Goal: Task Accomplishment & Management: Complete application form

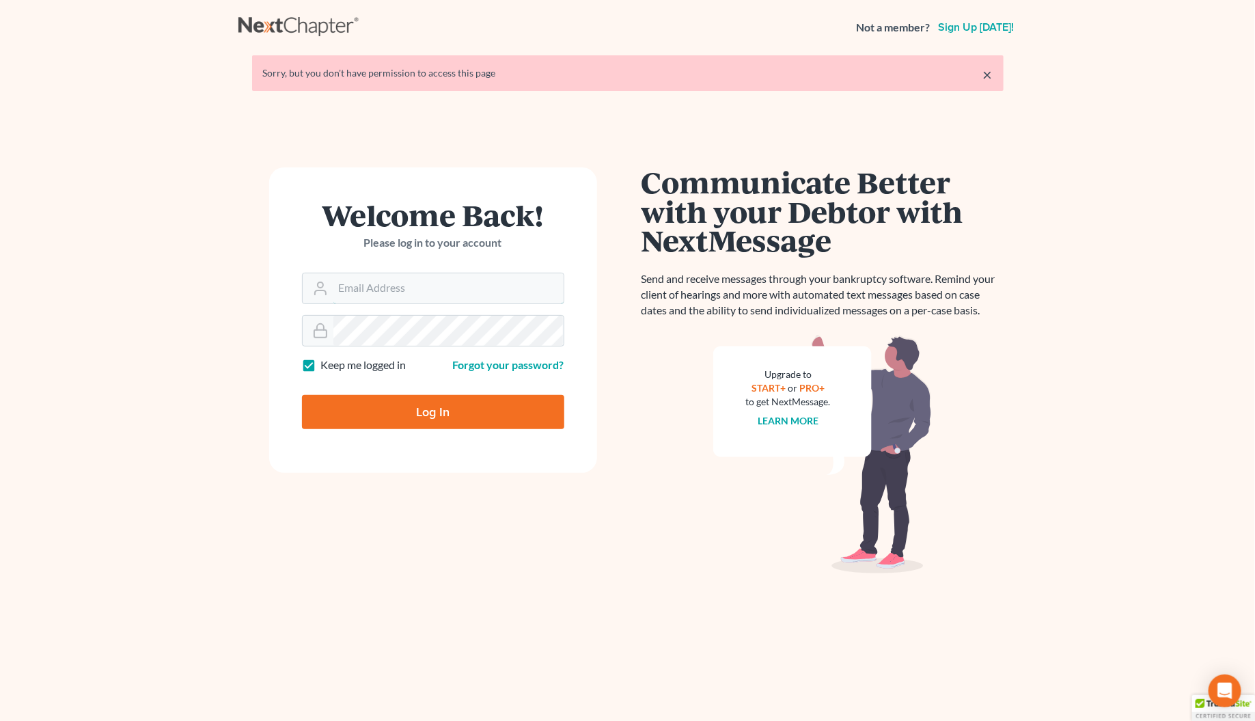
type input "[PERSON_NAME][EMAIL_ADDRESS][DOMAIN_NAME]"
click at [427, 409] on input "Log In" at bounding box center [433, 412] width 262 height 34
type input "Thinking..."
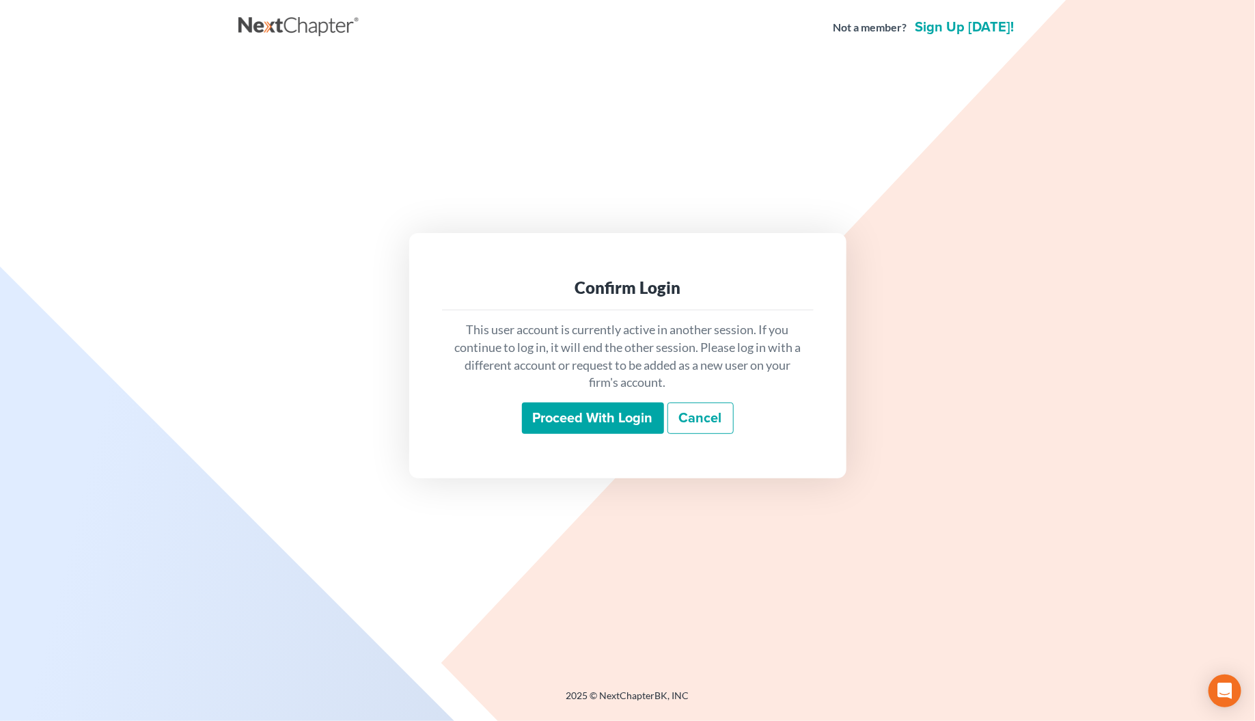
click at [582, 422] on input "Proceed with login" at bounding box center [593, 418] width 142 height 31
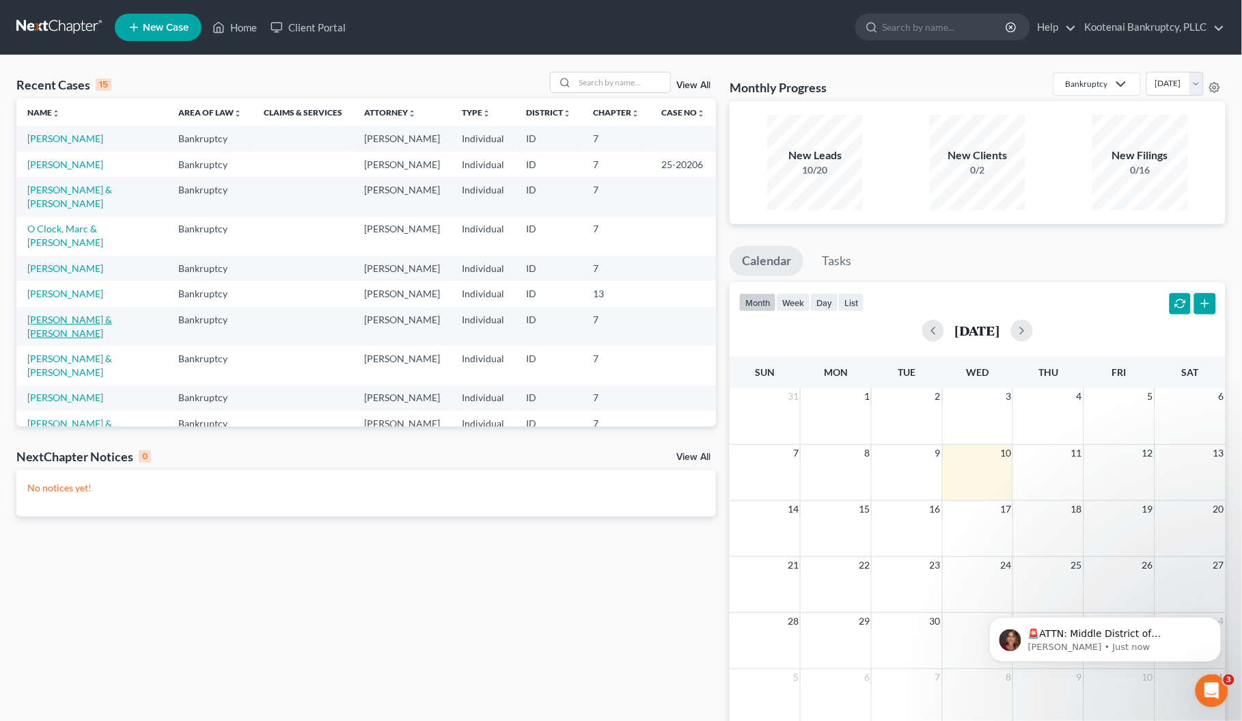
click at [52, 339] on link "[PERSON_NAME] & [PERSON_NAME]" at bounding box center [69, 326] width 85 height 25
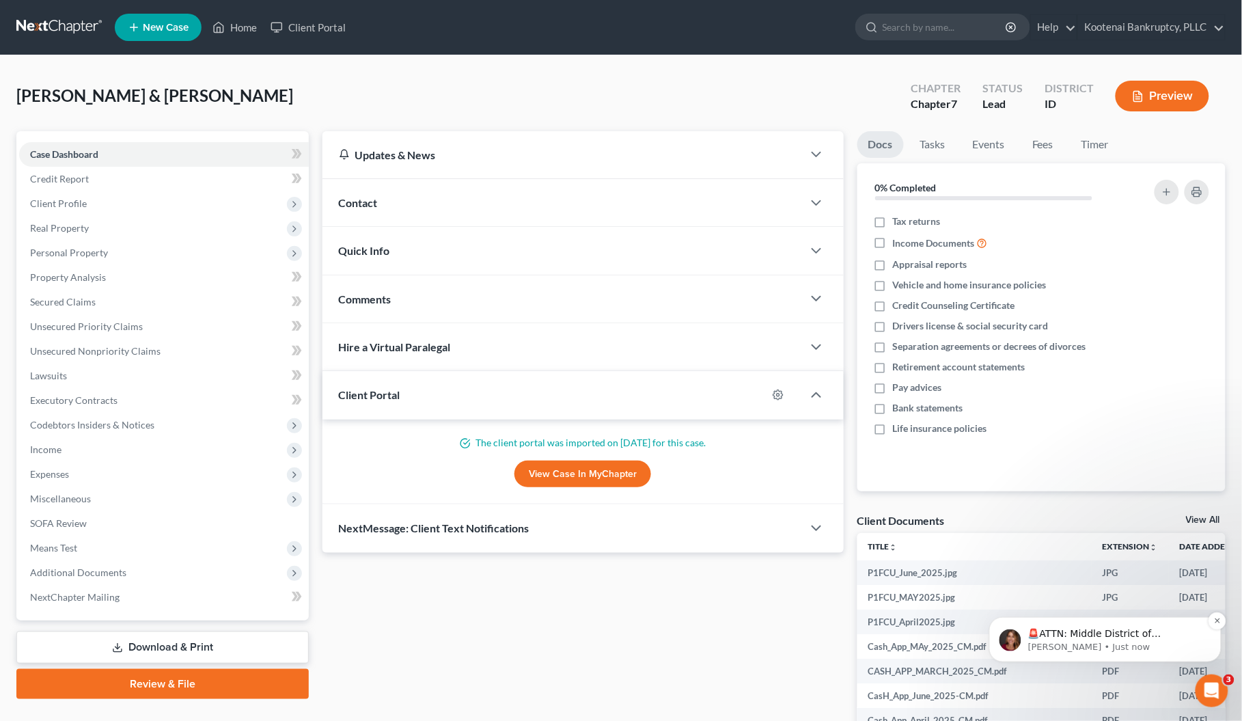
click at [1108, 631] on p "🚨ATTN: Middle District of [US_STATE] The court has added a new Credit Counselin…" at bounding box center [1116, 634] width 176 height 14
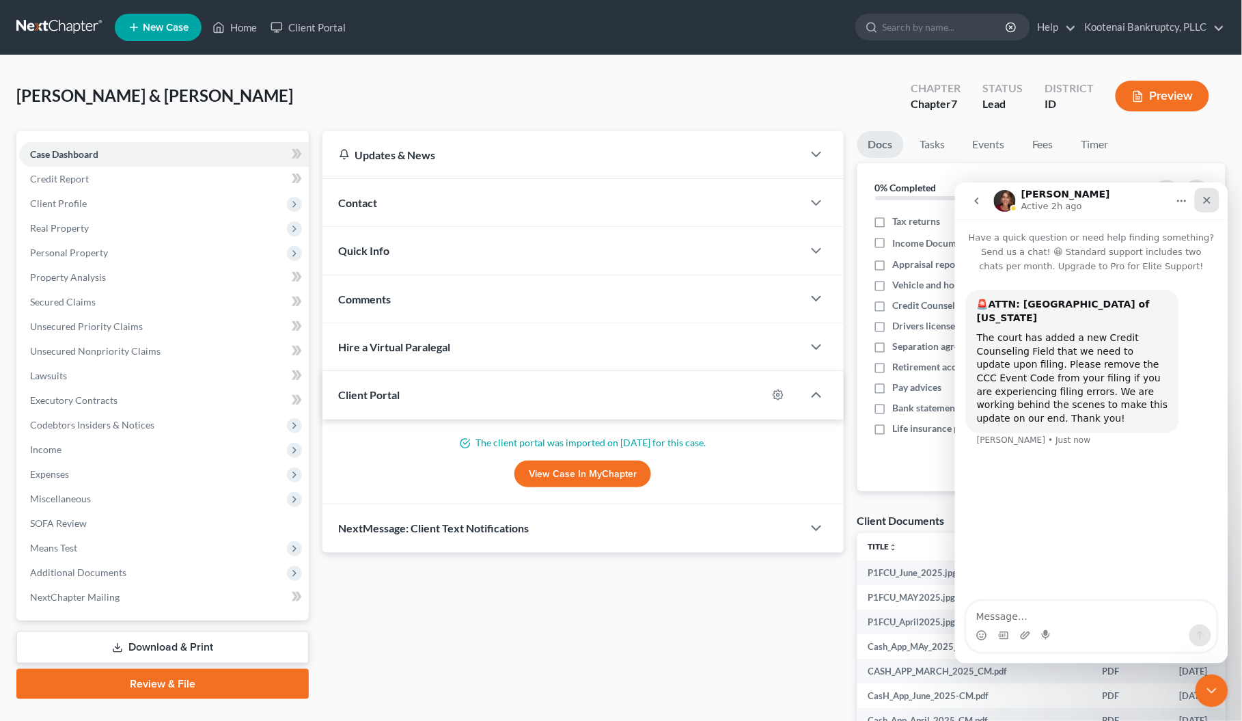
click at [1205, 200] on icon "Close" at bounding box center [1207, 200] width 8 height 8
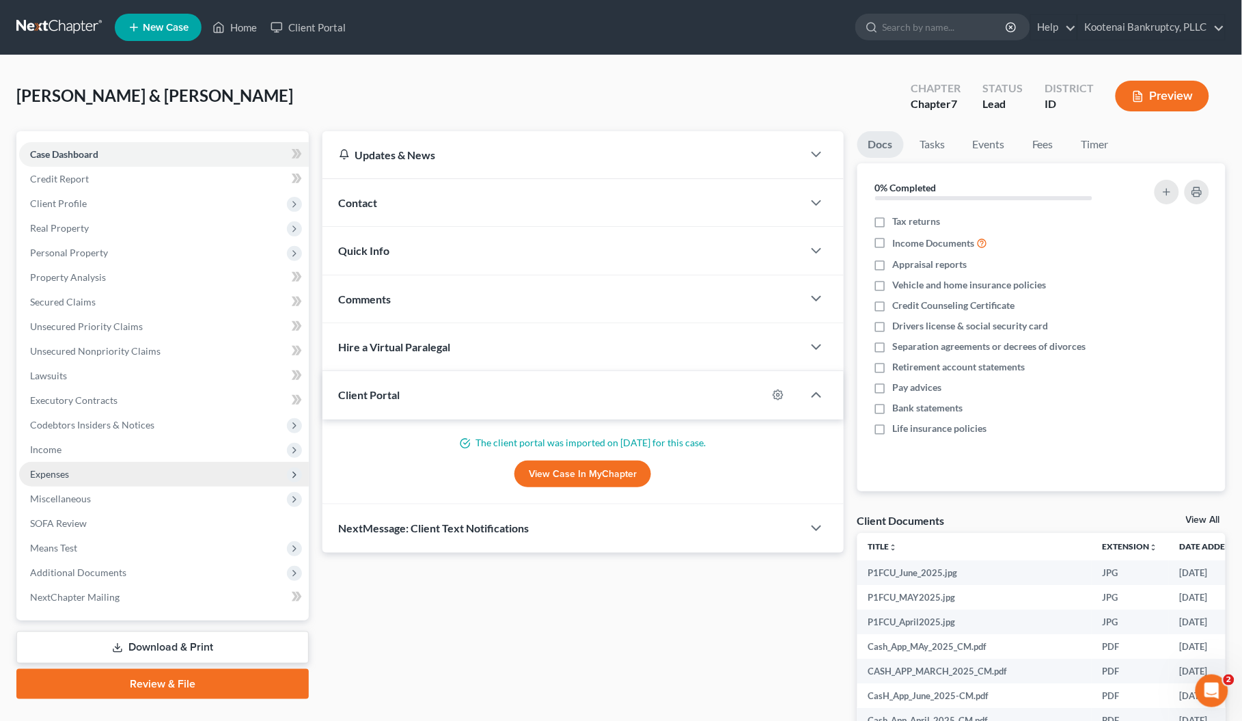
click at [55, 470] on span "Expenses" at bounding box center [49, 474] width 39 height 12
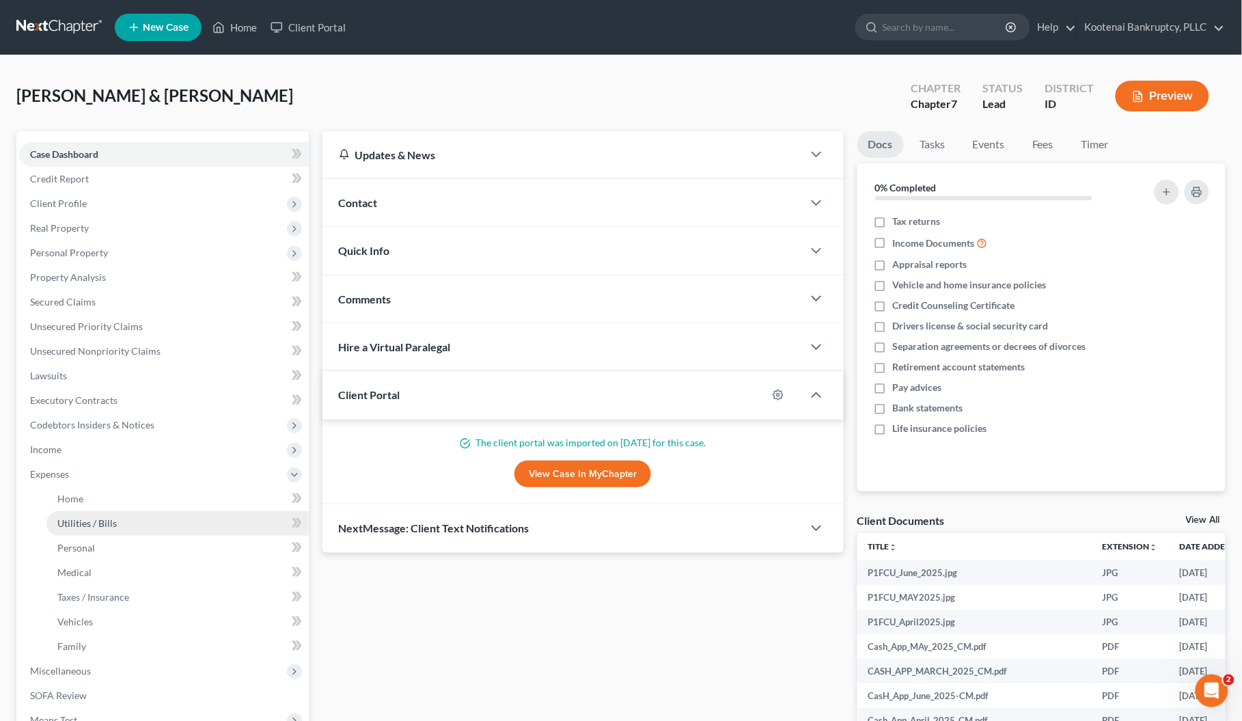
click at [73, 521] on span "Utilities / Bills" at bounding box center [86, 523] width 59 height 12
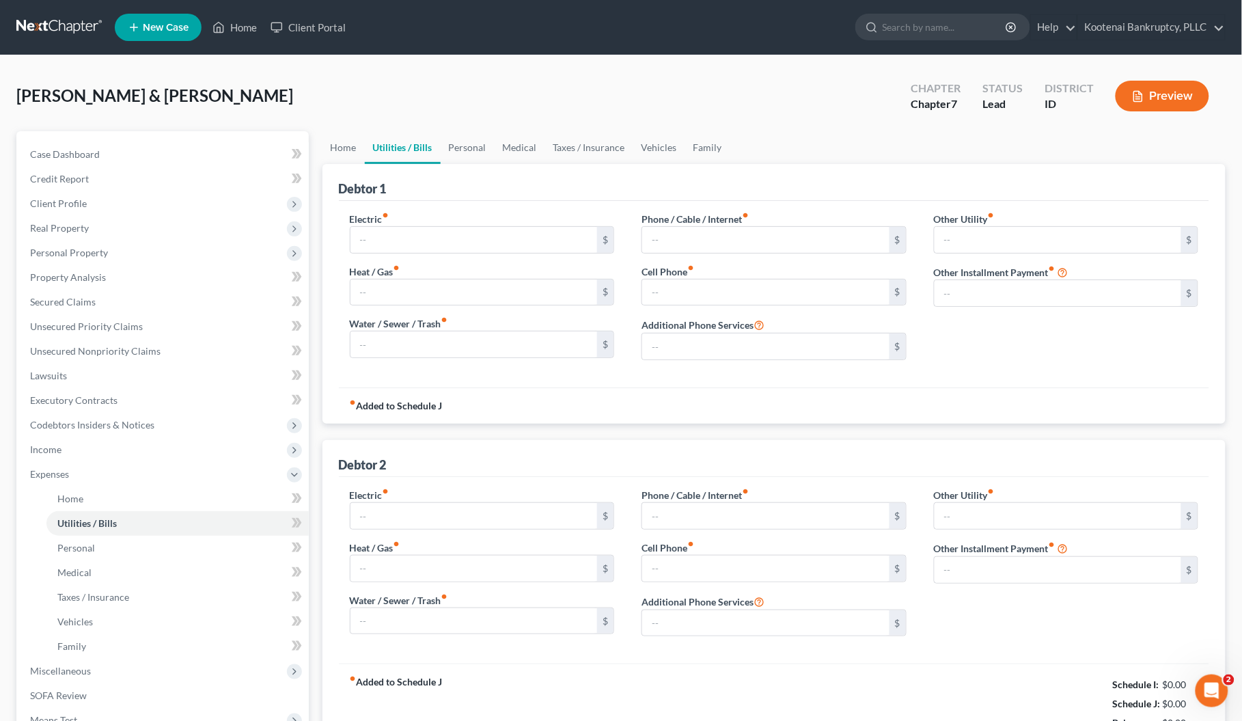
type input "150.00"
type input "0.00"
type input "30.00"
type input "92.00"
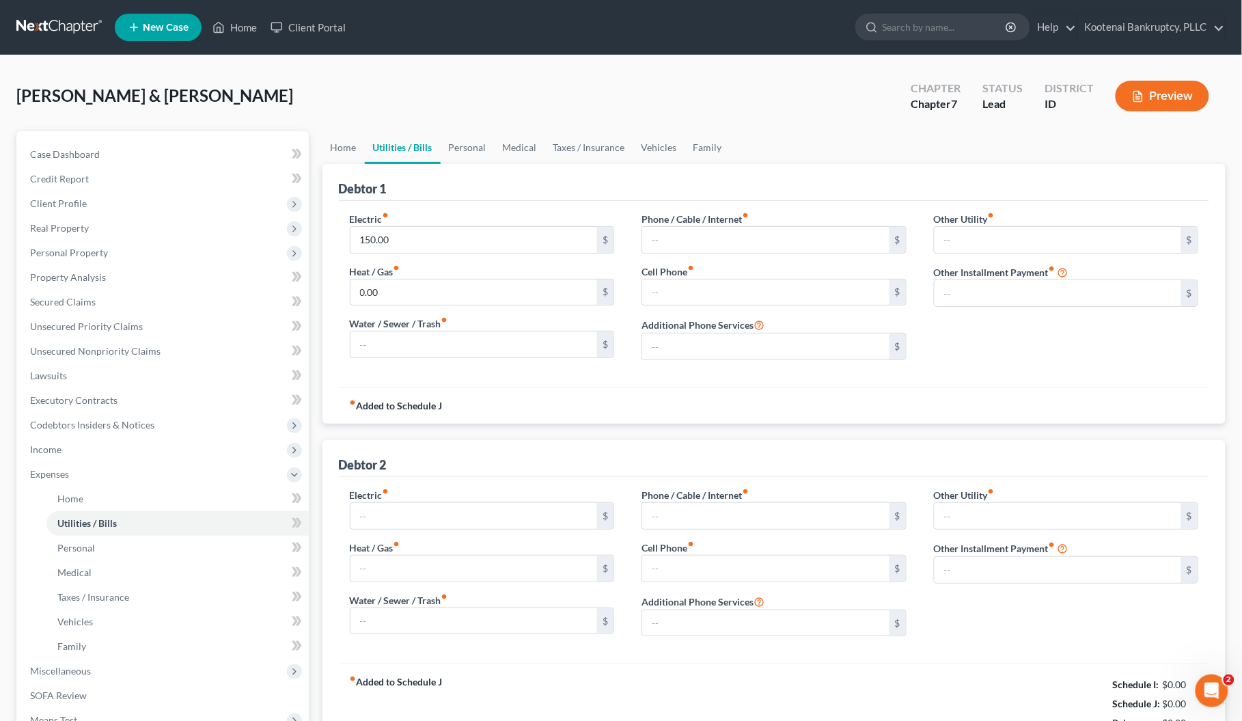
type input "0.00"
type input "100.00"
type input "0.00"
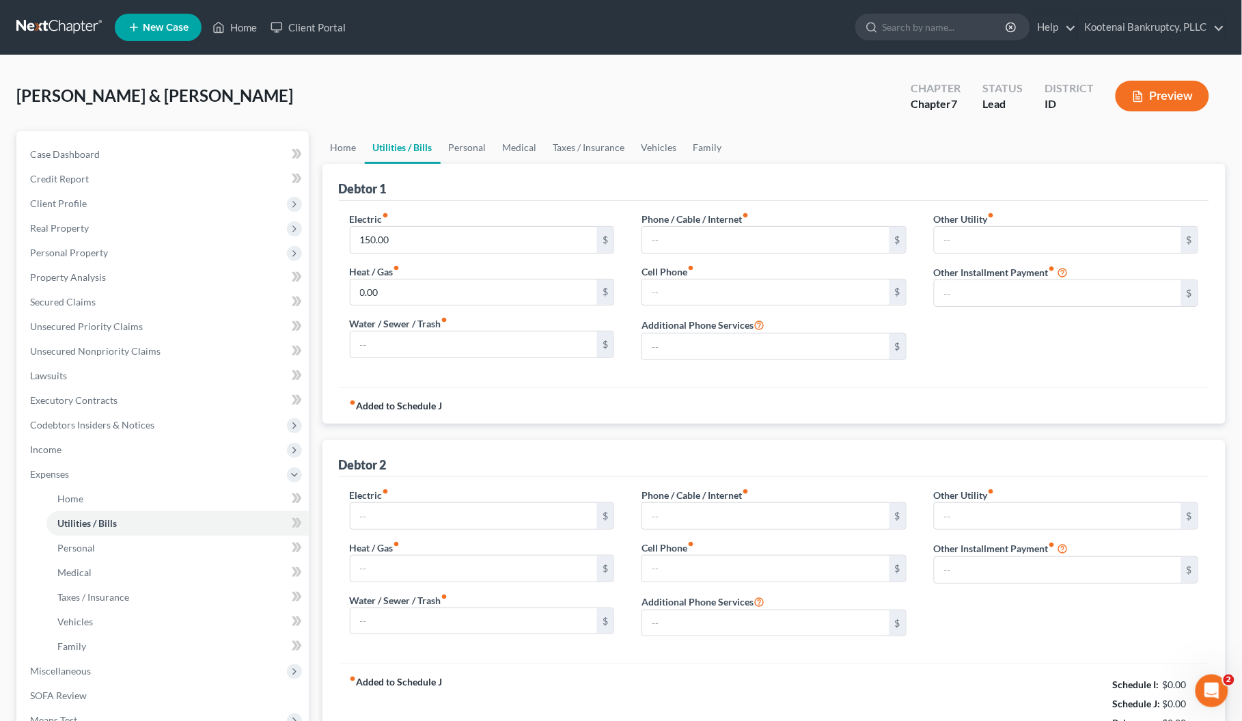
type input "100.00"
type input "125.00"
type input "100.00"
type input "0.00"
type input "204.53"
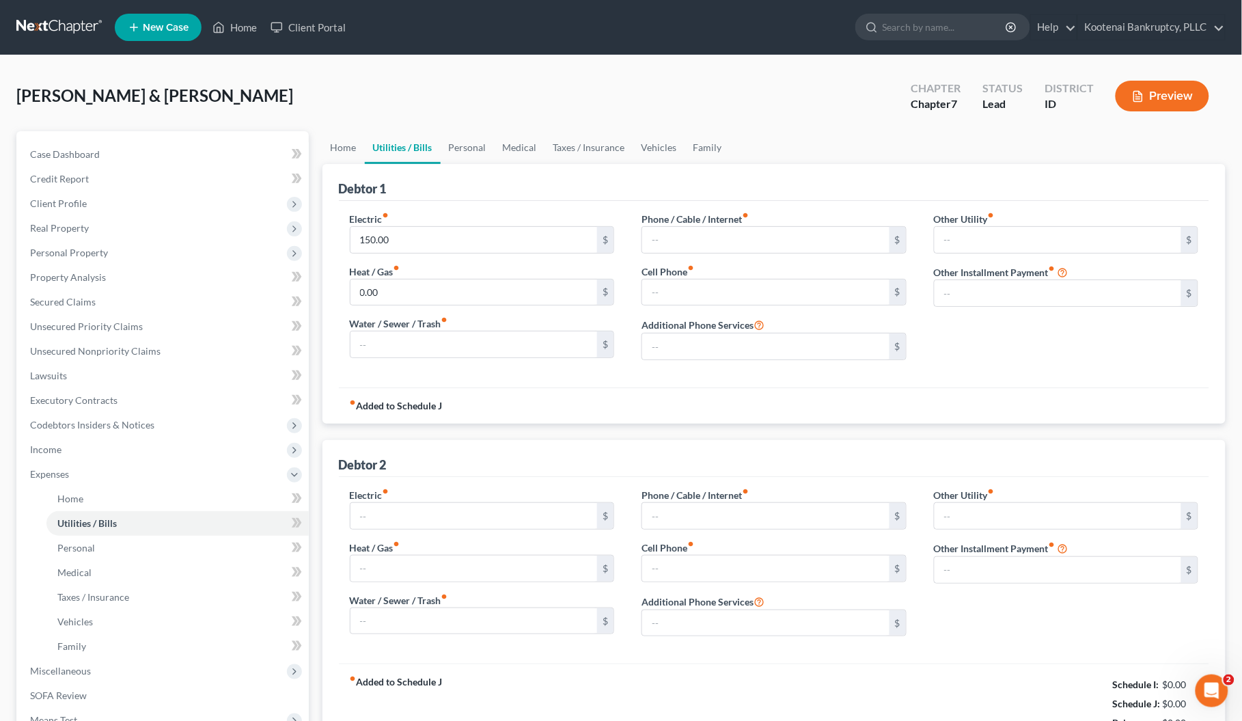
type input "[US_STATE] County Propane"
type input "0.00"
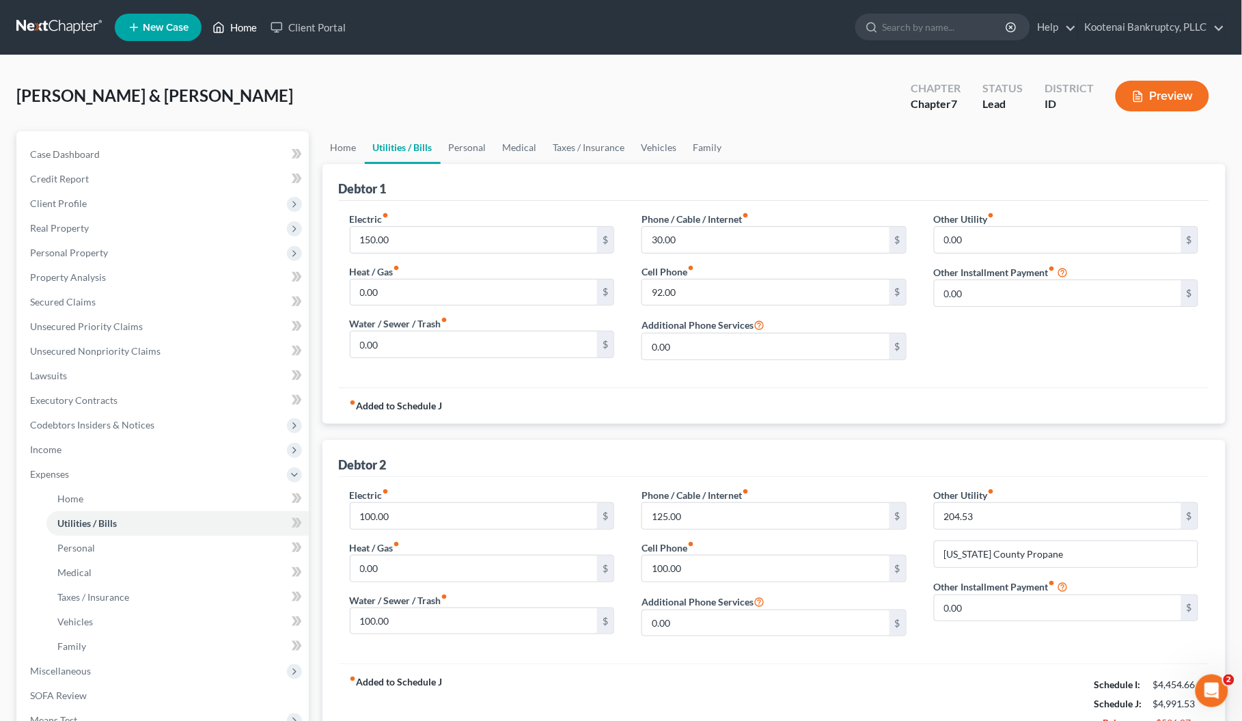
click at [238, 24] on link "Home" at bounding box center [235, 27] width 58 height 25
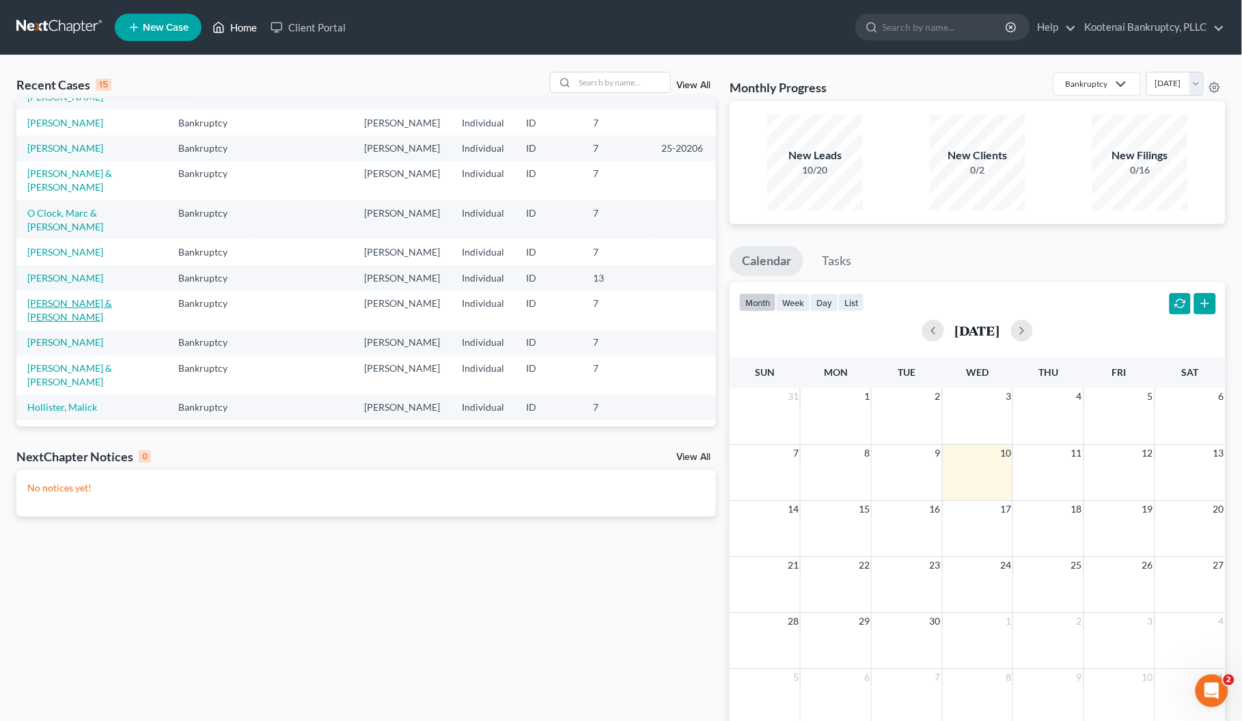
scroll to position [85, 0]
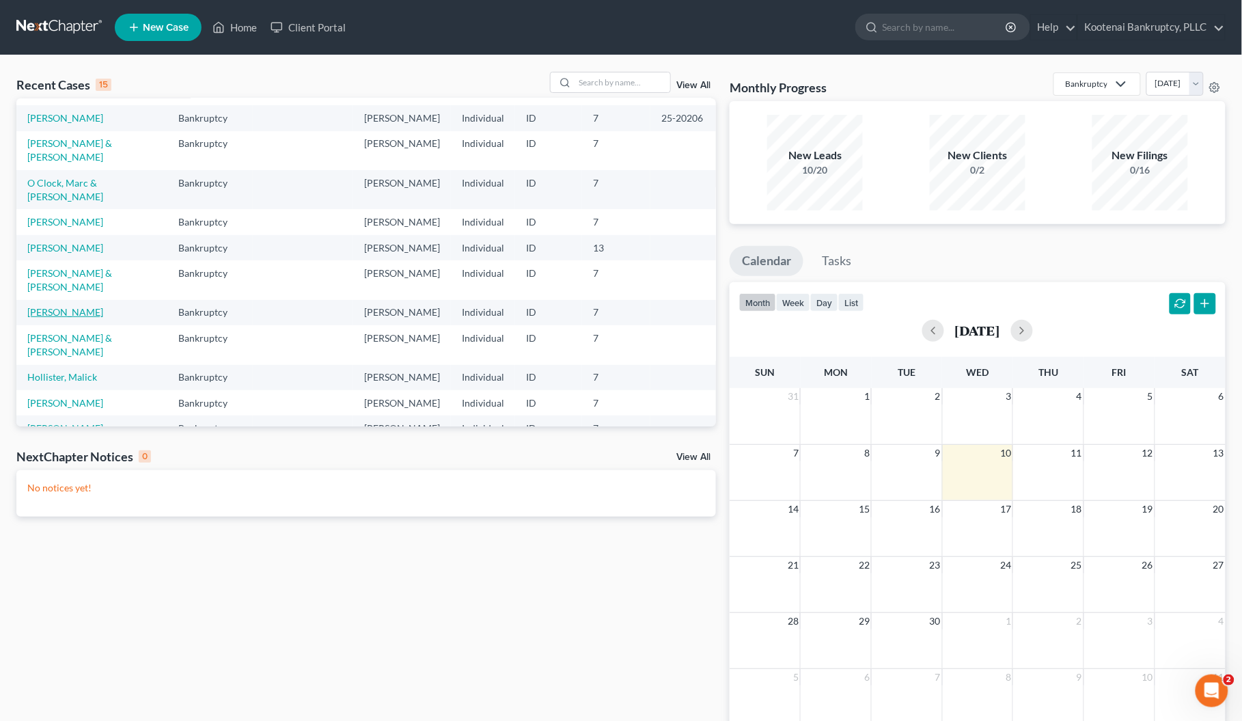
click at [79, 318] on link "[PERSON_NAME]" at bounding box center [65, 312] width 76 height 12
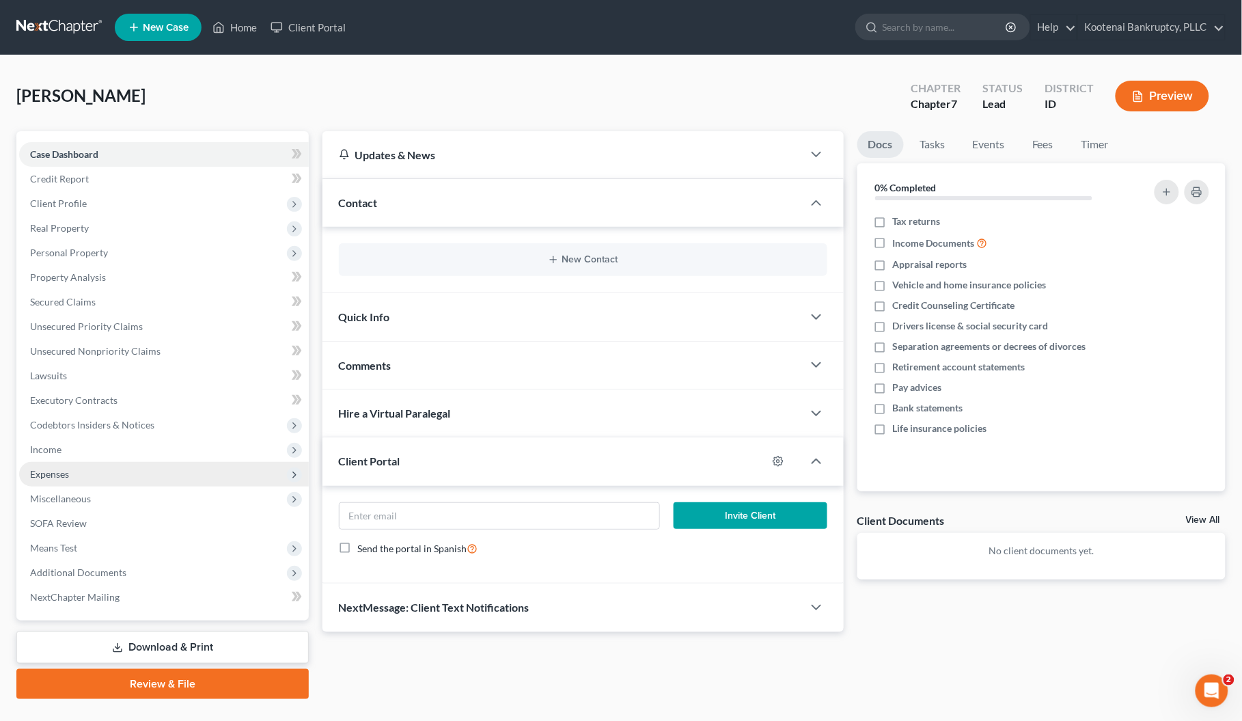
click at [48, 470] on span "Expenses" at bounding box center [49, 474] width 39 height 12
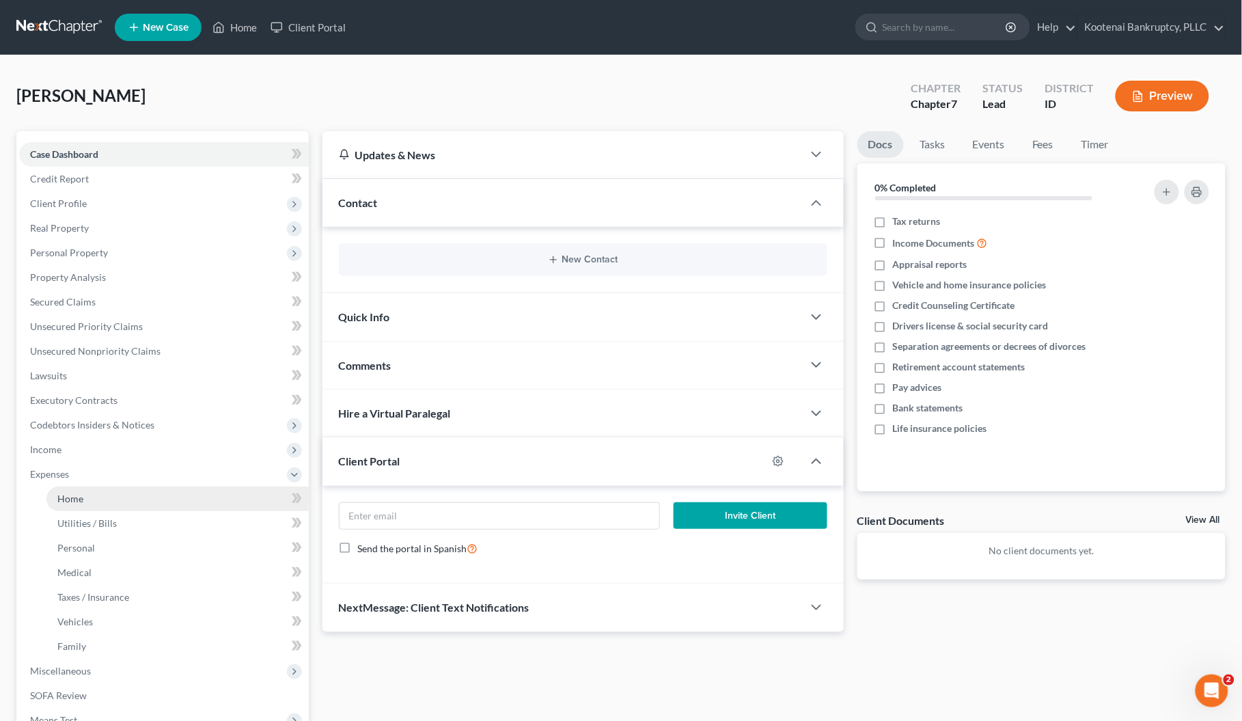
click at [59, 495] on span "Home" at bounding box center [70, 499] width 26 height 12
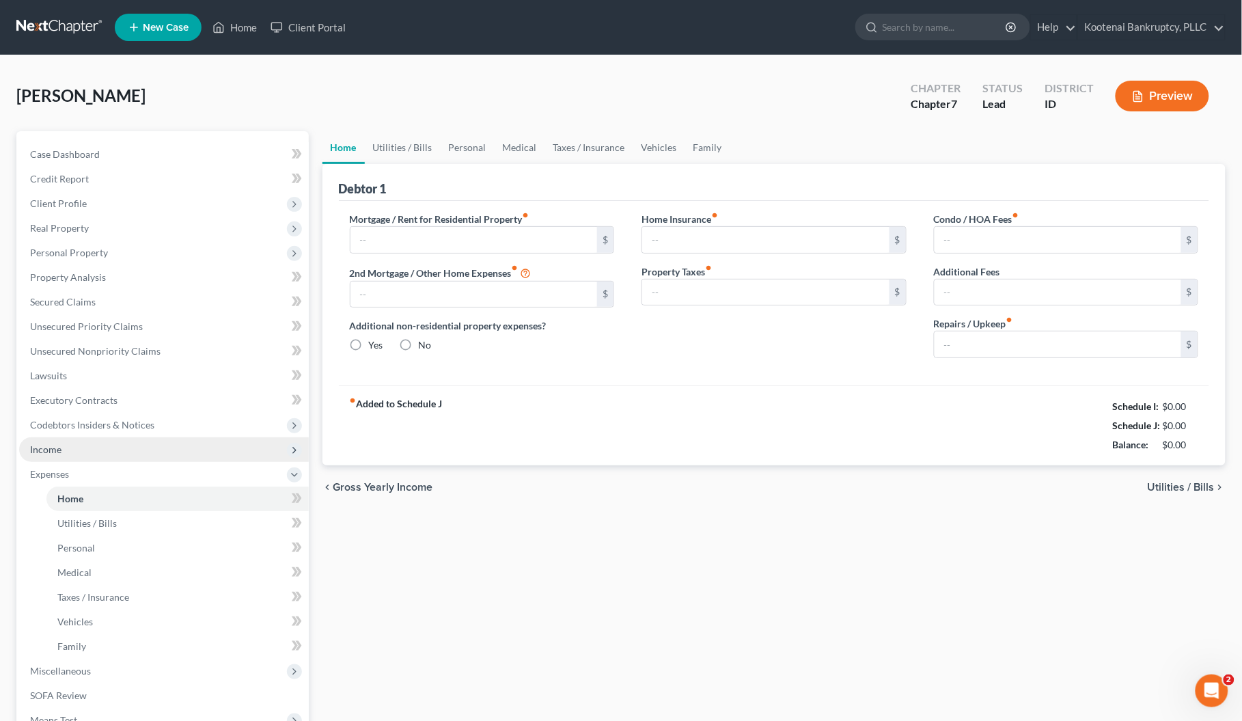
type input "0.00"
radio input "true"
type input "0.00"
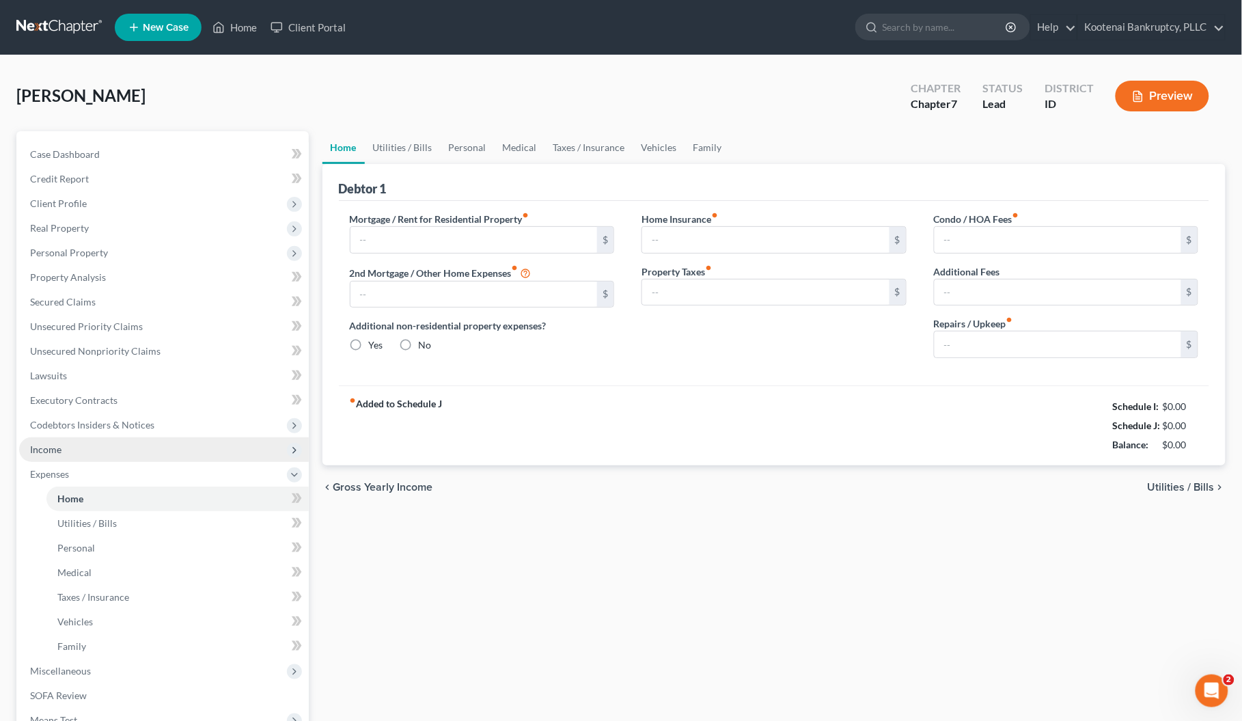
type input "0.00"
click at [407, 145] on link "Utilities / Bills" at bounding box center [403, 147] width 76 height 33
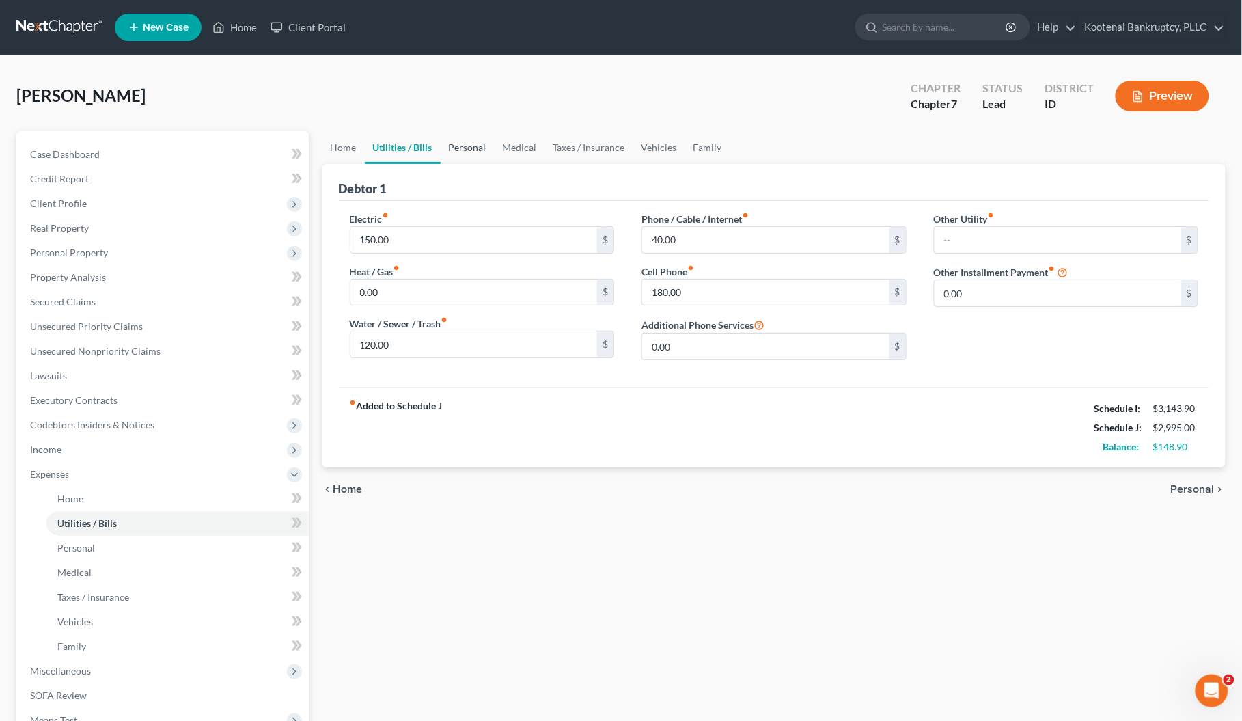
click at [459, 149] on link "Personal" at bounding box center [468, 147] width 54 height 33
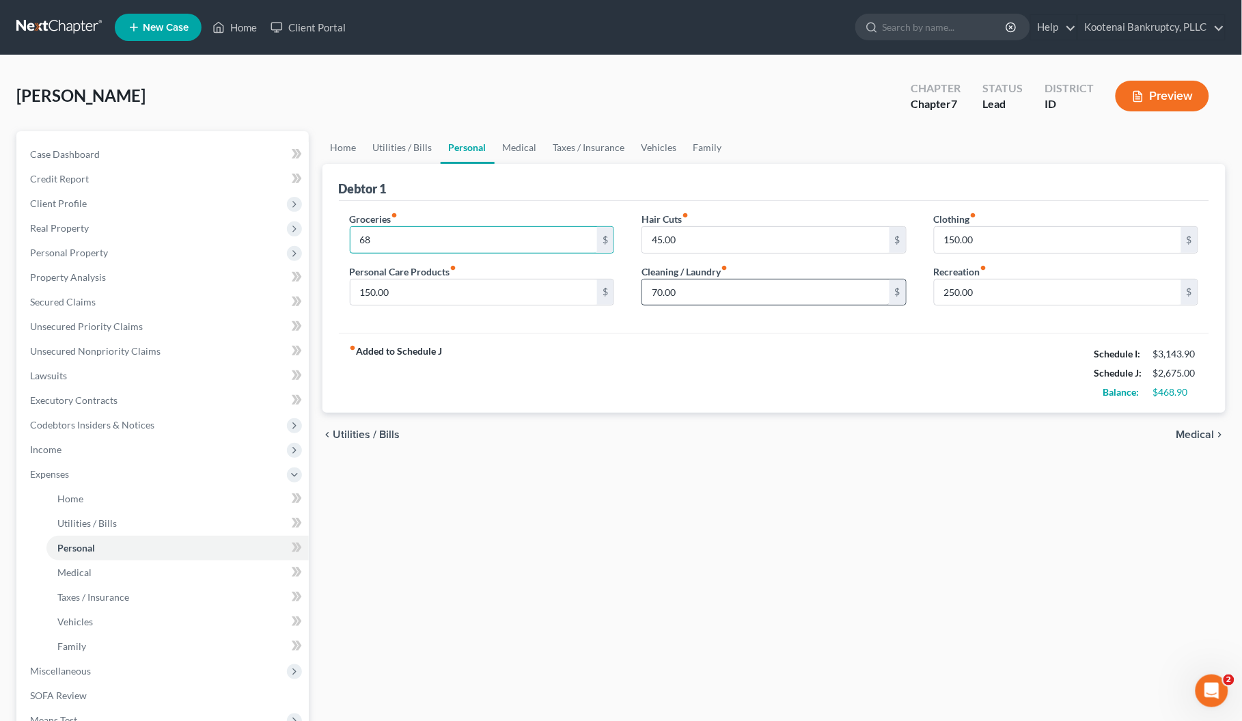
type input "6"
type input "863.00"
click at [998, 298] on input "250.00" at bounding box center [1058, 293] width 247 height 26
type input "200.00"
click at [516, 148] on link "Medical" at bounding box center [520, 147] width 51 height 33
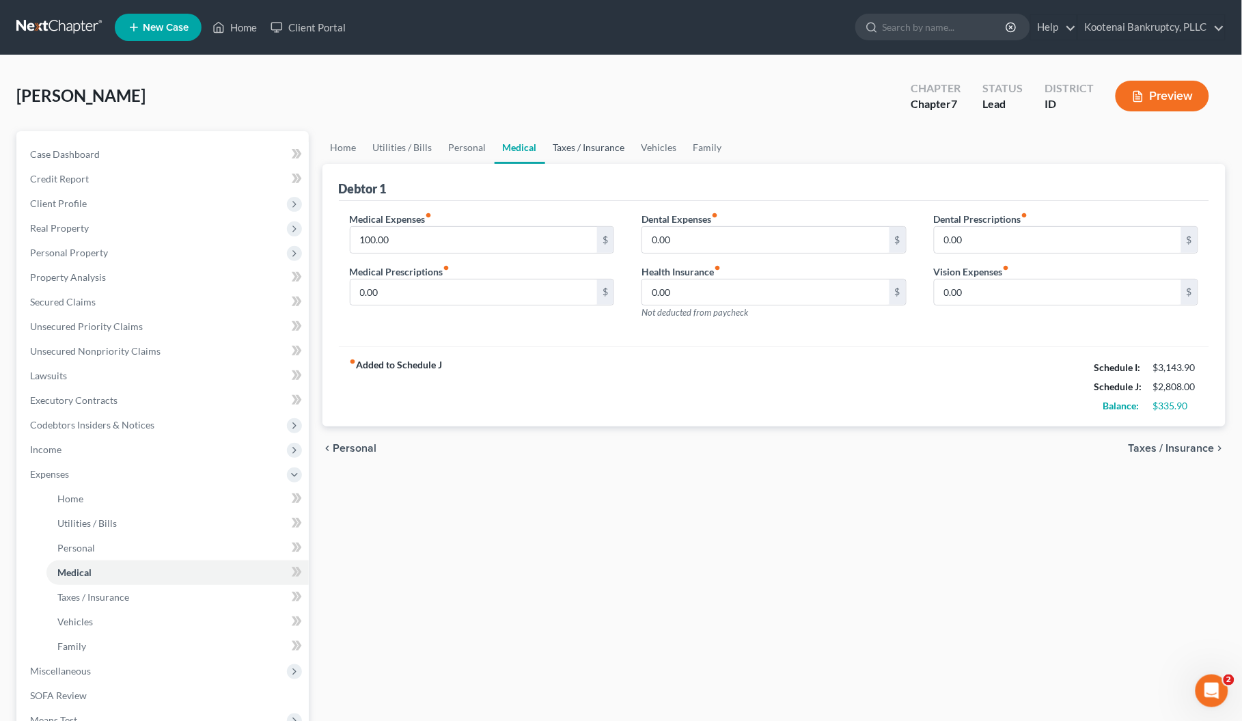
click at [572, 145] on link "Taxes / Insurance" at bounding box center [589, 147] width 88 height 33
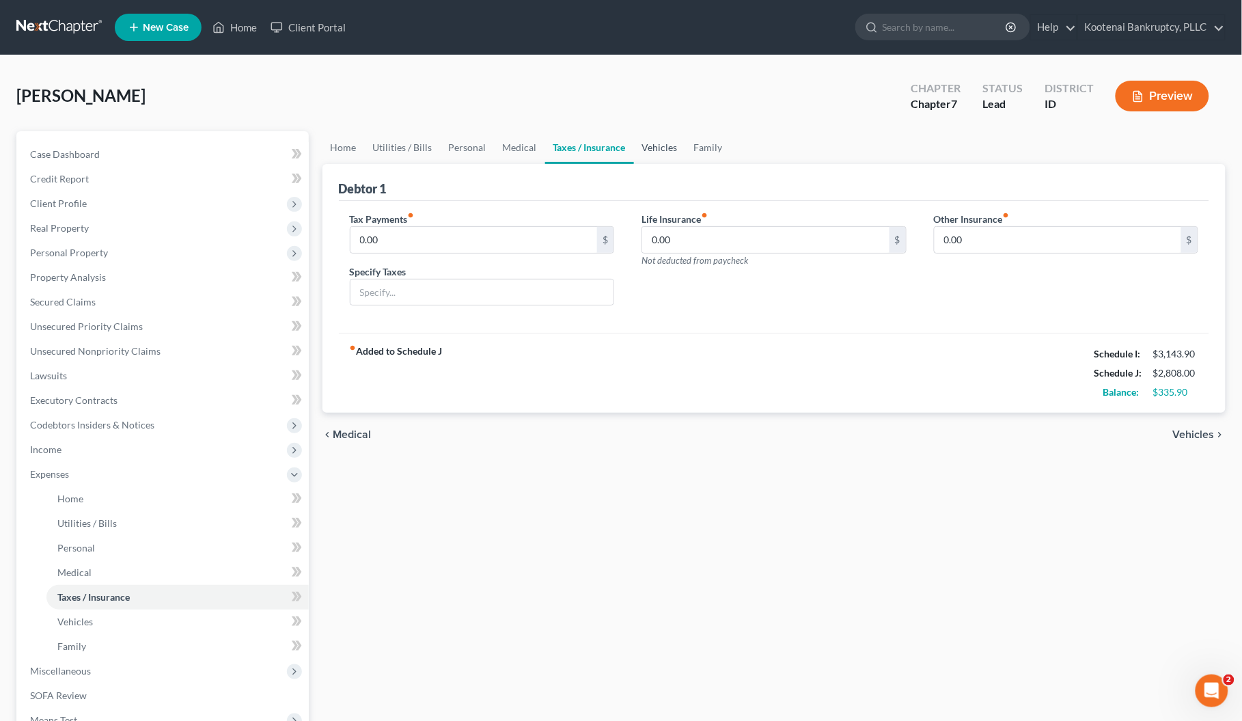
click at [650, 144] on link "Vehicles" at bounding box center [660, 147] width 52 height 33
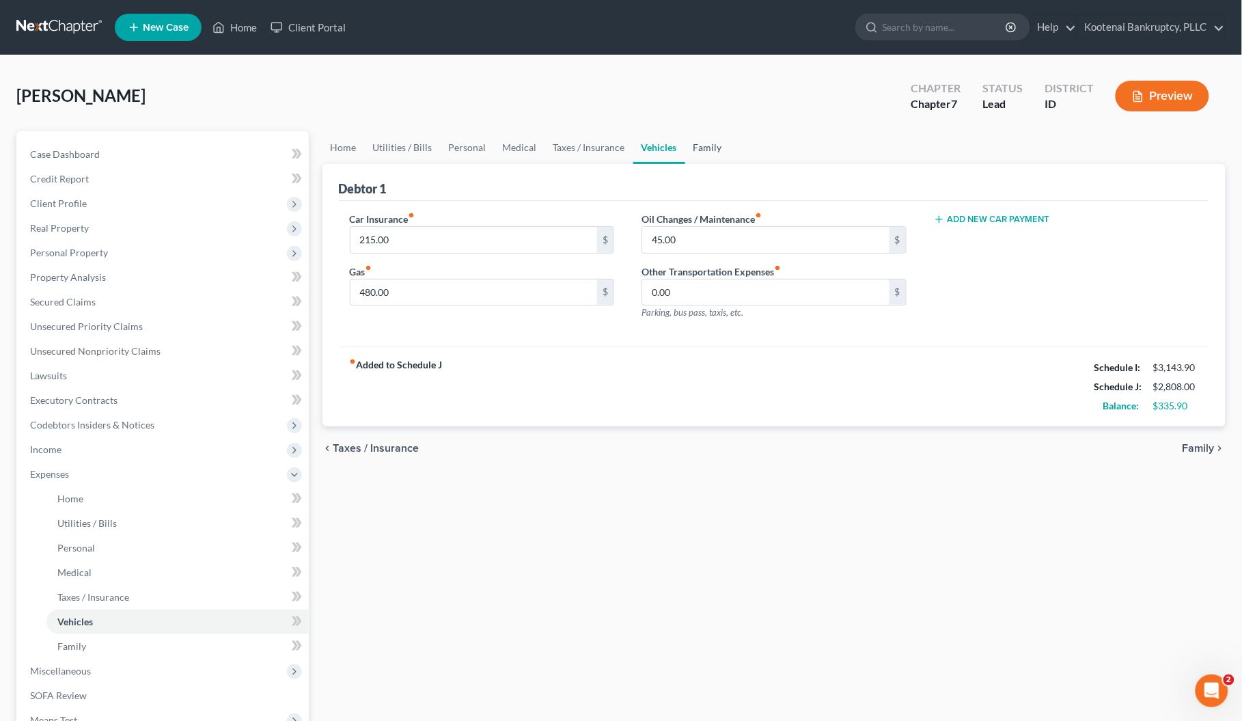
click at [697, 145] on link "Family" at bounding box center [707, 147] width 45 height 33
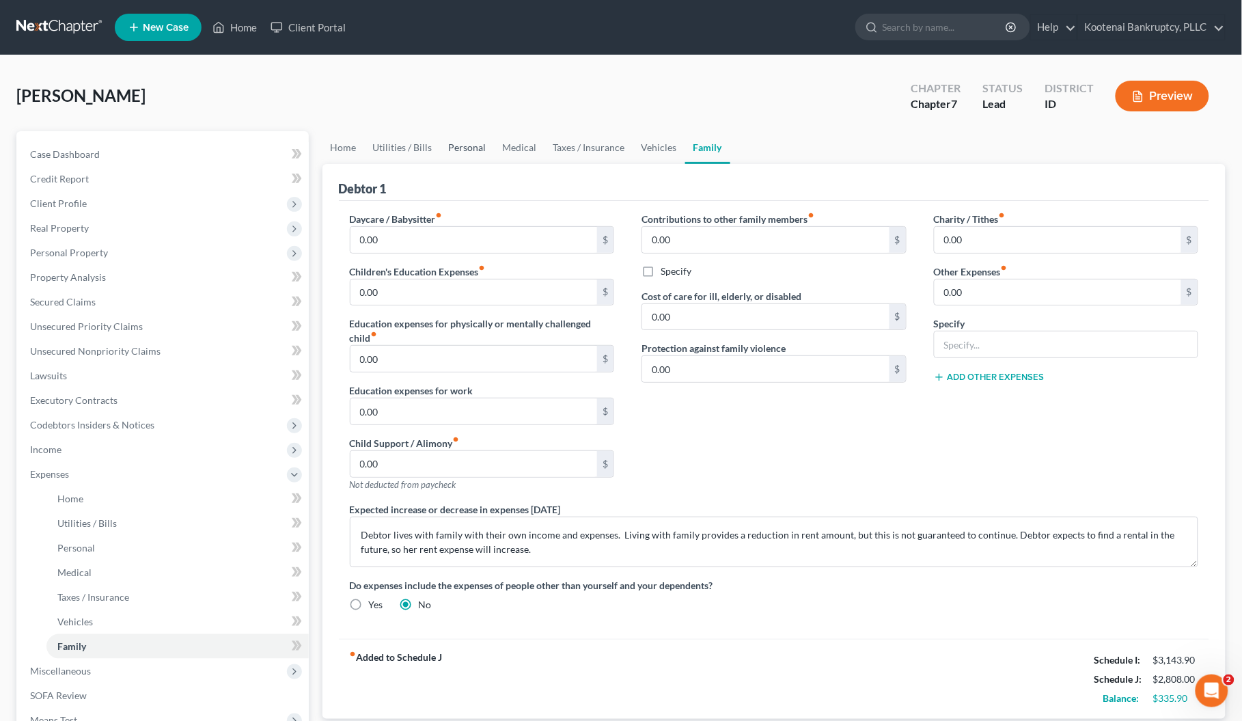
click at [460, 146] on link "Personal" at bounding box center [468, 147] width 54 height 33
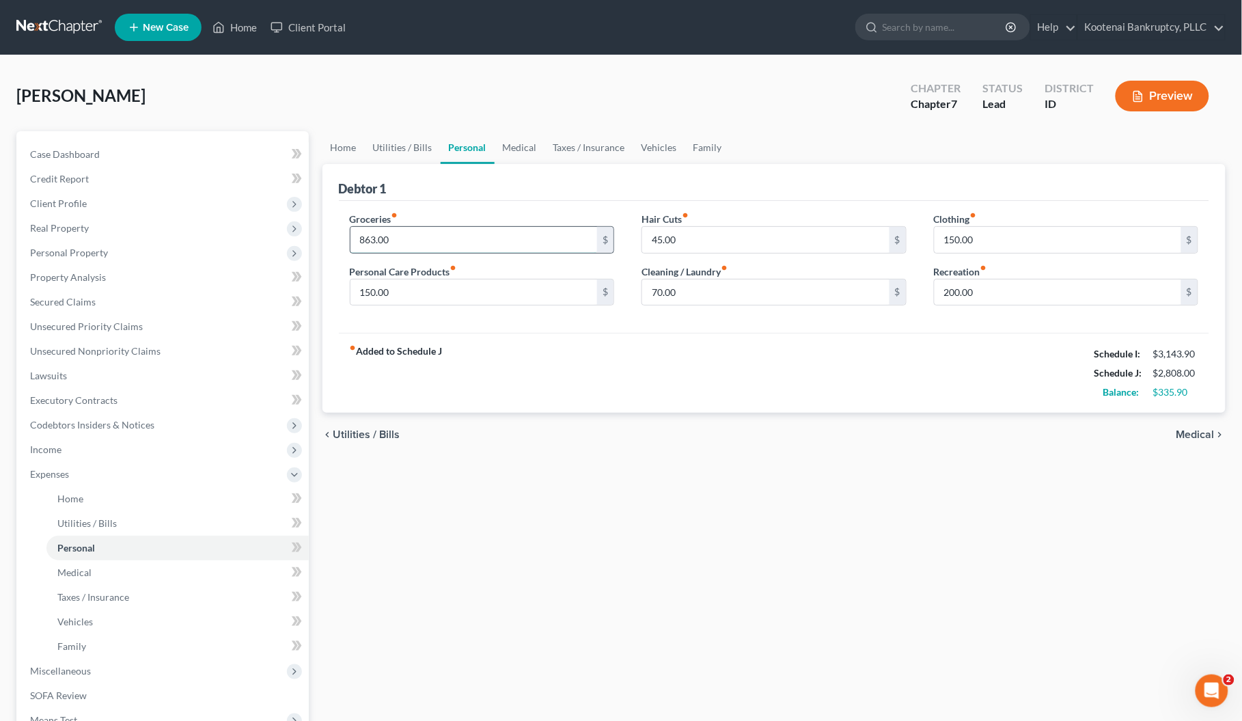
click at [411, 243] on input "863.00" at bounding box center [474, 240] width 247 height 26
drag, startPoint x: 396, startPoint y: 240, endPoint x: 345, endPoint y: 241, distance: 51.3
click at [345, 241] on div "Groceries fiber_manual_record 950.00 $ Personal Care Products fiber_manual_reco…" at bounding box center [482, 264] width 293 height 105
type input "980.00"
click at [650, 513] on div "Home Utilities / Bills Personal Medical Taxes / Insurance Vehicles Family Debto…" at bounding box center [775, 501] width 918 height 740
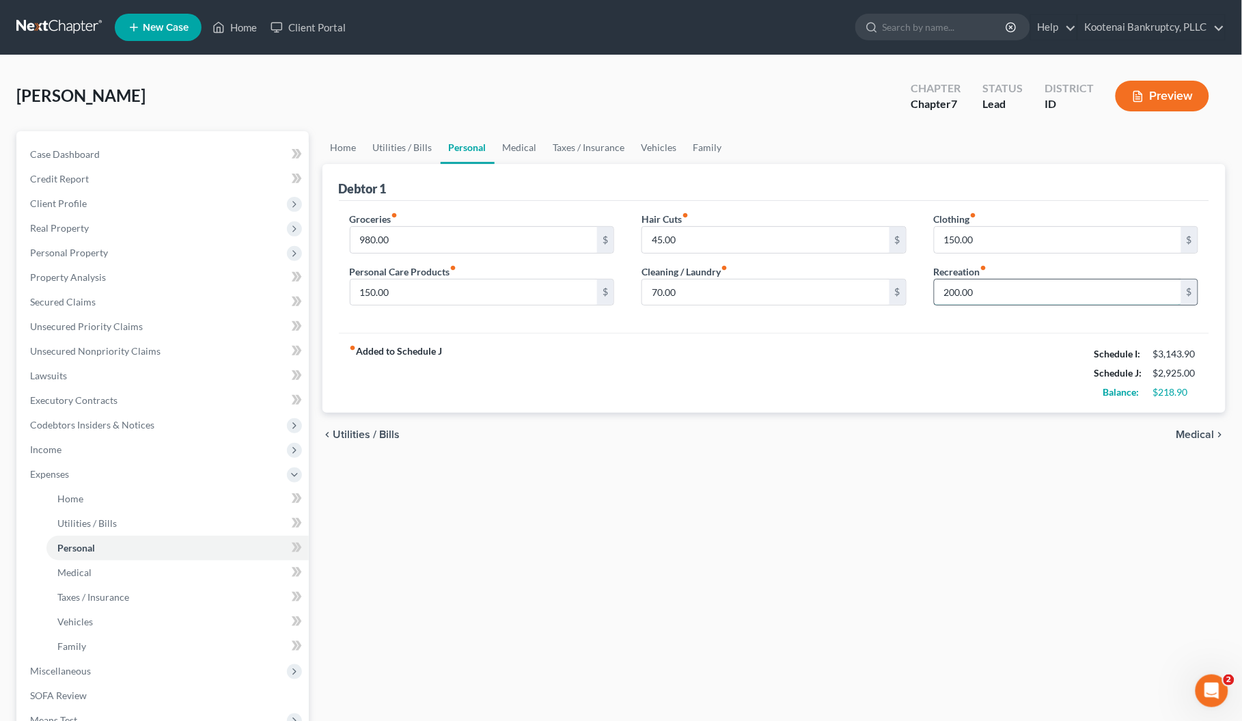
click at [992, 294] on input "200.00" at bounding box center [1058, 293] width 247 height 26
type input "175.00"
click at [931, 442] on div "chevron_left Utilities / Bills Medical chevron_right" at bounding box center [775, 435] width 904 height 44
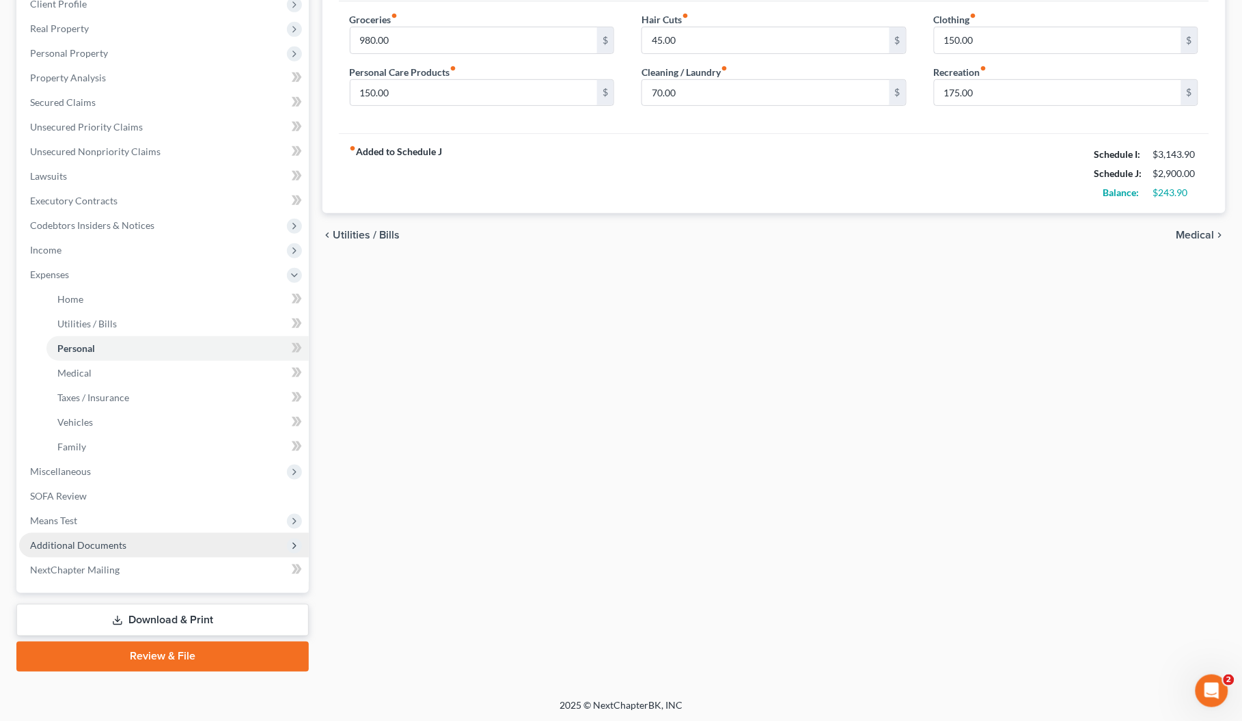
scroll to position [202, 0]
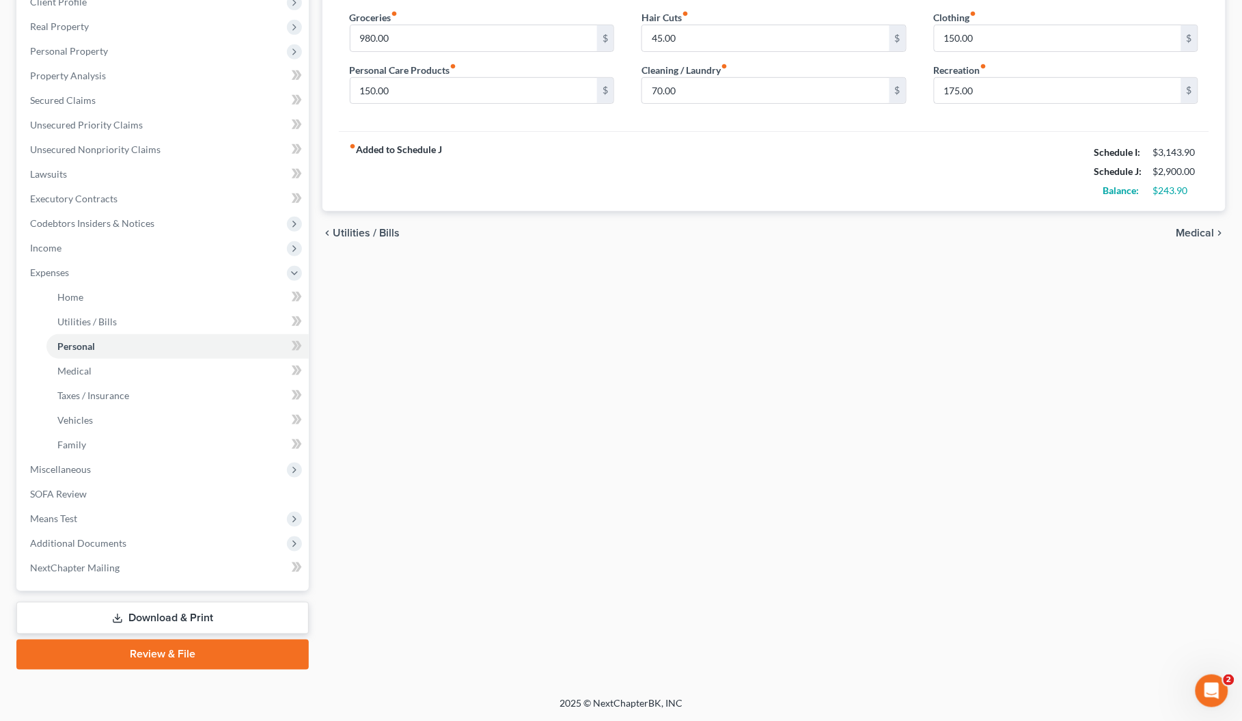
click at [148, 616] on link "Download & Print" at bounding box center [162, 618] width 293 height 32
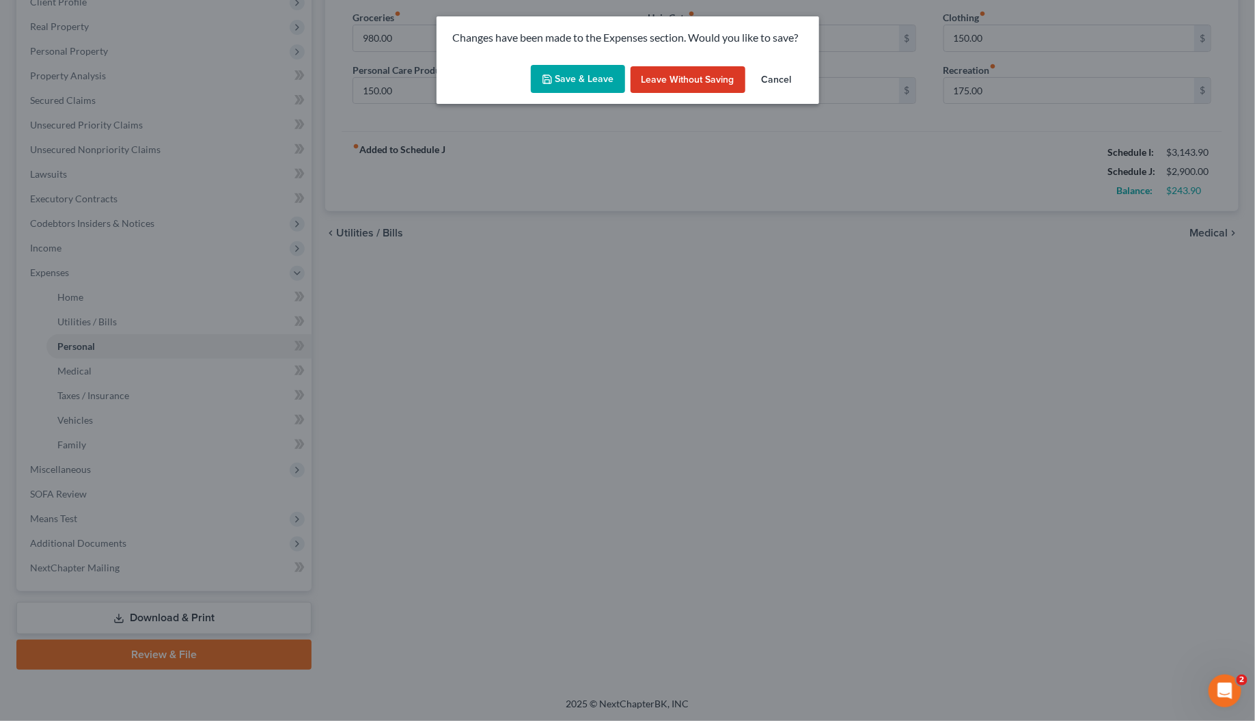
click at [609, 77] on button "Save & Leave" at bounding box center [578, 79] width 94 height 29
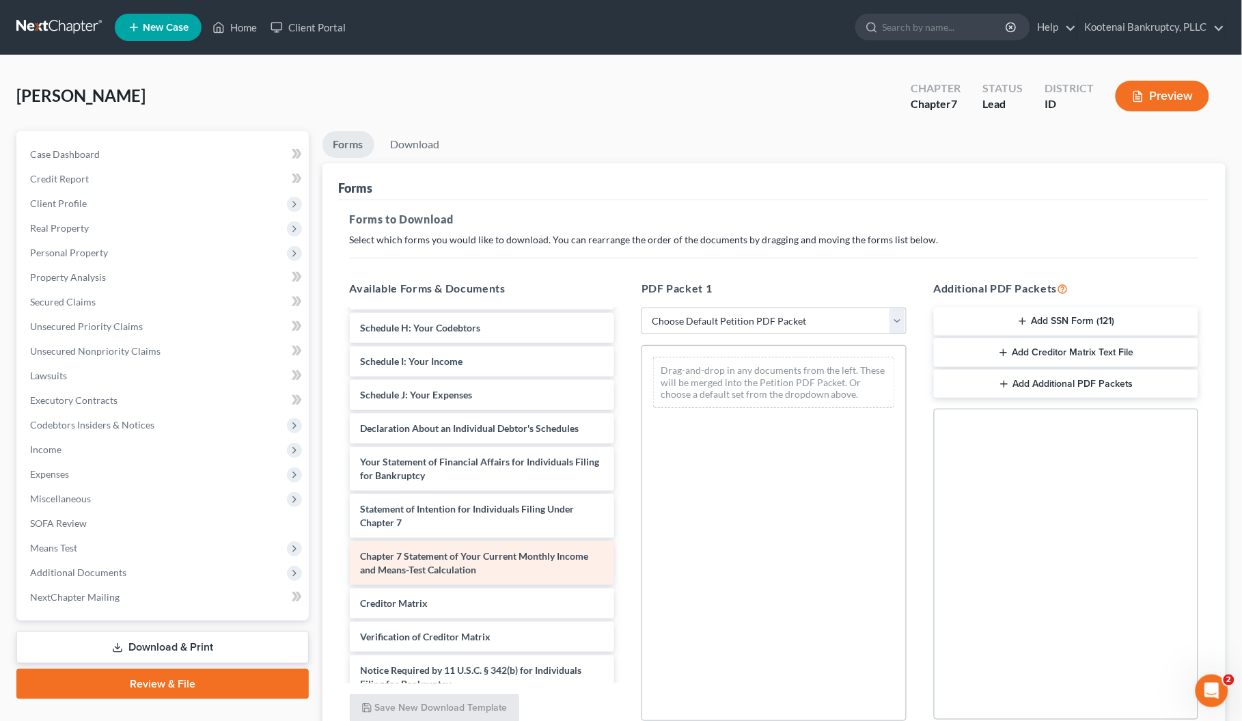
scroll to position [256, 0]
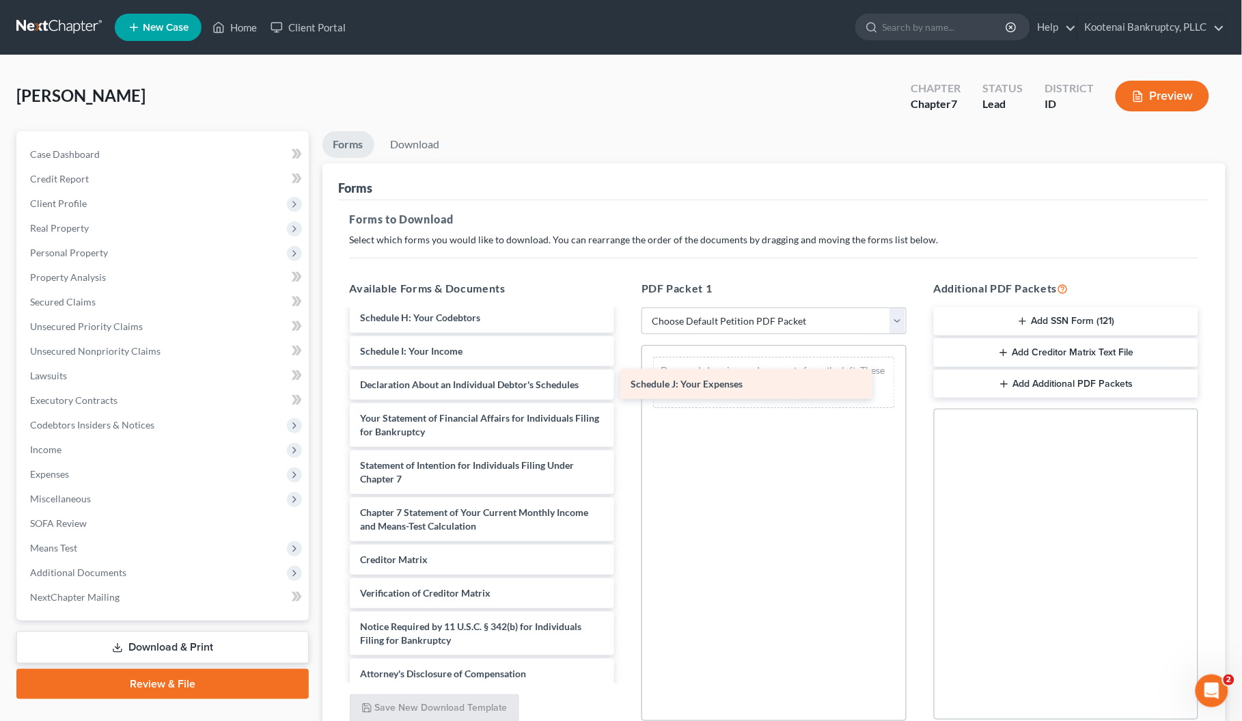
drag, startPoint x: 424, startPoint y: 411, endPoint x: 694, endPoint y: 384, distance: 272.0
click at [626, 384] on div "Schedule J: Your Expenses Voluntary Petition for Individuals Filing for Bankrup…" at bounding box center [482, 372] width 287 height 634
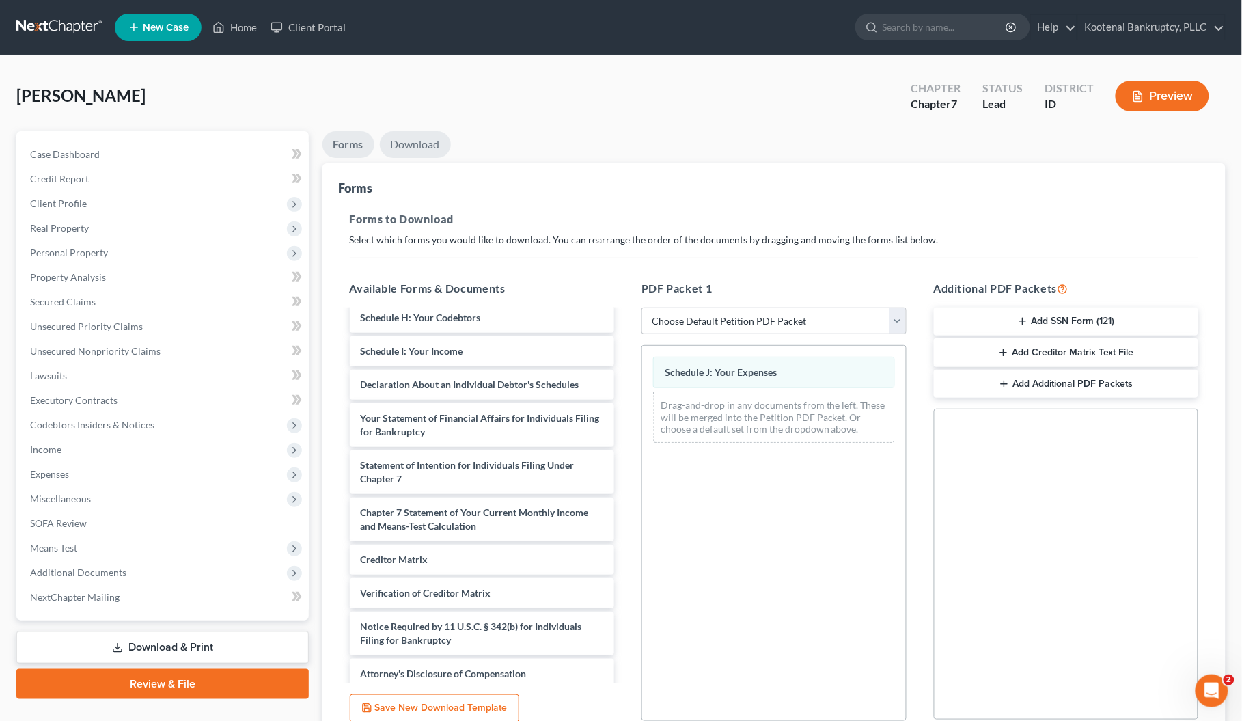
click at [418, 132] on link "Download" at bounding box center [415, 144] width 71 height 27
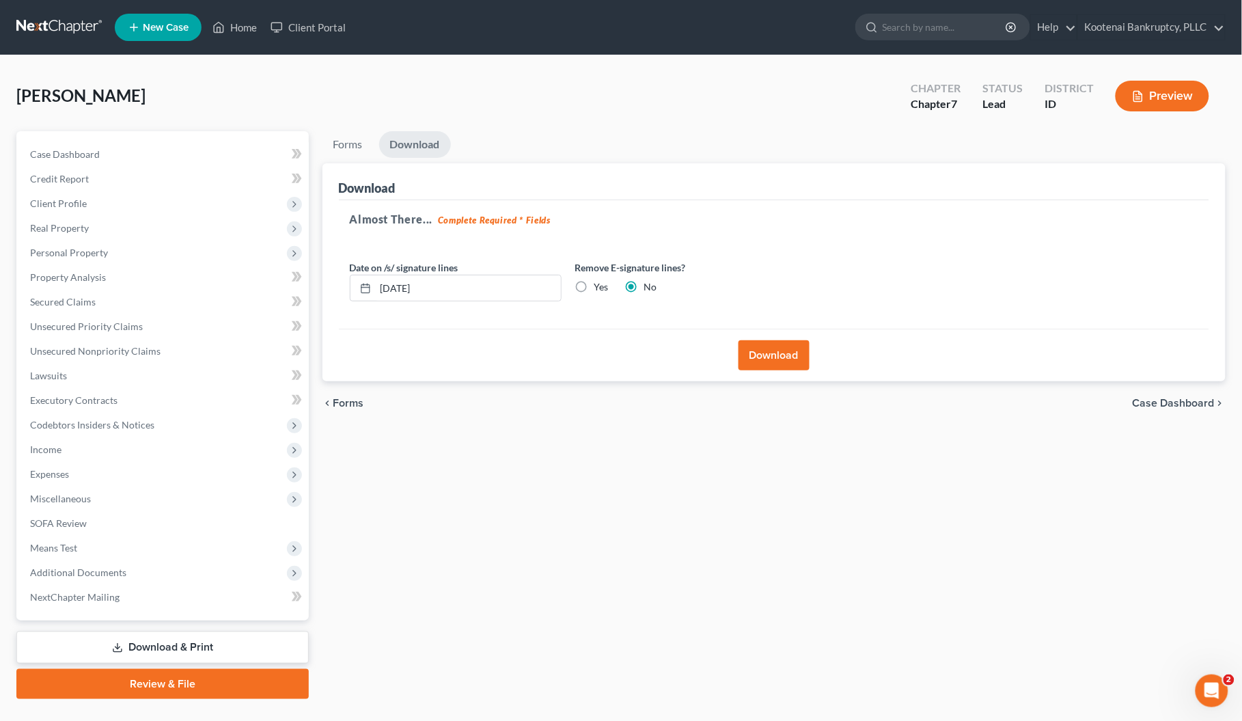
click at [763, 354] on button "Download" at bounding box center [774, 355] width 71 height 30
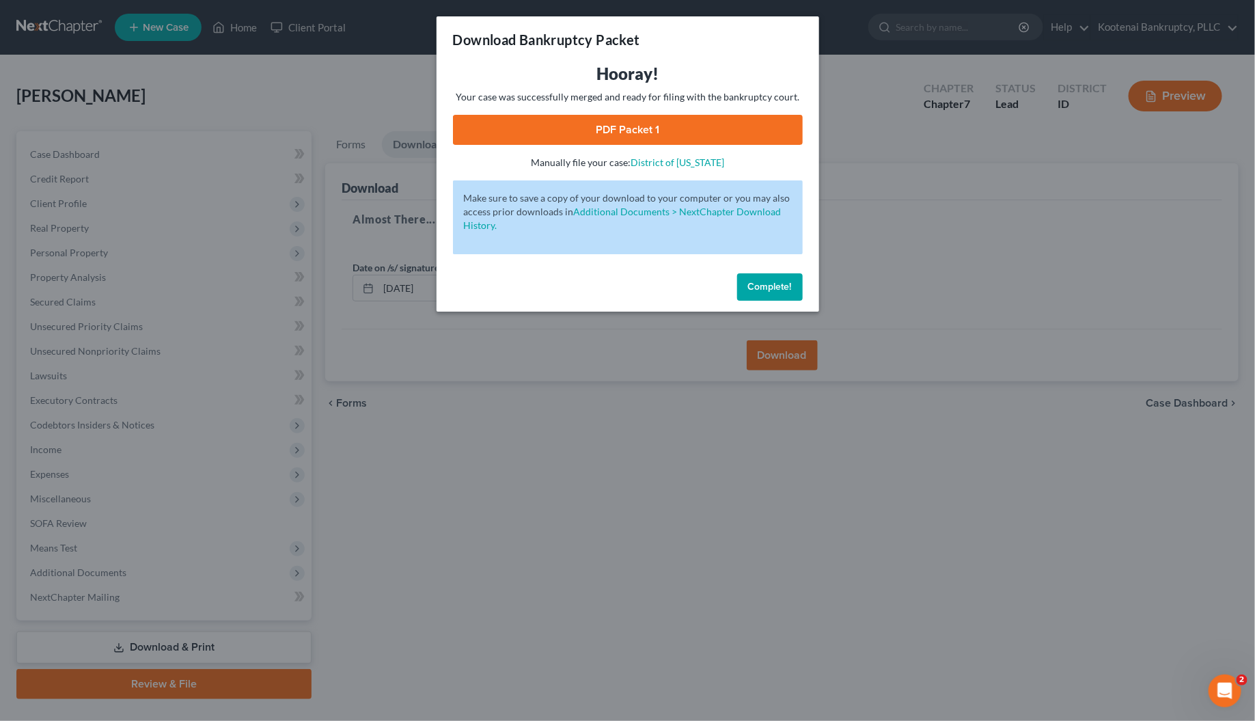
click at [623, 135] on link "PDF Packet 1" at bounding box center [628, 130] width 350 height 30
click at [770, 281] on span "Complete!" at bounding box center [770, 287] width 44 height 12
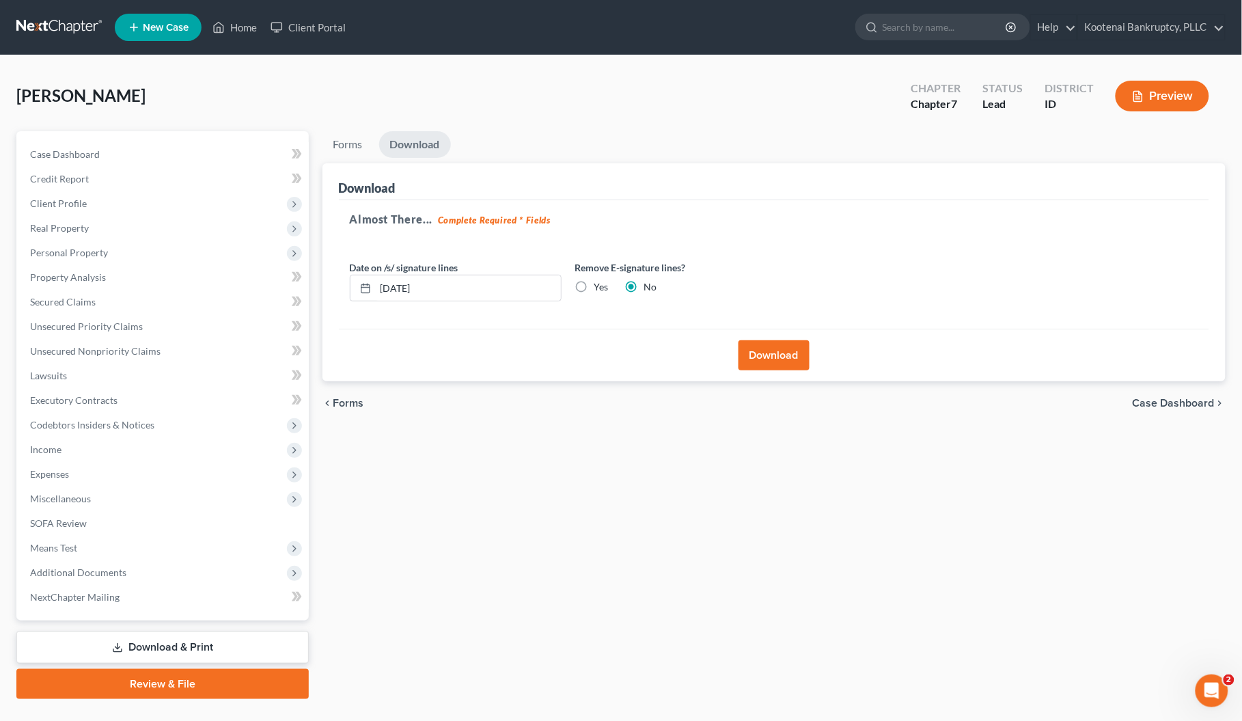
click at [774, 356] on button "Download" at bounding box center [774, 355] width 71 height 30
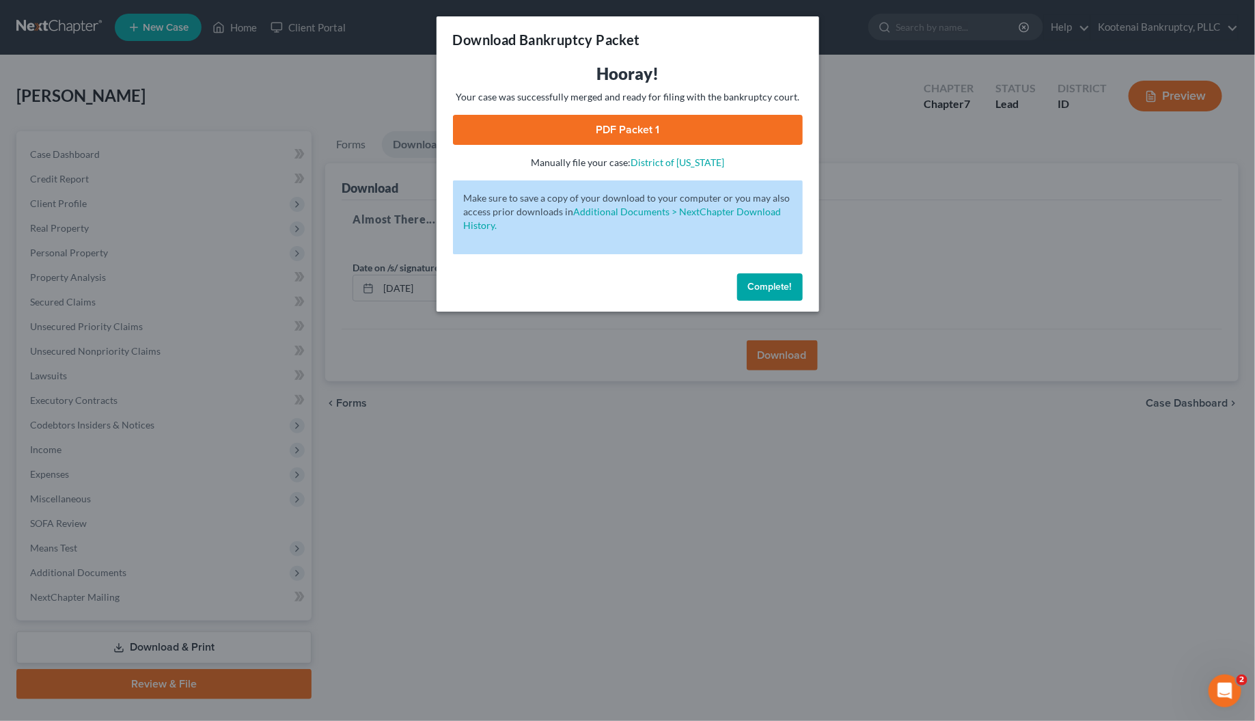
click at [630, 126] on link "PDF Packet 1" at bounding box center [628, 130] width 350 height 30
click at [757, 284] on span "Complete!" at bounding box center [770, 287] width 44 height 12
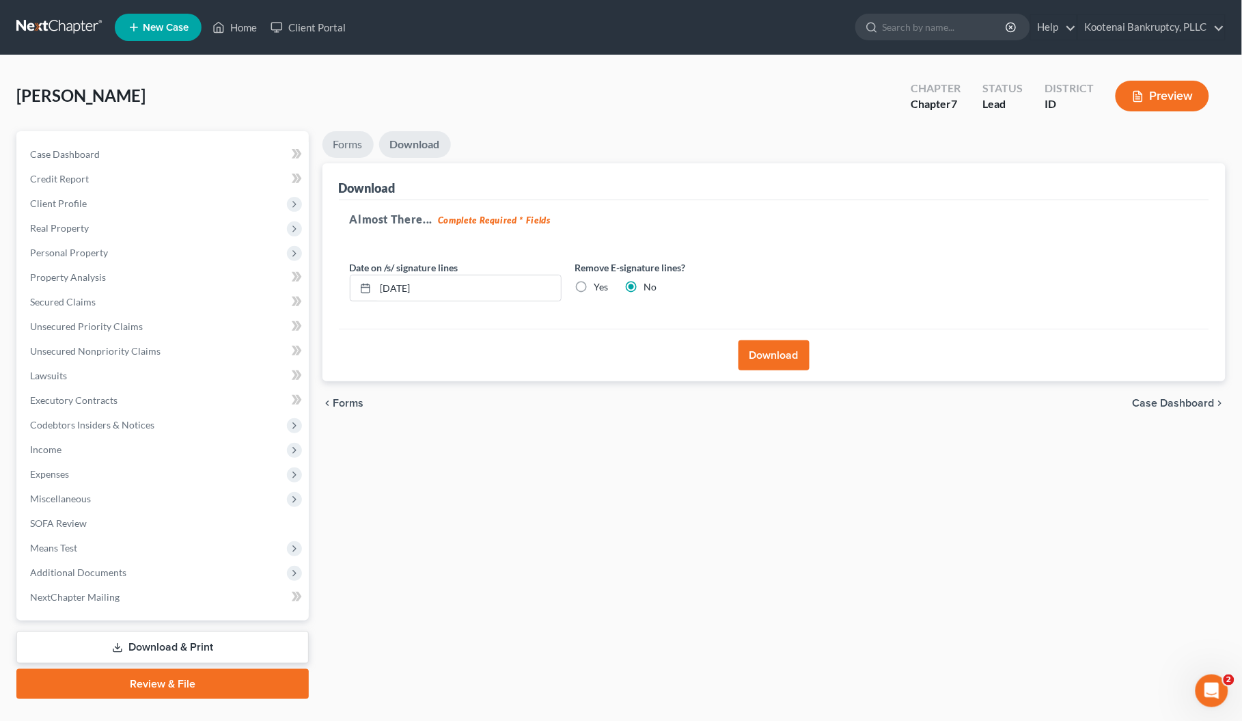
click at [344, 140] on link "Forms" at bounding box center [348, 144] width 51 height 27
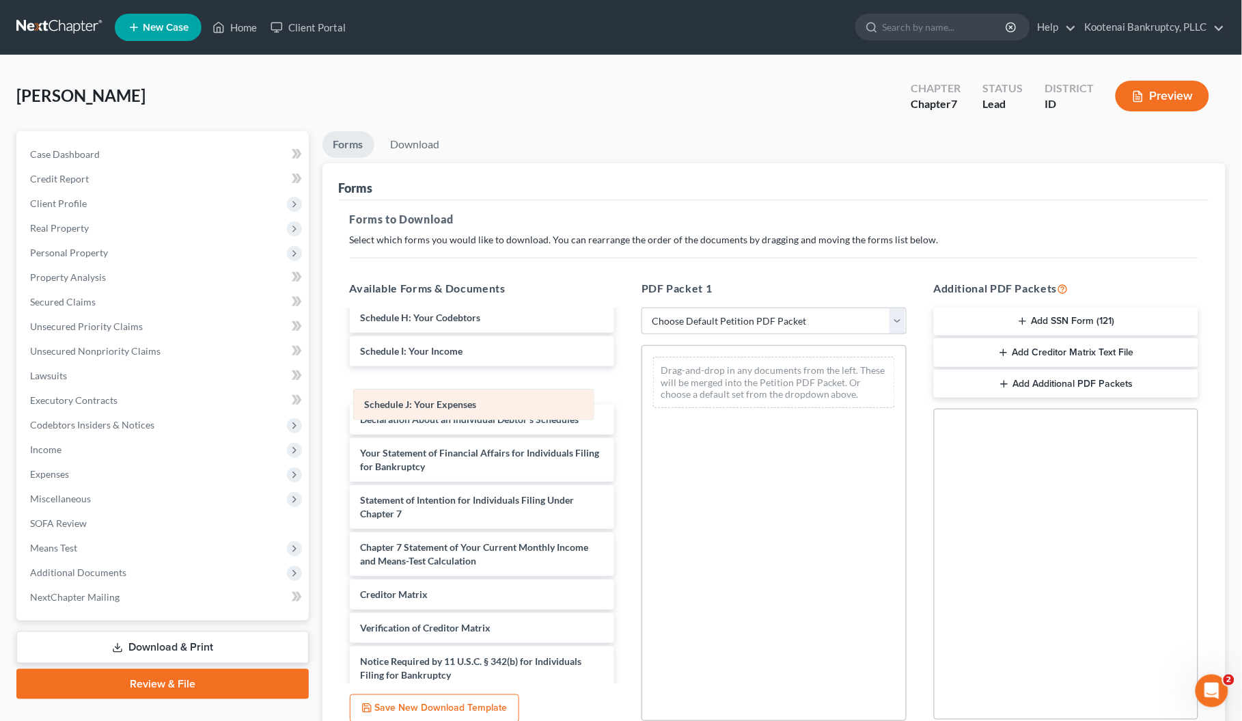
drag, startPoint x: 709, startPoint y: 379, endPoint x: 409, endPoint y: 411, distance: 302.3
click at [642, 411] on div "Schedule J: Your Expenses Schedule J: Your Expenses Drag-and-drop in any docume…" at bounding box center [774, 382] width 264 height 73
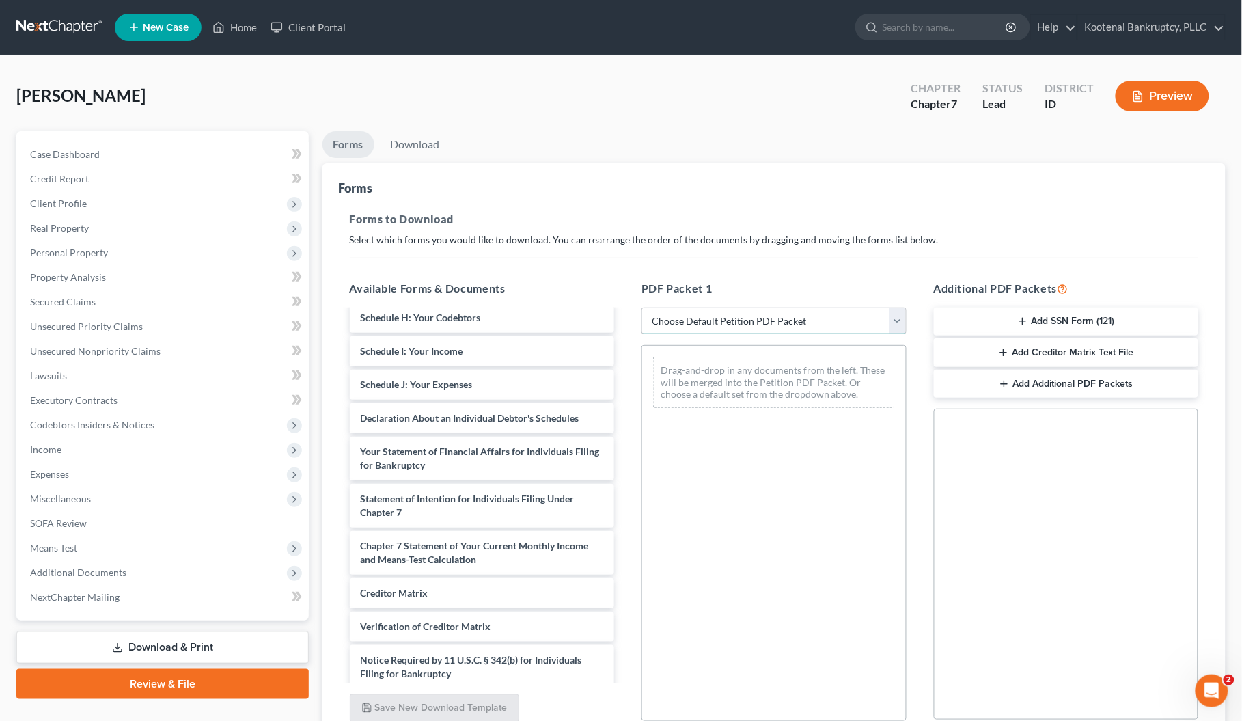
click at [684, 320] on select "Choose Default Petition PDF Packet Complete Bankruptcy Petition (all forms and …" at bounding box center [774, 321] width 265 height 27
select select "0"
click at [642, 308] on select "Choose Default Petition PDF Packet Complete Bankruptcy Petition (all forms and …" at bounding box center [774, 321] width 265 height 27
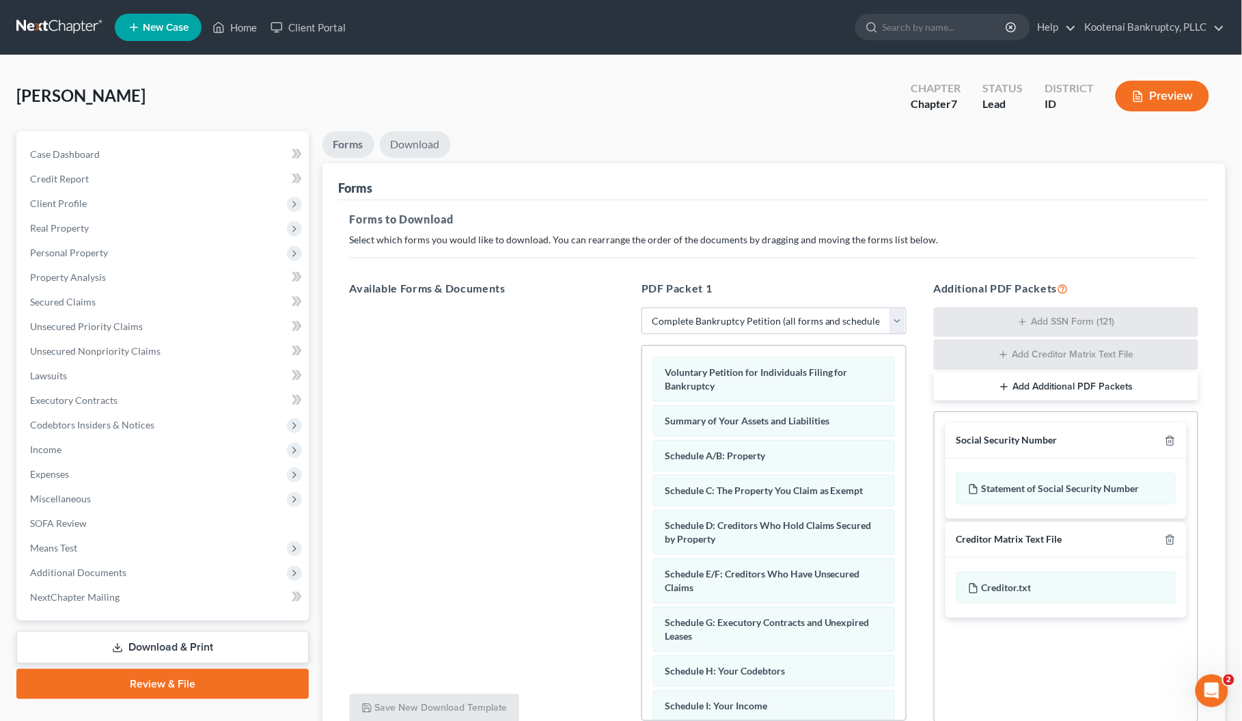
click at [412, 139] on link "Download" at bounding box center [415, 144] width 71 height 27
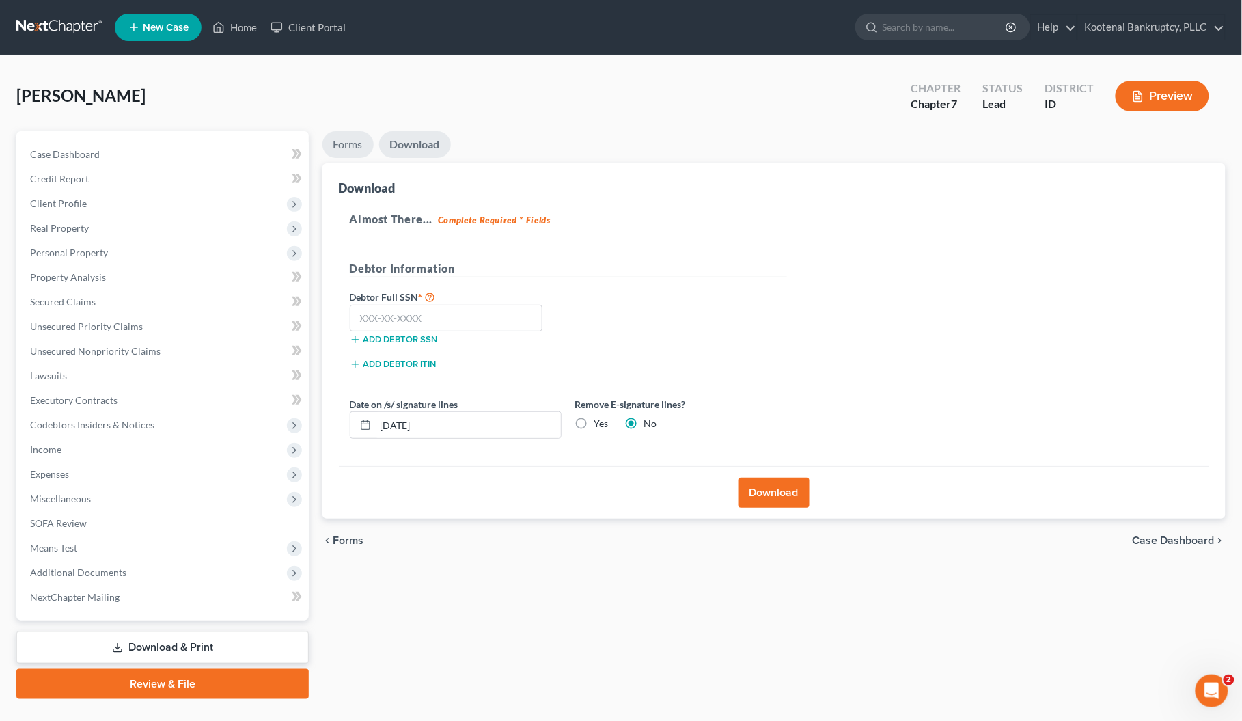
click at [353, 144] on link "Forms" at bounding box center [348, 144] width 51 height 27
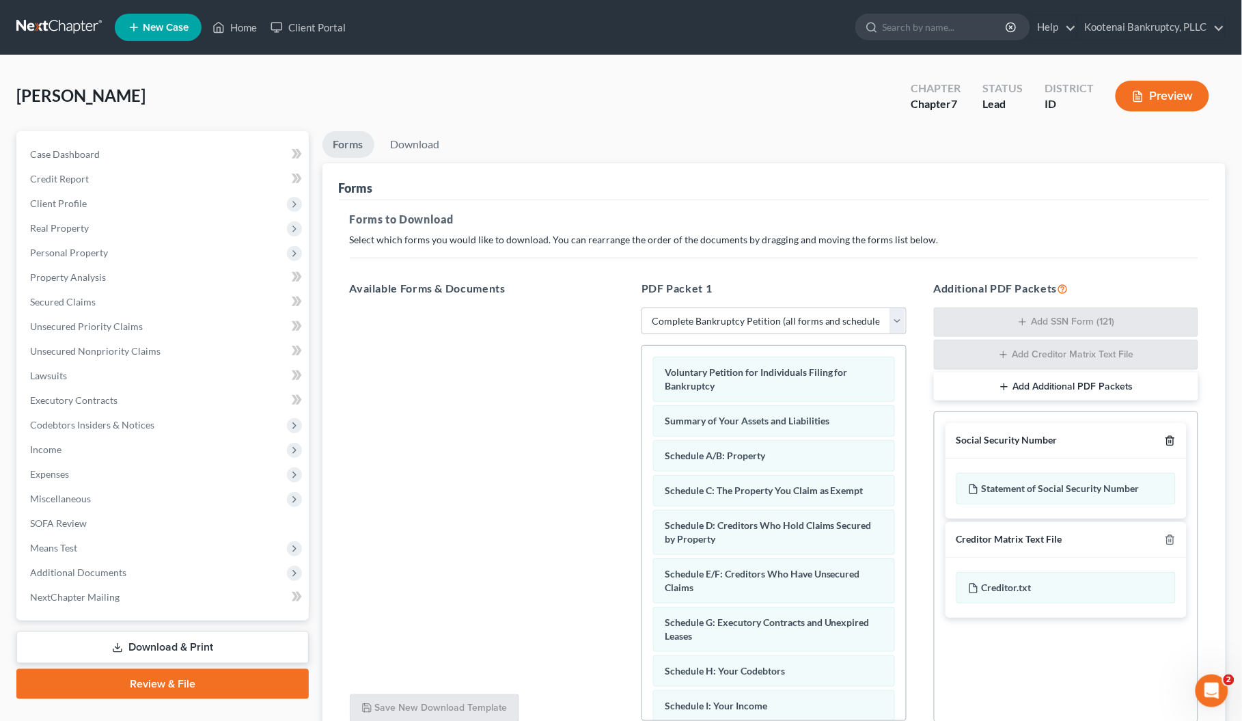
click at [1173, 442] on icon "button" at bounding box center [1170, 440] width 11 height 11
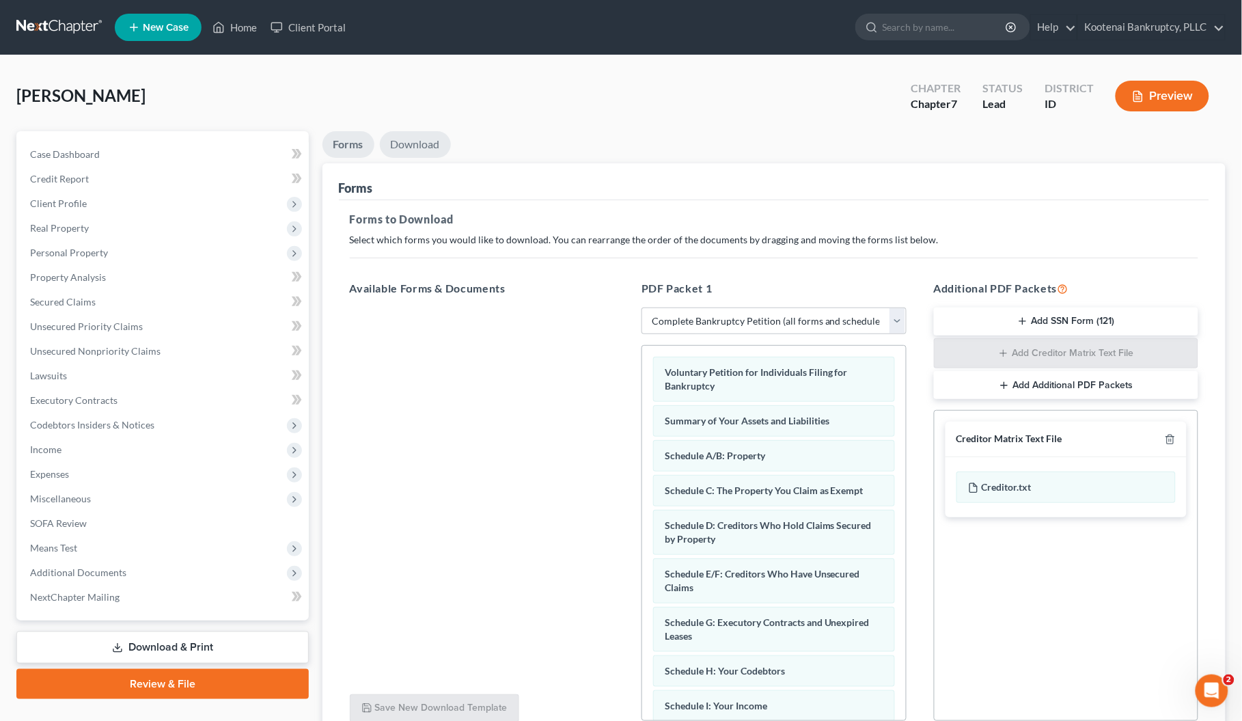
click at [413, 144] on link "Download" at bounding box center [415, 144] width 71 height 27
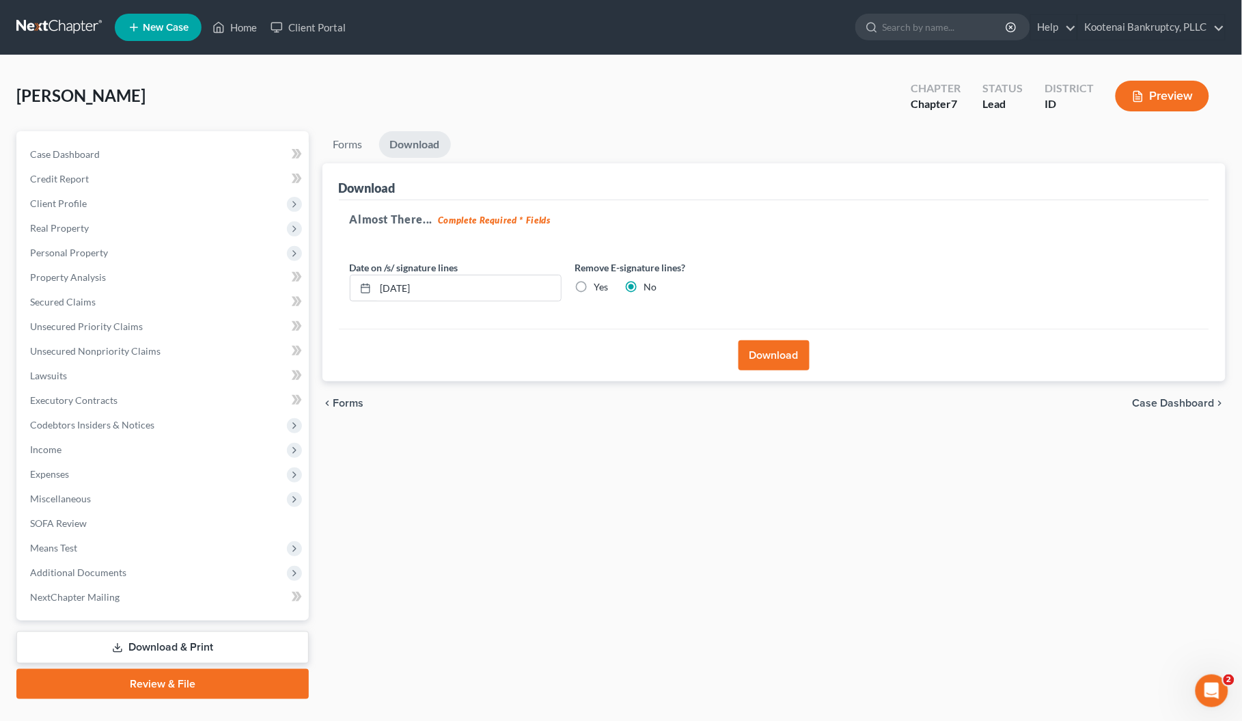
click at [761, 357] on button "Download" at bounding box center [774, 355] width 71 height 30
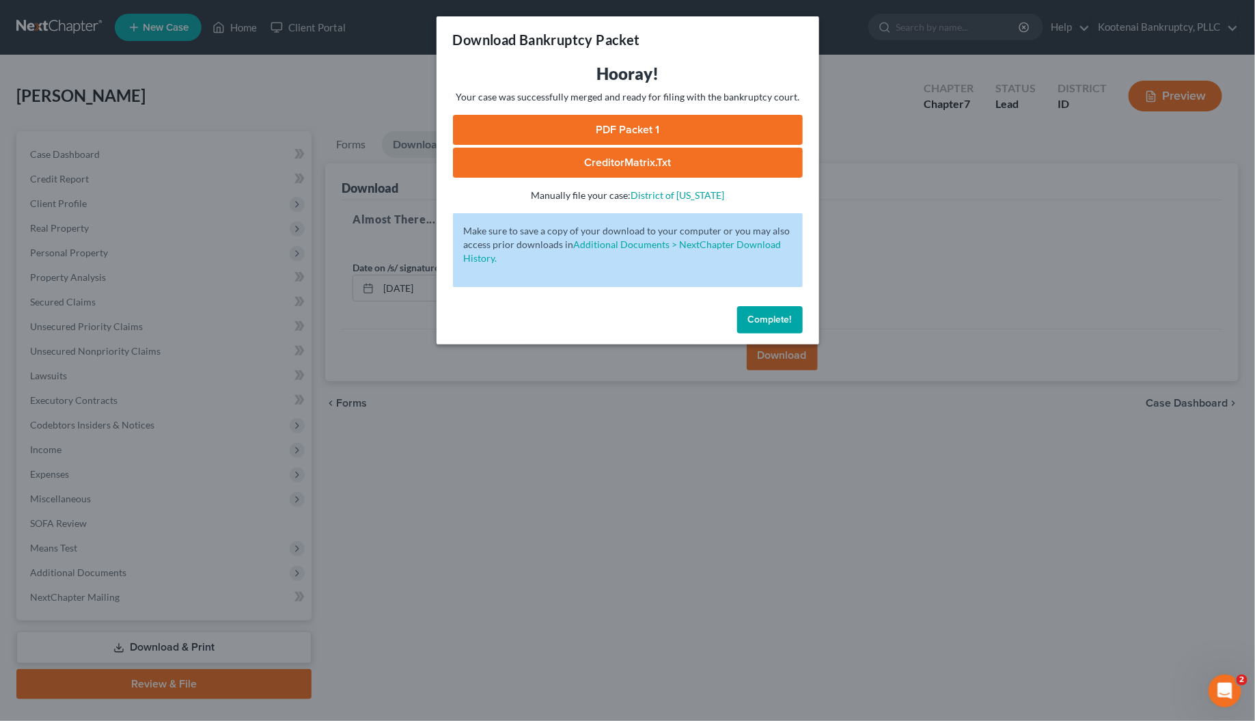
click at [589, 122] on link "PDF Packet 1" at bounding box center [628, 130] width 350 height 30
drag, startPoint x: 759, startPoint y: 316, endPoint x: 821, endPoint y: 459, distance: 155.8
click at [759, 318] on span "Complete!" at bounding box center [770, 320] width 44 height 12
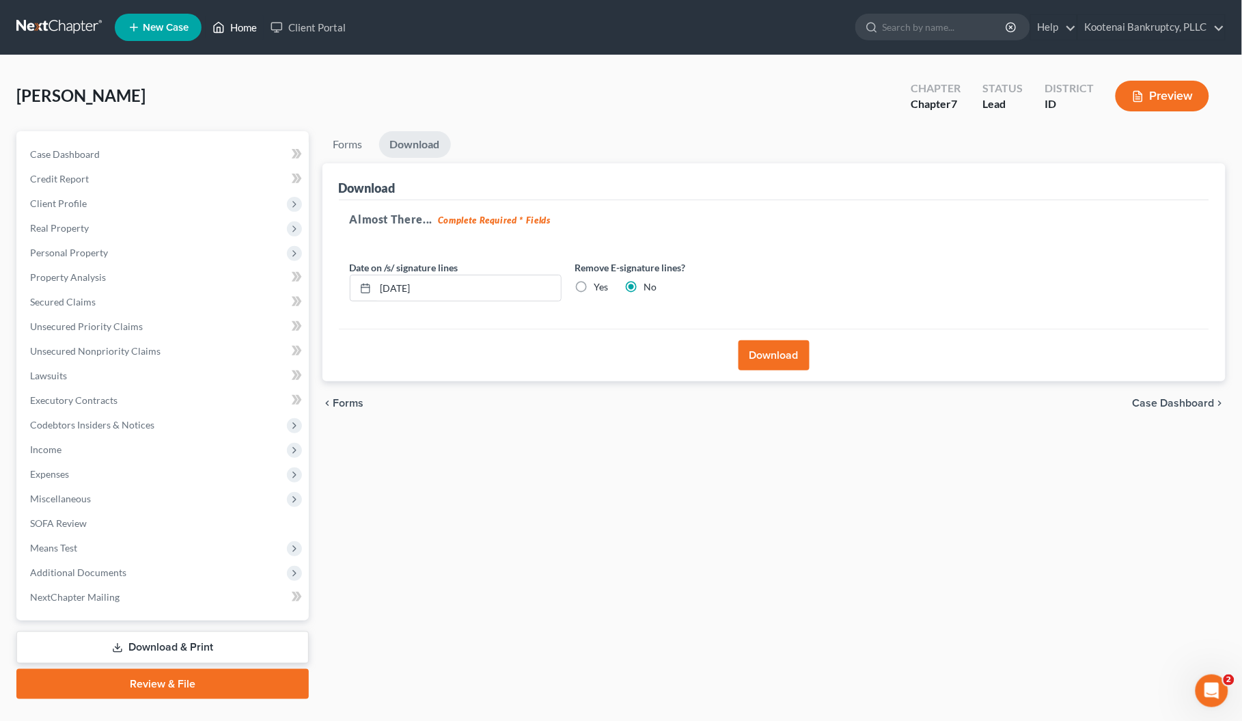
click at [247, 22] on link "Home" at bounding box center [235, 27] width 58 height 25
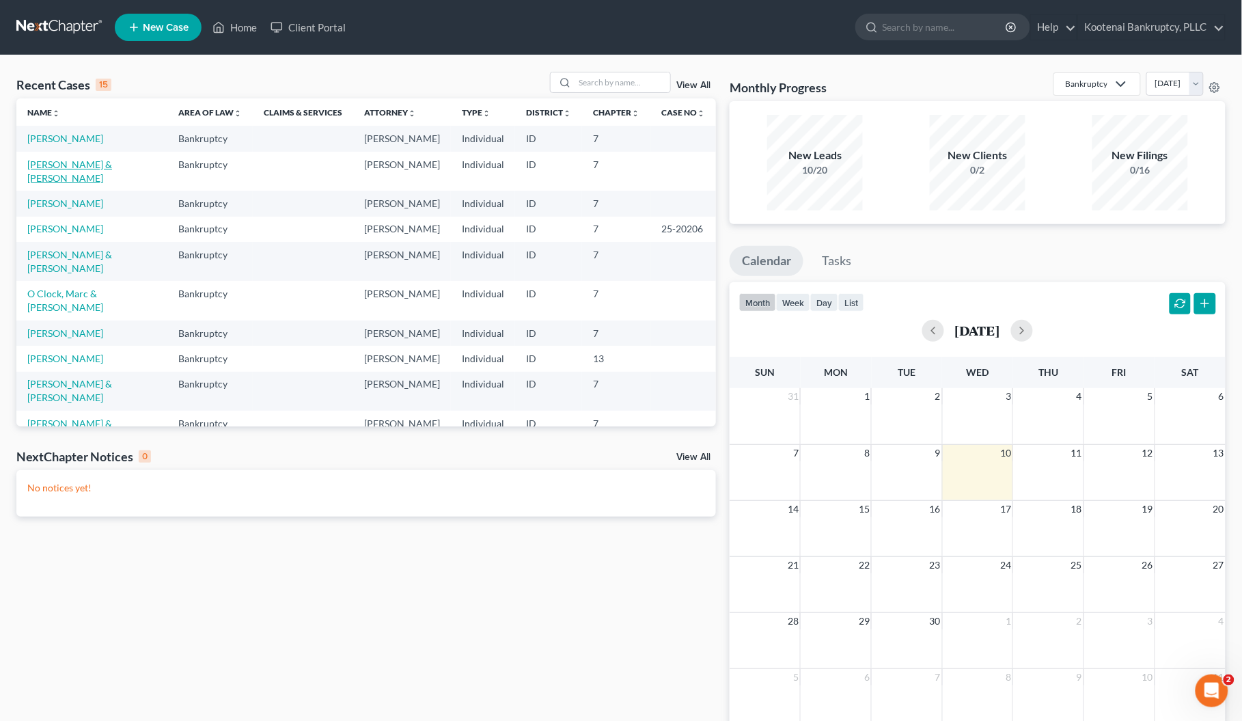
click at [85, 179] on link "[PERSON_NAME] & [PERSON_NAME]" at bounding box center [69, 171] width 85 height 25
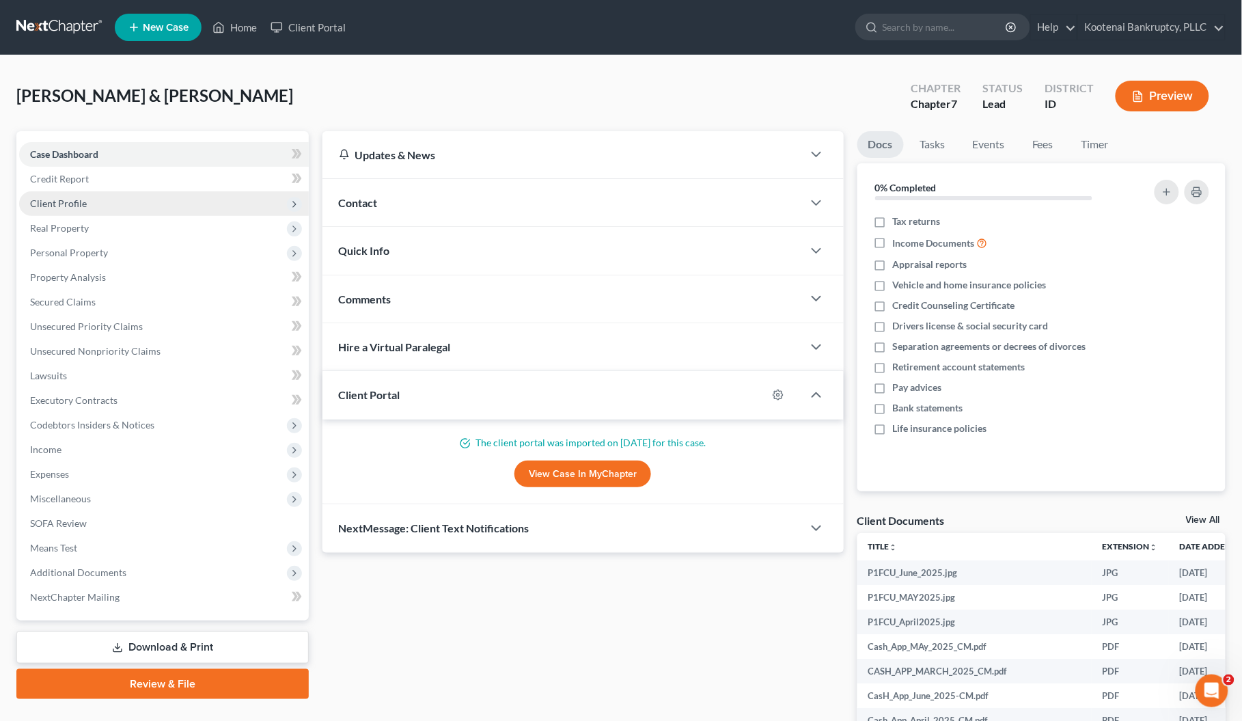
click at [53, 199] on span "Client Profile" at bounding box center [58, 204] width 57 height 12
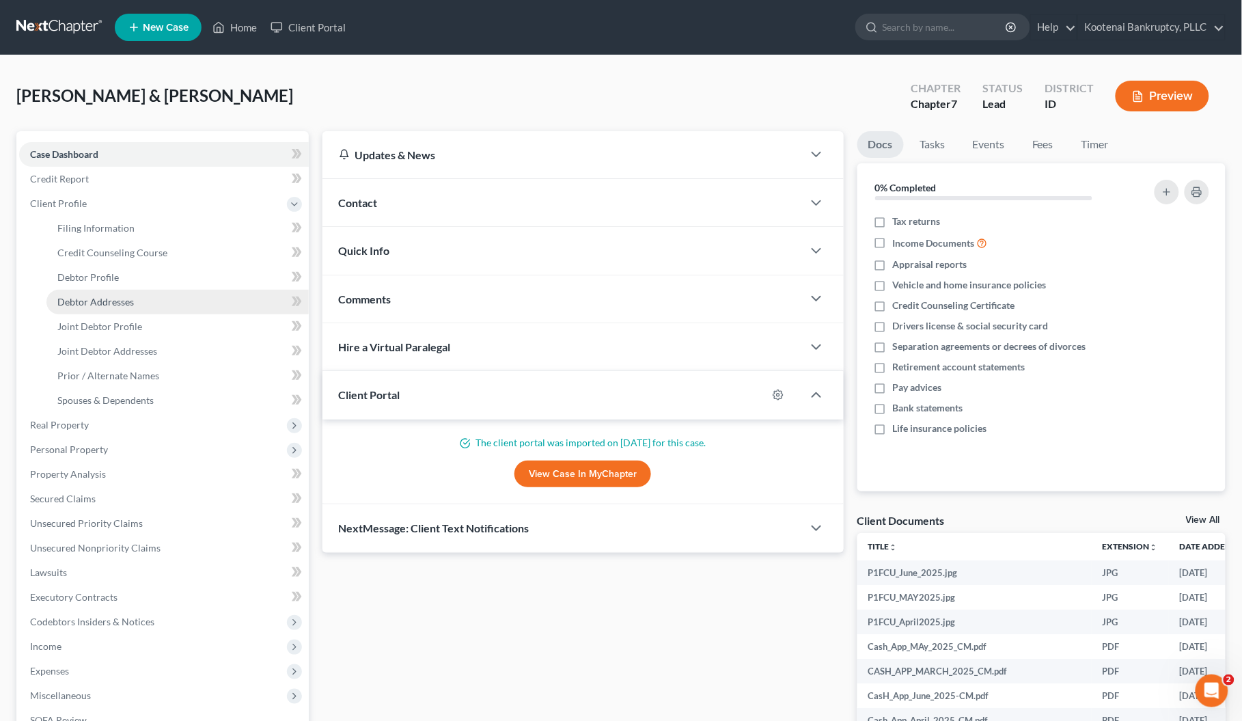
click at [85, 302] on span "Debtor Addresses" at bounding box center [95, 302] width 77 height 12
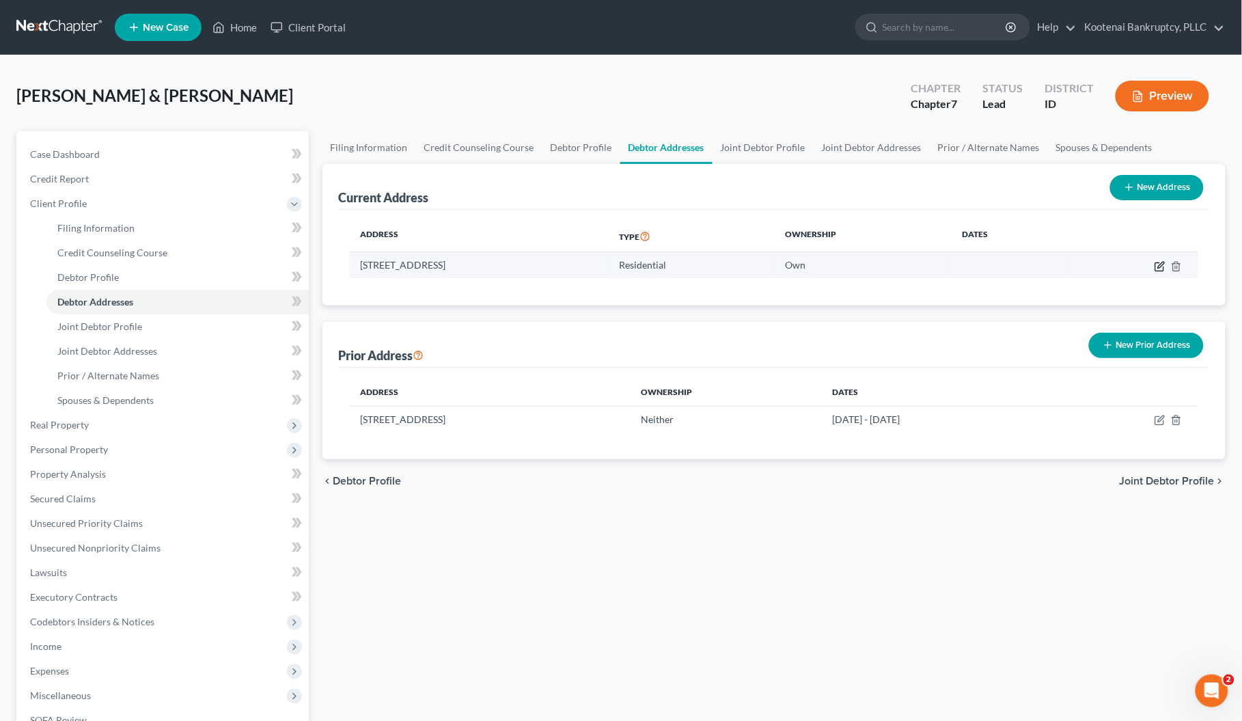
click at [1160, 271] on icon "button" at bounding box center [1160, 266] width 8 height 8
select select "13"
select select "0"
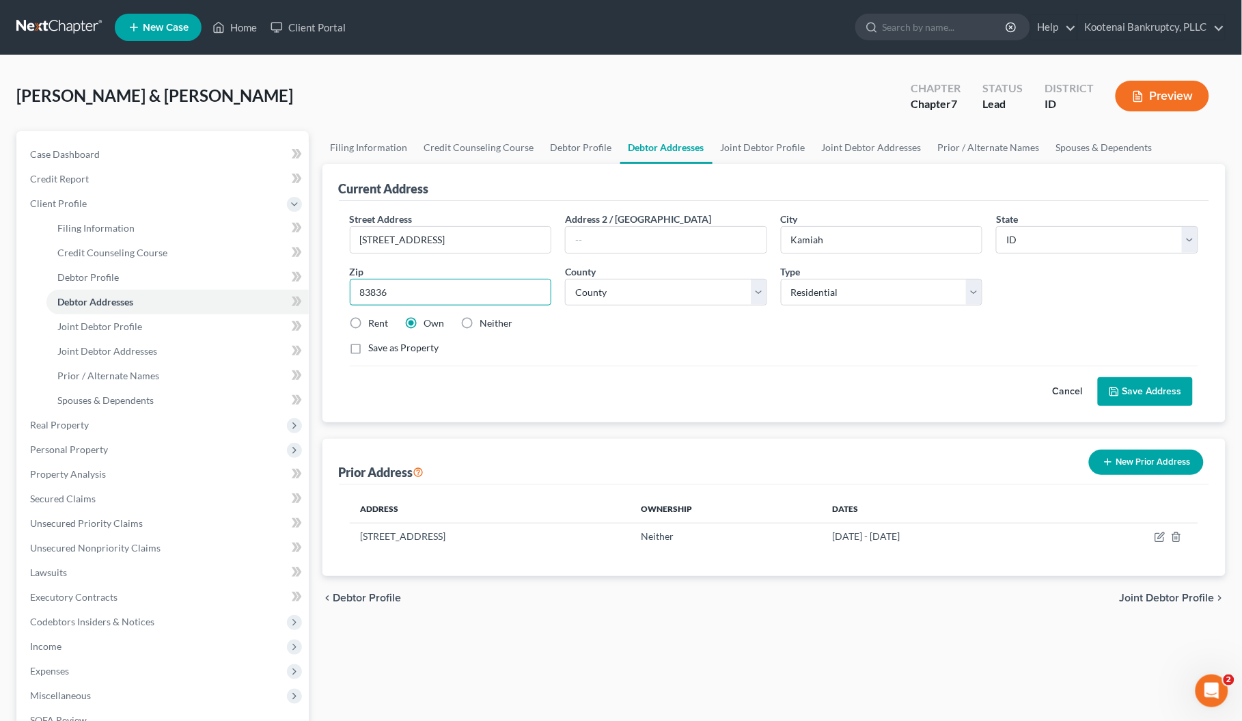
drag, startPoint x: 390, startPoint y: 290, endPoint x: 336, endPoint y: 297, distance: 54.4
click at [336, 296] on div "Current Address Street Address * [STREET_ADDRESS] * [GEOGRAPHIC_DATA] * State […" at bounding box center [775, 293] width 904 height 258
type input "83536"
click at [694, 346] on div "Save as Property" at bounding box center [774, 348] width 849 height 14
click at [1169, 597] on span "Joint Debtor Profile" at bounding box center [1167, 598] width 95 height 11
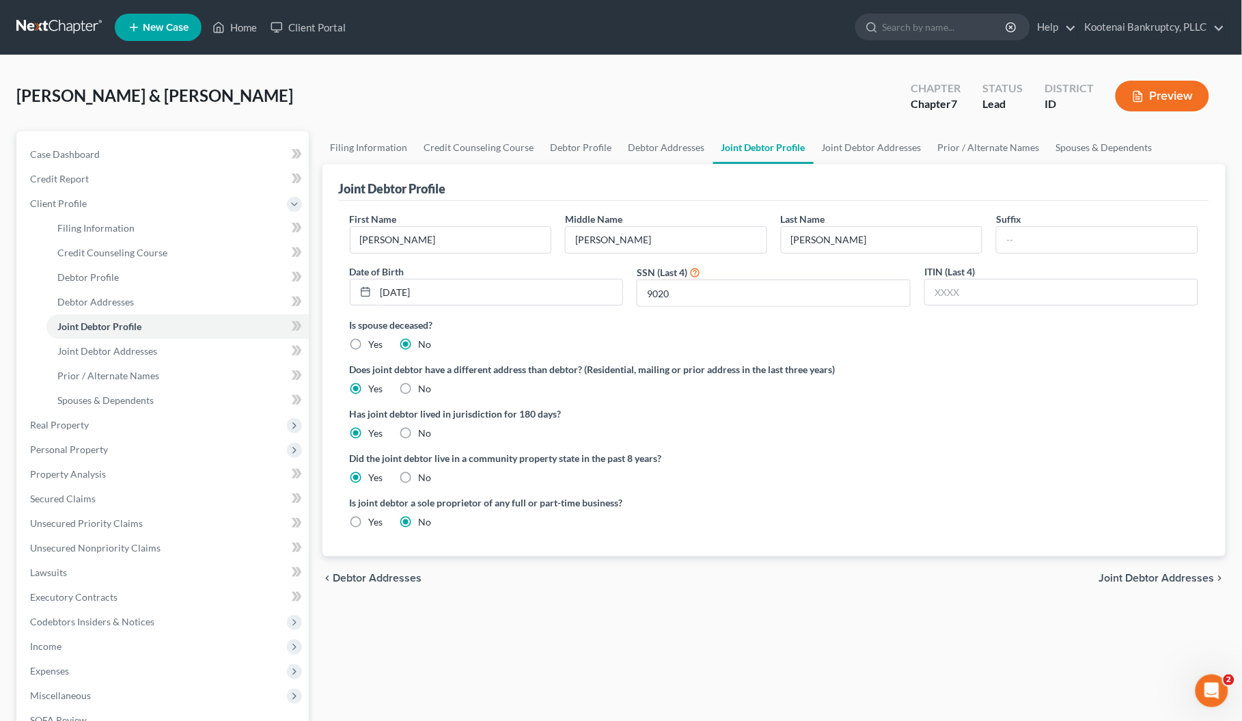
click at [1121, 582] on span "Joint Debtor Addresses" at bounding box center [1157, 578] width 115 height 11
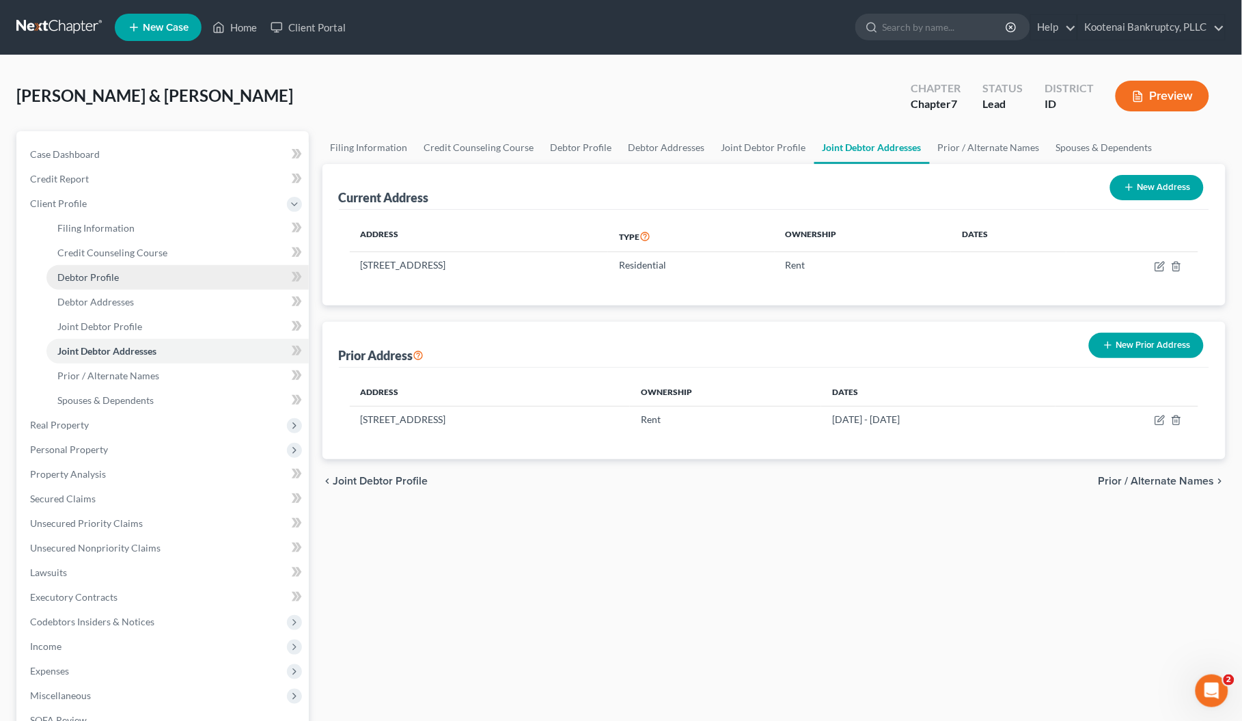
click at [96, 275] on span "Debtor Profile" at bounding box center [88, 277] width 62 height 12
select select "2"
select select "1"
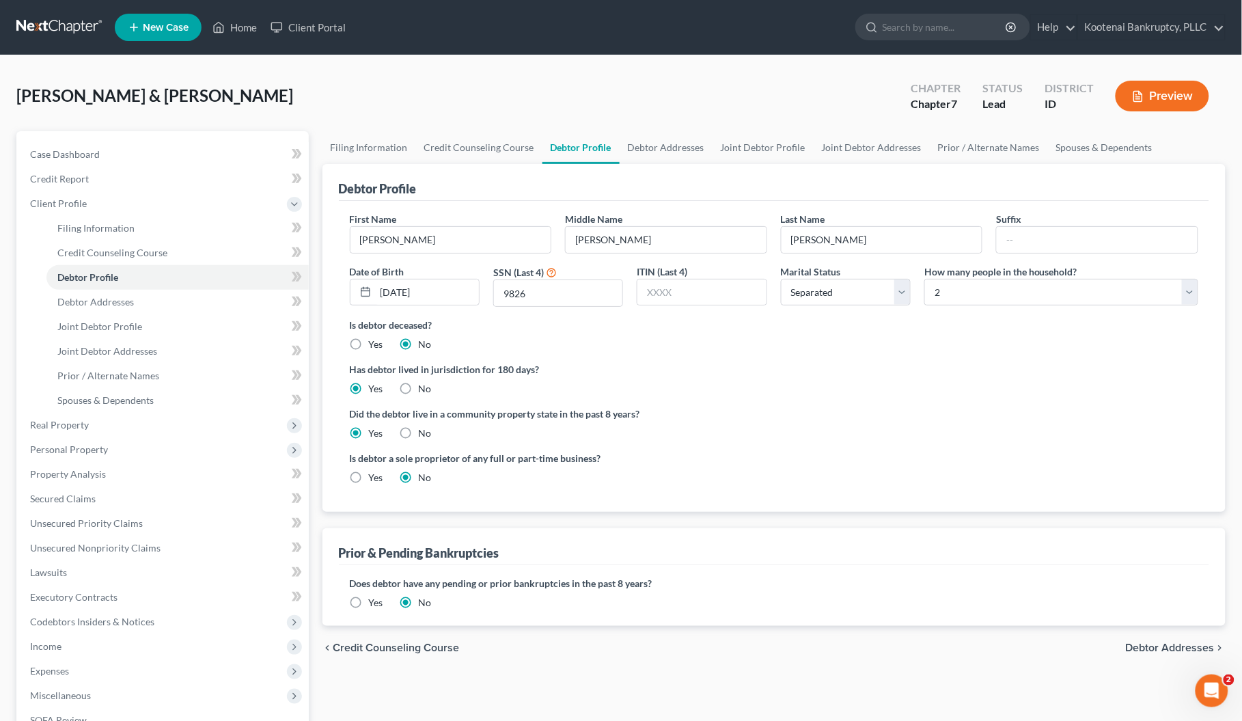
click at [369, 477] on label "Yes" at bounding box center [376, 478] width 14 height 14
click at [375, 477] on input "Yes" at bounding box center [379, 475] width 9 height 9
radio input "true"
radio input "false"
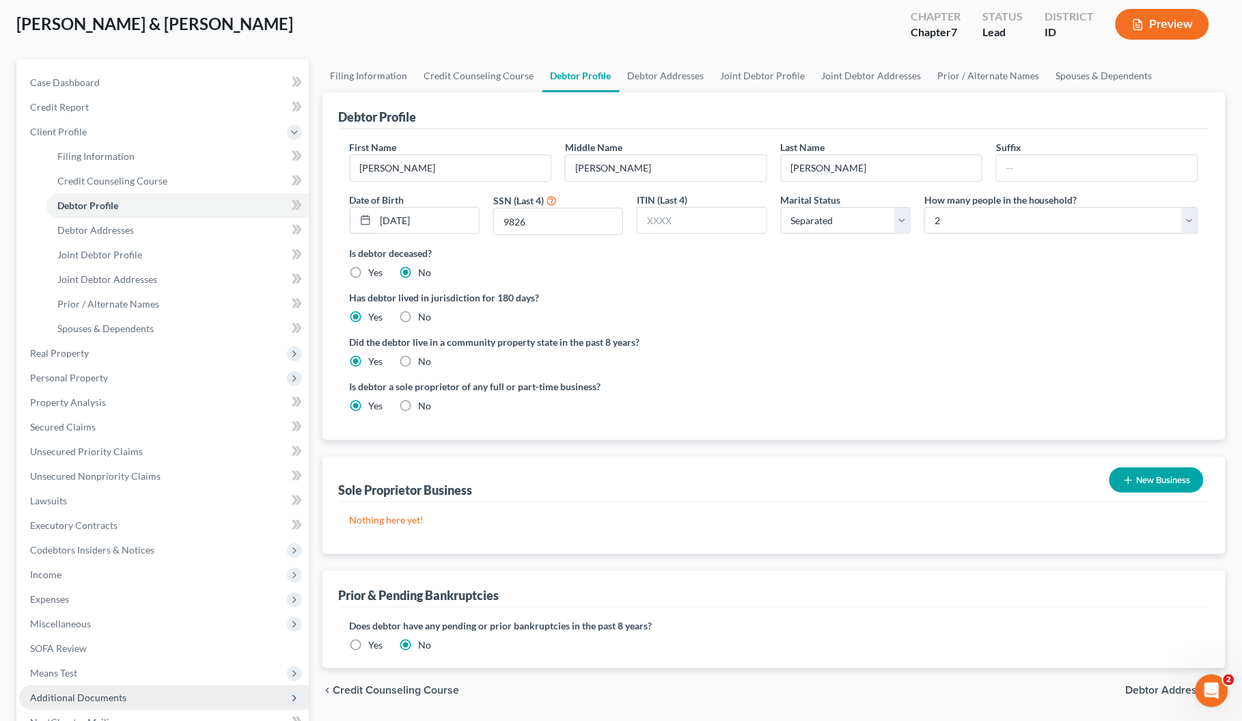
scroll to position [226, 0]
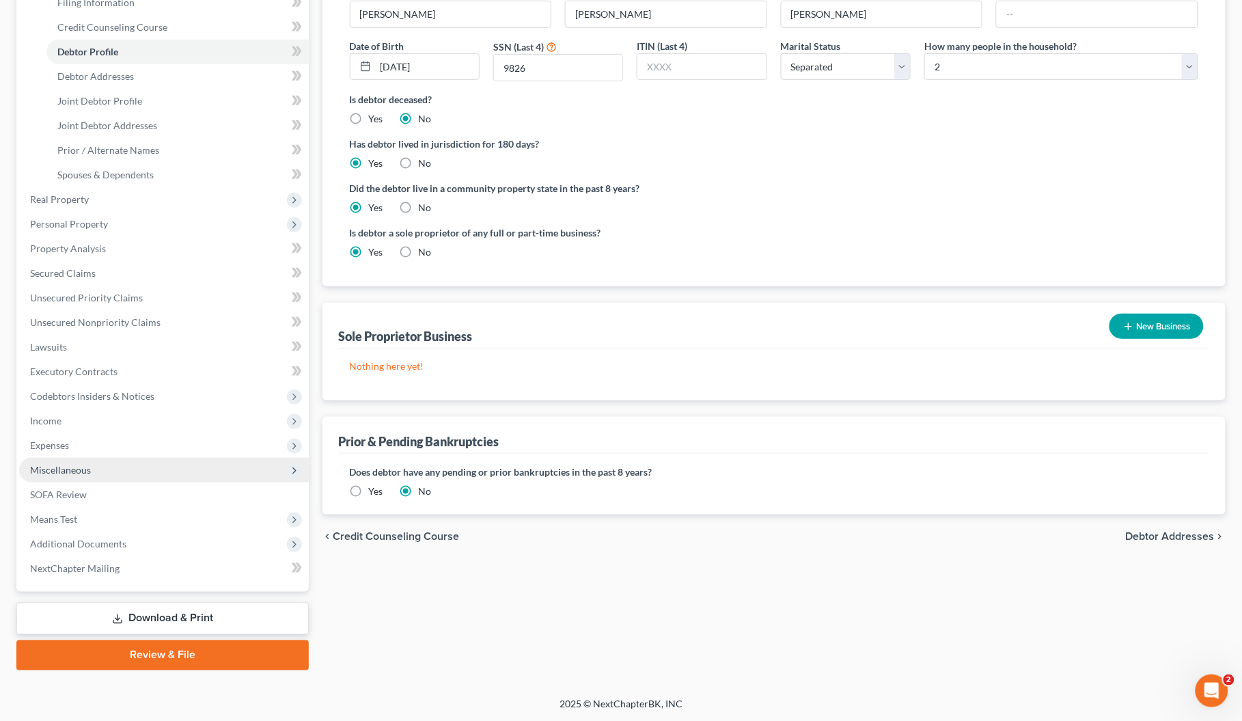
click at [60, 470] on span "Miscellaneous" at bounding box center [60, 470] width 61 height 12
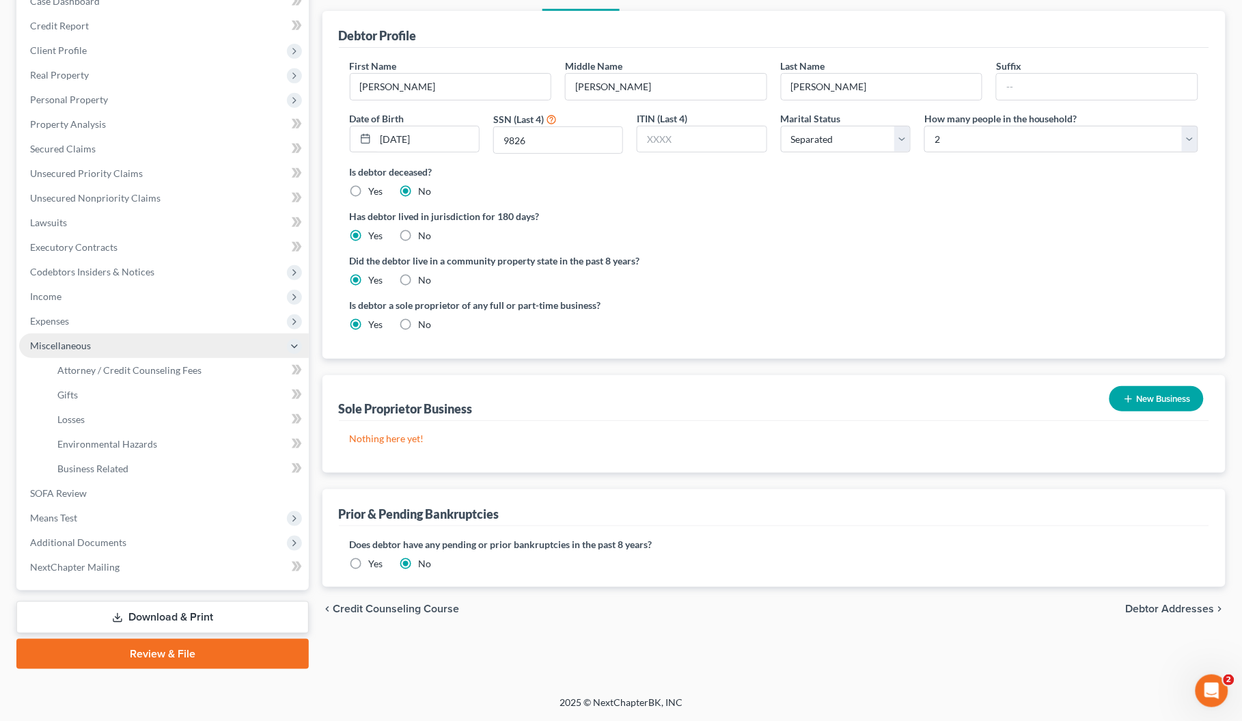
scroll to position [152, 0]
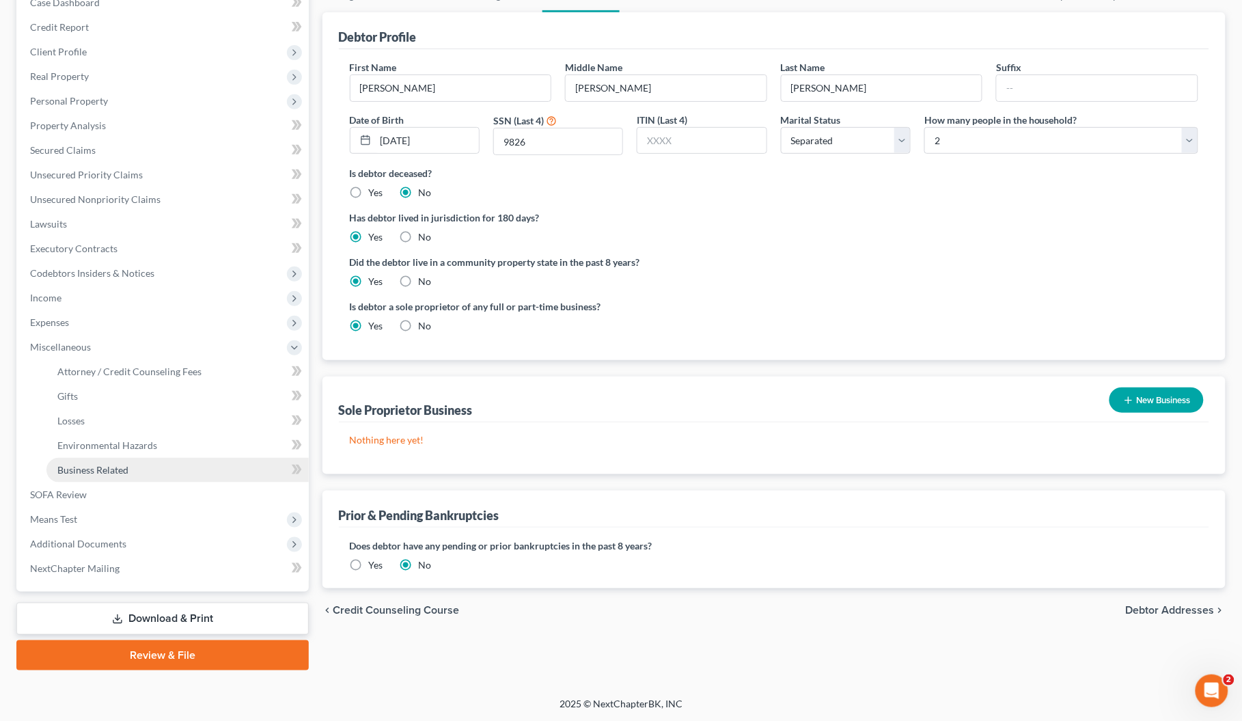
click at [90, 470] on span "Business Related" at bounding box center [92, 470] width 71 height 12
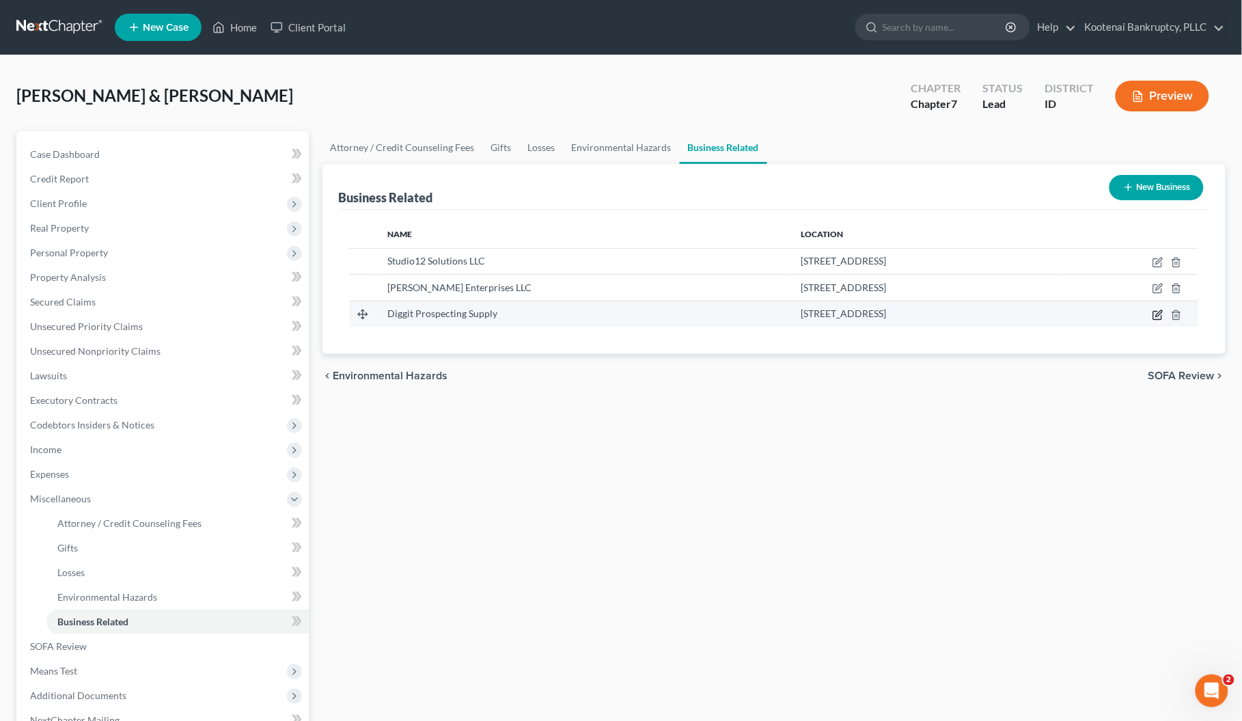
click at [1162, 314] on icon "button" at bounding box center [1158, 315] width 11 height 11
select select "member"
select select "13"
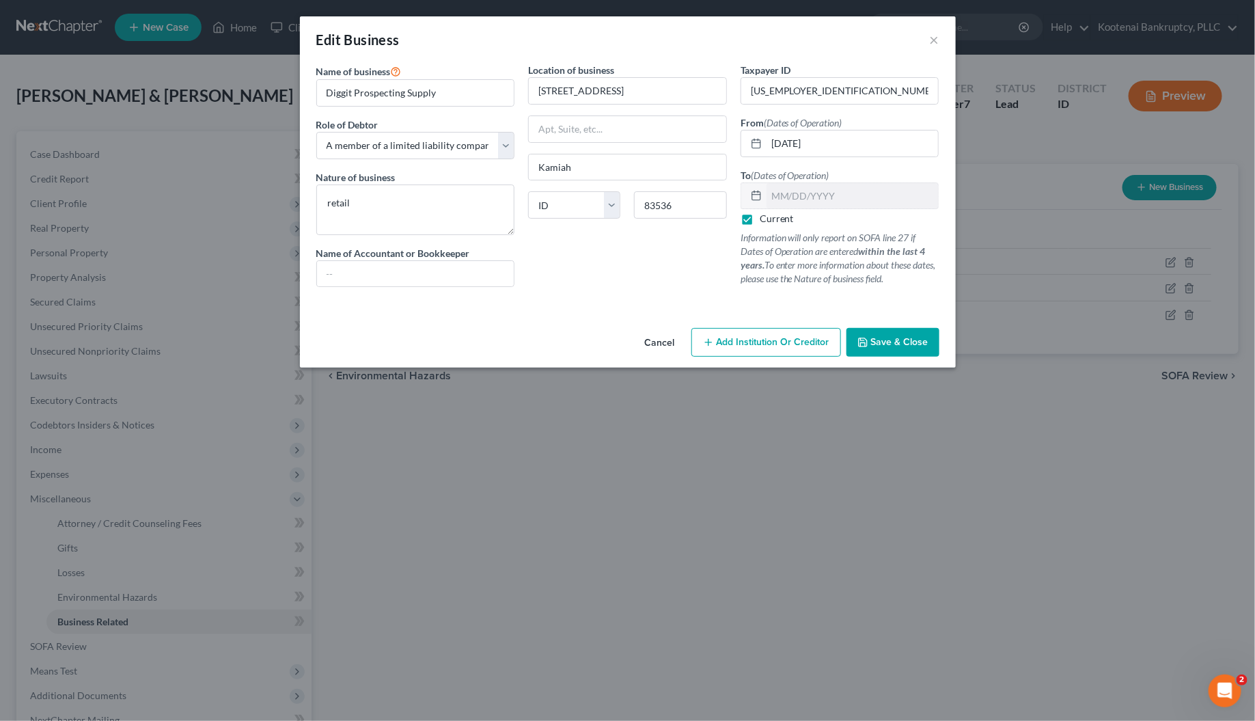
click at [656, 340] on button "Cancel" at bounding box center [660, 342] width 52 height 27
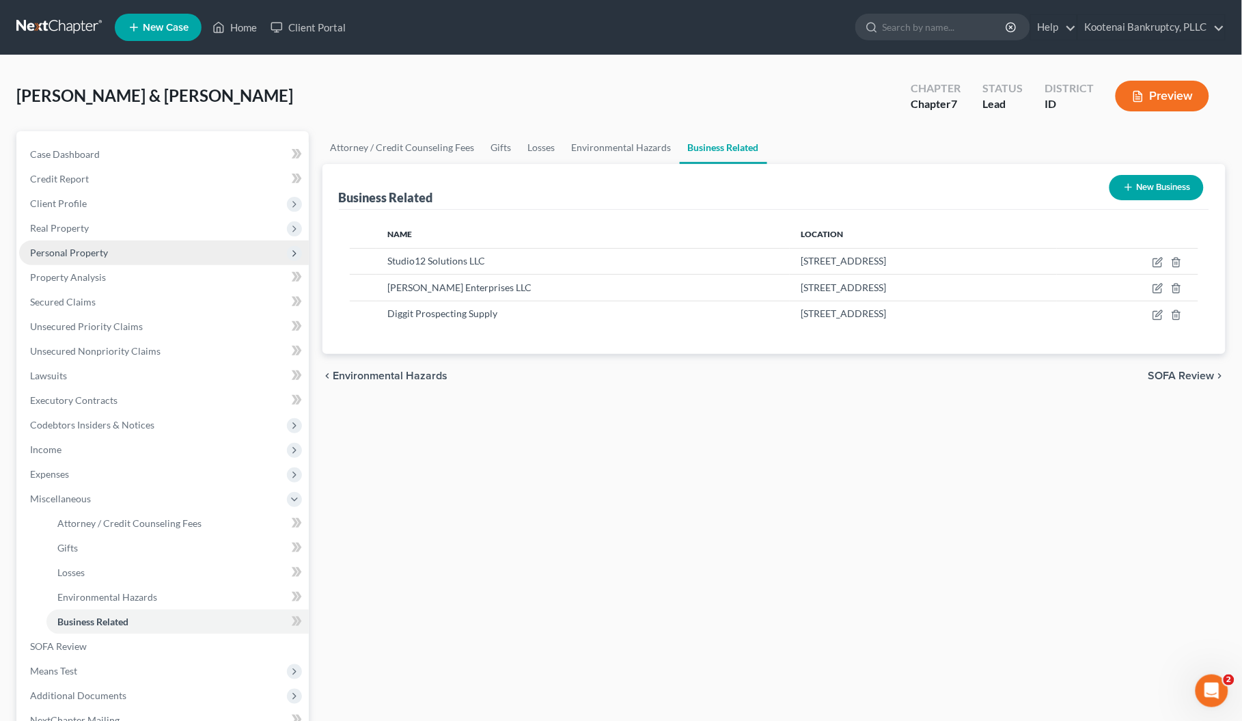
click at [43, 253] on span "Personal Property" at bounding box center [69, 253] width 78 height 12
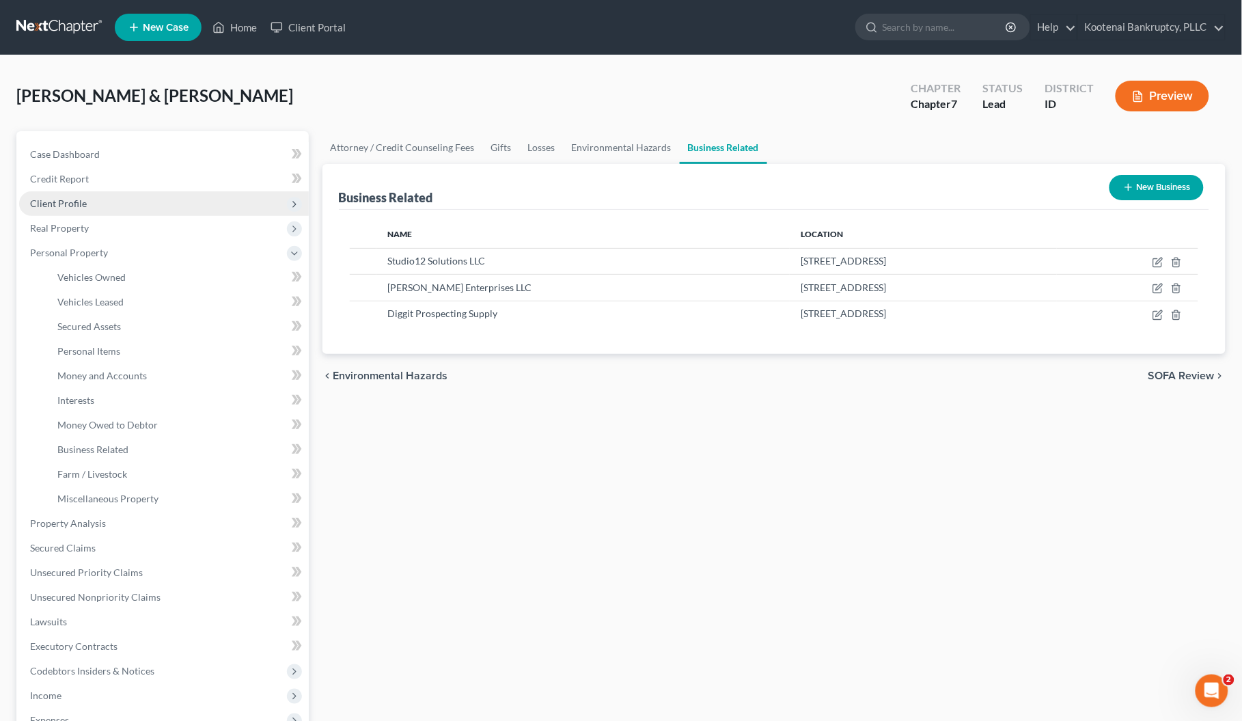
click at [58, 203] on span "Client Profile" at bounding box center [58, 204] width 57 height 12
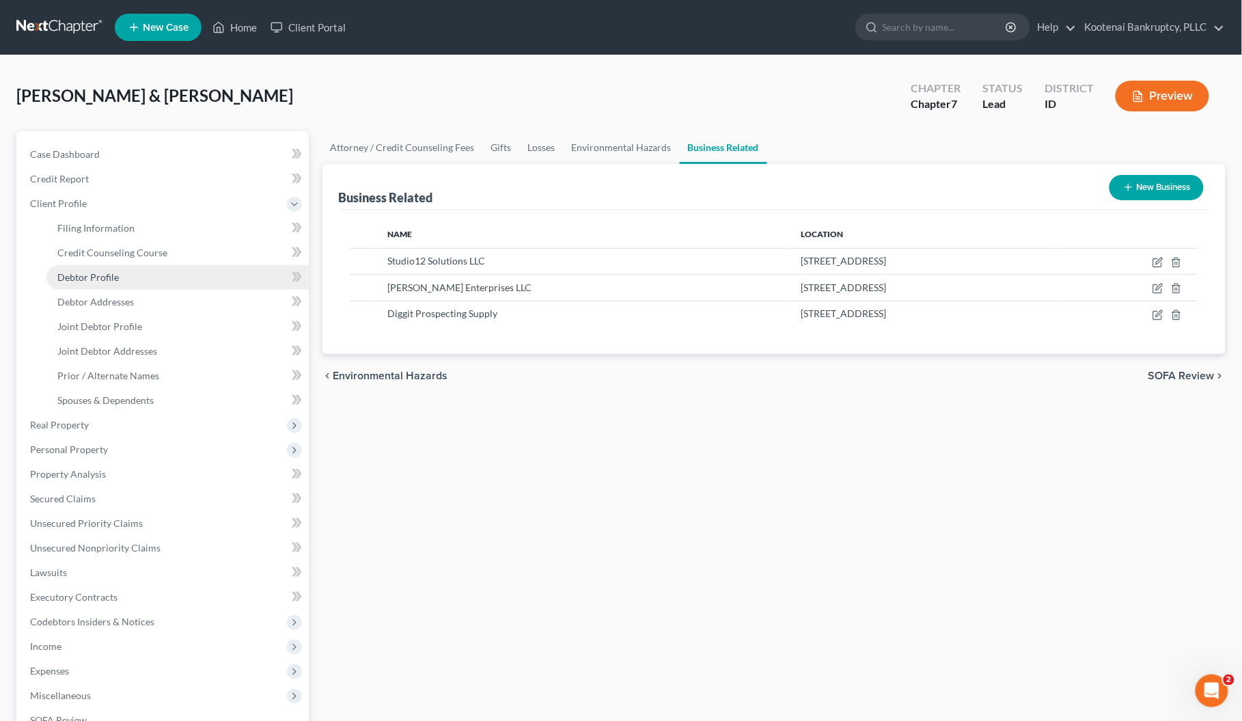
drag, startPoint x: 81, startPoint y: 272, endPoint x: 99, endPoint y: 284, distance: 22.2
click at [81, 273] on span "Debtor Profile" at bounding box center [88, 277] width 62 height 12
select select "2"
select select "1"
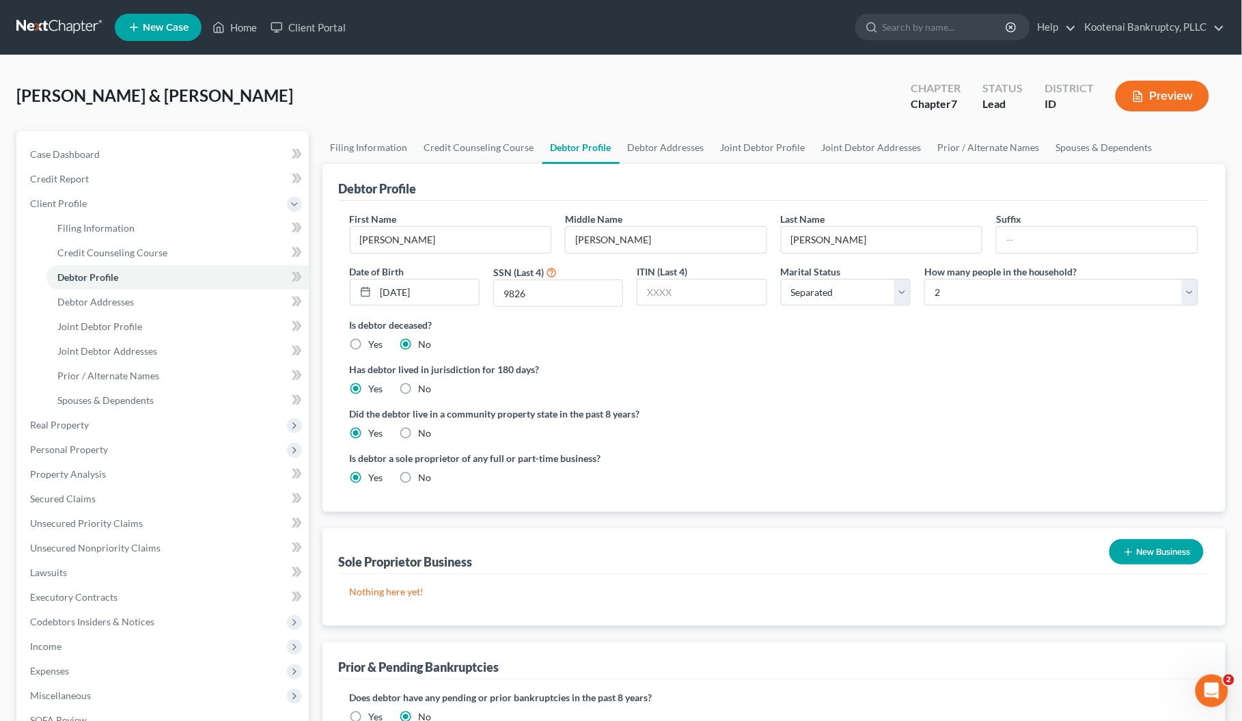
click at [419, 480] on label "No" at bounding box center [425, 478] width 13 height 14
click at [424, 480] on input "No" at bounding box center [428, 475] width 9 height 9
radio input "true"
radio input "false"
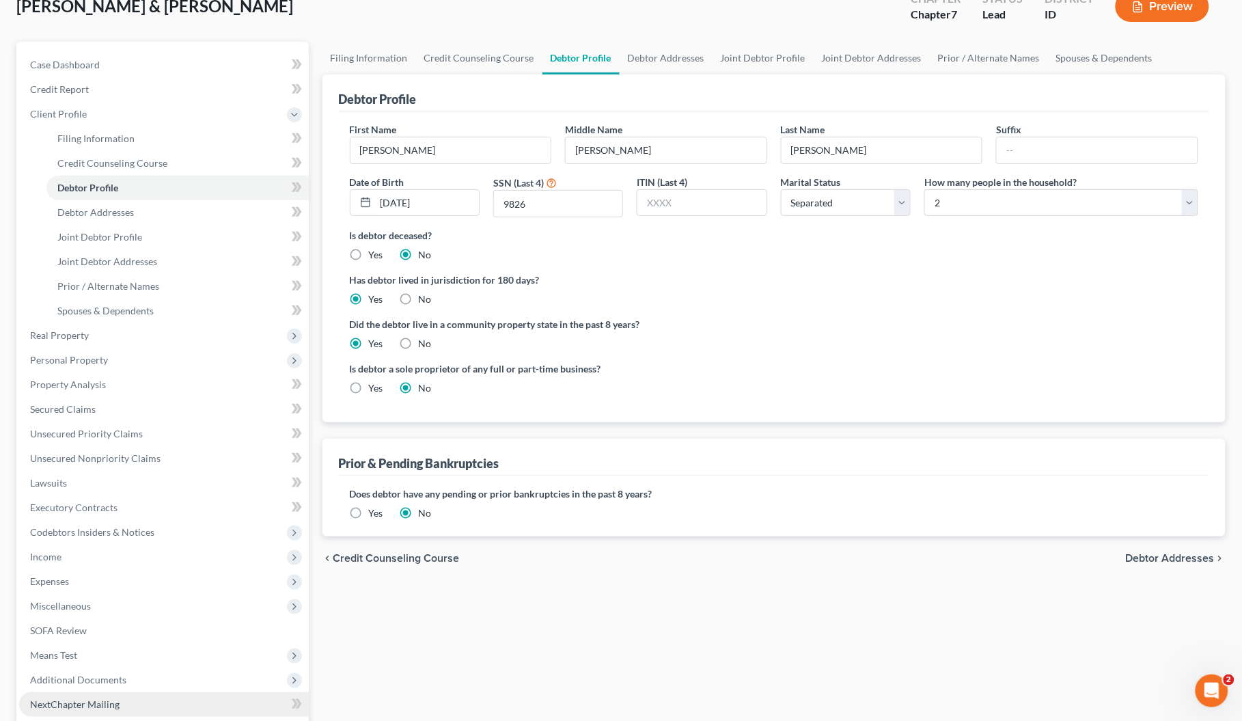
scroll to position [226, 0]
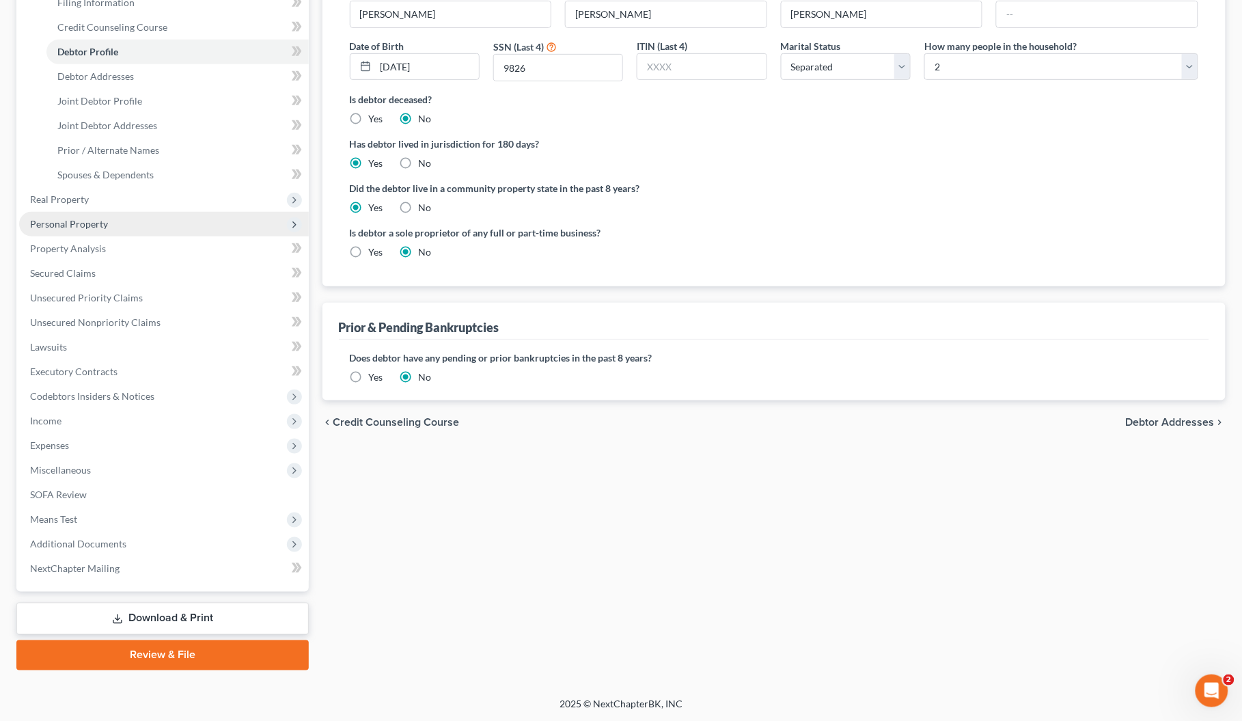
click at [62, 226] on span "Personal Property" at bounding box center [69, 224] width 78 height 12
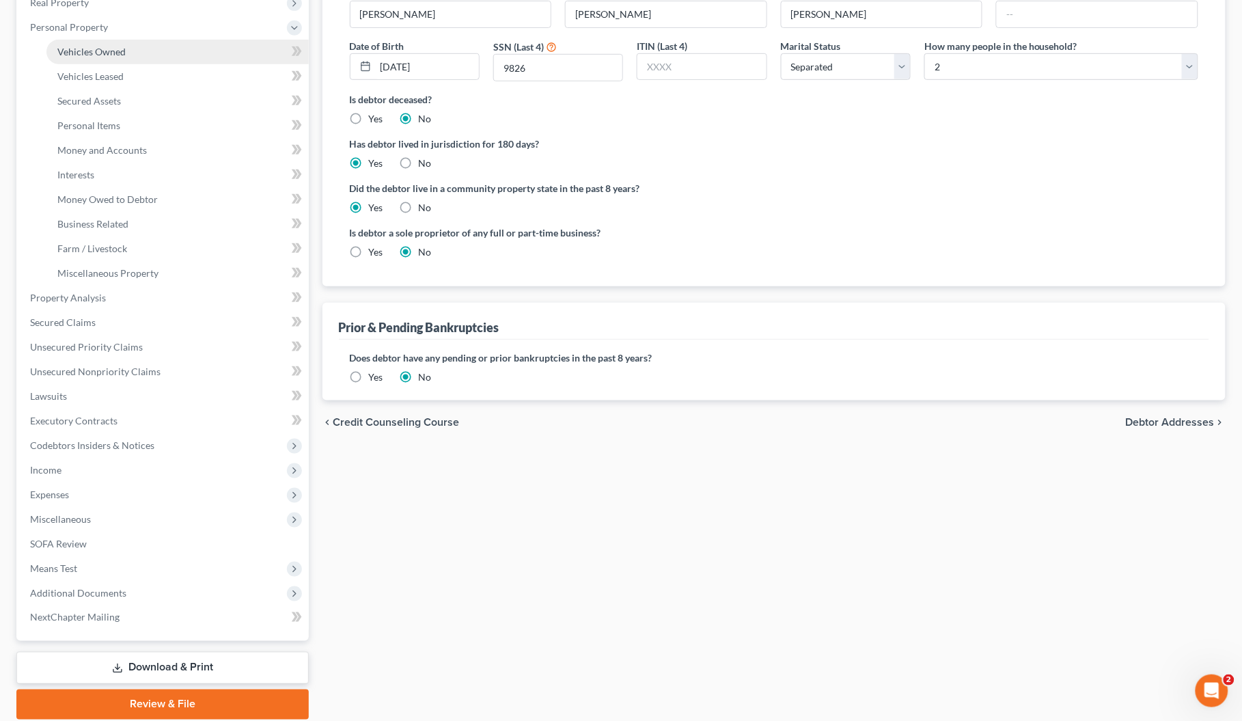
click at [92, 49] on span "Vehicles Owned" at bounding box center [91, 52] width 68 height 12
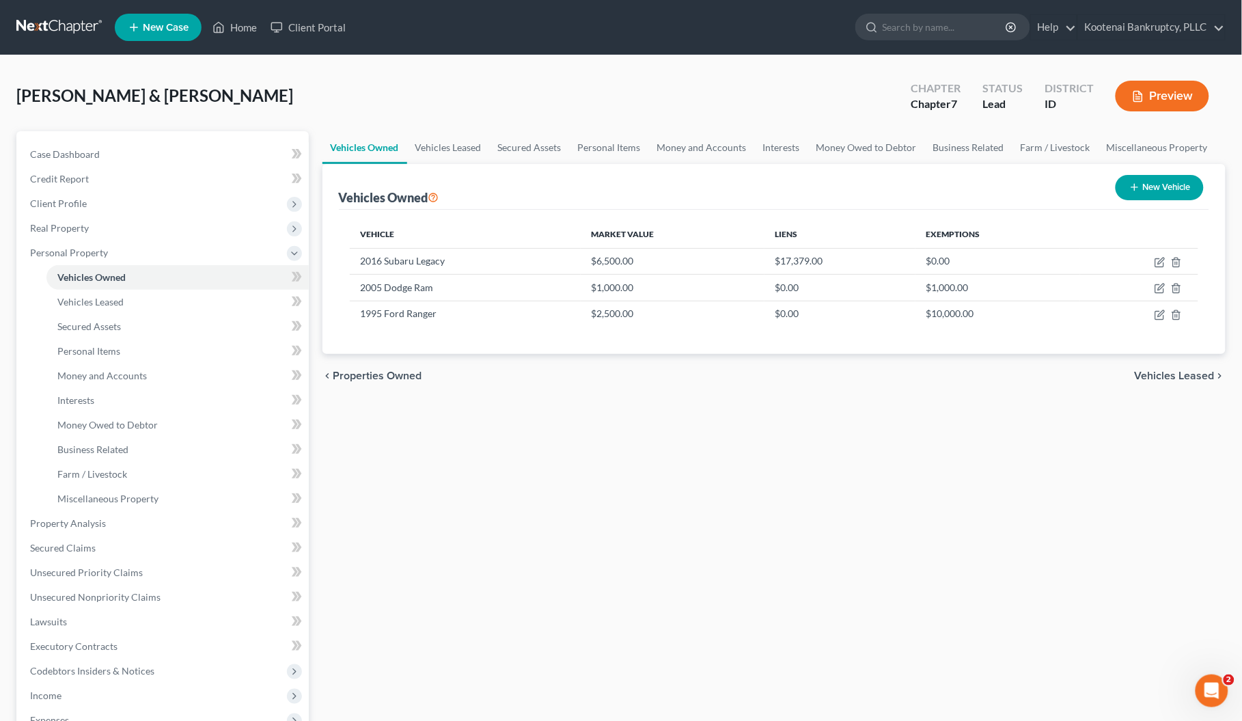
click at [1150, 187] on button "New Vehicle" at bounding box center [1160, 187] width 88 height 25
select select "0"
select select "2"
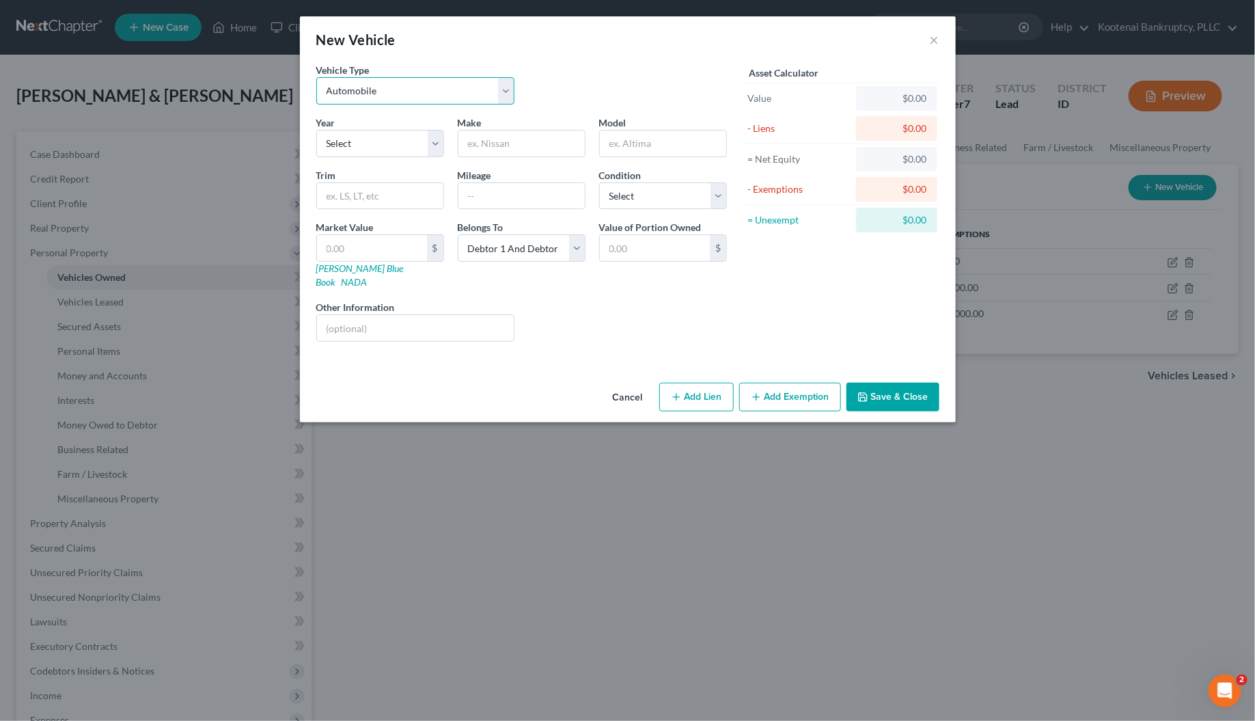
click at [370, 93] on select "Select Automobile Truck Trailer Watercraft Aircraft Motor Home Atv Other Vehicle" at bounding box center [415, 90] width 199 height 27
select select "5"
click at [316, 77] on select "Select Automobile Truck Trailer Watercraft Aircraft Motor Home Atv Other Vehicle" at bounding box center [415, 90] width 199 height 27
click at [336, 319] on input "text" at bounding box center [416, 328] width 198 height 26
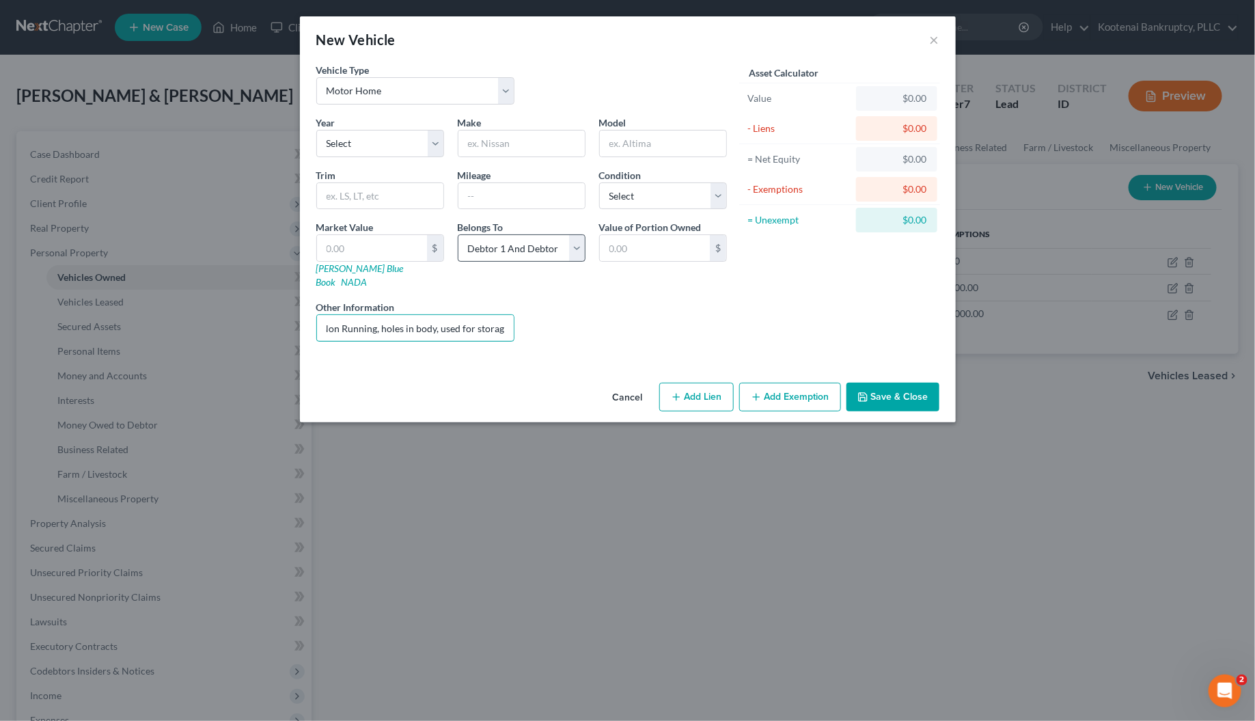
type input "Non Running, holes in body, used for storage"
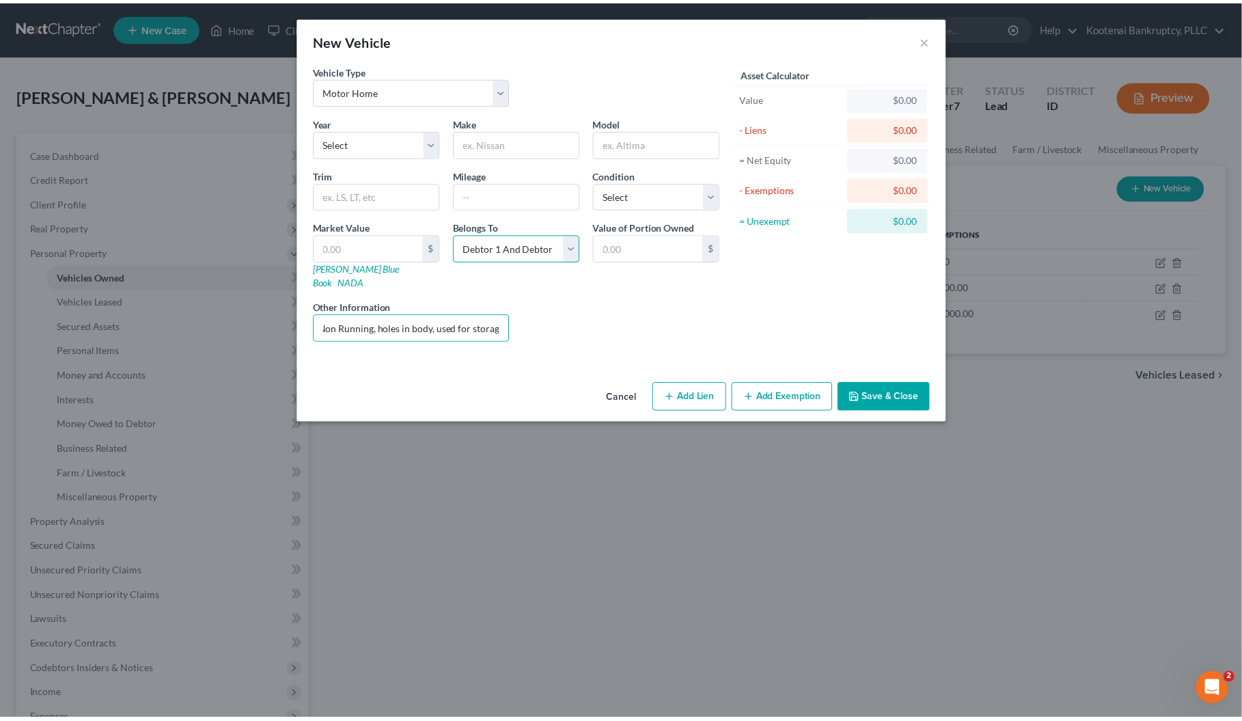
scroll to position [0, 0]
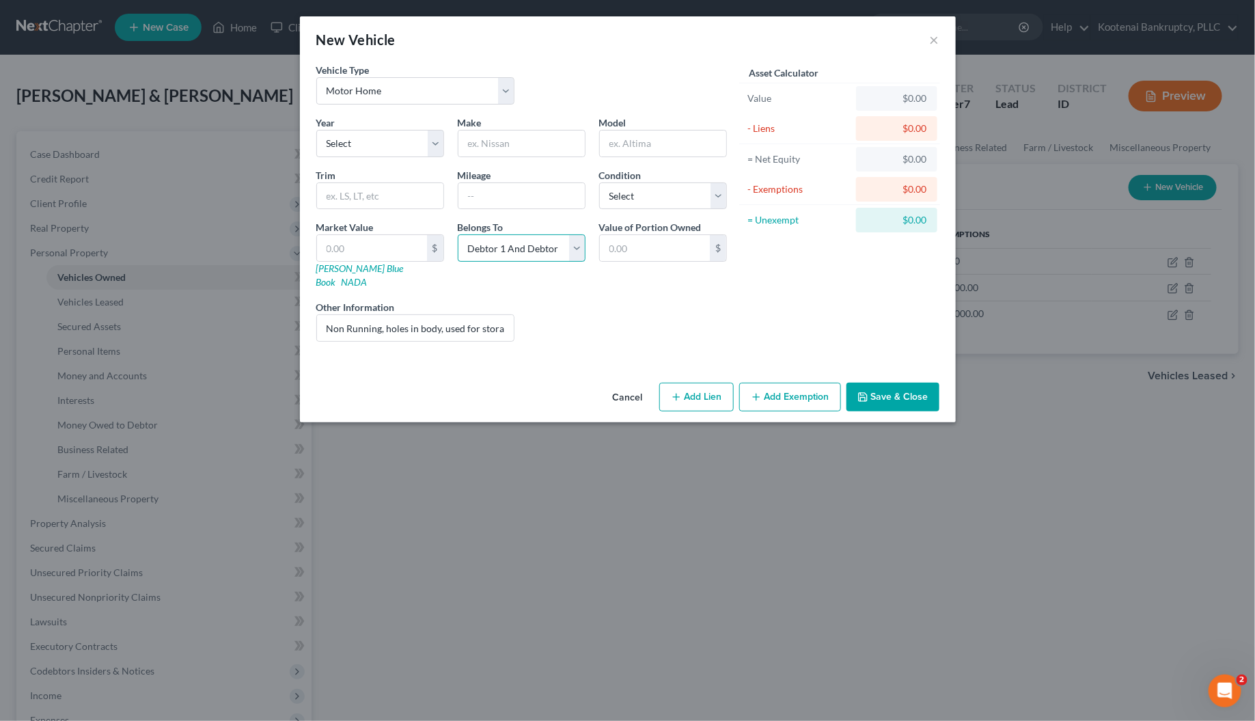
click at [544, 257] on select "Select Debtor 1 Only Debtor 2 Only Debtor 1 And Debtor 2 Only At Least One Of T…" at bounding box center [522, 247] width 128 height 27
select select "4"
click at [458, 235] on select "Select Debtor 1 Only Debtor 2 Only Debtor 1 And Debtor 2 Only At Least One Of T…" at bounding box center [522, 247] width 128 height 27
drag, startPoint x: 612, startPoint y: 190, endPoint x: 612, endPoint y: 206, distance: 15.7
click at [612, 191] on select "Select Excellent Very Good Good Fair Poor" at bounding box center [663, 195] width 128 height 27
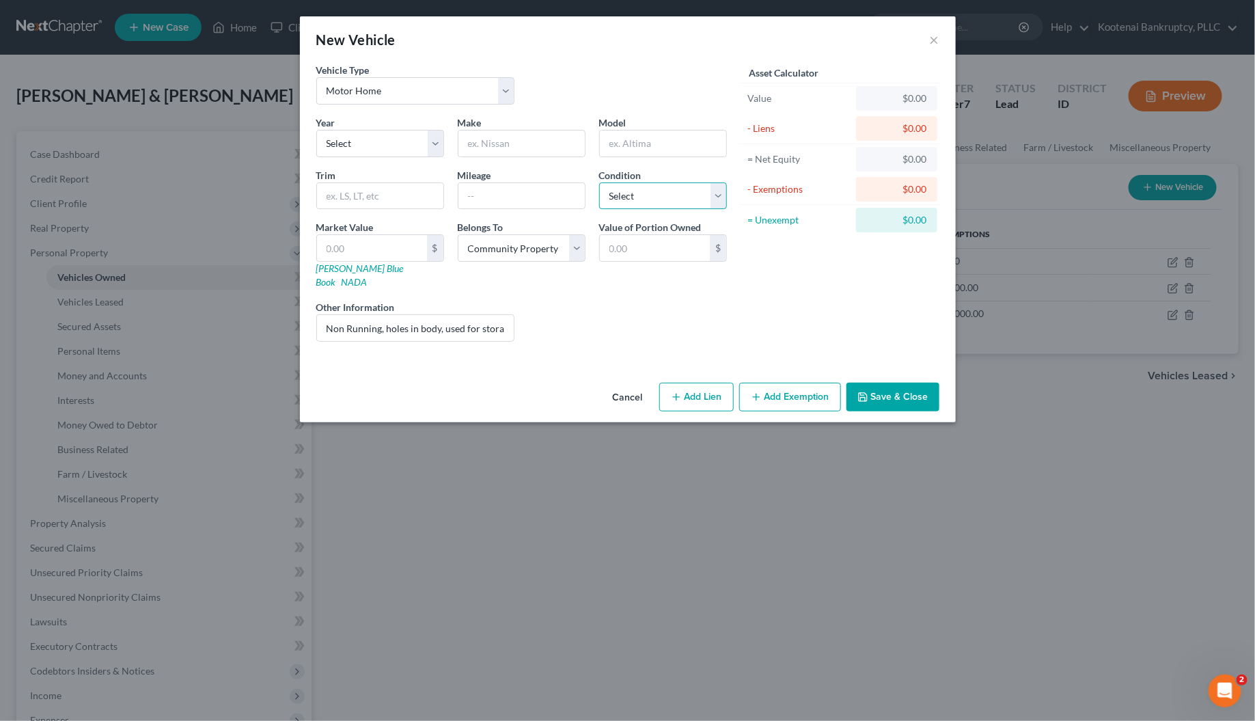
select select "4"
click at [599, 182] on select "Select Excellent Very Good Good Fair Poor" at bounding box center [663, 195] width 128 height 27
click at [883, 391] on button "Save & Close" at bounding box center [893, 397] width 93 height 29
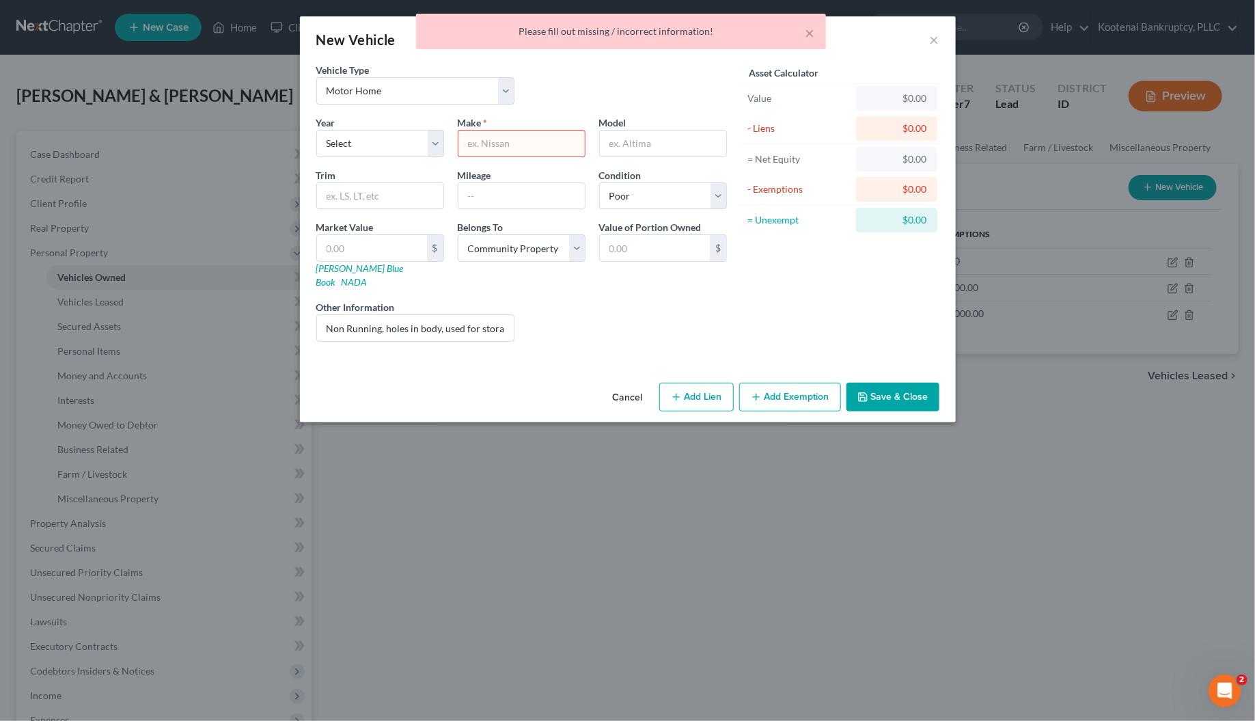
click at [491, 146] on input "text" at bounding box center [522, 144] width 126 height 26
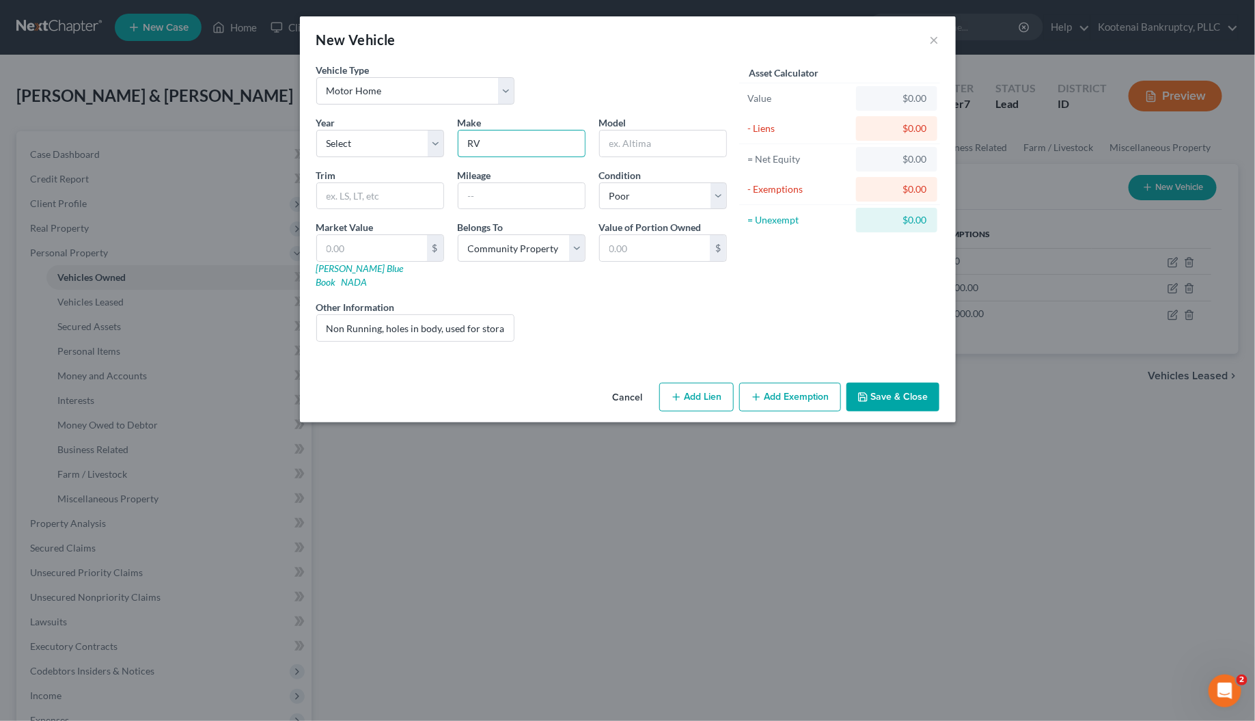
type input "RV"
click at [869, 396] on button "Save & Close" at bounding box center [893, 397] width 93 height 29
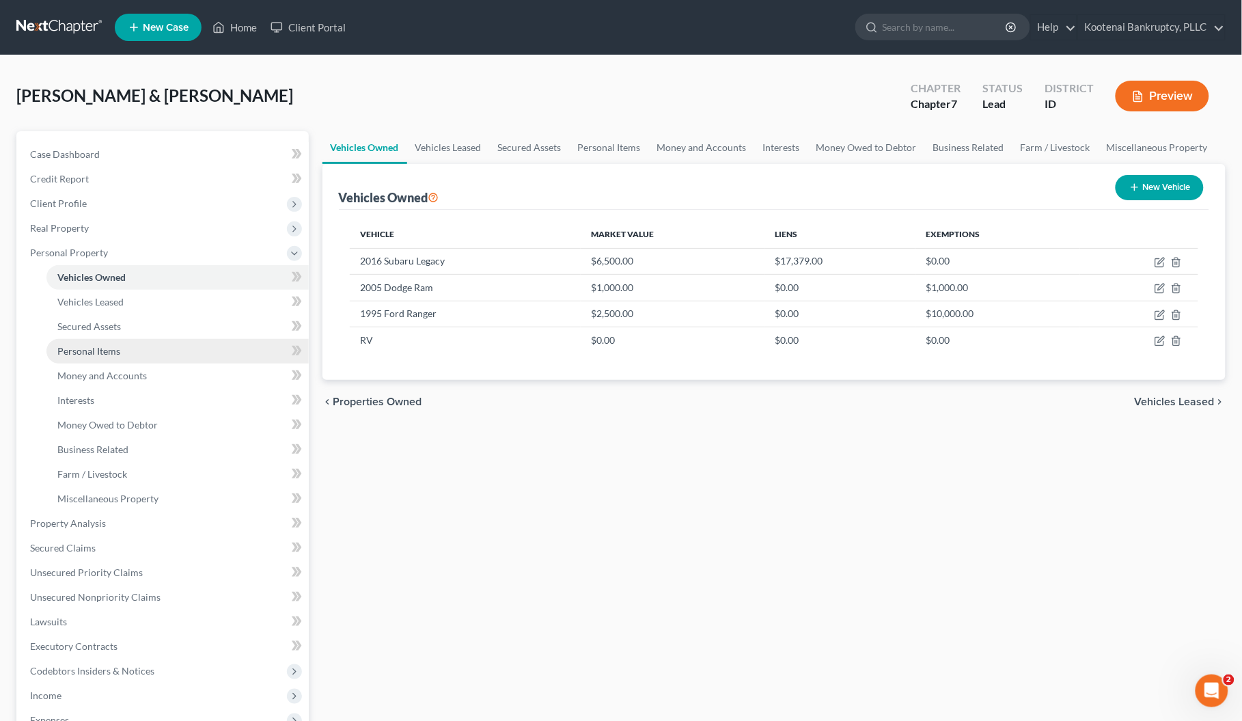
click at [93, 353] on span "Personal Items" at bounding box center [88, 351] width 63 height 12
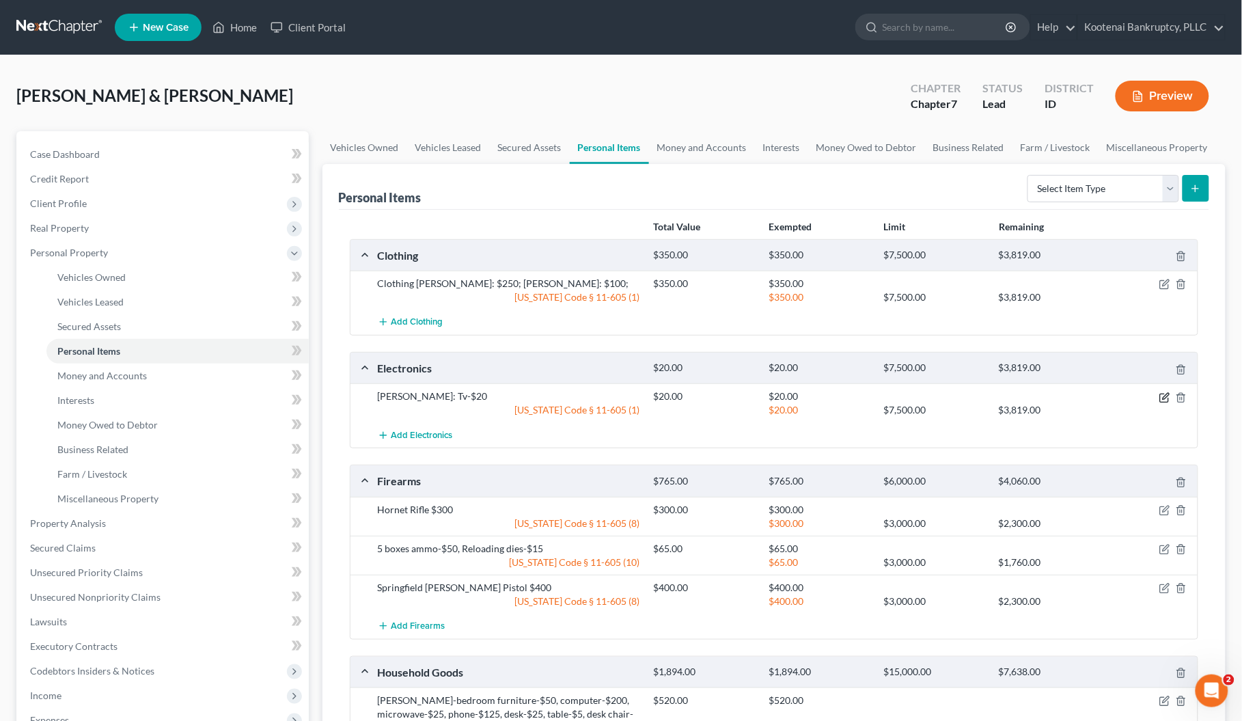
click at [1162, 400] on icon "button" at bounding box center [1165, 397] width 11 height 11
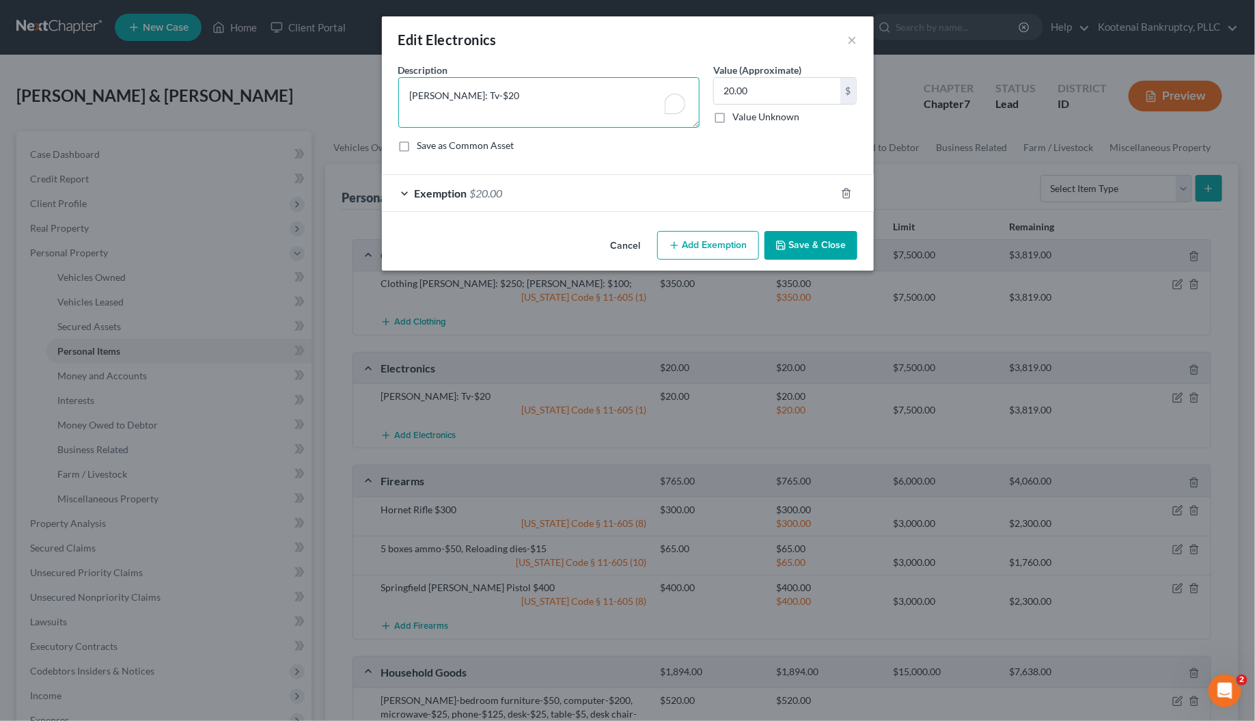
click at [483, 94] on textarea "[PERSON_NAME]: Tv-$20" at bounding box center [548, 102] width 301 height 51
type textarea "[PERSON_NAME]: Tv-$20, [PERSON_NAME]-$25"
click at [757, 83] on input "20.00" at bounding box center [777, 91] width 126 height 26
type input "45.00"
click at [400, 189] on div "Exemption $20.00" at bounding box center [609, 193] width 454 height 36
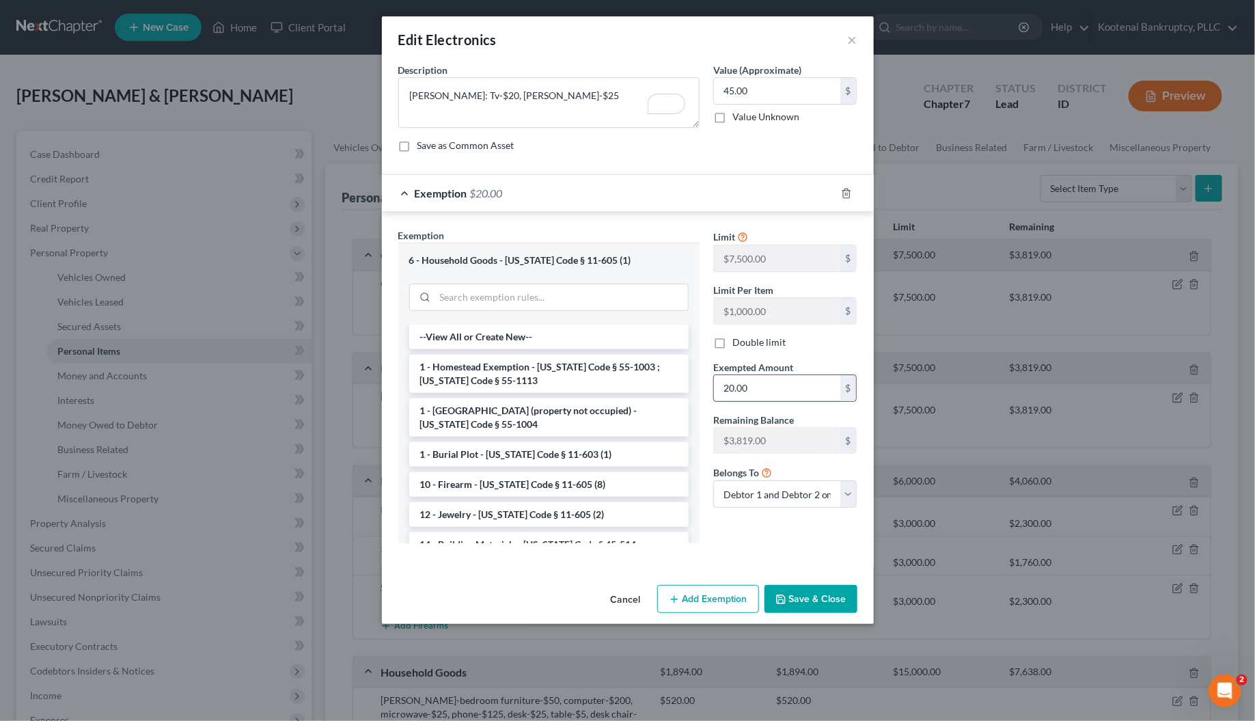
click at [757, 391] on input "20.00" at bounding box center [777, 388] width 126 height 26
type input "45.00"
click at [810, 603] on button "Save & Close" at bounding box center [811, 599] width 93 height 29
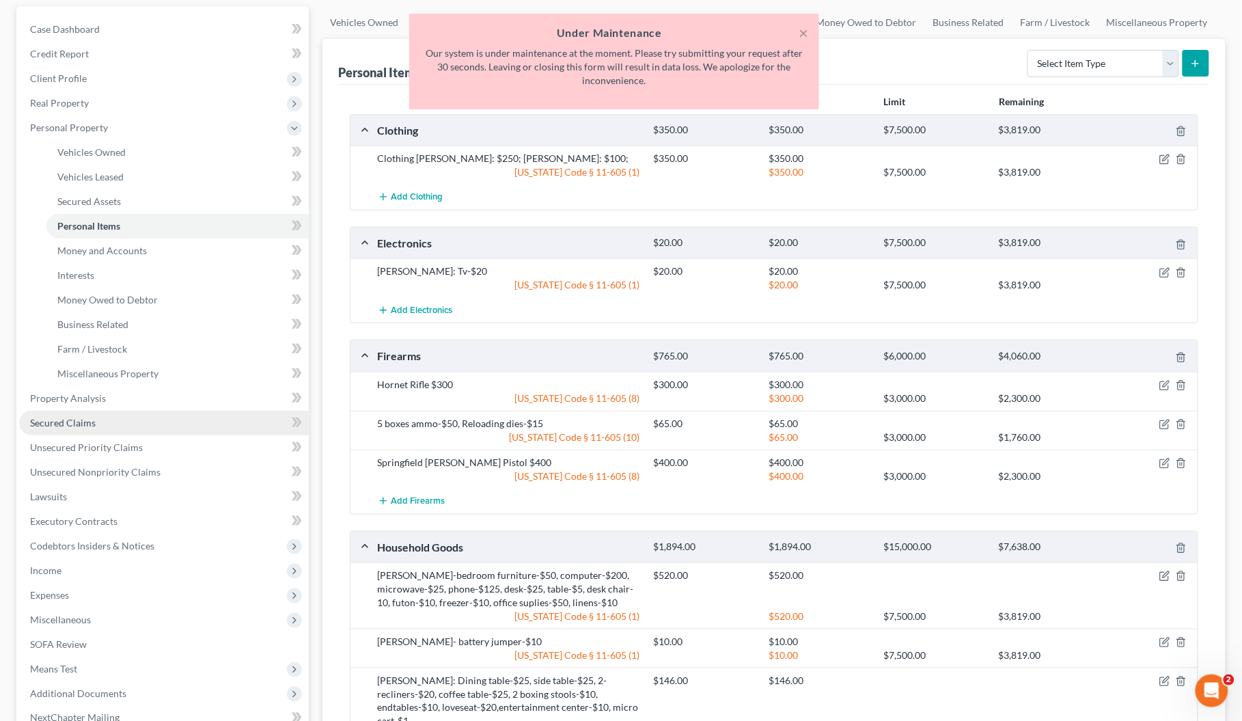
scroll to position [171, 0]
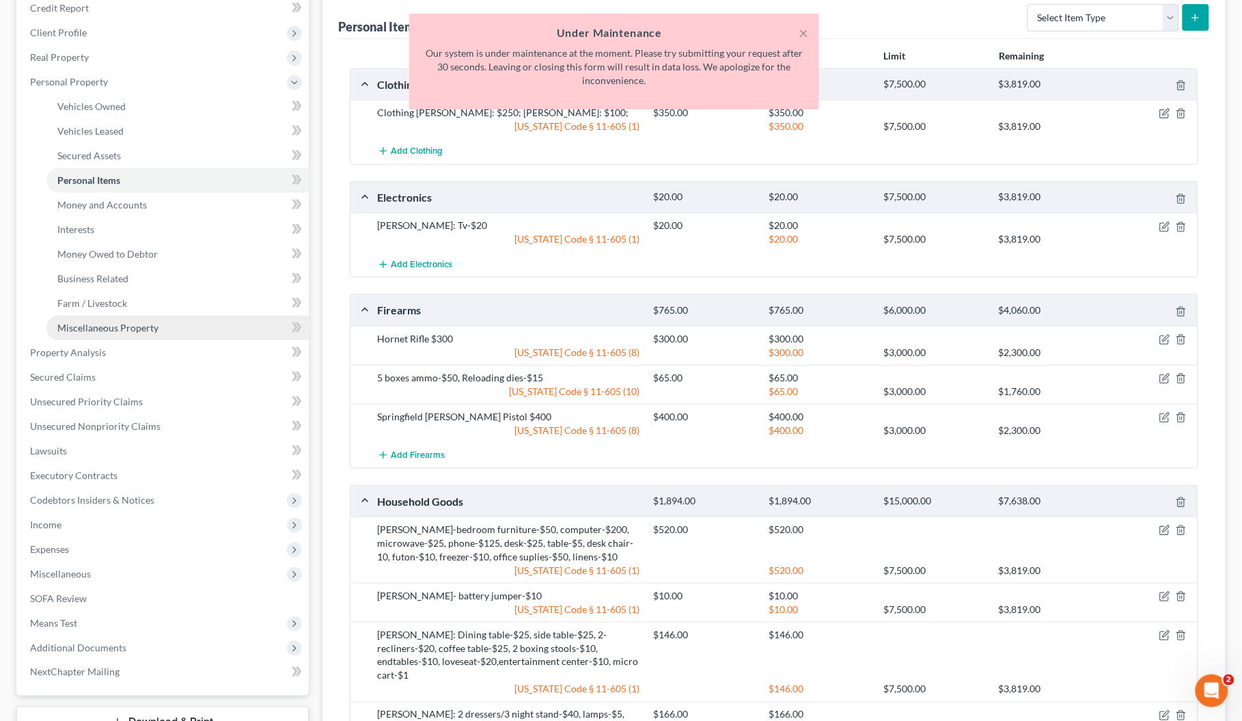
click at [120, 325] on span "Miscellaneous Property" at bounding box center [107, 328] width 101 height 12
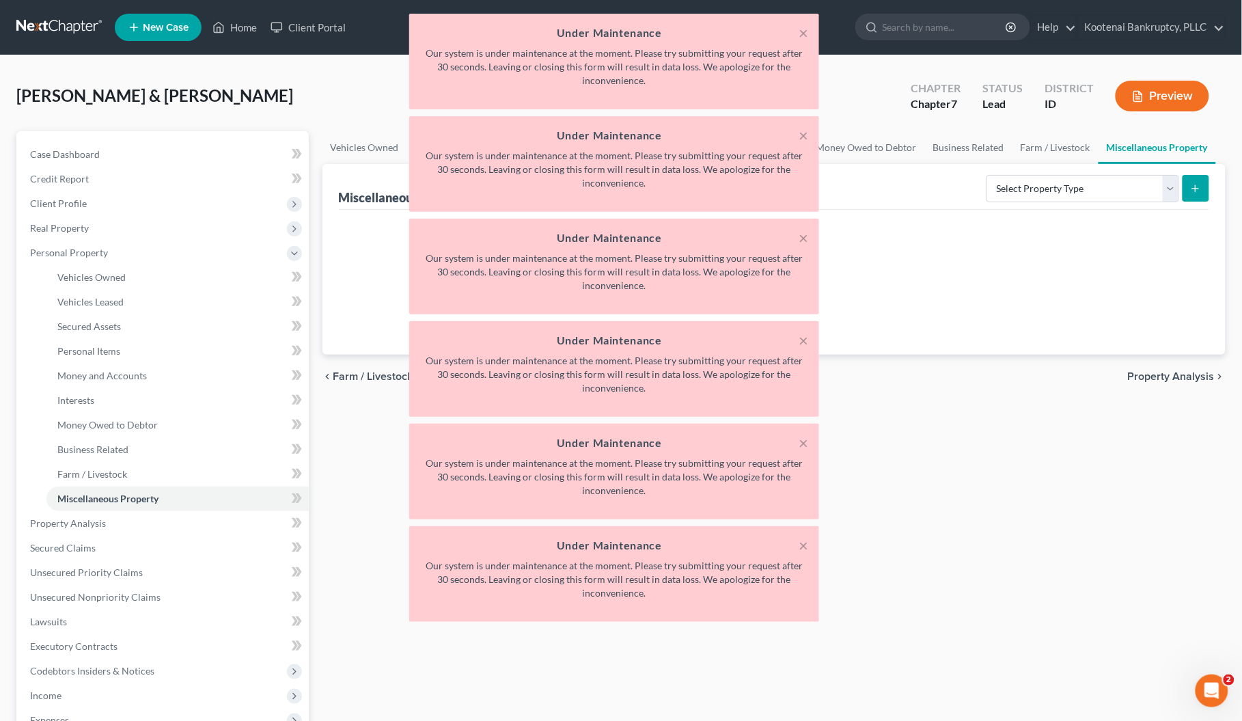
click at [114, 502] on div "× Under Maintenance Our system is under maintenance at the moment. Please try s…" at bounding box center [614, 321] width 1242 height 615
drag, startPoint x: 948, startPoint y: 299, endPoint x: 942, endPoint y: 302, distance: 7.0
click at [947, 299] on div "× Under Maintenance Our system is under maintenance at the moment. Please try s…" at bounding box center [614, 321] width 1242 height 615
click at [345, 264] on div "× Under Maintenance Our system is under maintenance at the moment. Please try s…" at bounding box center [614, 321] width 1242 height 615
click at [801, 36] on button "×" at bounding box center [804, 33] width 10 height 16
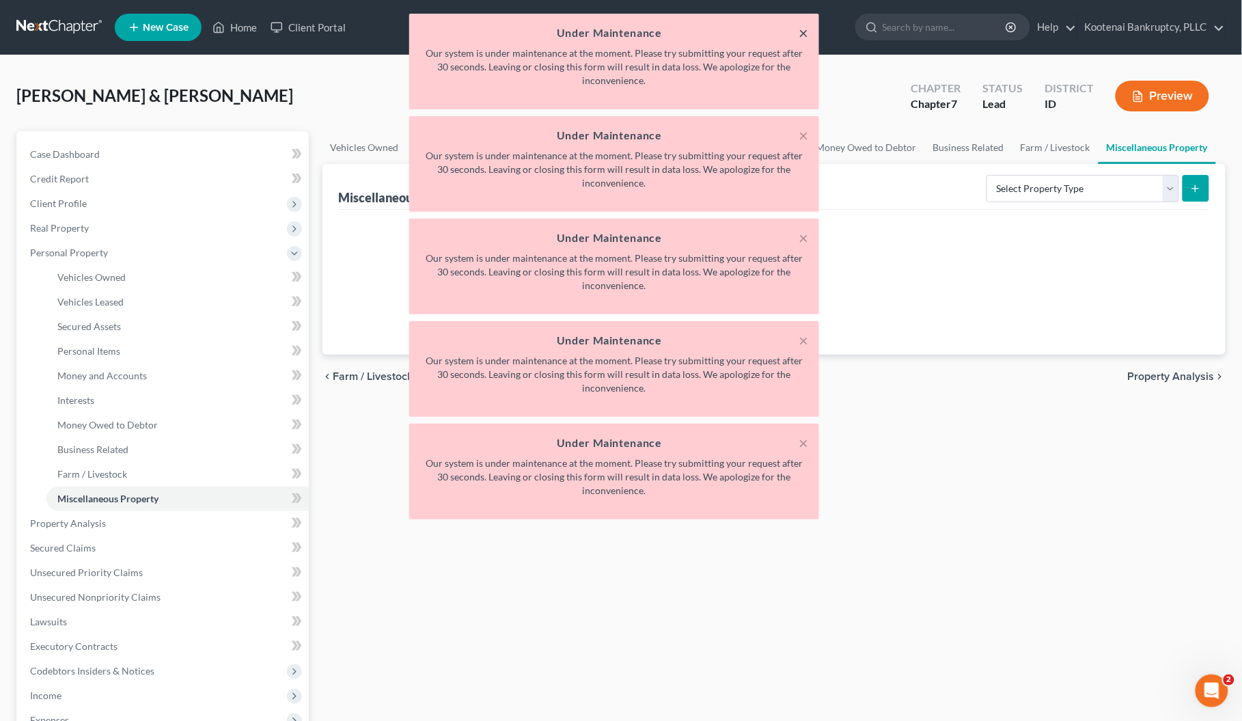
click at [801, 36] on button "×" at bounding box center [804, 33] width 10 height 16
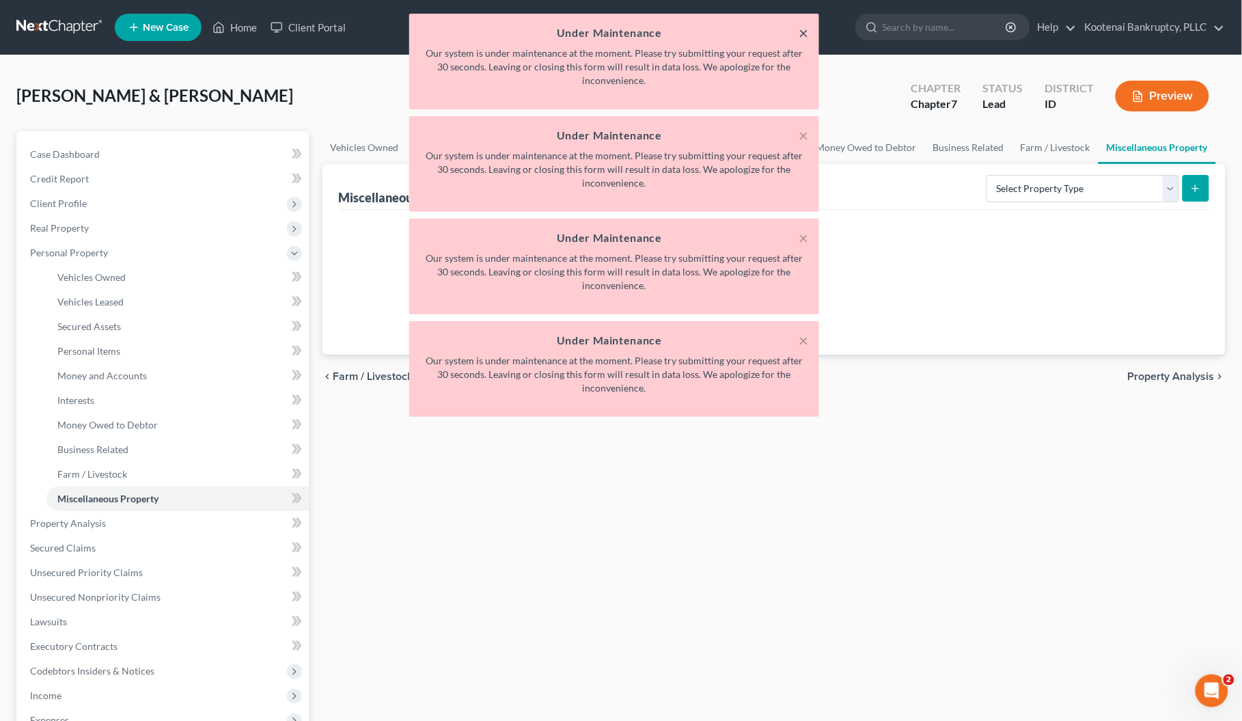
click at [801, 36] on button "×" at bounding box center [804, 33] width 10 height 16
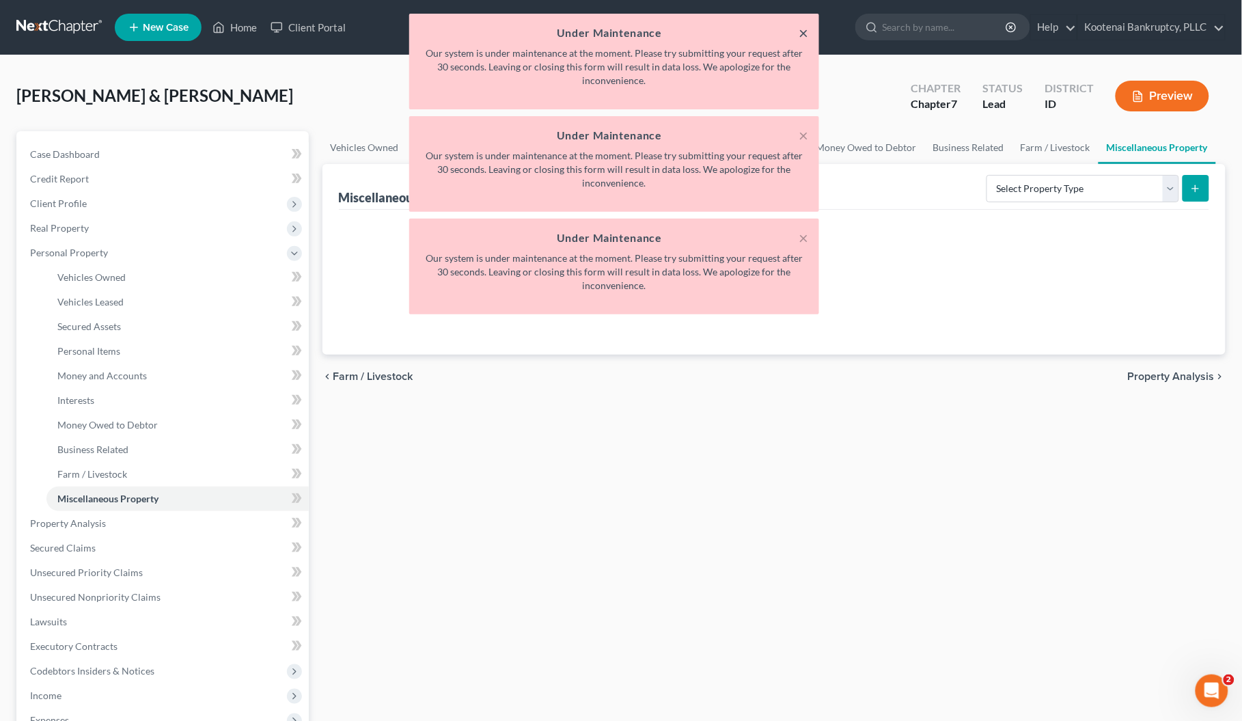
click at [801, 36] on button "×" at bounding box center [804, 33] width 10 height 16
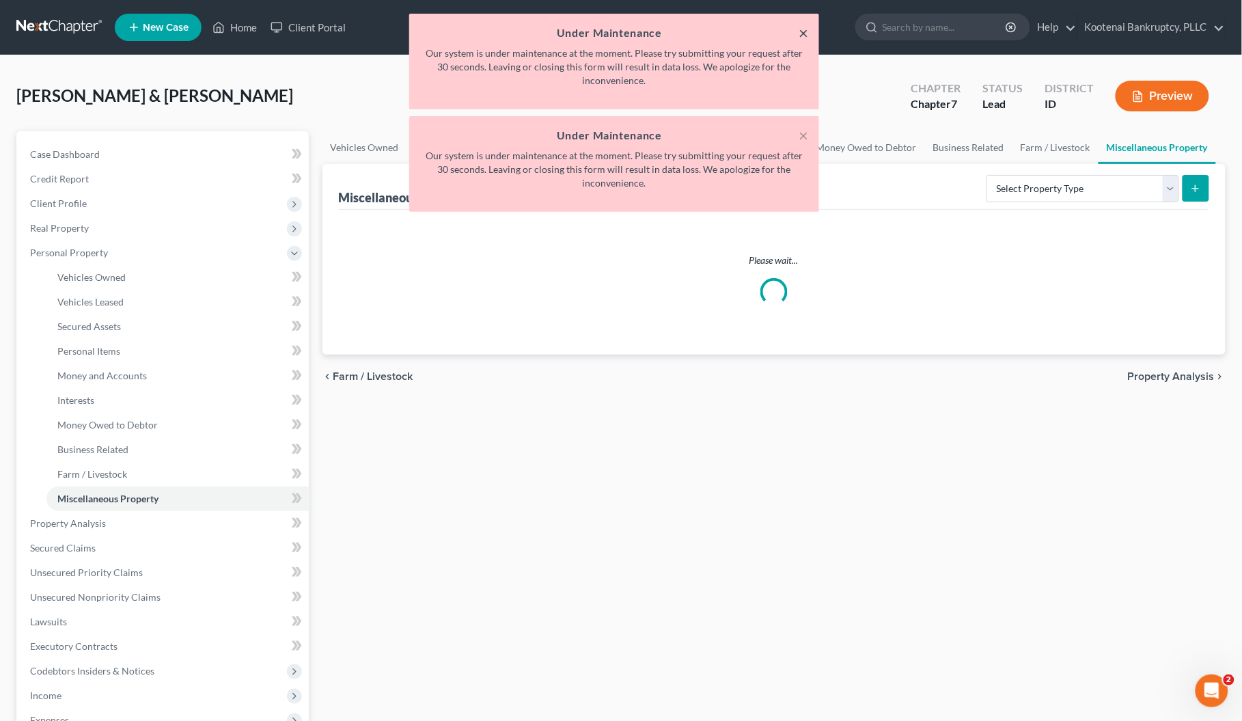
click at [801, 36] on button "×" at bounding box center [804, 33] width 10 height 16
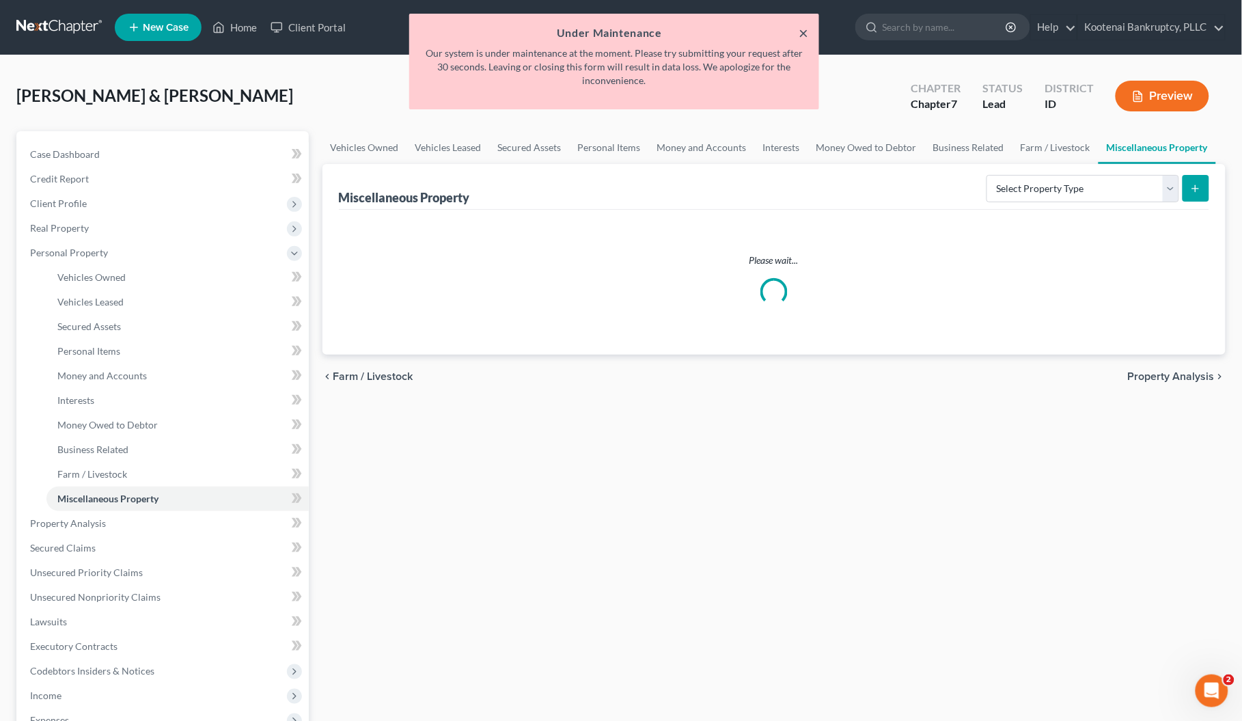
click at [801, 36] on button "×" at bounding box center [804, 33] width 10 height 16
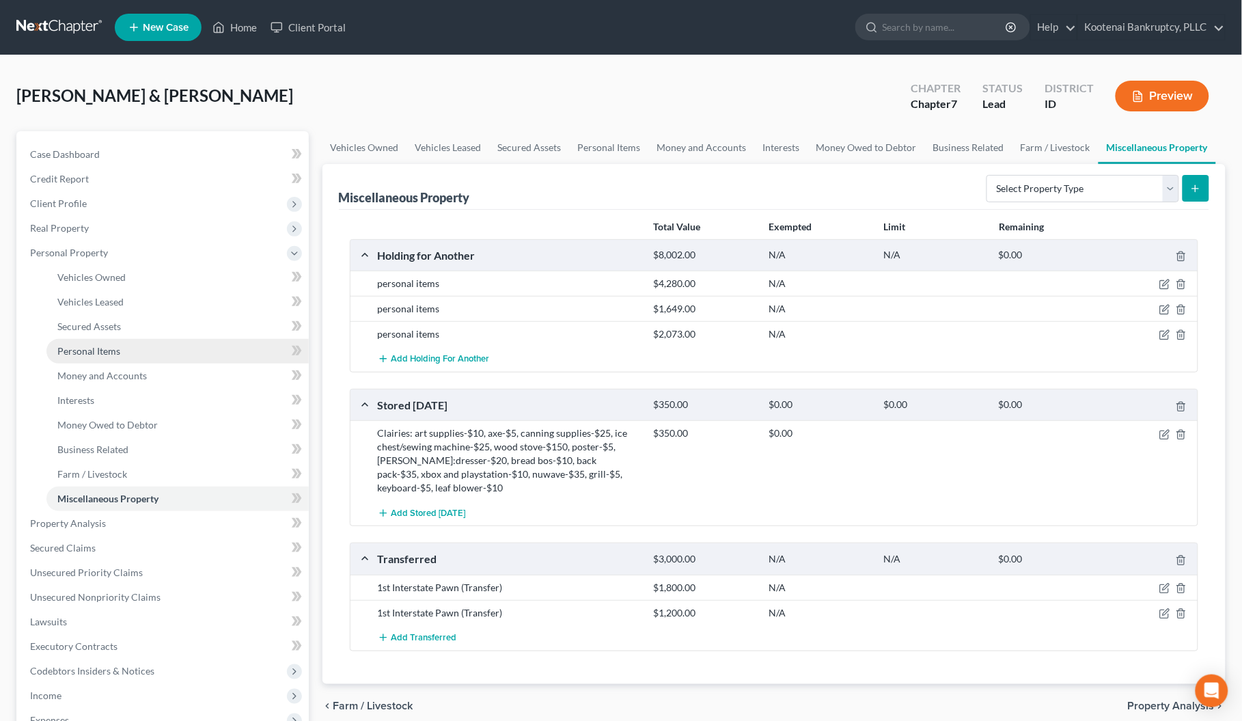
click at [90, 355] on span "Personal Items" at bounding box center [88, 351] width 63 height 12
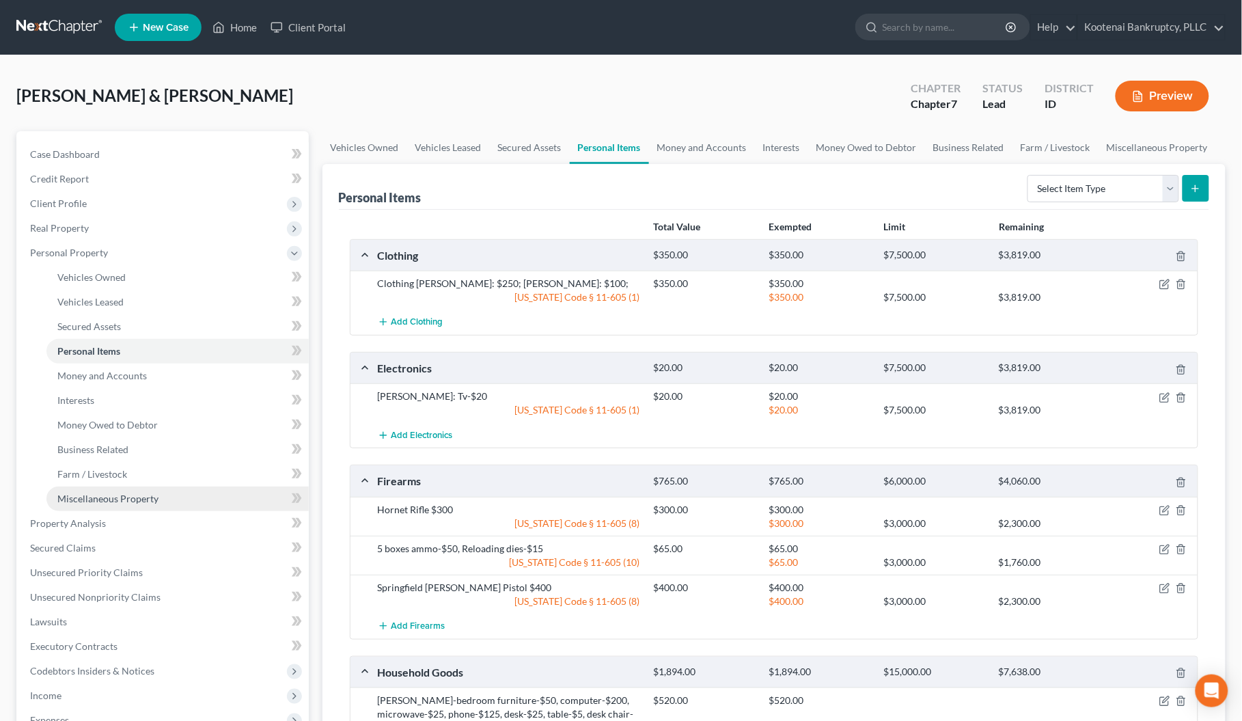
click at [147, 503] on link "Miscellaneous Property" at bounding box center [177, 499] width 262 height 25
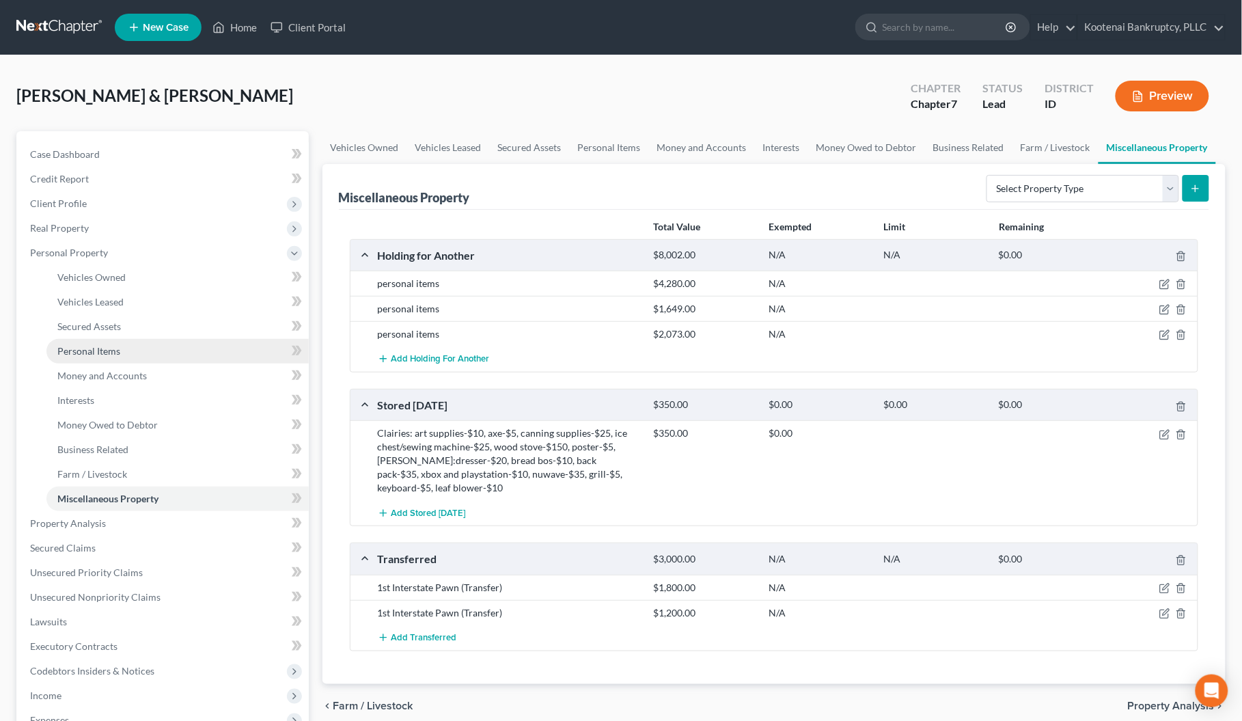
click at [83, 351] on span "Personal Items" at bounding box center [88, 351] width 63 height 12
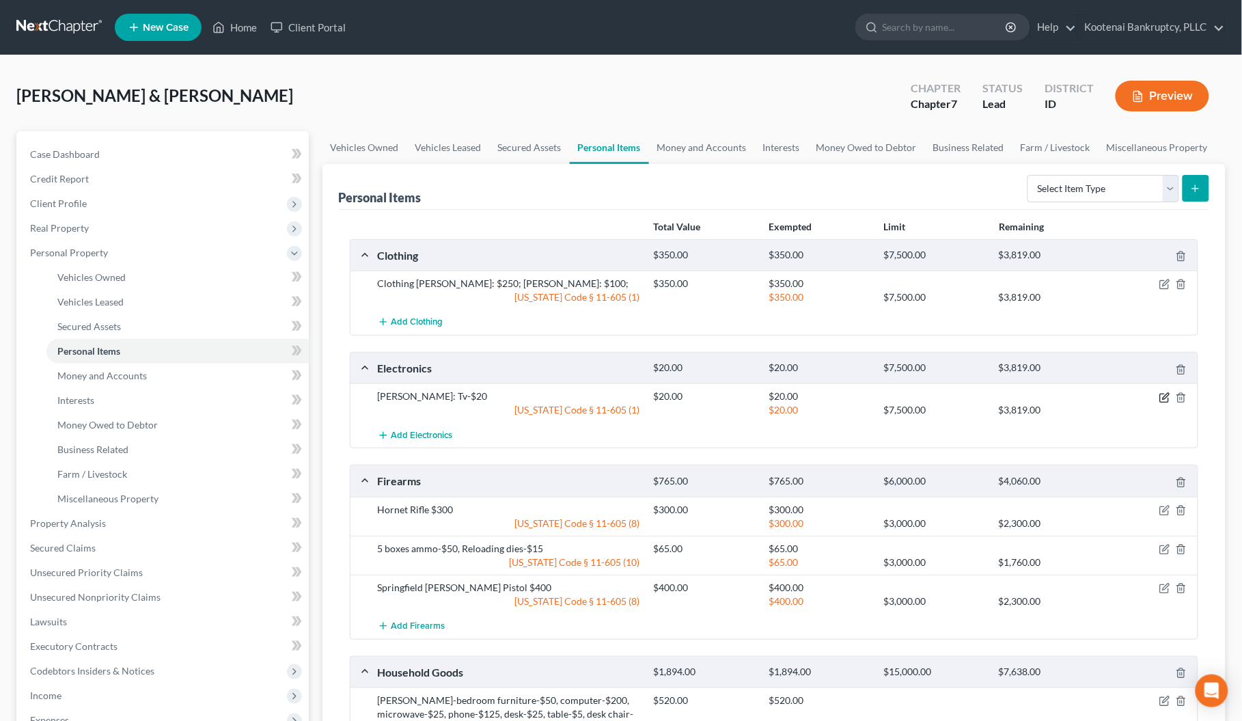
click at [1166, 400] on icon "button" at bounding box center [1165, 397] width 11 height 11
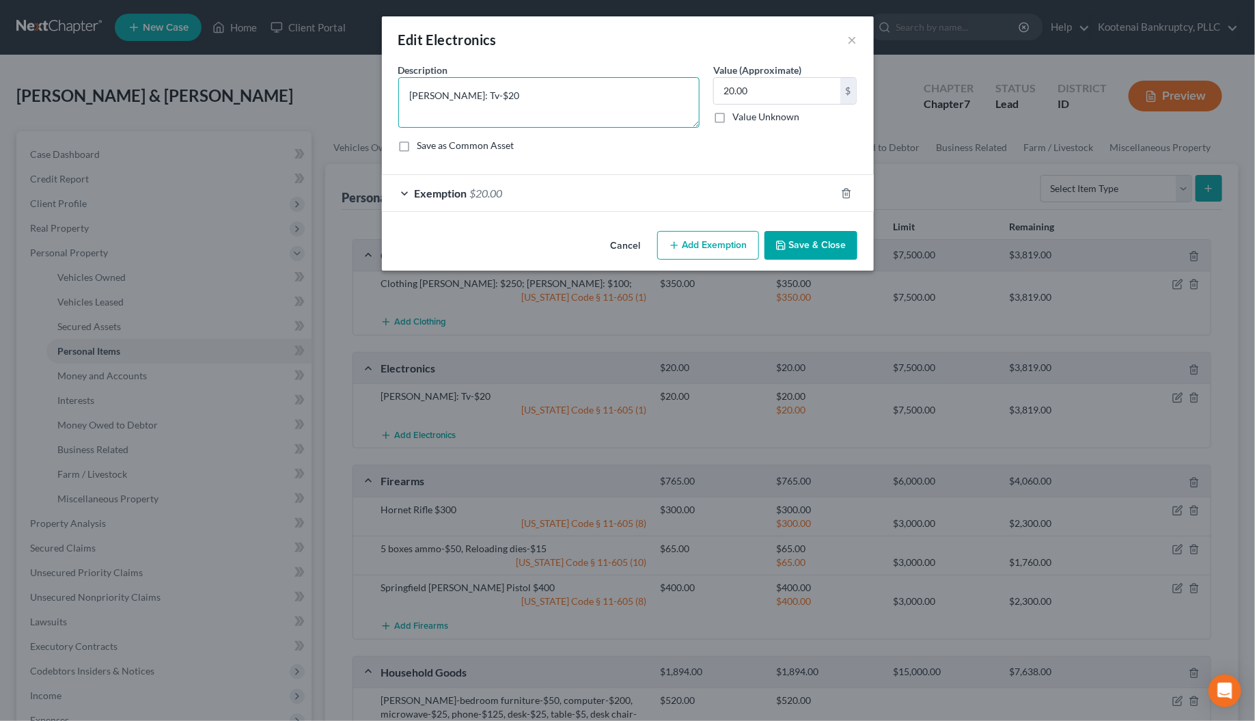
click at [478, 89] on textarea "[PERSON_NAME]: Tv-$20" at bounding box center [548, 102] width 301 height 51
type textarea "William: Tv-$20, Christine TV-$25"
type input "45.00"
click at [404, 193] on div "Exemption $20.00" at bounding box center [609, 193] width 454 height 36
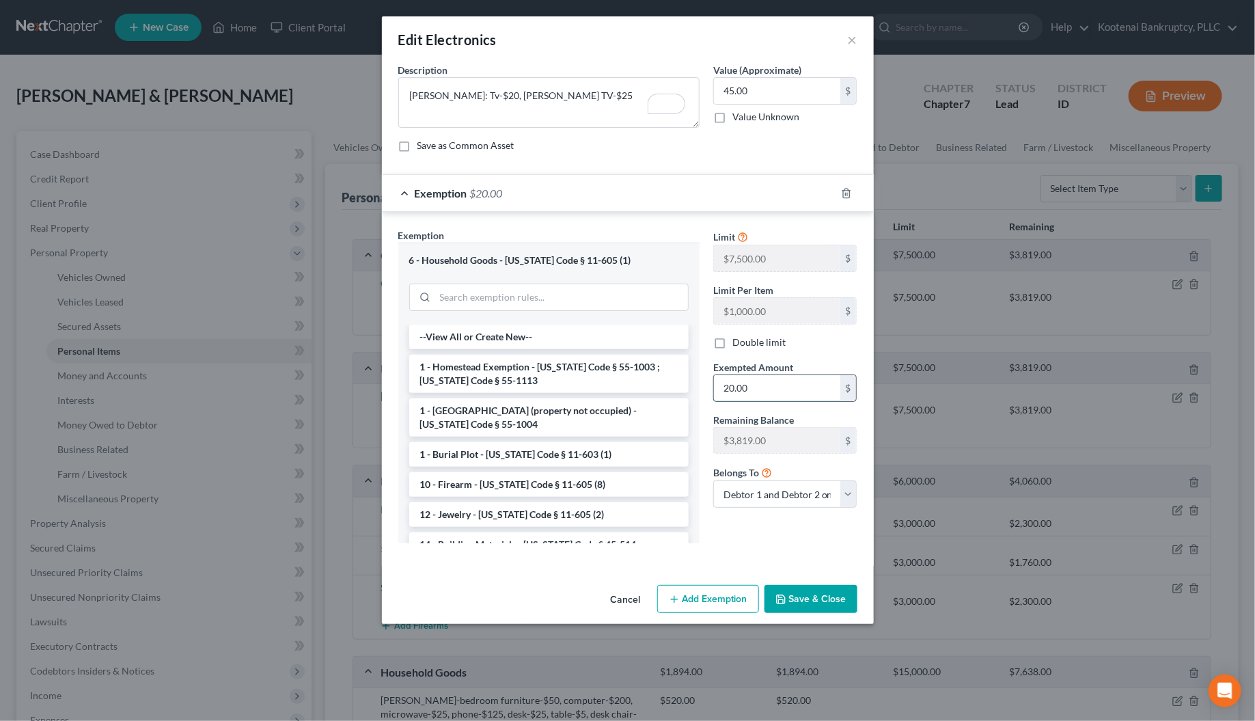
click at [733, 392] on input "20.00" at bounding box center [777, 388] width 126 height 26
type input "45.00"
click at [796, 596] on button "Save & Close" at bounding box center [811, 599] width 93 height 29
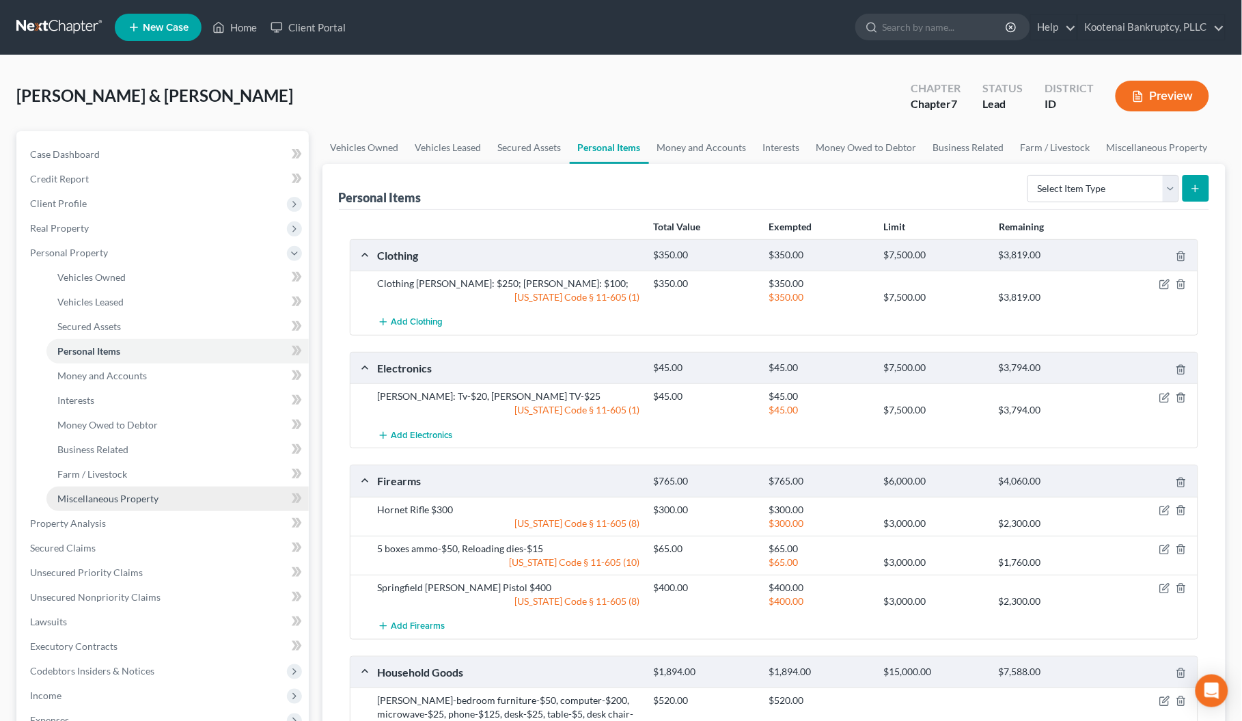
click at [104, 493] on span "Miscellaneous Property" at bounding box center [107, 499] width 101 height 12
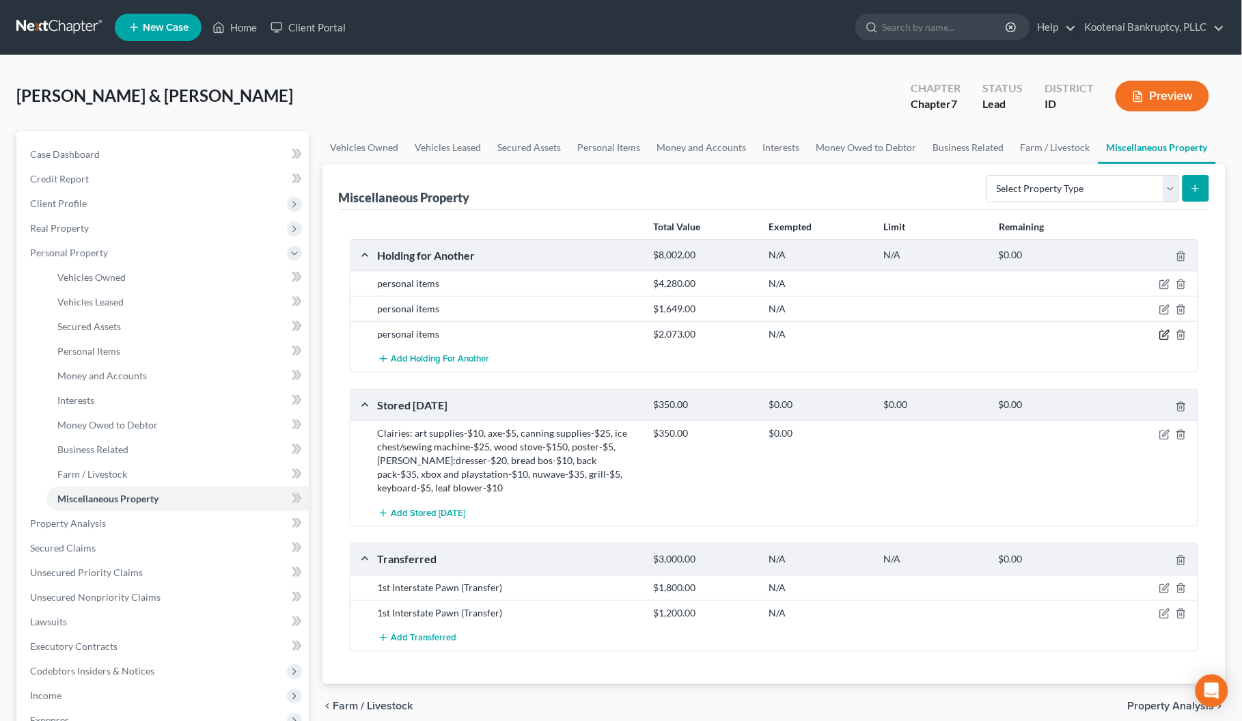
click at [1163, 333] on icon "button" at bounding box center [1165, 334] width 11 height 11
select select "13"
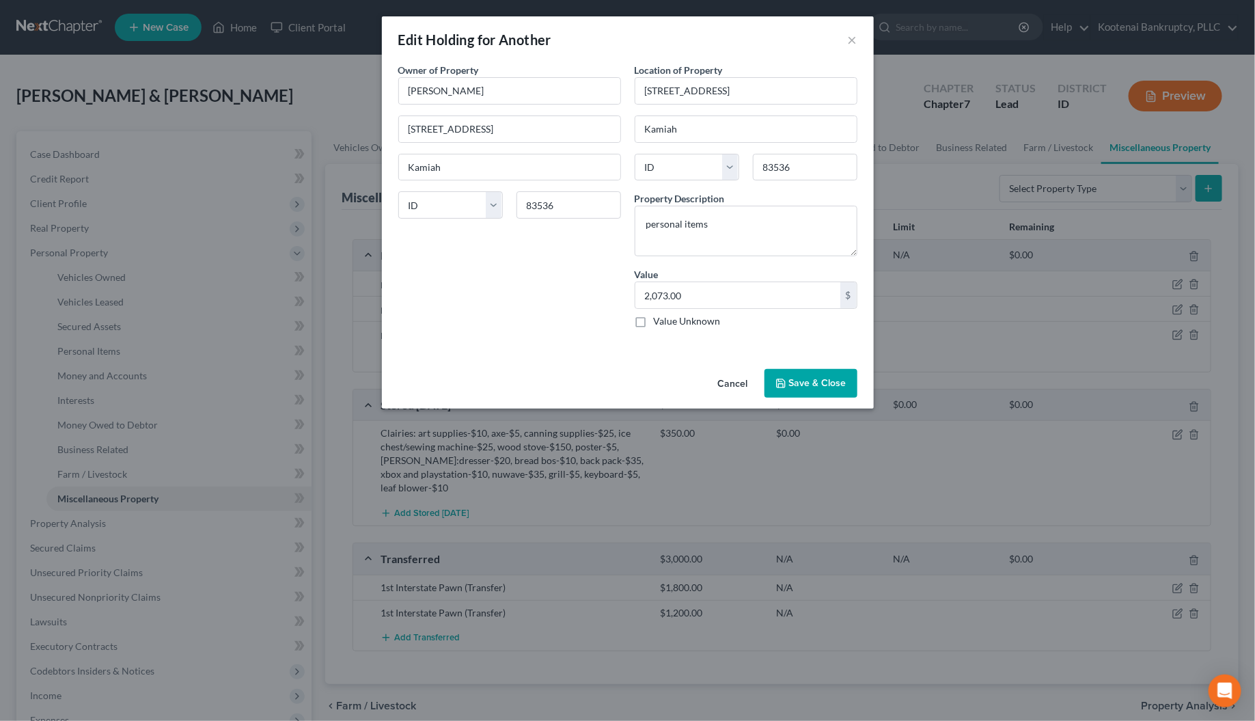
click at [735, 385] on button "Cancel" at bounding box center [733, 383] width 52 height 27
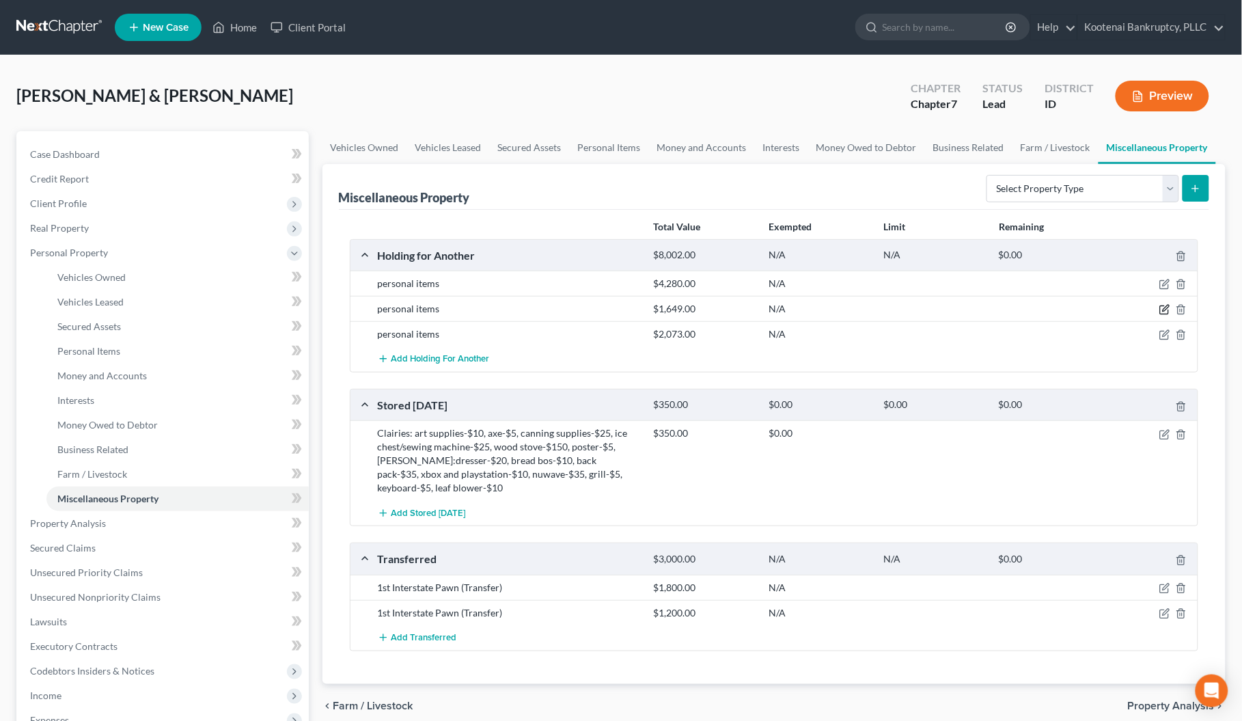
click at [1165, 312] on icon "button" at bounding box center [1166, 308] width 6 height 6
select select "13"
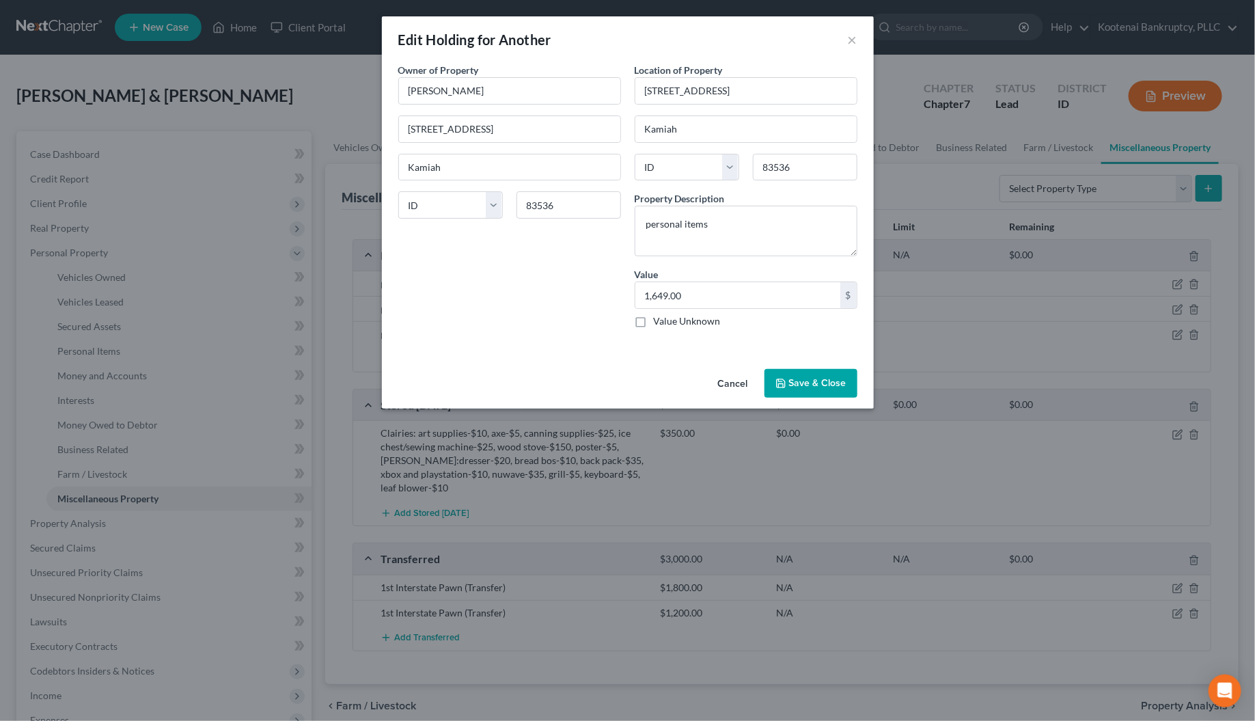
click at [740, 384] on button "Cancel" at bounding box center [733, 383] width 52 height 27
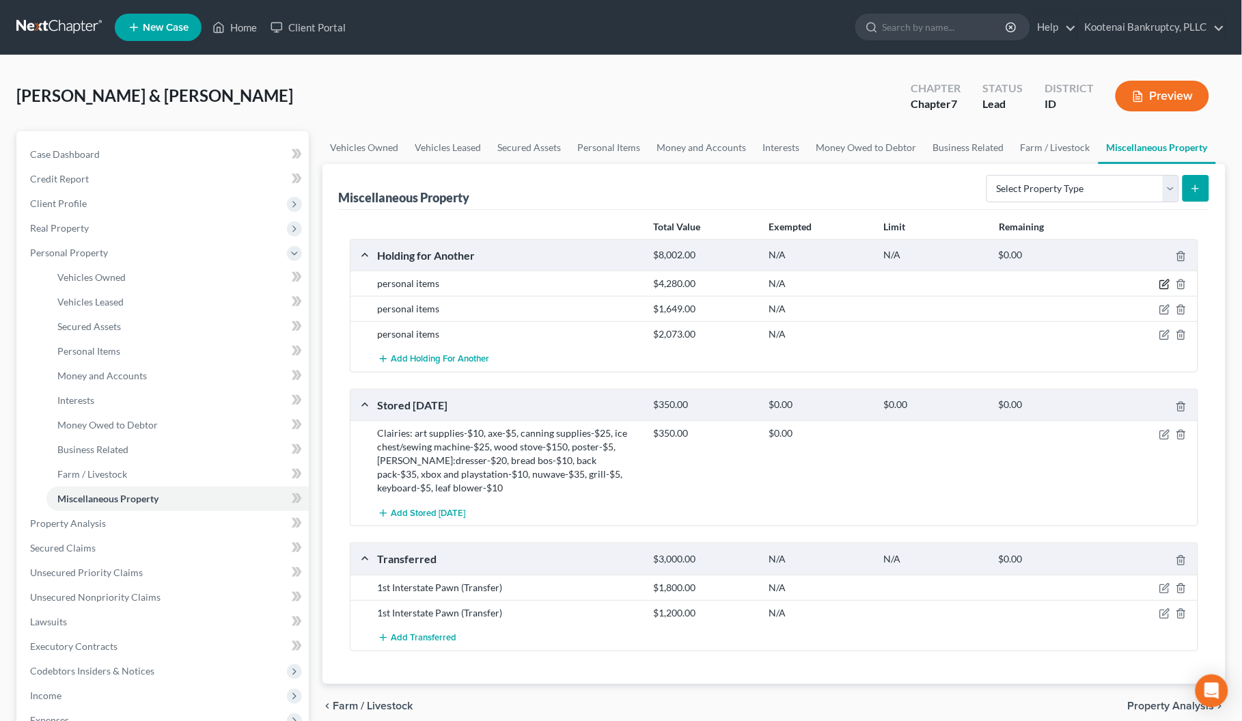
click at [1167, 286] on icon "button" at bounding box center [1165, 284] width 11 height 11
select select "13"
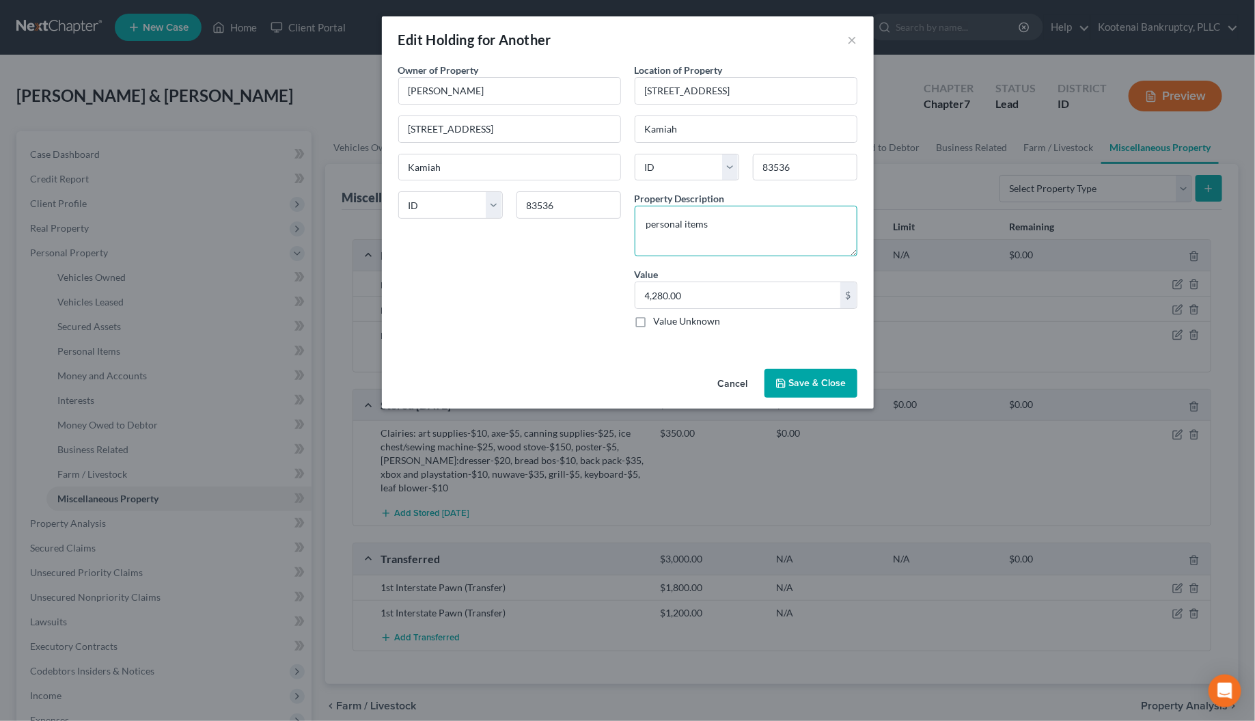
click at [713, 226] on textarea "personal items" at bounding box center [746, 231] width 223 height 51
type textarea "personal items, guitar"
type input "4,330.00"
click at [808, 394] on button "Save & Close" at bounding box center [811, 383] width 93 height 29
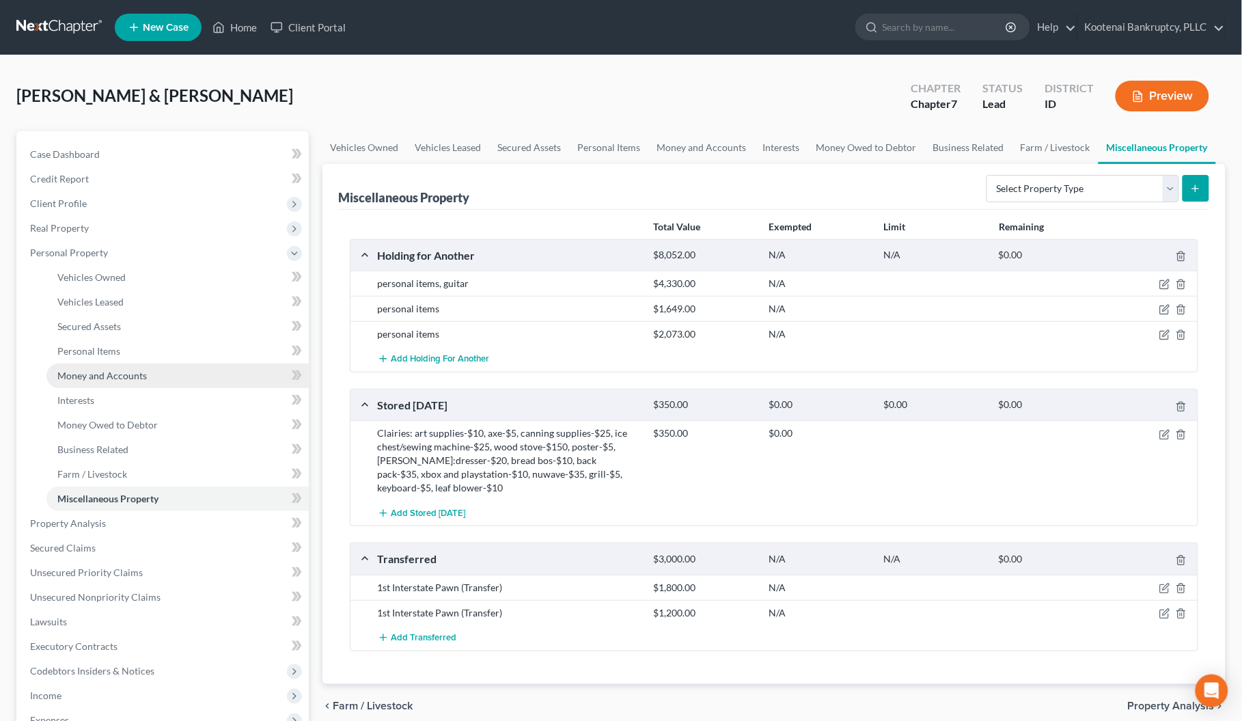
click at [87, 367] on link "Money and Accounts" at bounding box center [177, 376] width 262 height 25
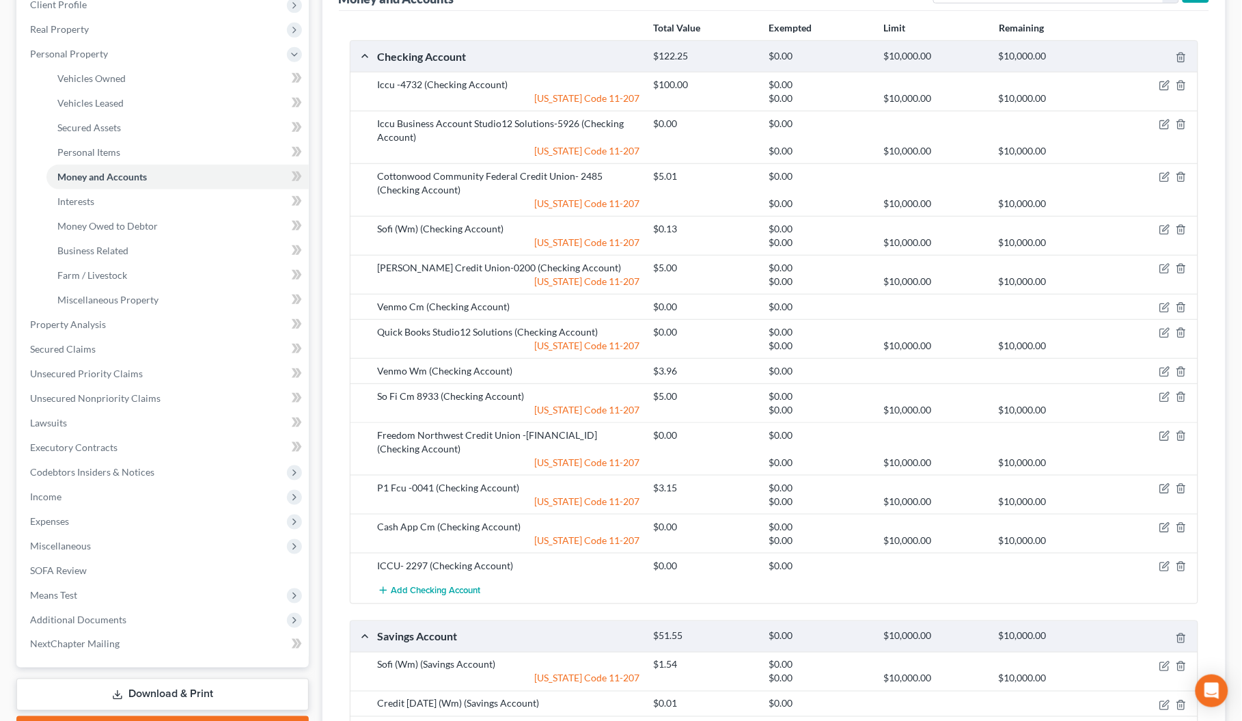
scroll to position [172, 0]
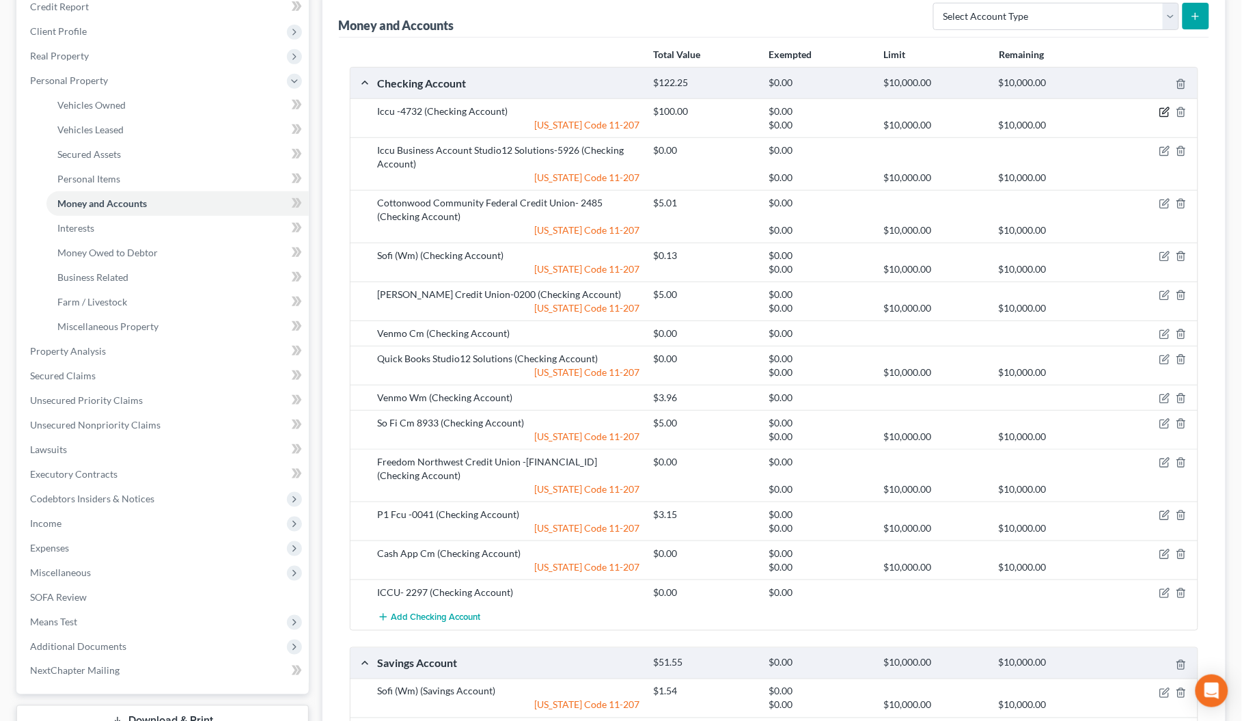
click at [1166, 111] on icon "button" at bounding box center [1165, 112] width 11 height 11
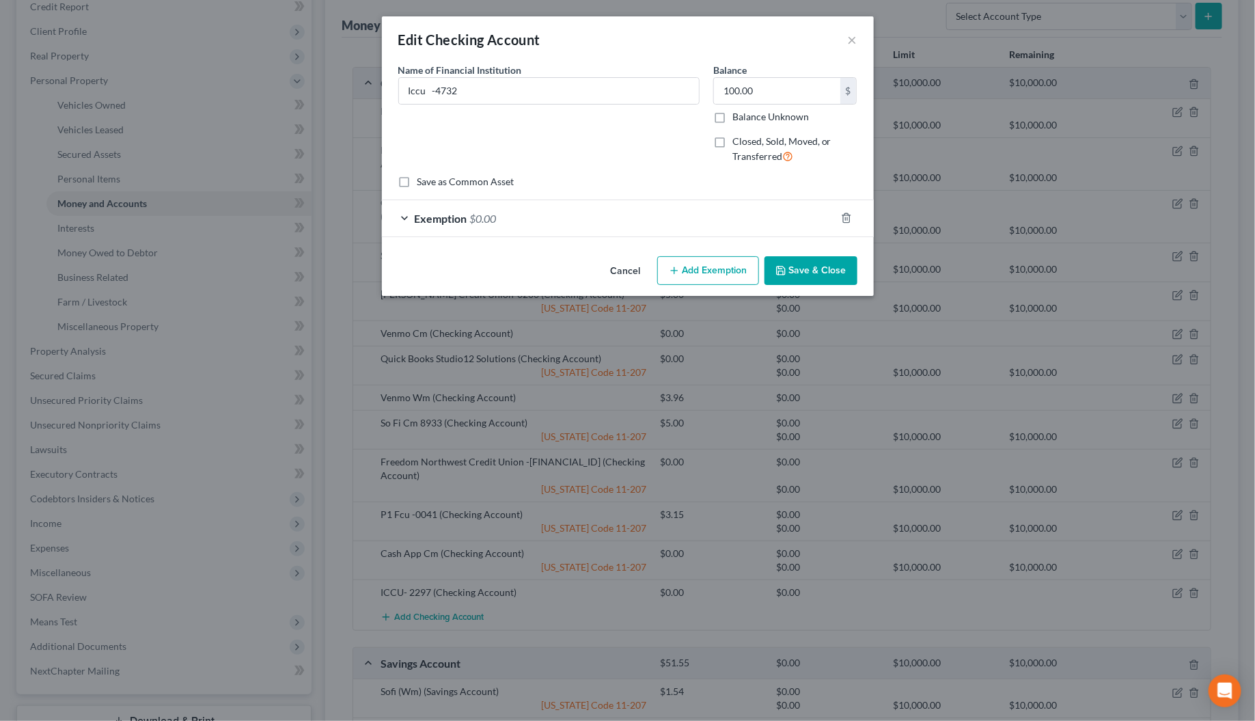
click at [852, 216] on div at bounding box center [855, 218] width 38 height 22
click at [846, 219] on icon "button" at bounding box center [846, 218] width 11 height 11
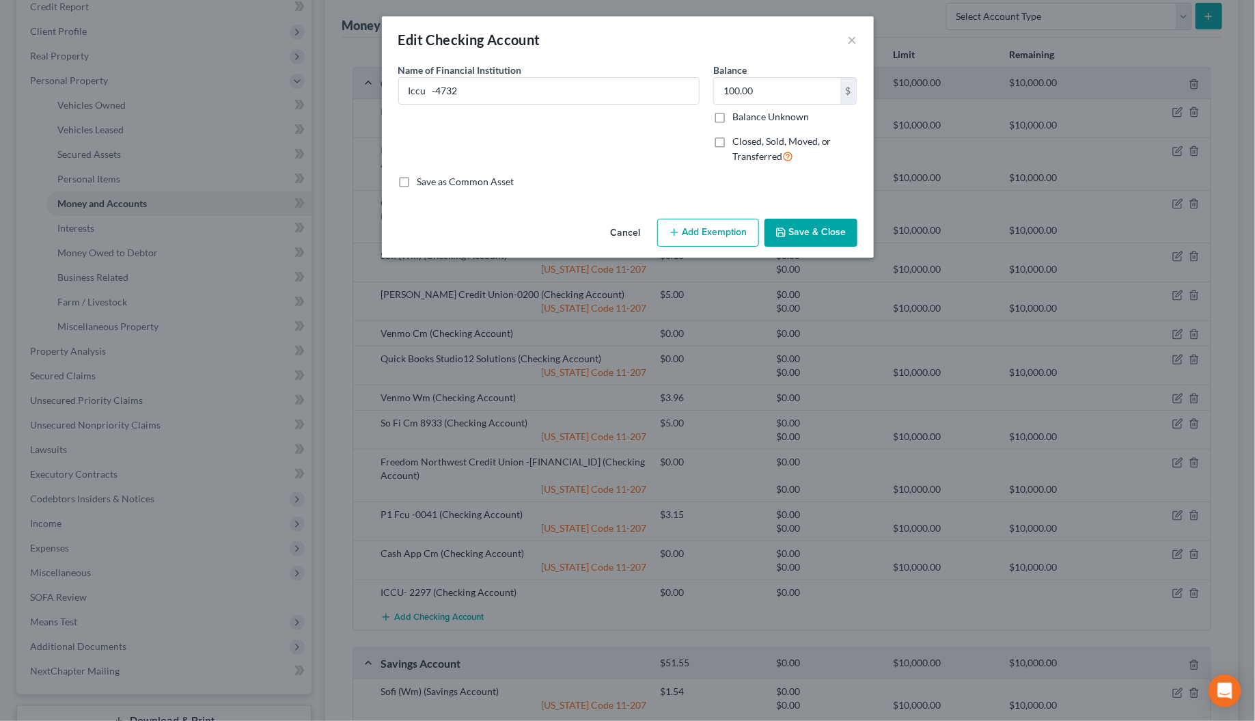
click at [733, 141] on label "Closed, Sold, Moved, or Transferred" at bounding box center [795, 149] width 125 height 29
click at [738, 141] on input "Closed, Sold, Moved, or Transferred" at bounding box center [742, 139] width 9 height 9
checkbox input "true"
select select "1"
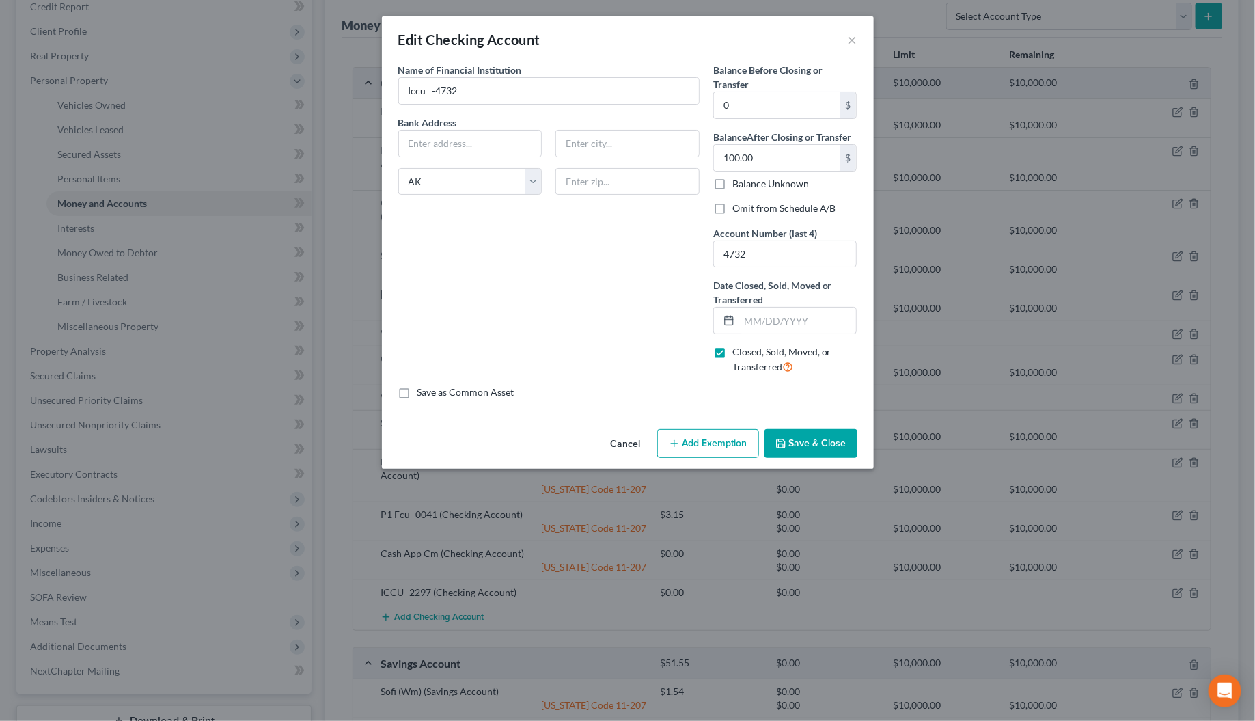
click at [733, 208] on label "Omit from Schedule A/B" at bounding box center [785, 209] width 104 height 14
click at [738, 208] on input "Omit from Schedule A/B" at bounding box center [742, 206] width 9 height 9
checkbox input "true"
click at [760, 161] on input "100.00" at bounding box center [777, 158] width 126 height 26
type input "0"
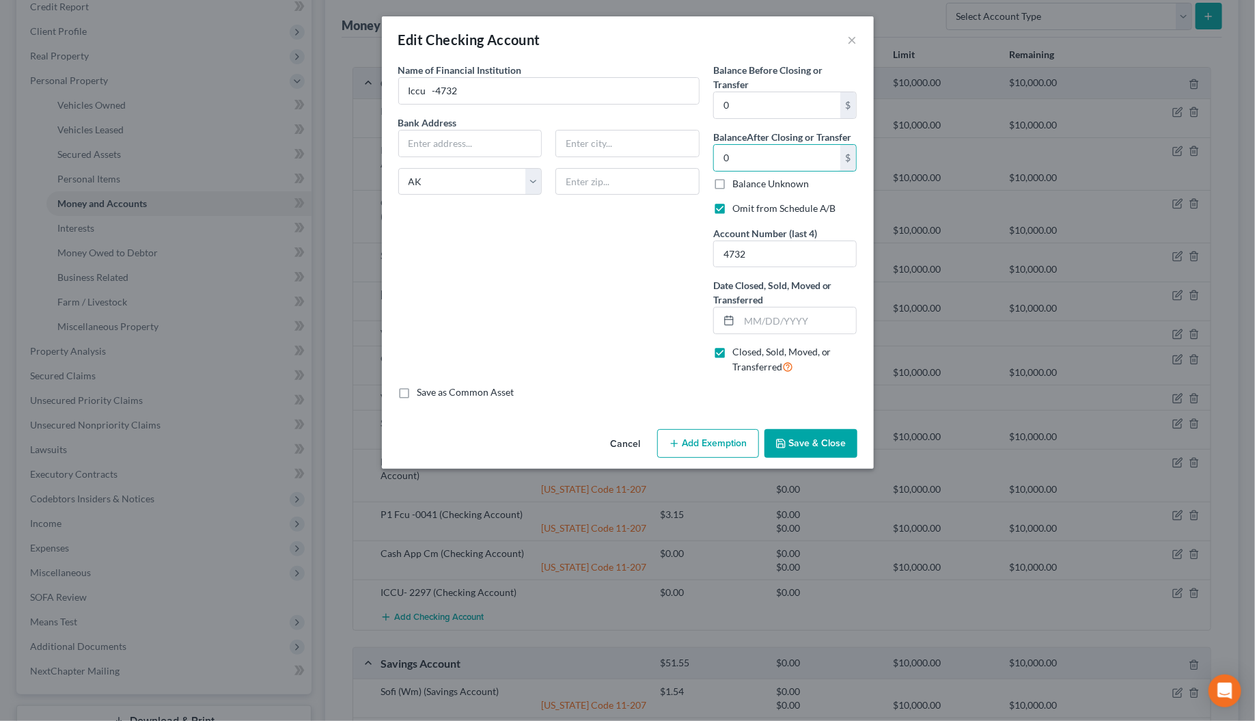
click at [834, 448] on button "Save & Close" at bounding box center [811, 443] width 93 height 29
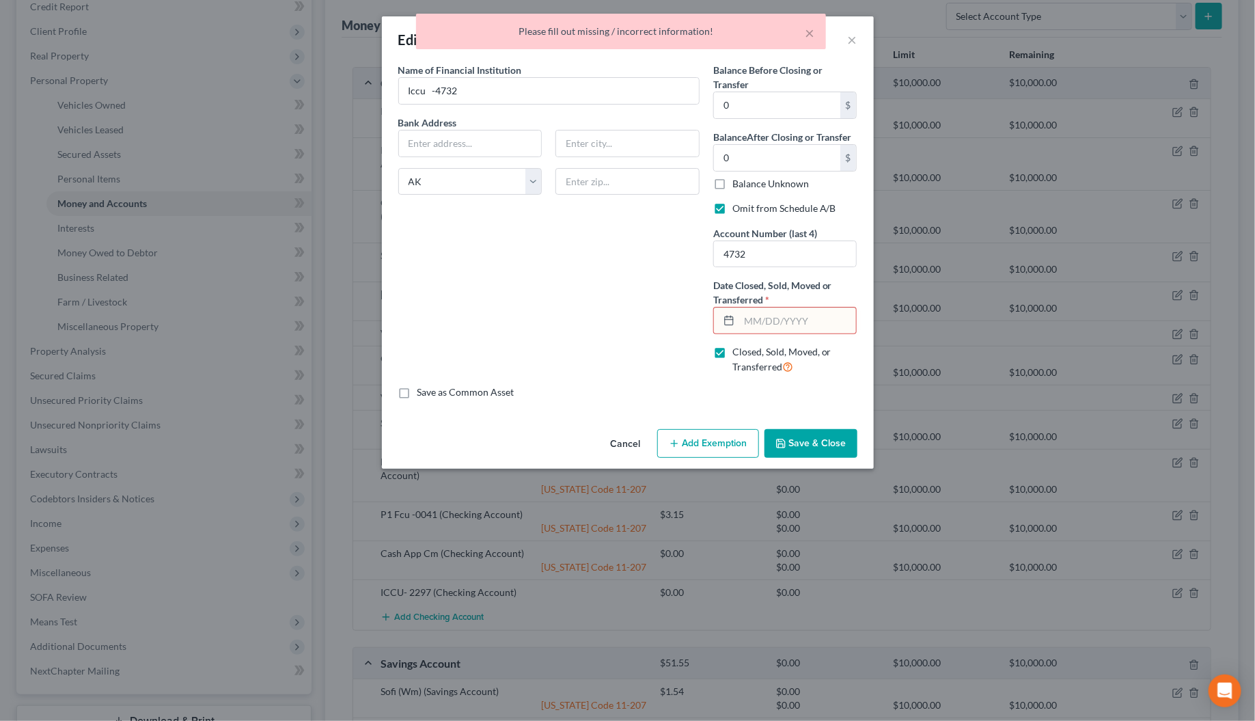
click at [780, 318] on input "text" at bounding box center [798, 321] width 118 height 26
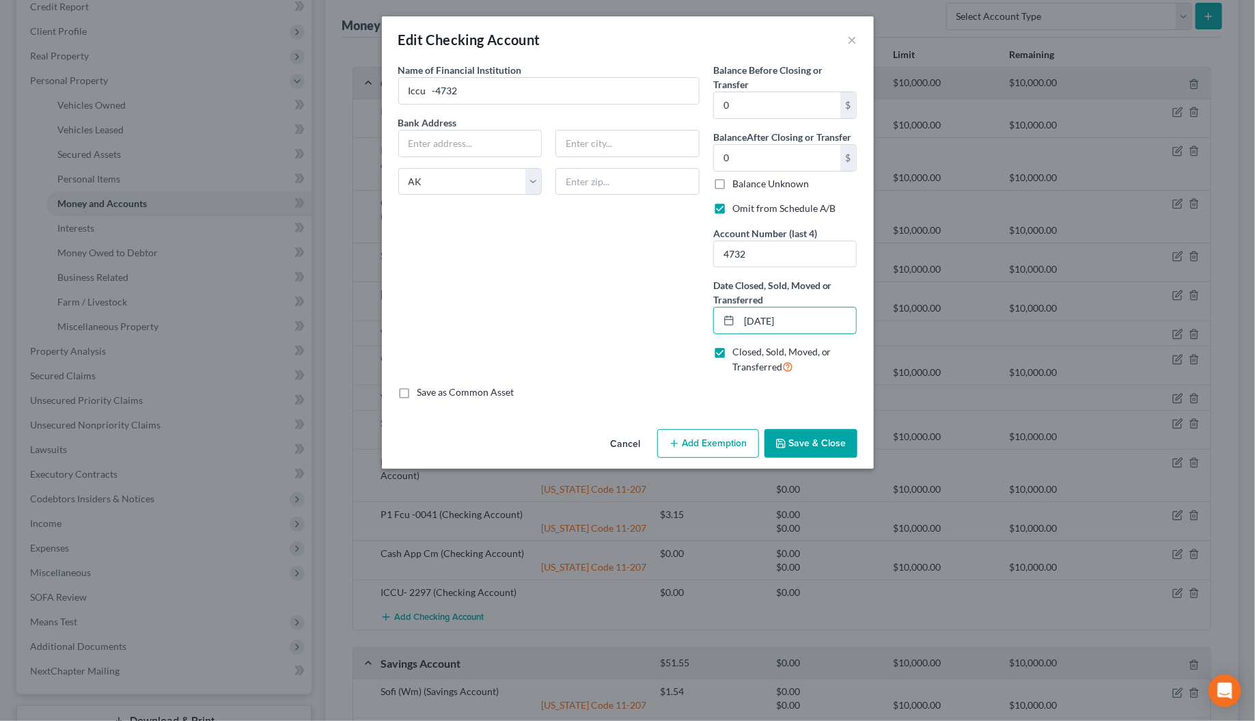
type input "01/01/2020"
click at [791, 449] on button "Save & Close" at bounding box center [811, 443] width 93 height 29
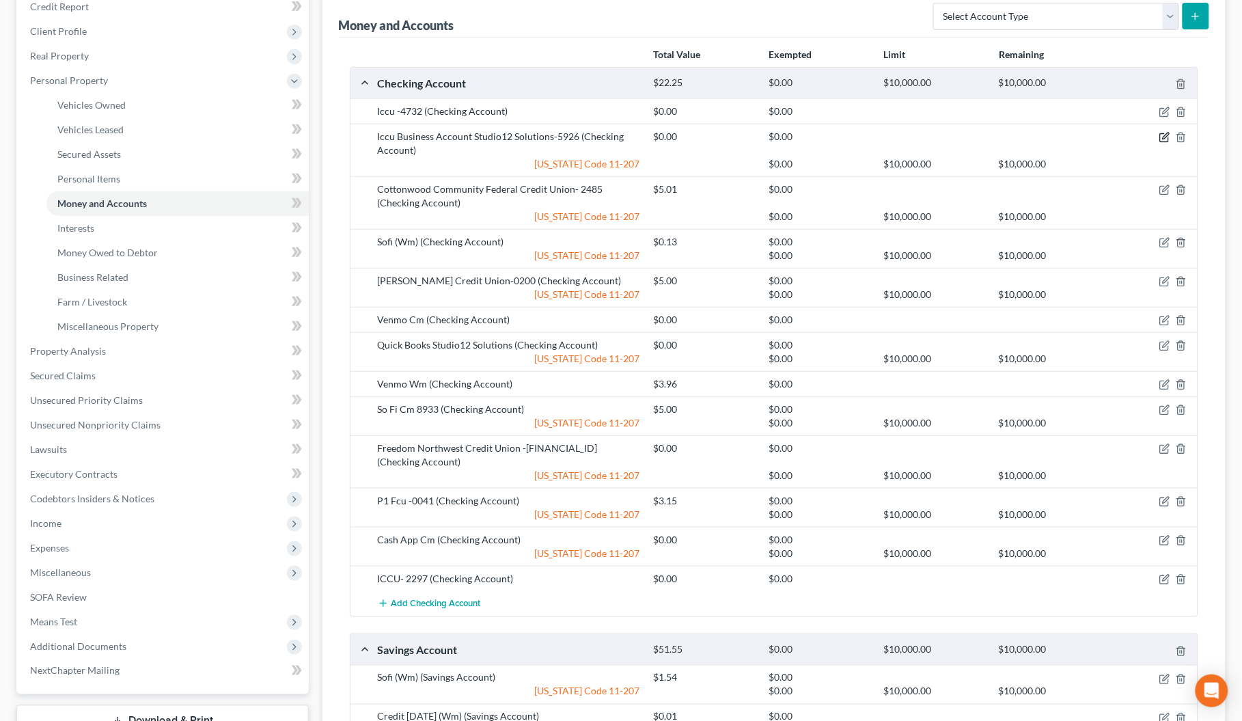
click at [1162, 139] on icon "button" at bounding box center [1165, 137] width 11 height 11
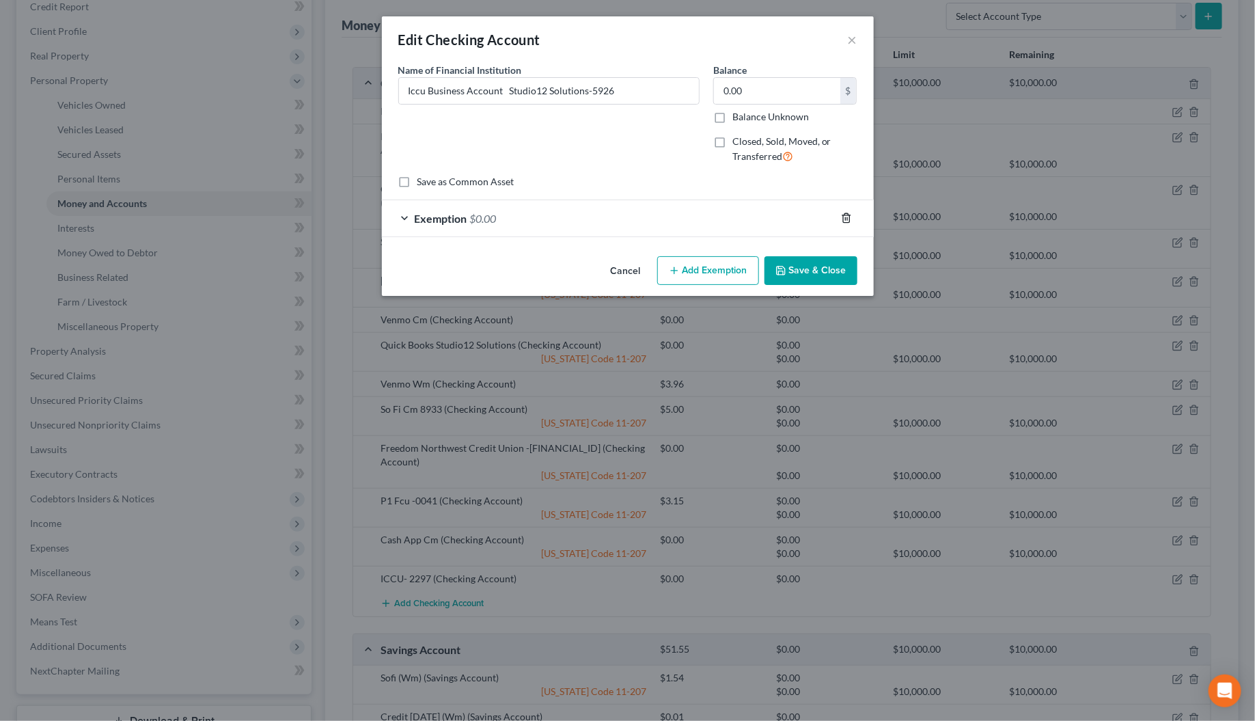
click at [847, 220] on line "button" at bounding box center [847, 219] width 0 height 3
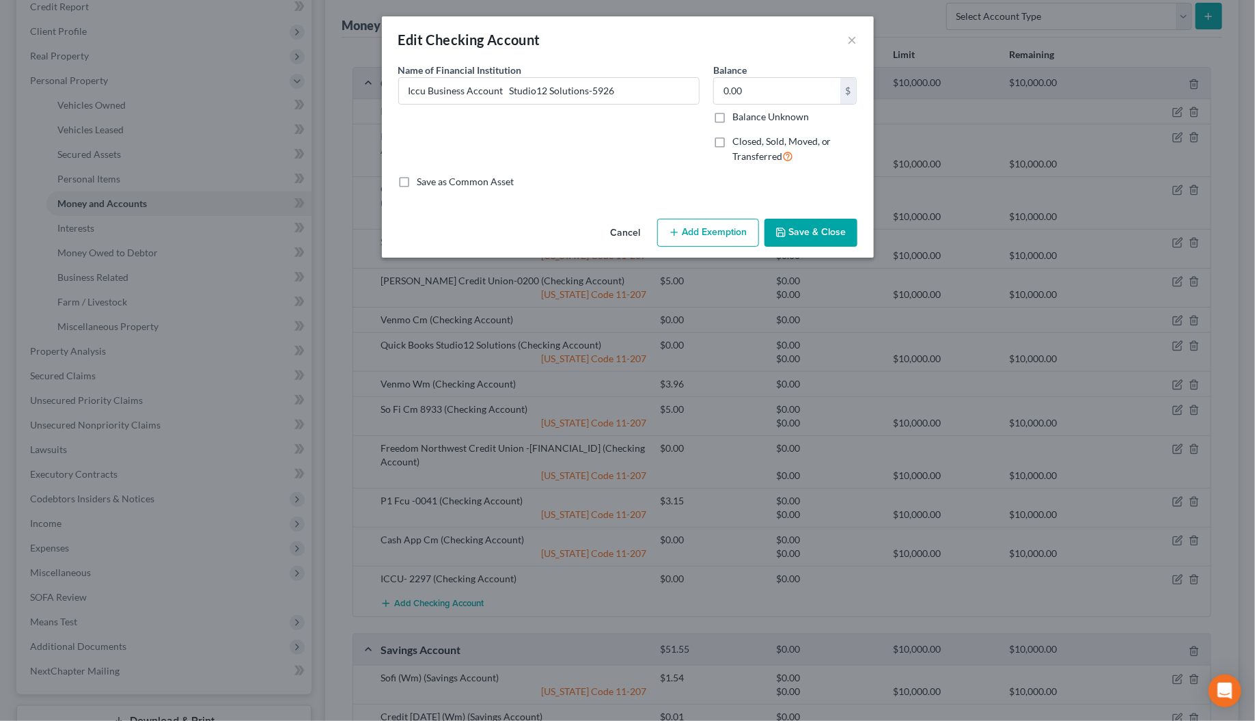
click at [733, 144] on label "Closed, Sold, Moved, or Transferred" at bounding box center [795, 149] width 125 height 29
click at [738, 144] on input "Closed, Sold, Moved, or Transferred" at bounding box center [742, 139] width 9 height 9
checkbox input "true"
select select "1"
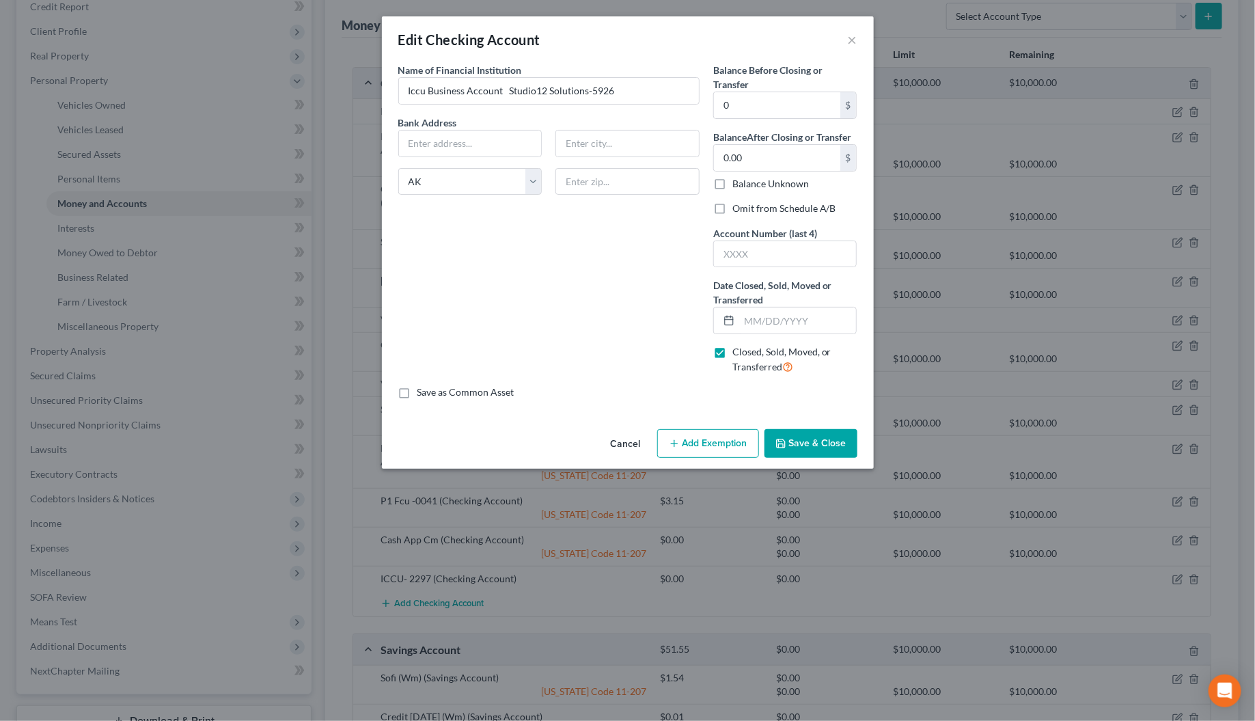
click at [733, 212] on label "Omit from Schedule A/B" at bounding box center [785, 209] width 104 height 14
click at [738, 210] on input "Omit from Schedule A/B" at bounding box center [742, 206] width 9 height 9
checkbox input "true"
click at [733, 249] on input "text" at bounding box center [785, 254] width 143 height 26
type input "5926"
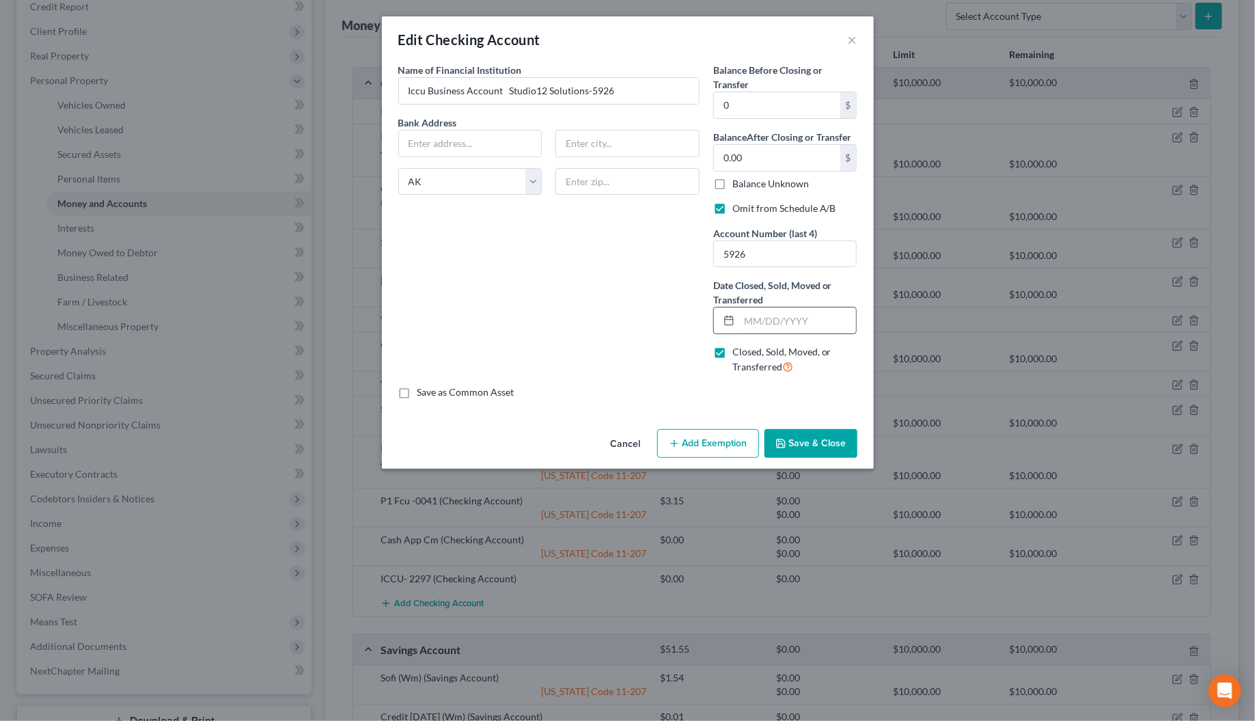
click at [752, 325] on input "text" at bounding box center [798, 321] width 118 height 26
type input "09/09/2025"
click at [793, 449] on button "Save & Close" at bounding box center [811, 443] width 93 height 29
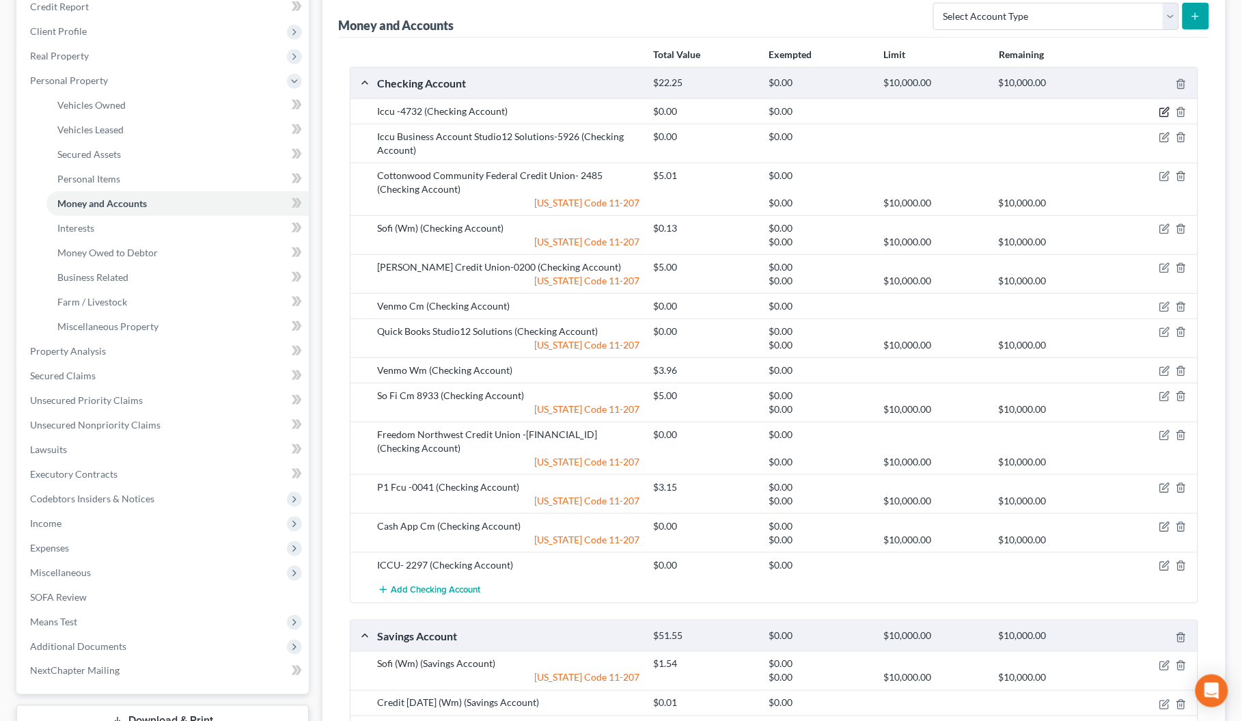
click at [1164, 111] on icon "button" at bounding box center [1166, 111] width 6 height 6
select select "1"
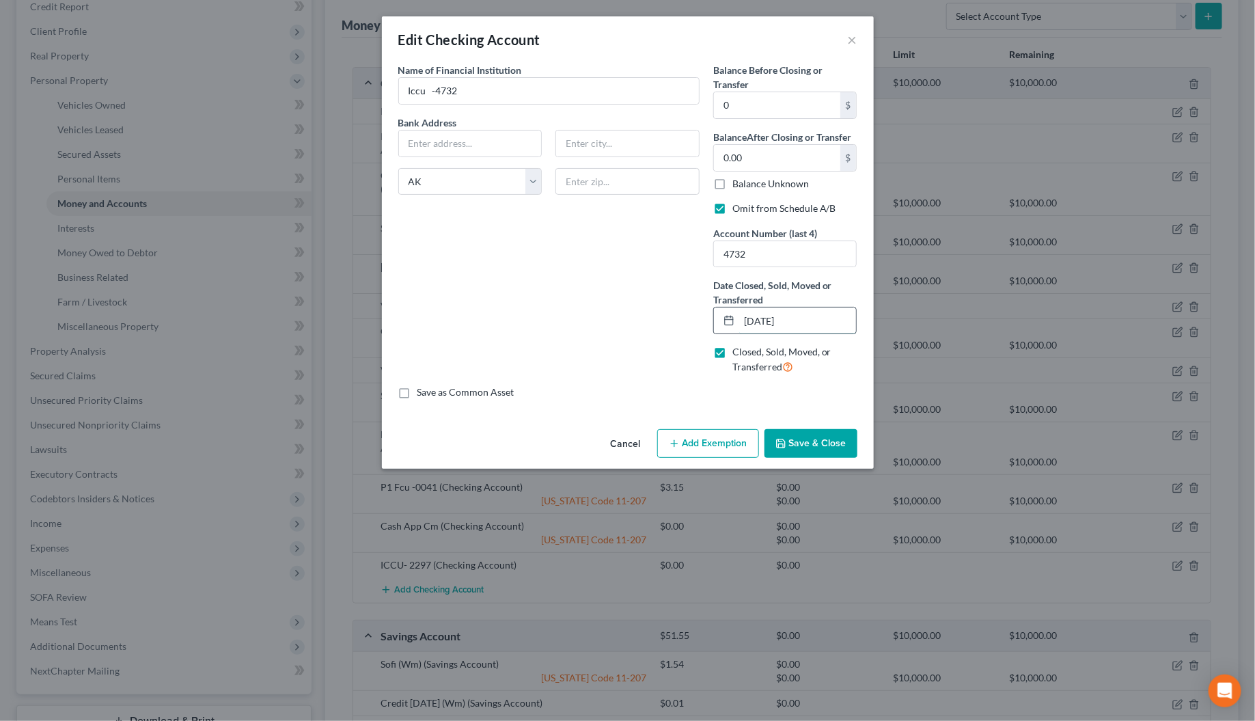
drag, startPoint x: 798, startPoint y: 318, endPoint x: 733, endPoint y: 329, distance: 66.5
click at [733, 329] on div "01/01/2020" at bounding box center [785, 320] width 144 height 27
type input "09/09/2025"
click at [806, 455] on button "Save & Close" at bounding box center [811, 443] width 93 height 29
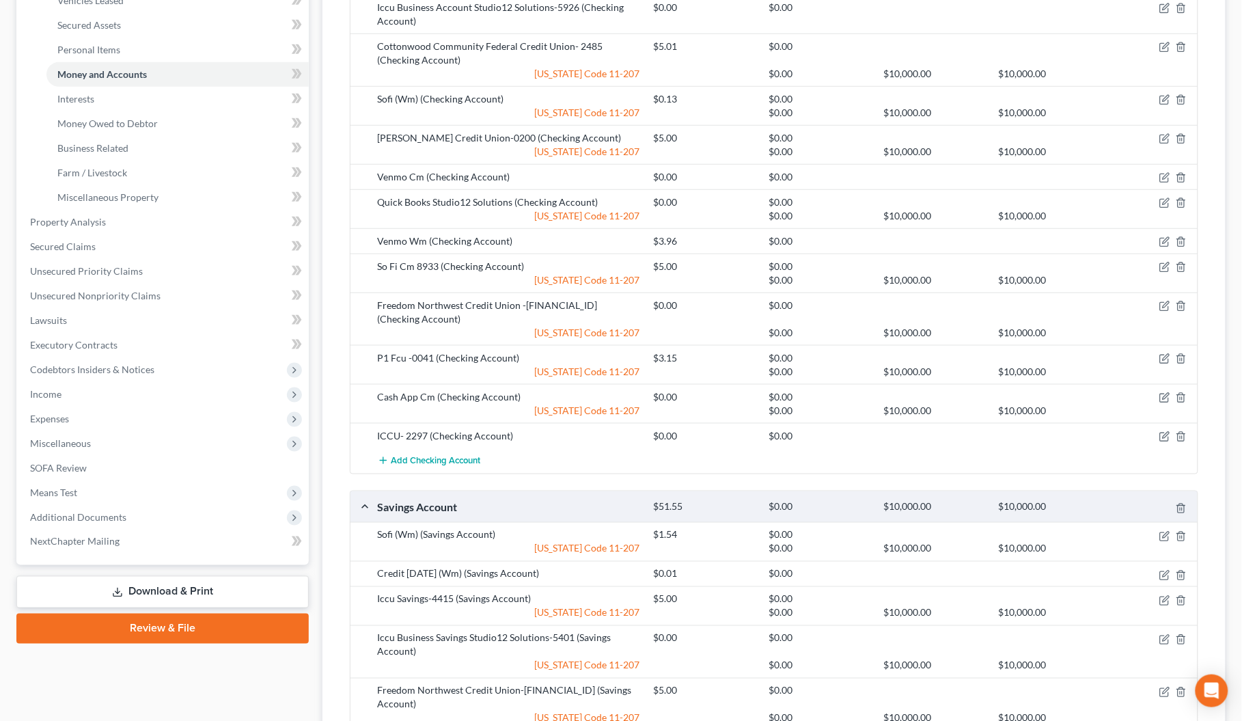
scroll to position [343, 0]
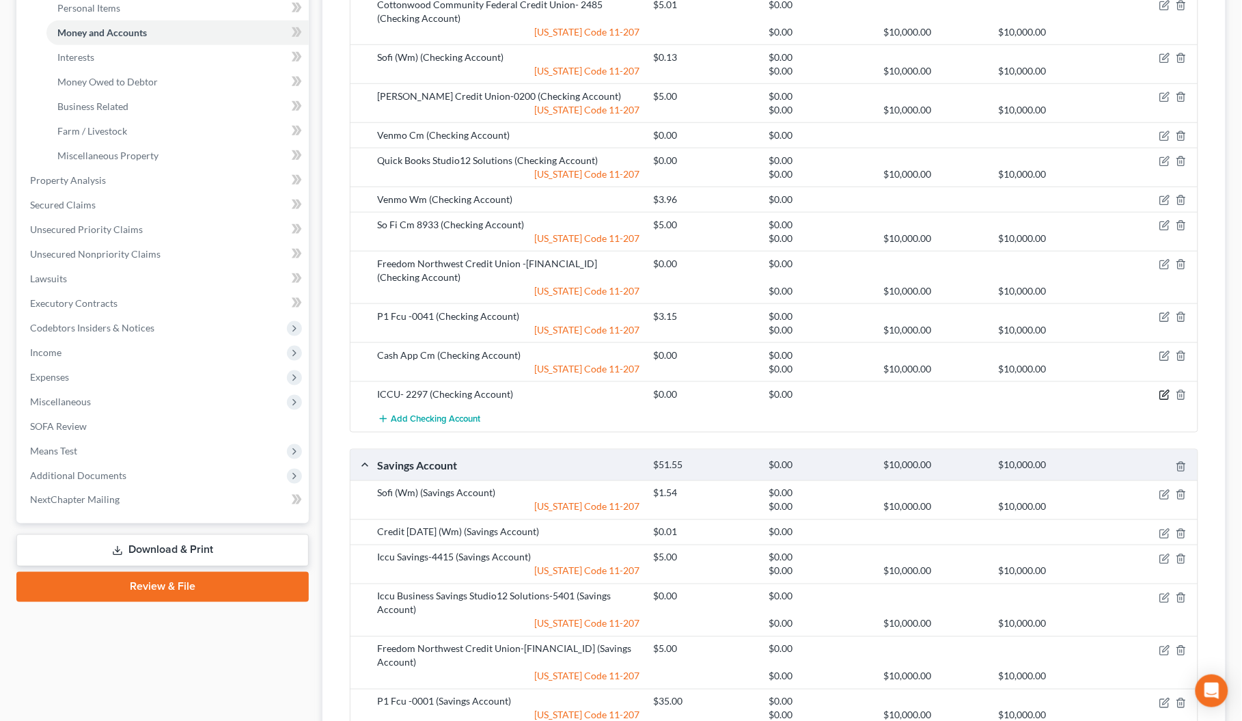
click at [1166, 395] on icon "button" at bounding box center [1166, 394] width 6 height 6
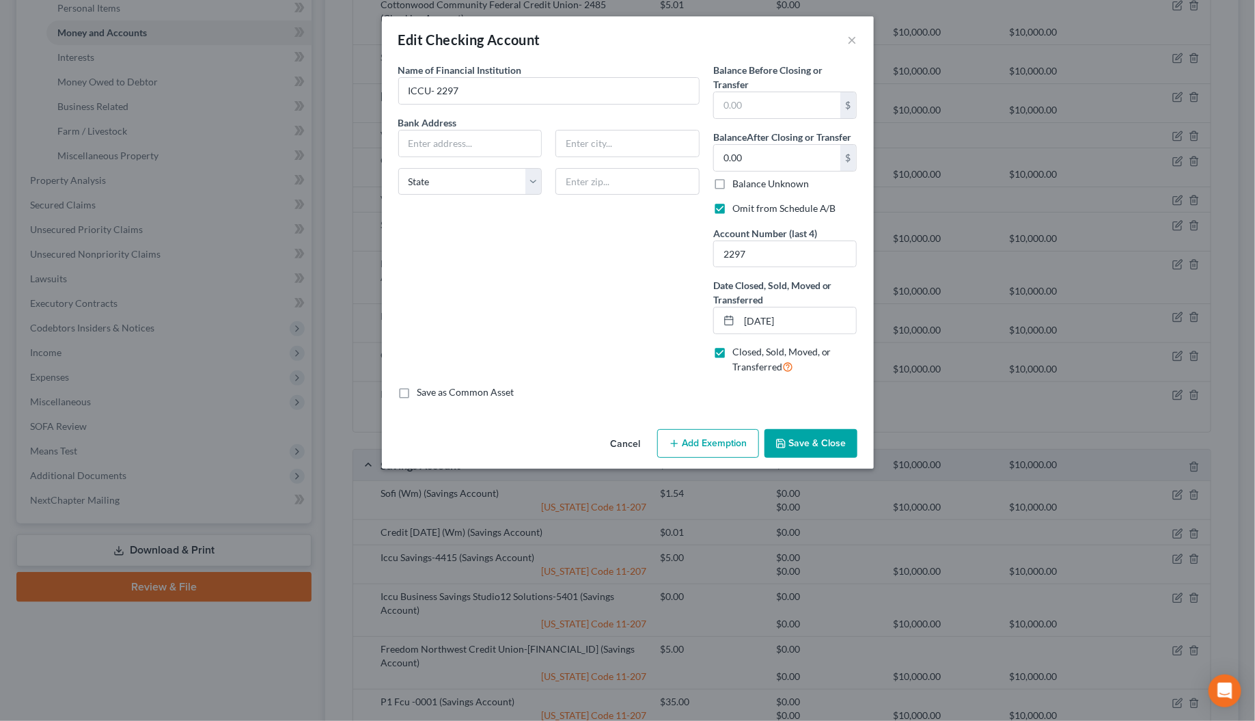
click at [802, 450] on button "Save & Close" at bounding box center [811, 443] width 93 height 29
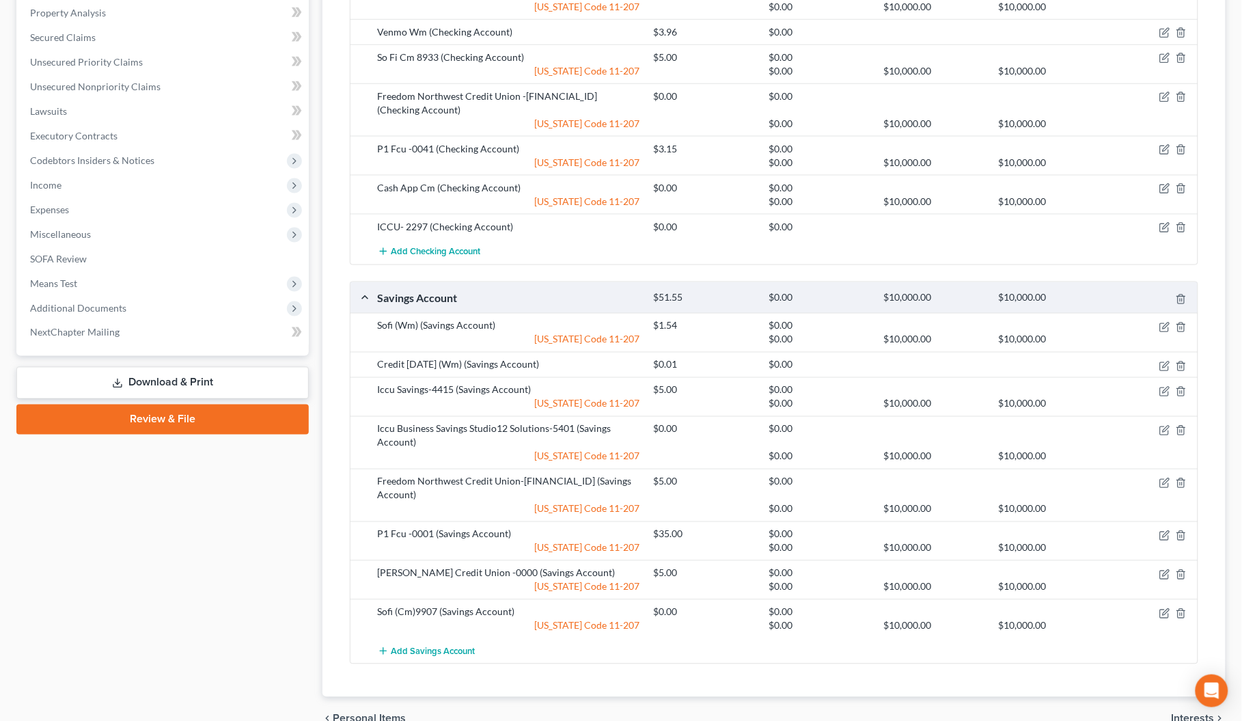
scroll to position [514, 0]
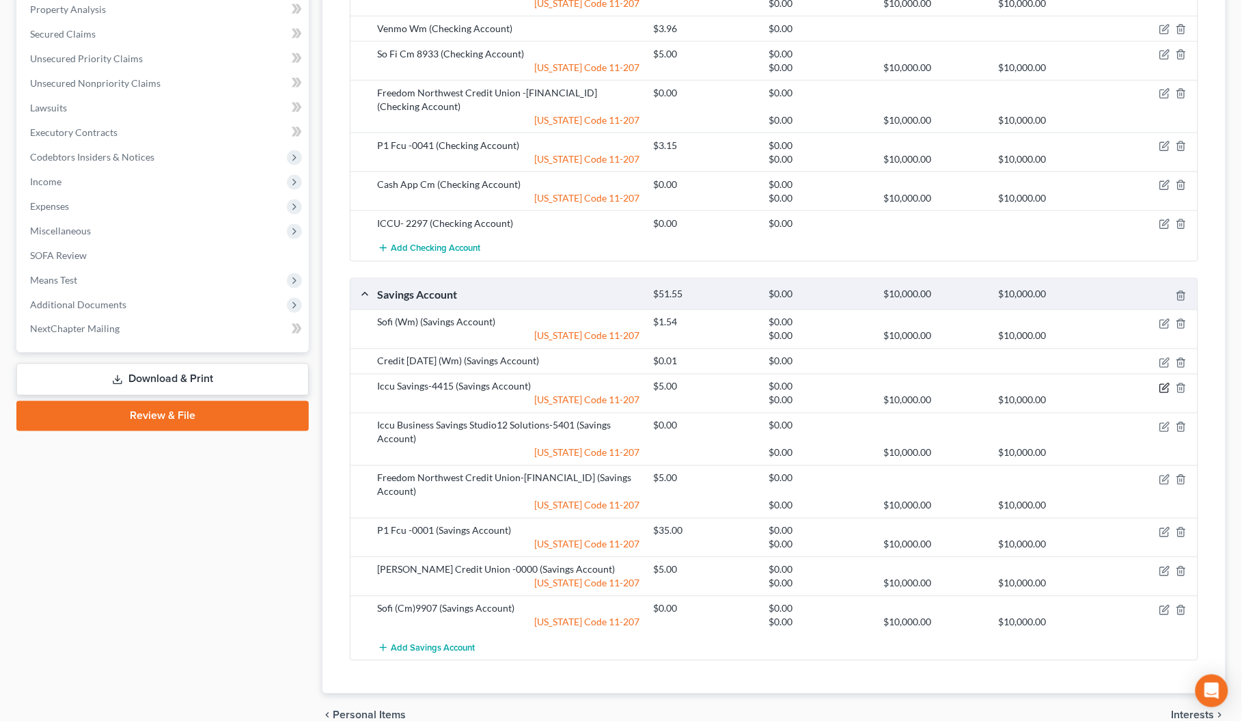
click at [1166, 390] on icon "button" at bounding box center [1166, 386] width 6 height 6
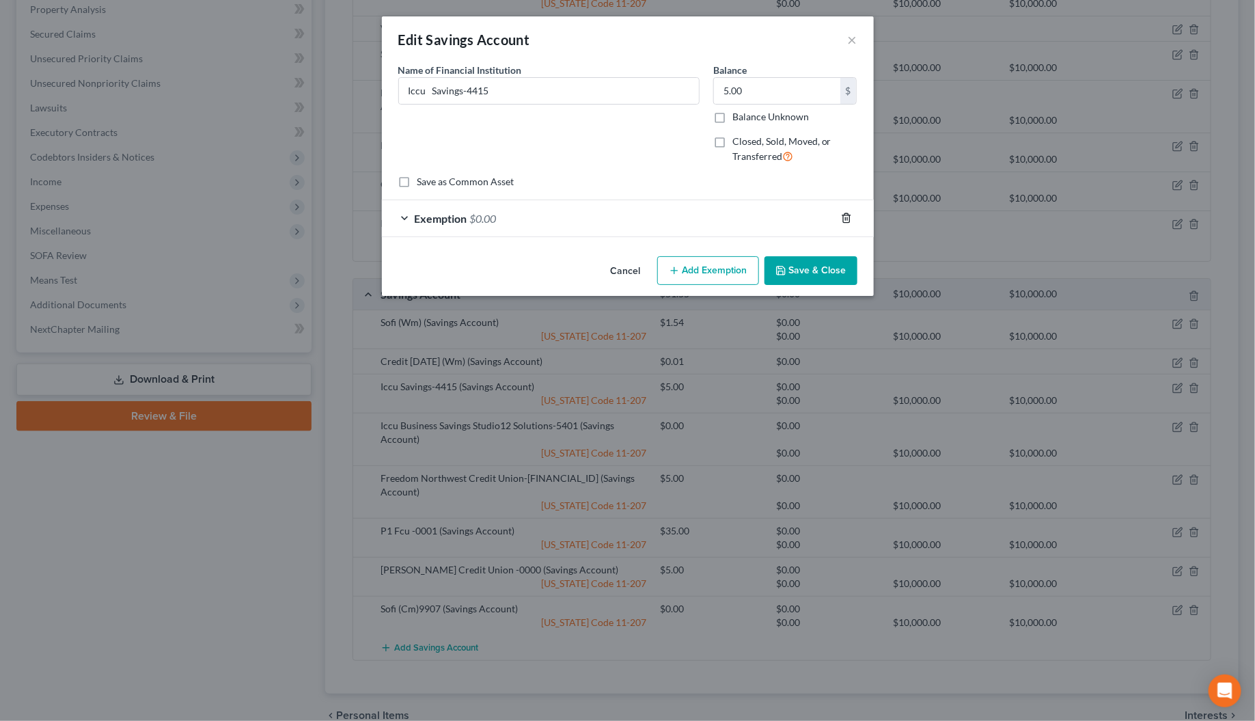
click at [847, 221] on line "button" at bounding box center [847, 219] width 0 height 3
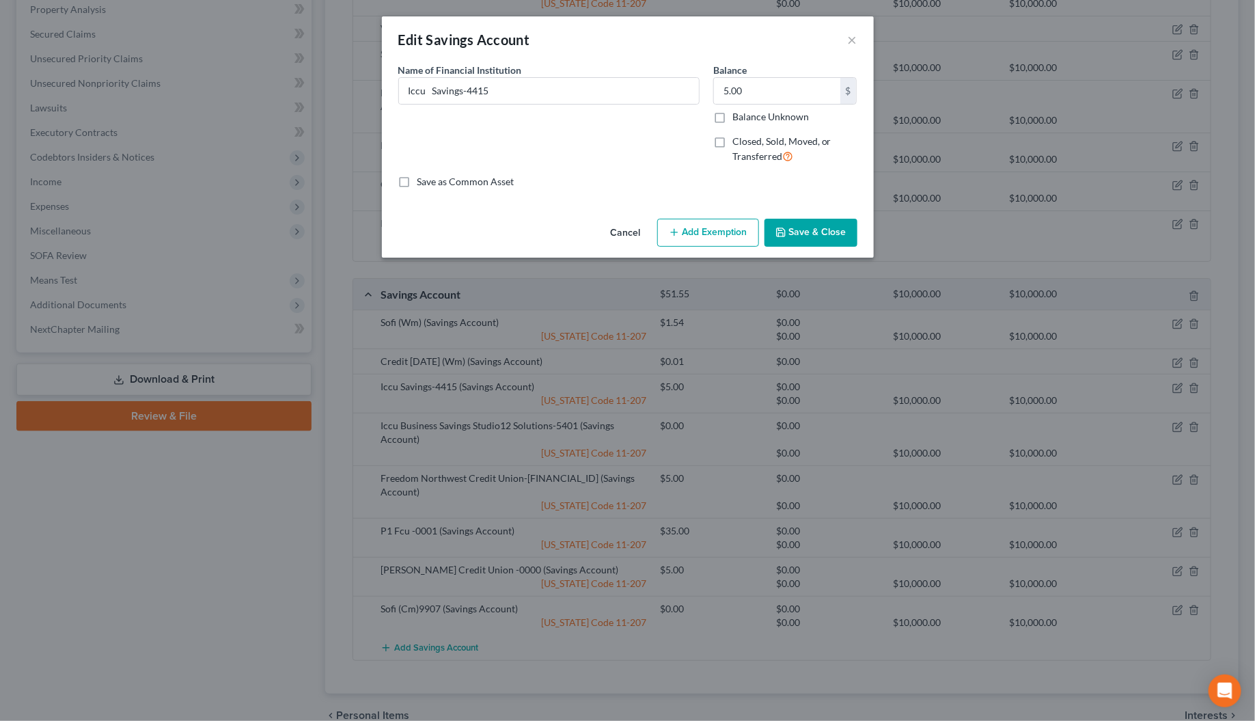
click at [733, 139] on label "Closed, Sold, Moved, or Transferred" at bounding box center [795, 149] width 125 height 29
click at [738, 139] on input "Closed, Sold, Moved, or Transferred" at bounding box center [742, 139] width 9 height 9
checkbox input "true"
select select "1"
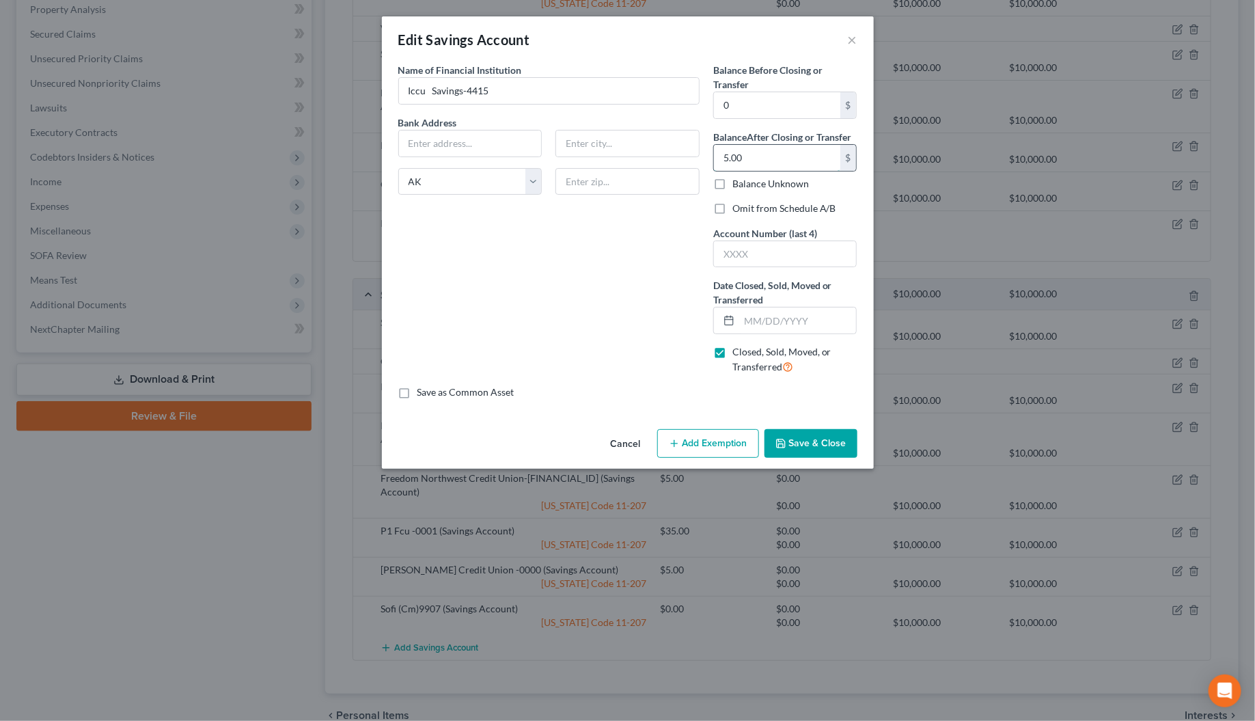
click at [746, 159] on input "5.00" at bounding box center [777, 158] width 126 height 26
type input "0"
click at [733, 209] on label "Omit from Schedule A/B" at bounding box center [785, 209] width 104 height 14
click at [738, 209] on input "Omit from Schedule A/B" at bounding box center [742, 206] width 9 height 9
checkbox input "true"
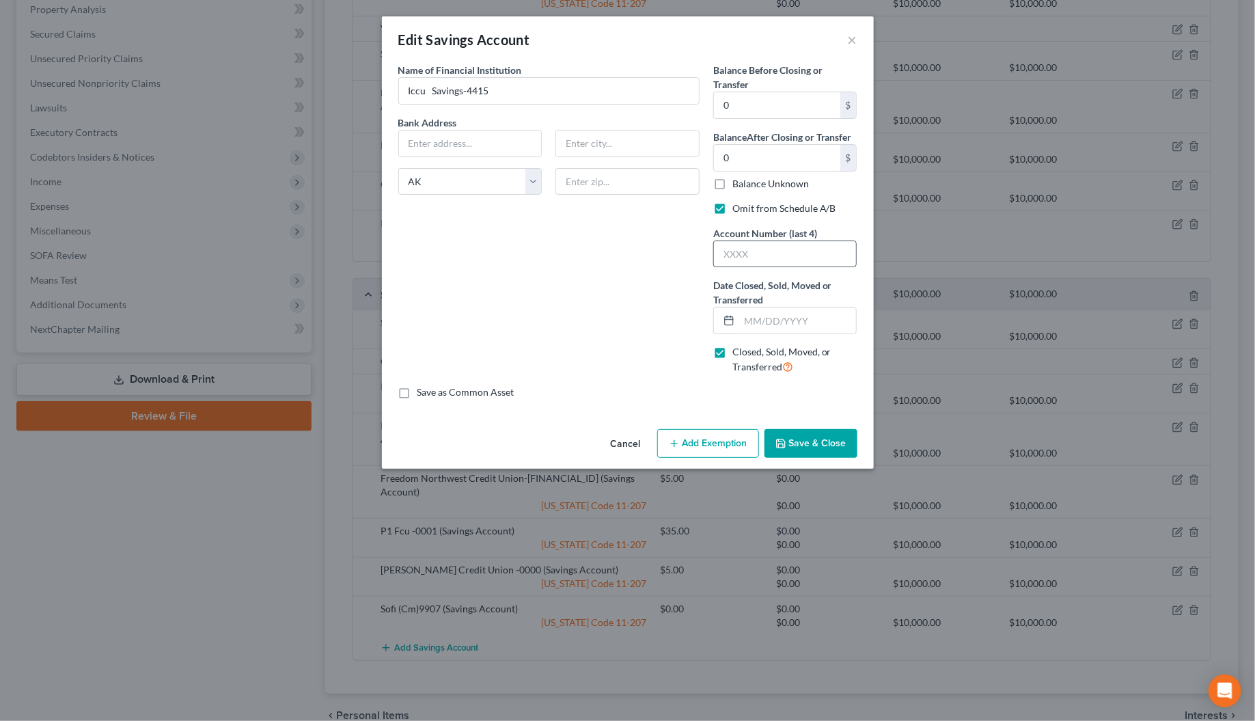
click at [742, 251] on input "text" at bounding box center [785, 254] width 143 height 26
type input "4415"
click at [746, 318] on input "text" at bounding box center [798, 321] width 118 height 26
type input "09/09/2025"
click at [800, 439] on button "Save & Close" at bounding box center [811, 443] width 93 height 29
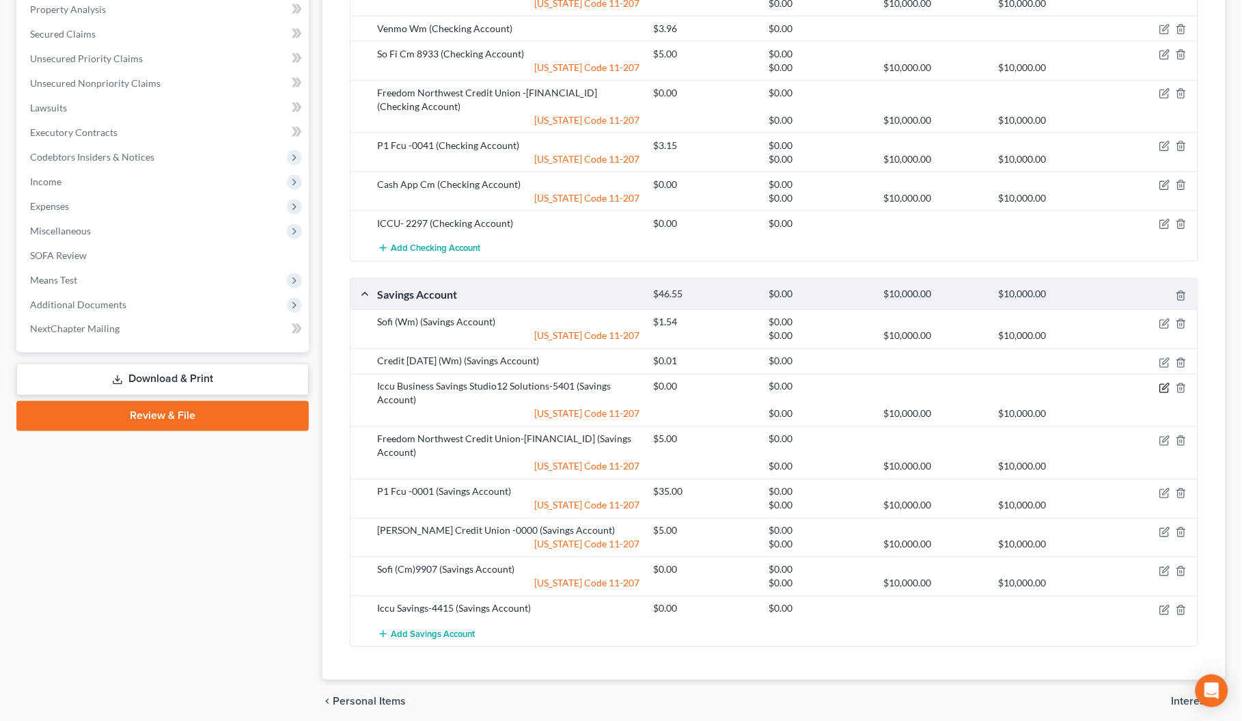
click at [1160, 390] on icon "button" at bounding box center [1165, 388] width 11 height 11
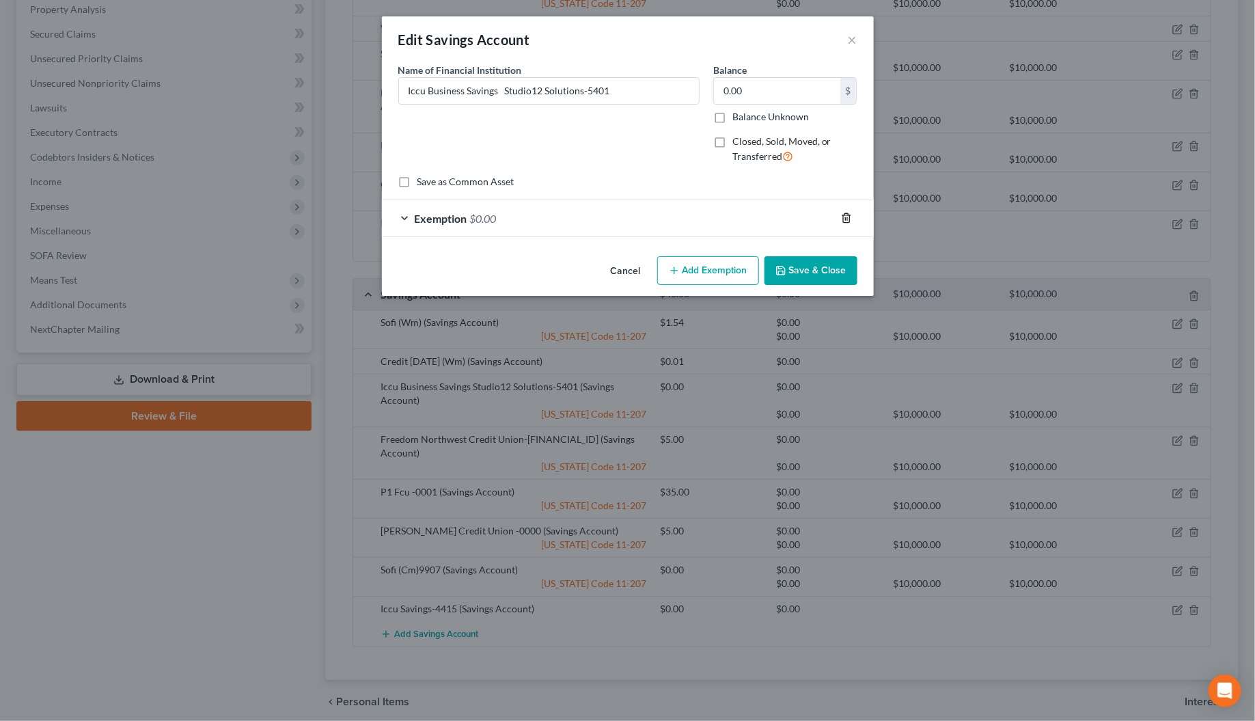
click at [849, 217] on icon "button" at bounding box center [846, 218] width 11 height 11
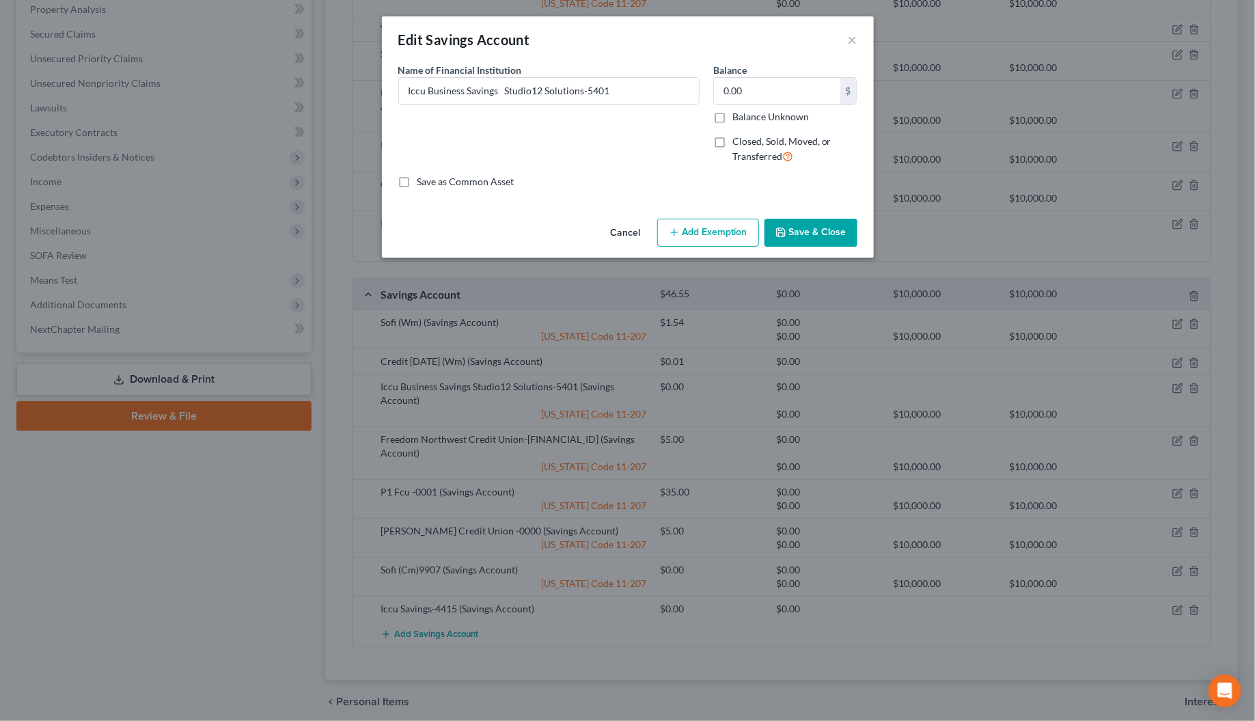
click at [733, 142] on label "Closed, Sold, Moved, or Transferred" at bounding box center [795, 149] width 125 height 29
click at [738, 142] on input "Closed, Sold, Moved, or Transferred" at bounding box center [742, 139] width 9 height 9
checkbox input "true"
select select "1"
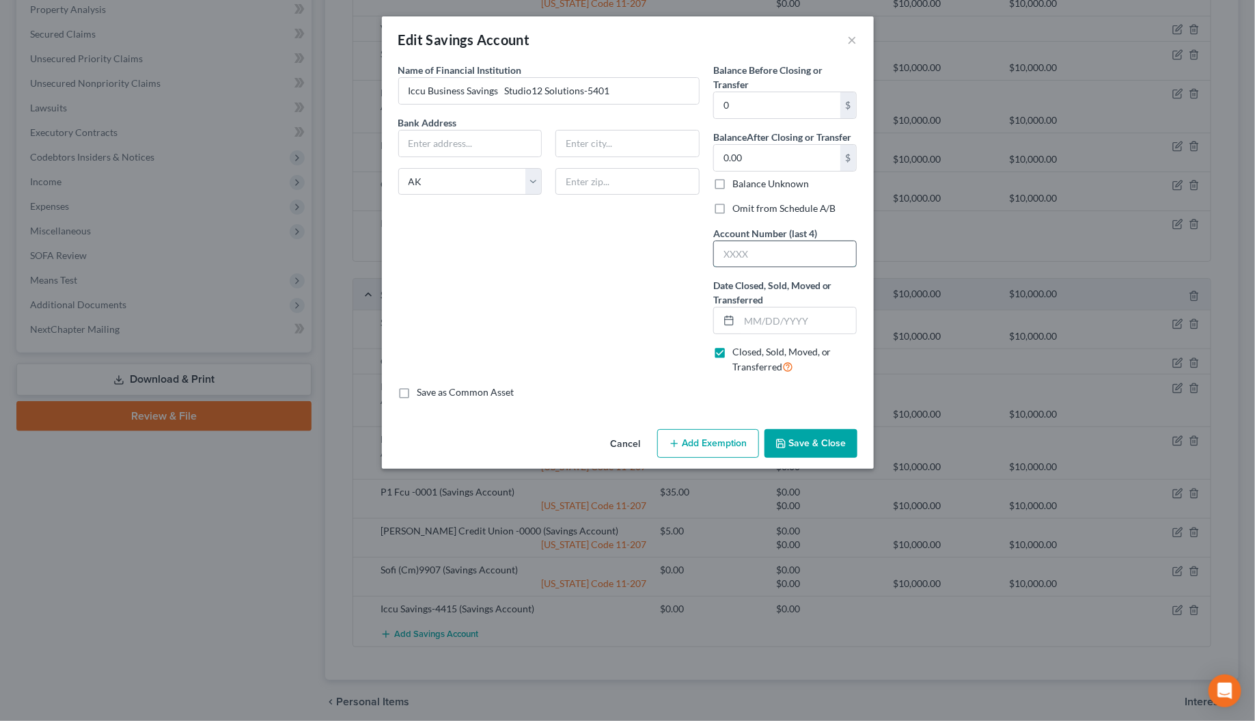
click at [737, 260] on input "text" at bounding box center [785, 254] width 143 height 26
type input "5401"
click at [733, 209] on label "Omit from Schedule A/B" at bounding box center [785, 209] width 104 height 14
click at [738, 209] on input "Omit from Schedule A/B" at bounding box center [742, 206] width 9 height 9
checkbox input "true"
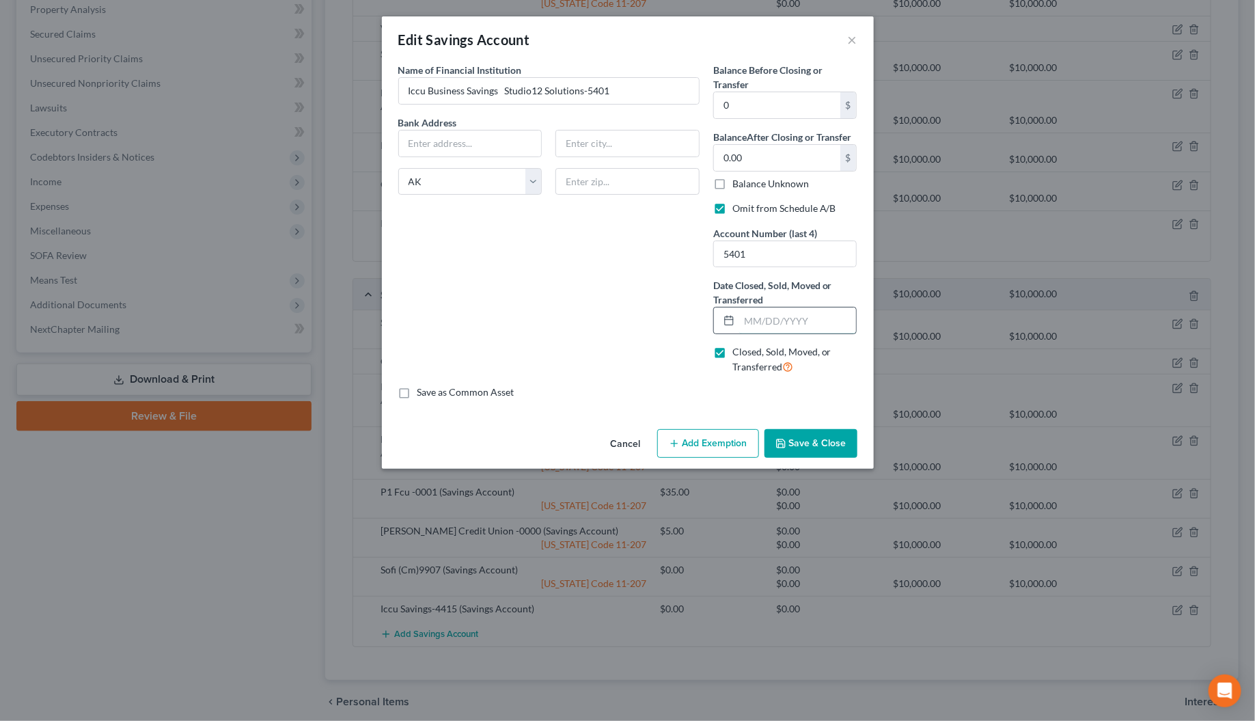
drag, startPoint x: 765, startPoint y: 313, endPoint x: 763, endPoint y: 320, distance: 7.1
click at [765, 318] on input "text" at bounding box center [798, 321] width 118 height 26
type input "09/09/2025"
click at [785, 443] on icon "button" at bounding box center [781, 443] width 8 height 8
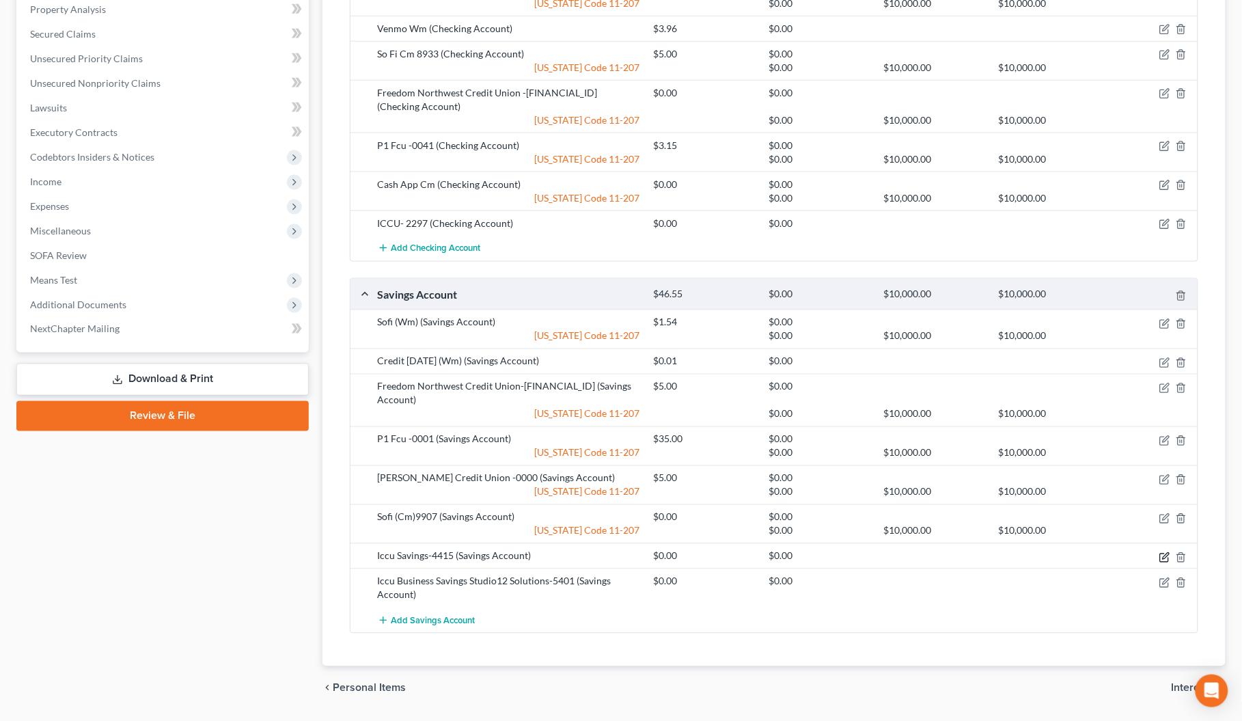
click at [1160, 554] on icon "button" at bounding box center [1164, 558] width 8 height 8
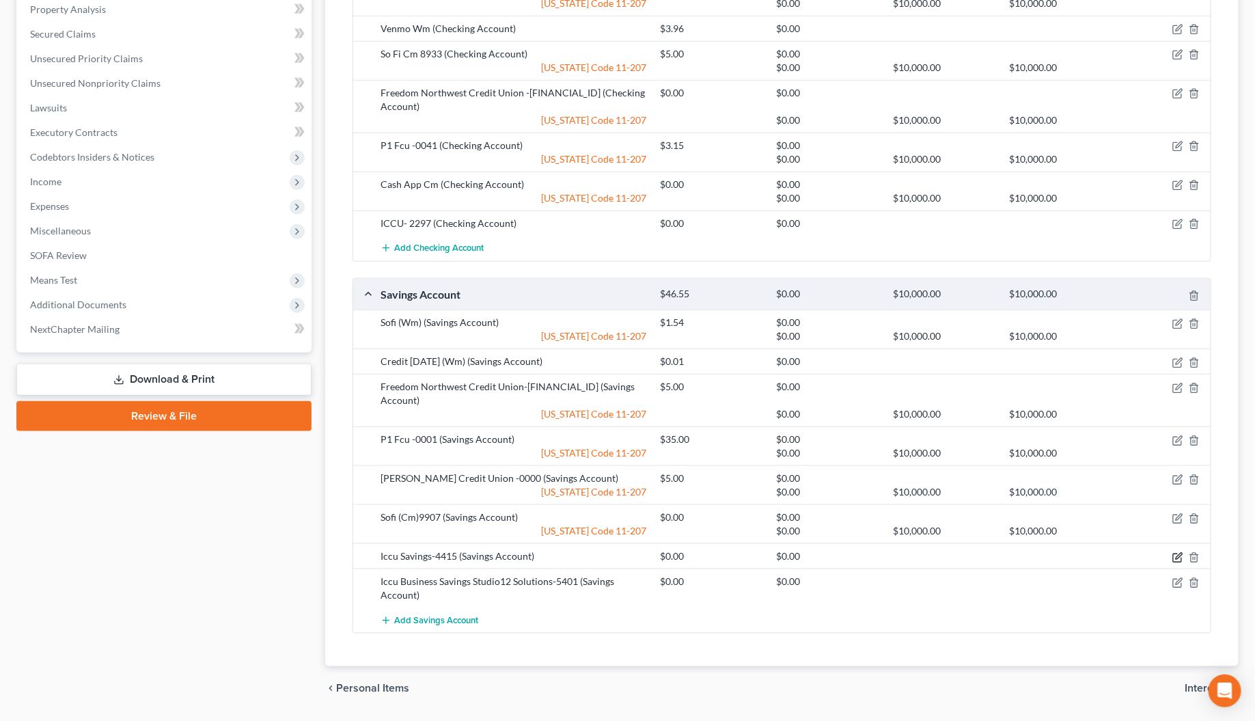
select select "1"
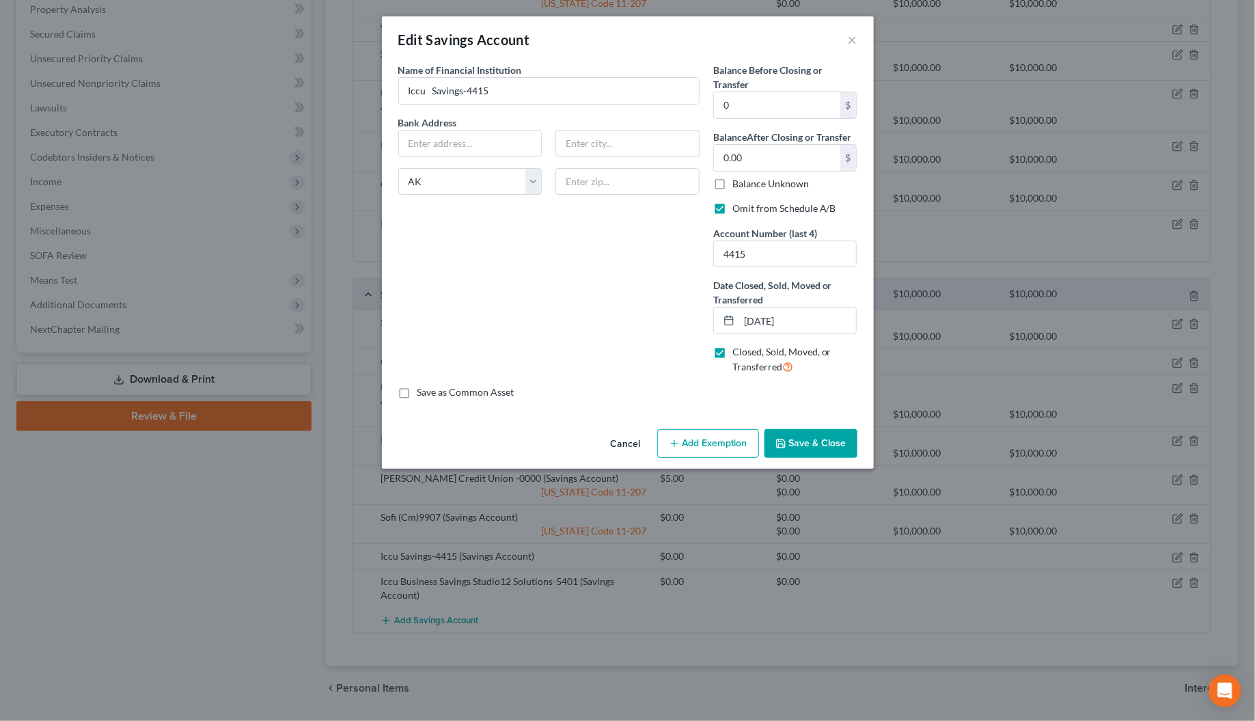
drag, startPoint x: 812, startPoint y: 441, endPoint x: 854, endPoint y: 453, distance: 44.1
click at [813, 442] on button "Save & Close" at bounding box center [811, 443] width 93 height 29
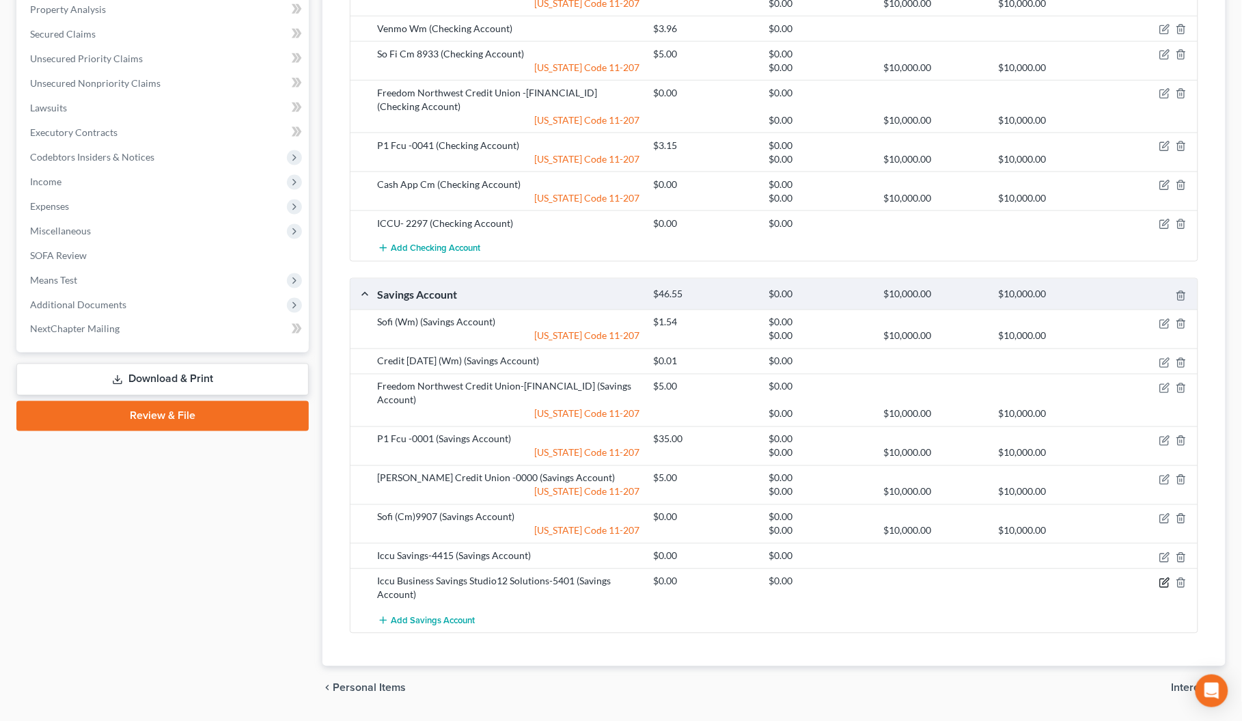
click at [1166, 577] on icon "button" at bounding box center [1165, 582] width 11 height 11
select select "1"
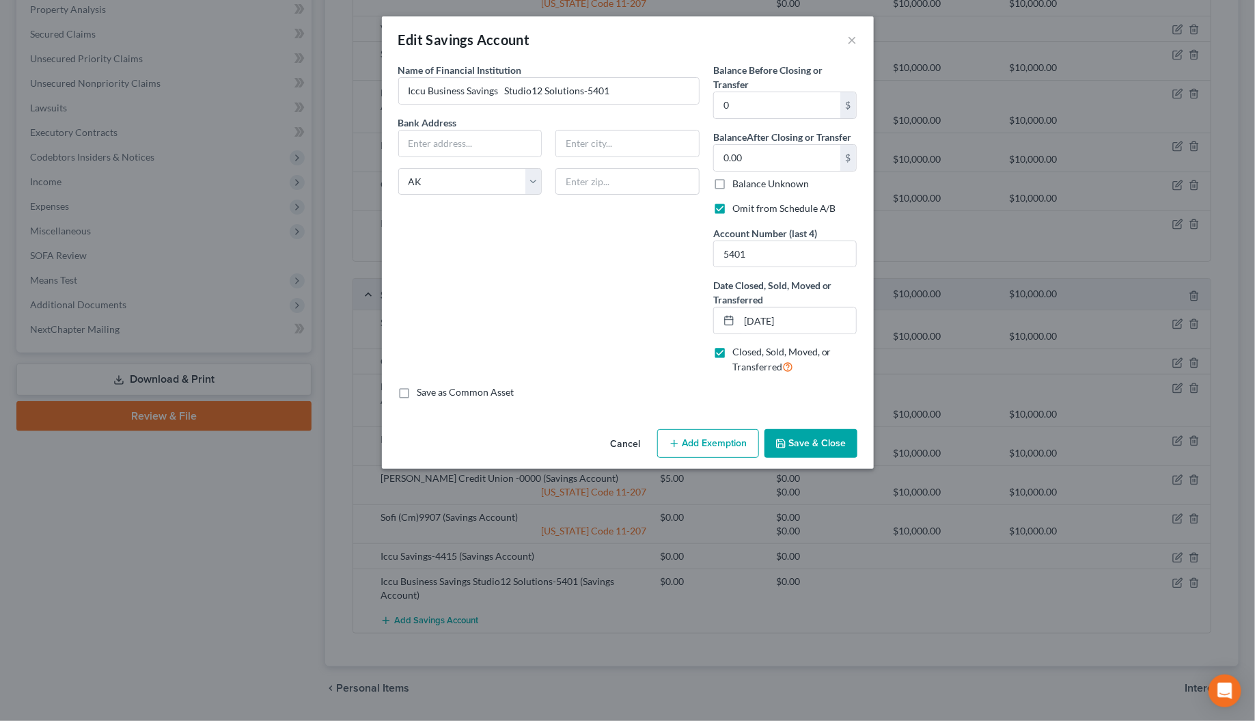
click at [824, 452] on button "Save & Close" at bounding box center [811, 443] width 93 height 29
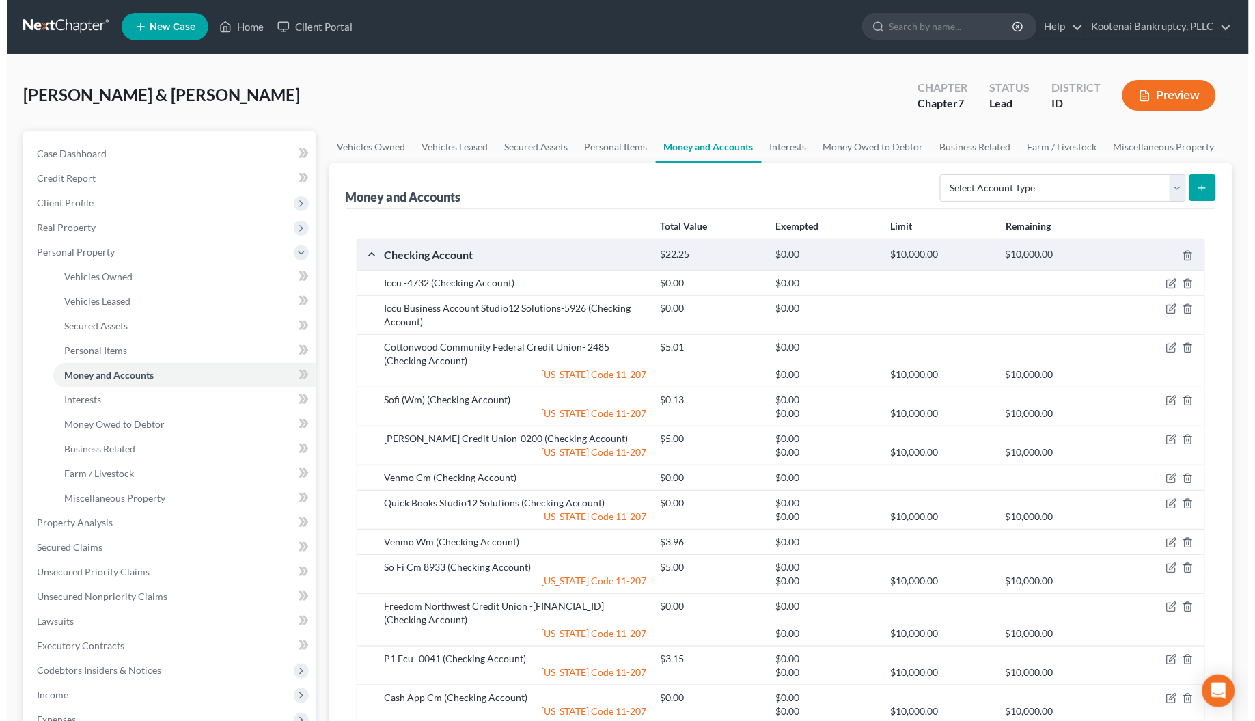
scroll to position [0, 0]
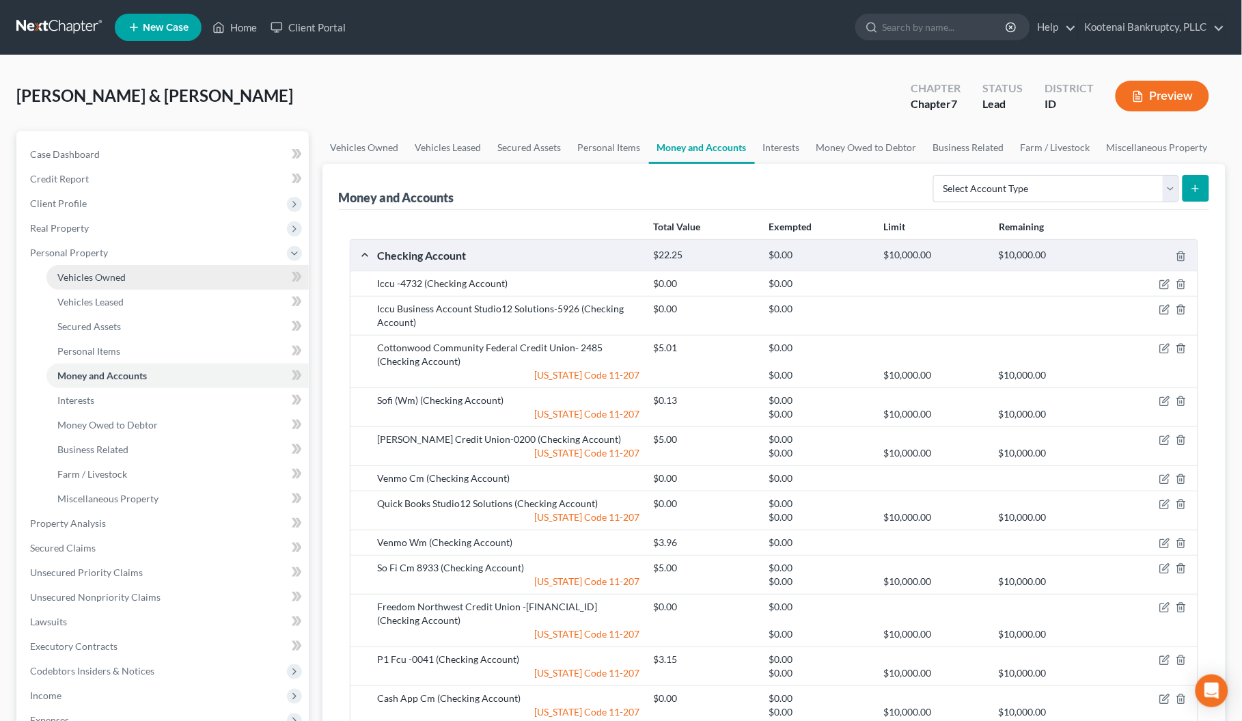
click at [81, 272] on span "Vehicles Owned" at bounding box center [91, 277] width 68 height 12
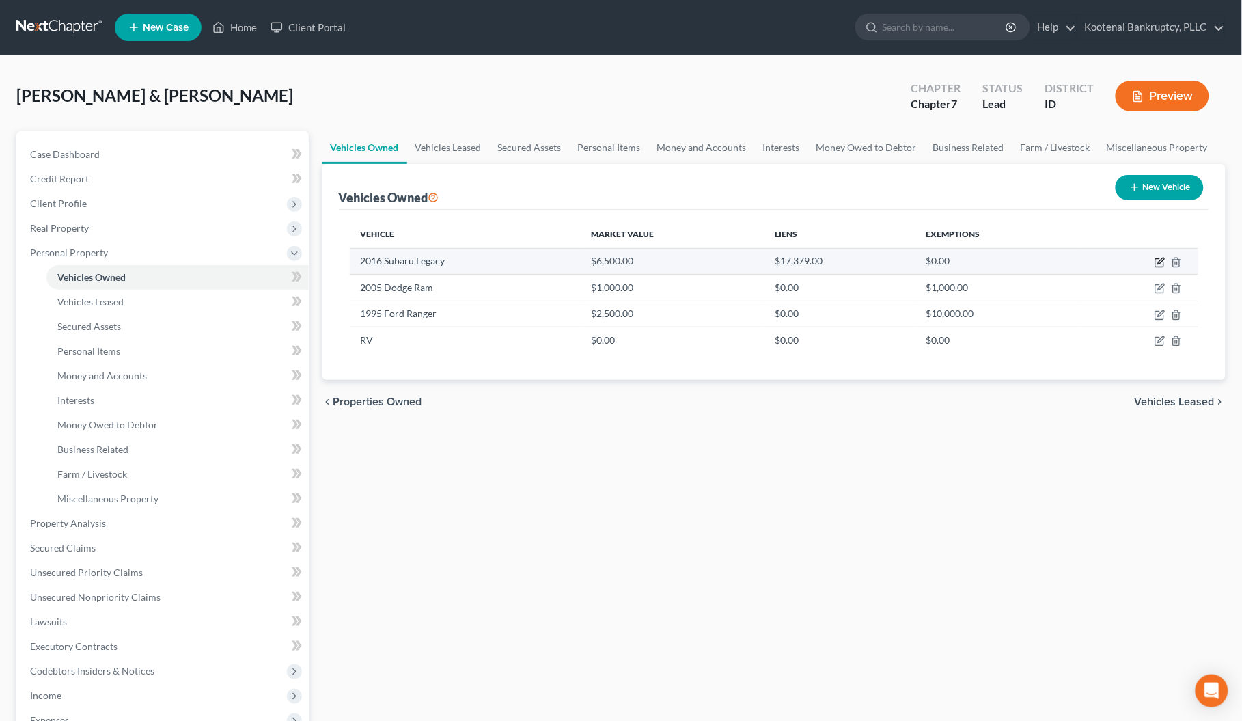
click at [1160, 261] on icon "button" at bounding box center [1161, 261] width 6 height 6
select select "0"
select select "10"
select select "2"
select select "4"
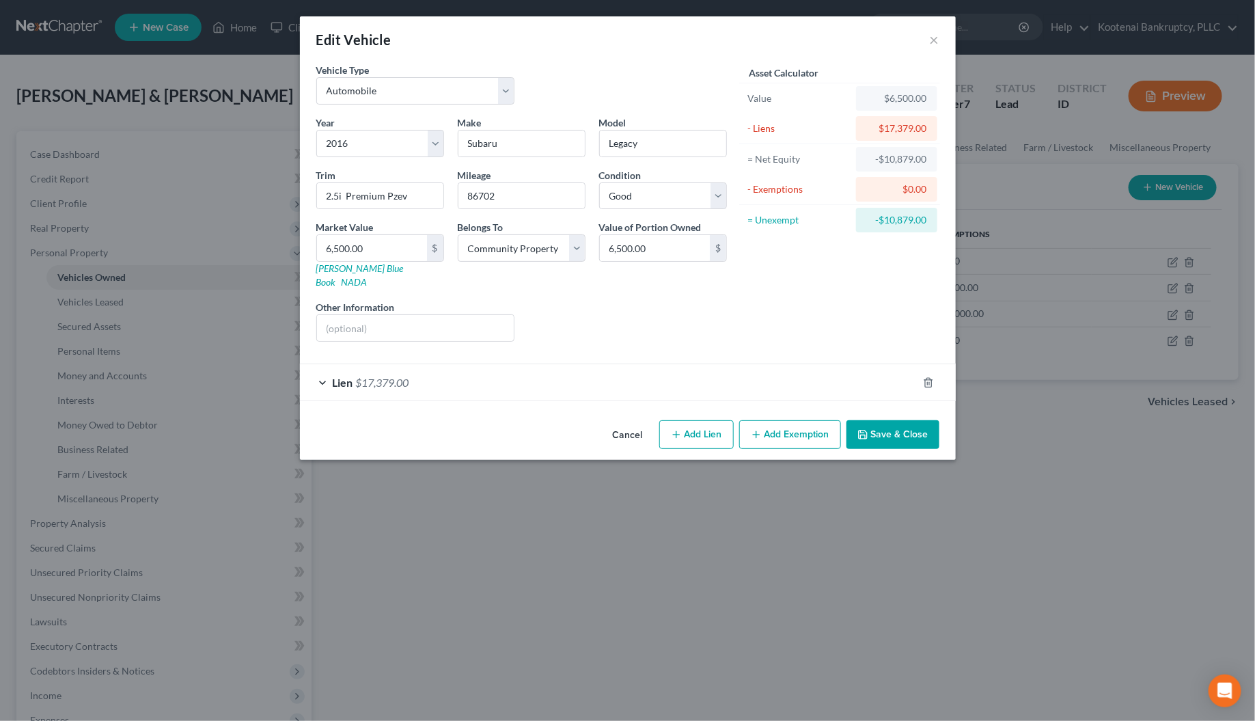
click at [767, 424] on button "Add Exemption" at bounding box center [790, 434] width 102 height 29
select select "2"
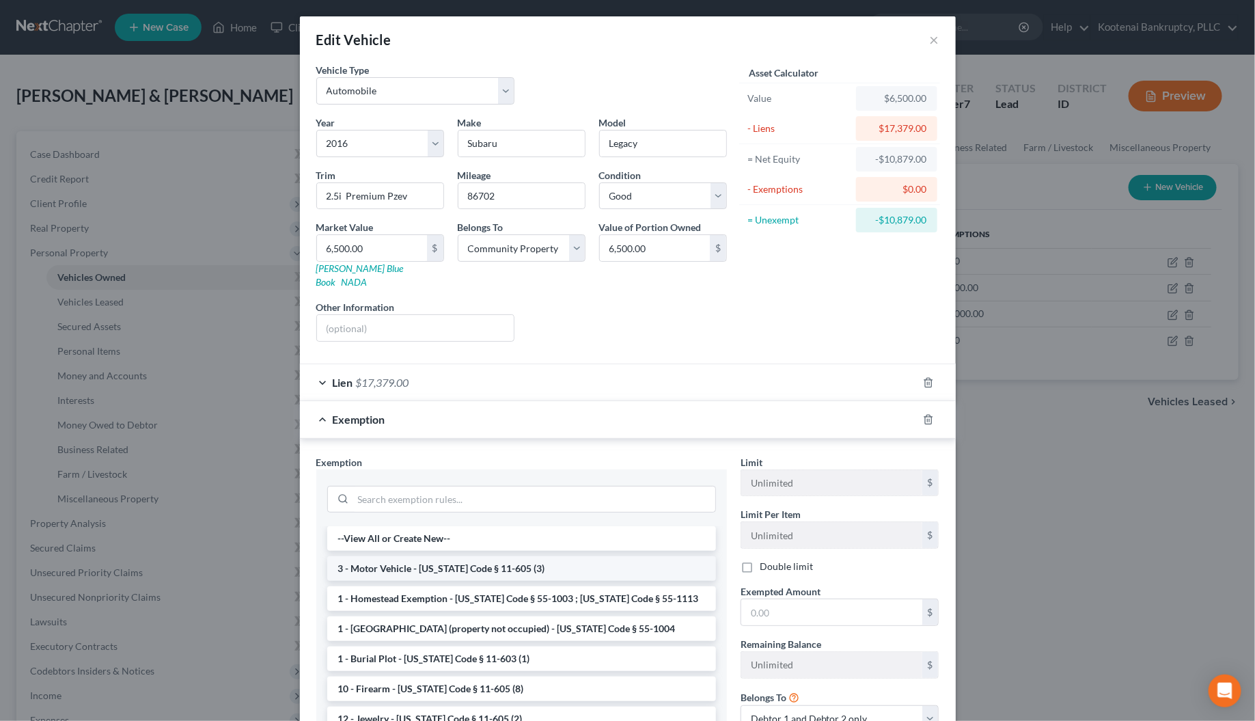
click at [385, 561] on li "3 - Motor Vehicle - [US_STATE] Code § 11-605 (3)" at bounding box center [521, 568] width 389 height 25
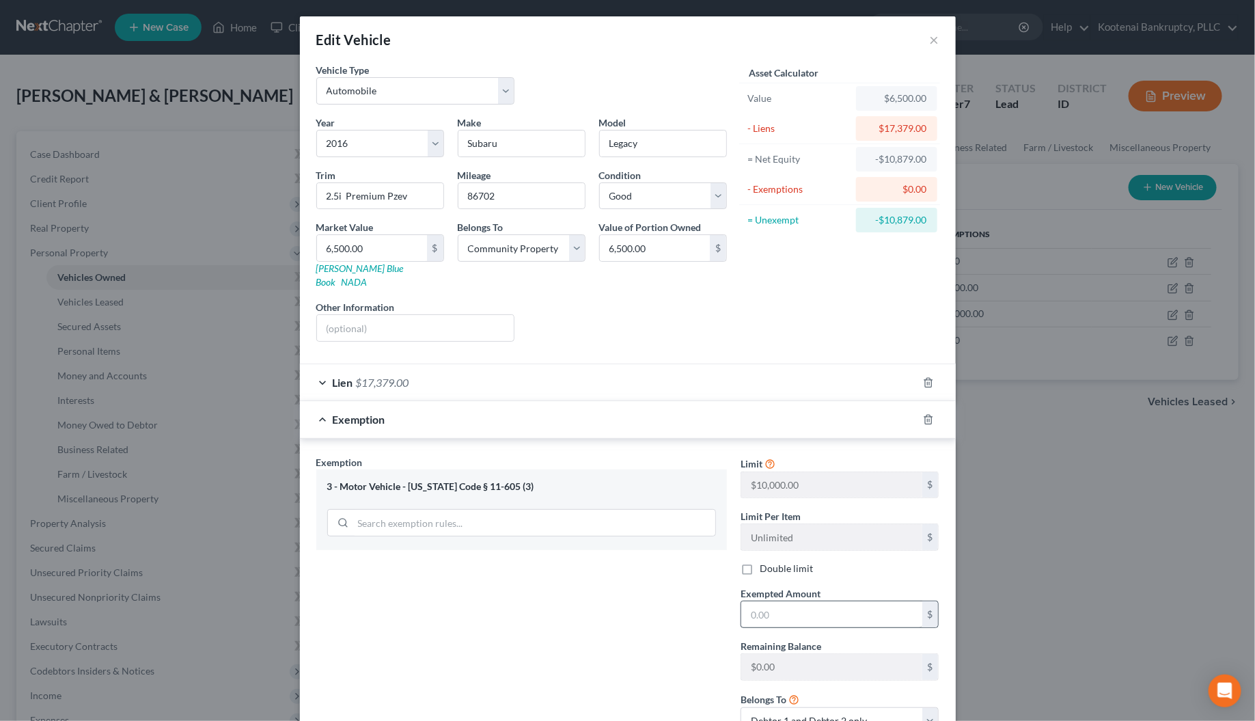
drag, startPoint x: 739, startPoint y: 558, endPoint x: 762, endPoint y: 595, distance: 43.2
click at [760, 562] on label "Double limit" at bounding box center [786, 569] width 53 height 14
click at [765, 562] on input "Double limit" at bounding box center [769, 566] width 9 height 9
checkbox input "true"
click at [764, 603] on input "text" at bounding box center [832, 614] width 181 height 26
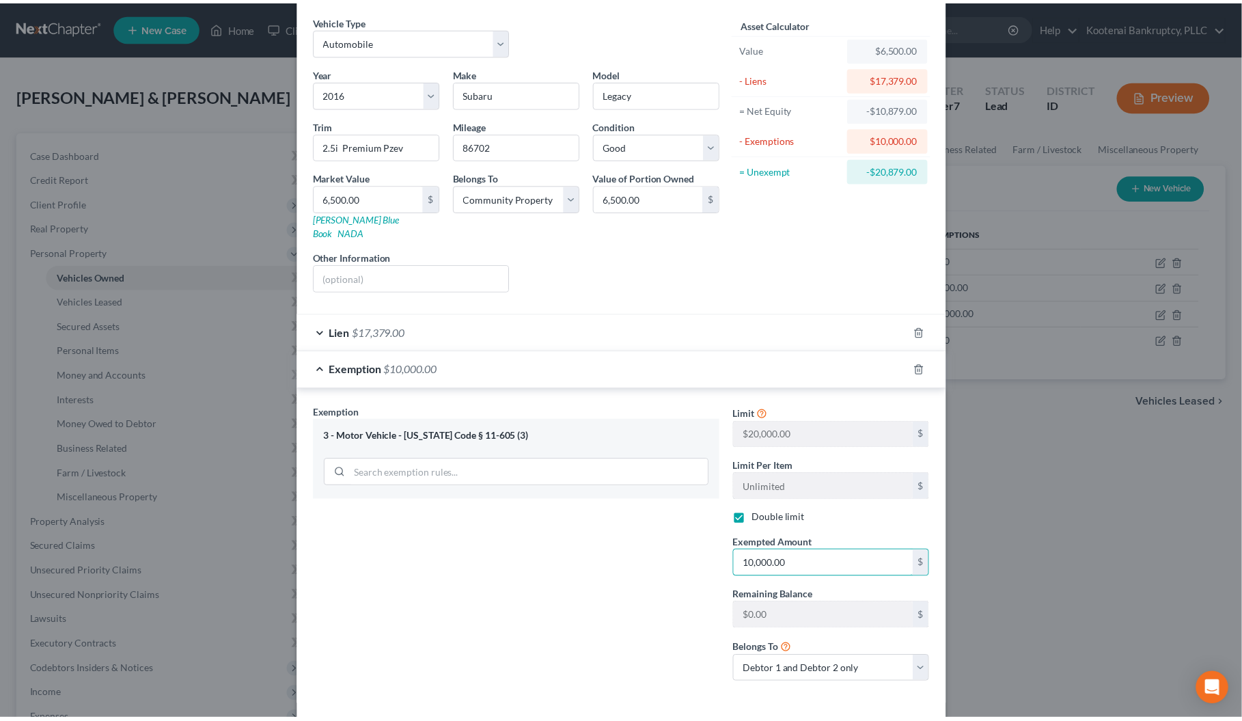
scroll to position [101, 0]
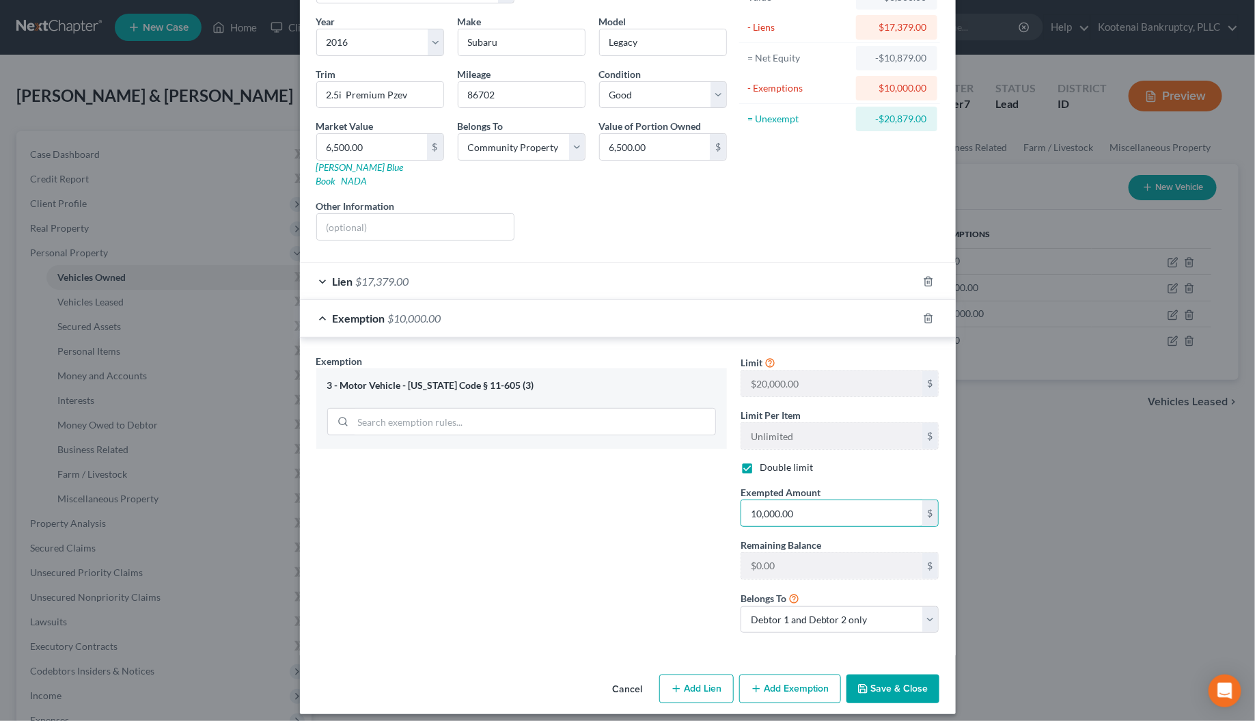
type input "10,000.00"
click at [711, 644] on div "Exemption Set must be selected for CA. Exemption * 3 - Motor Vehicle - Idaho Co…" at bounding box center [628, 497] width 656 height 318
click at [875, 685] on button "Save & Close" at bounding box center [893, 689] width 93 height 29
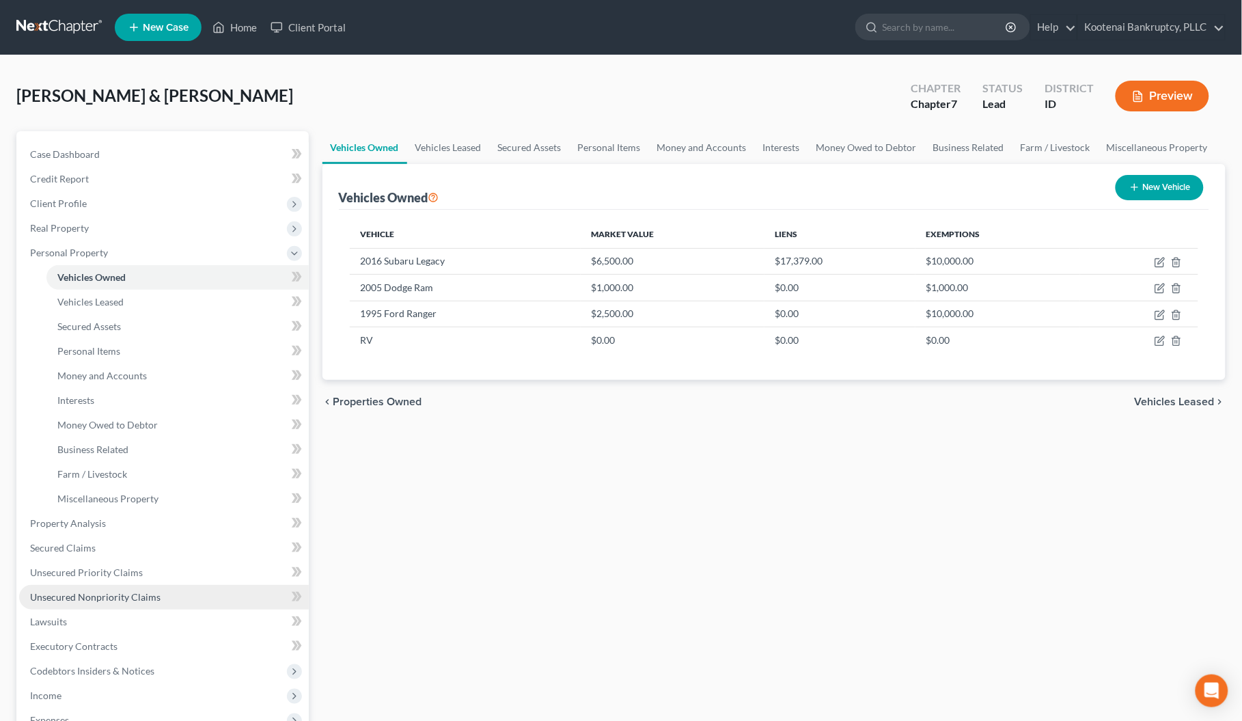
click at [64, 597] on span "Unsecured Nonpriority Claims" at bounding box center [95, 597] width 131 height 12
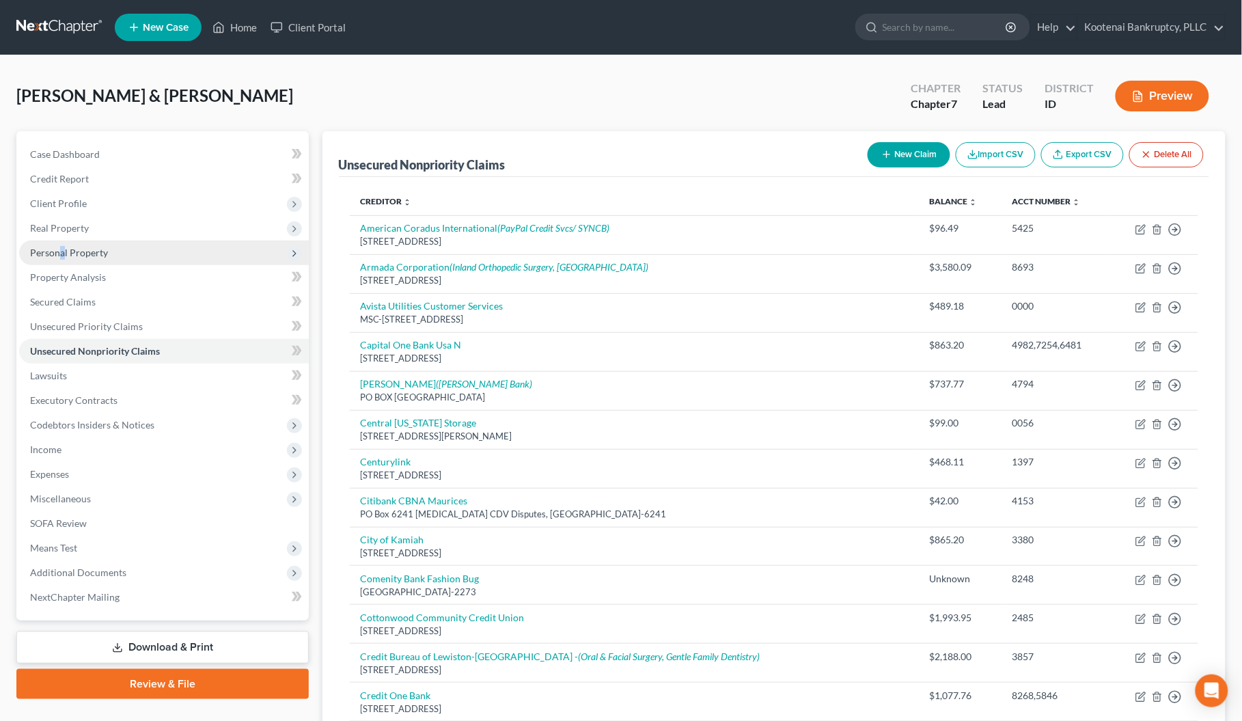
click at [62, 251] on span "Personal Property" at bounding box center [69, 253] width 78 height 12
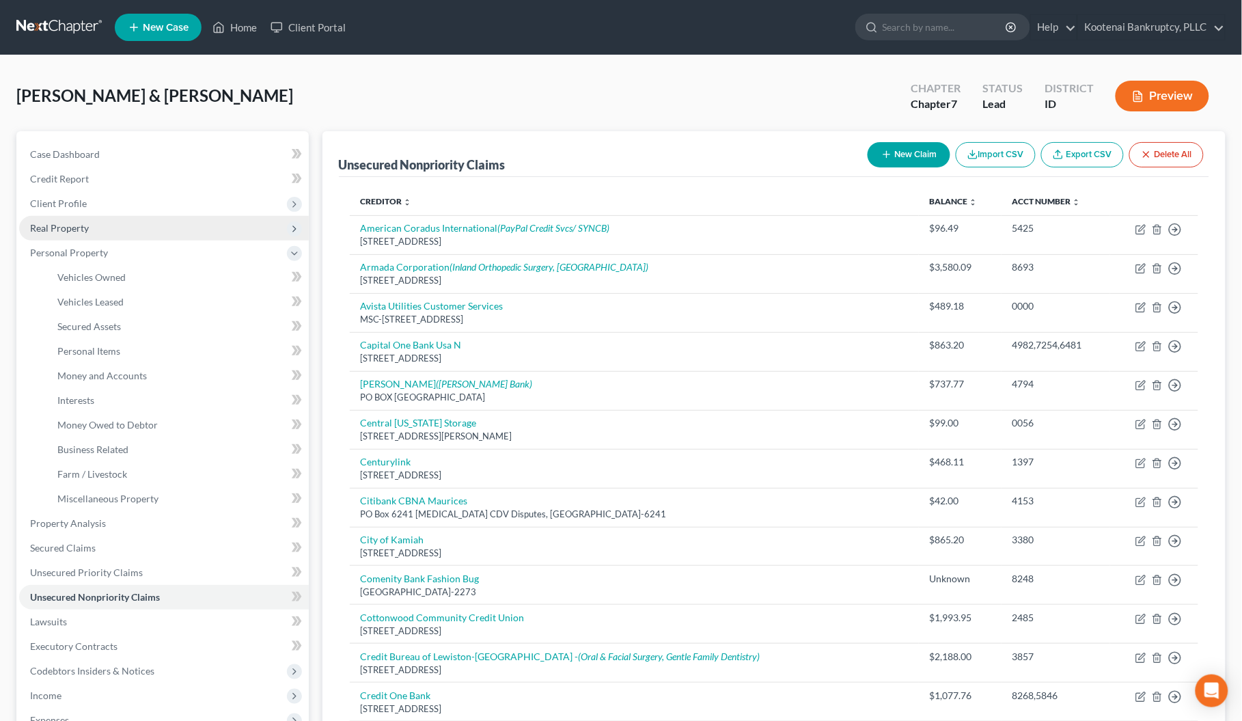
click at [50, 216] on span "Real Property" at bounding box center [164, 228] width 290 height 25
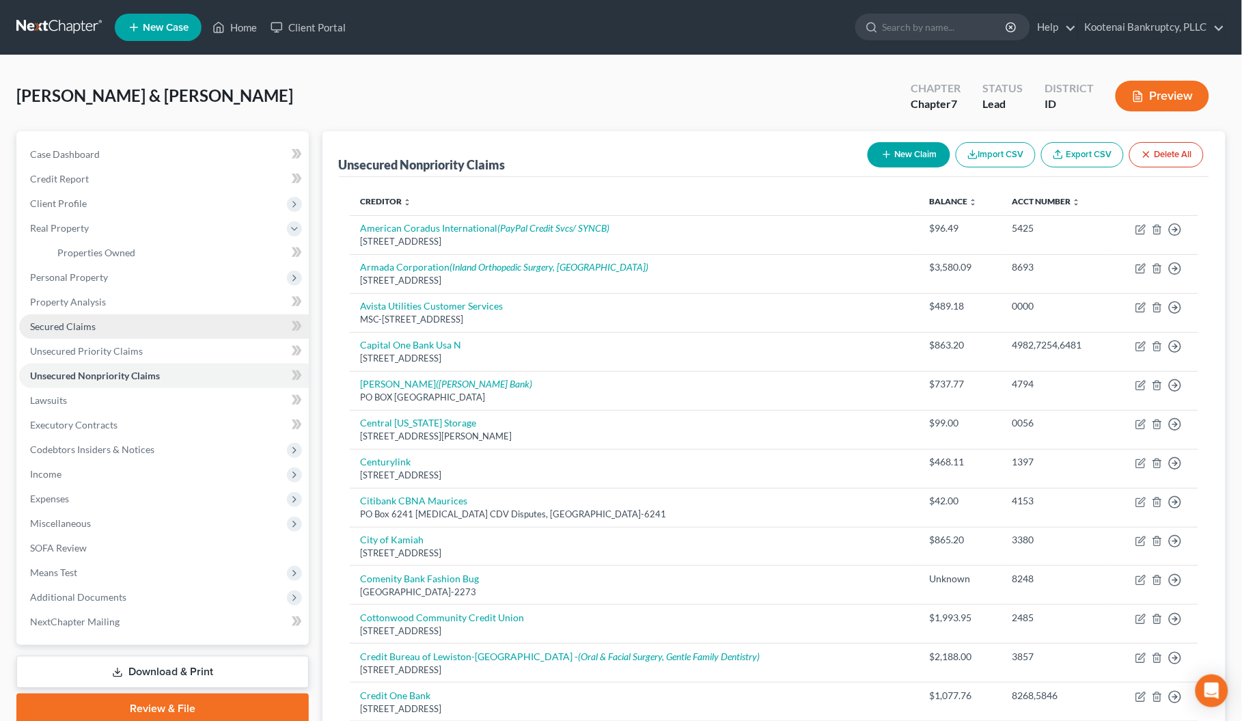
click at [66, 325] on span "Secured Claims" at bounding box center [63, 327] width 66 height 12
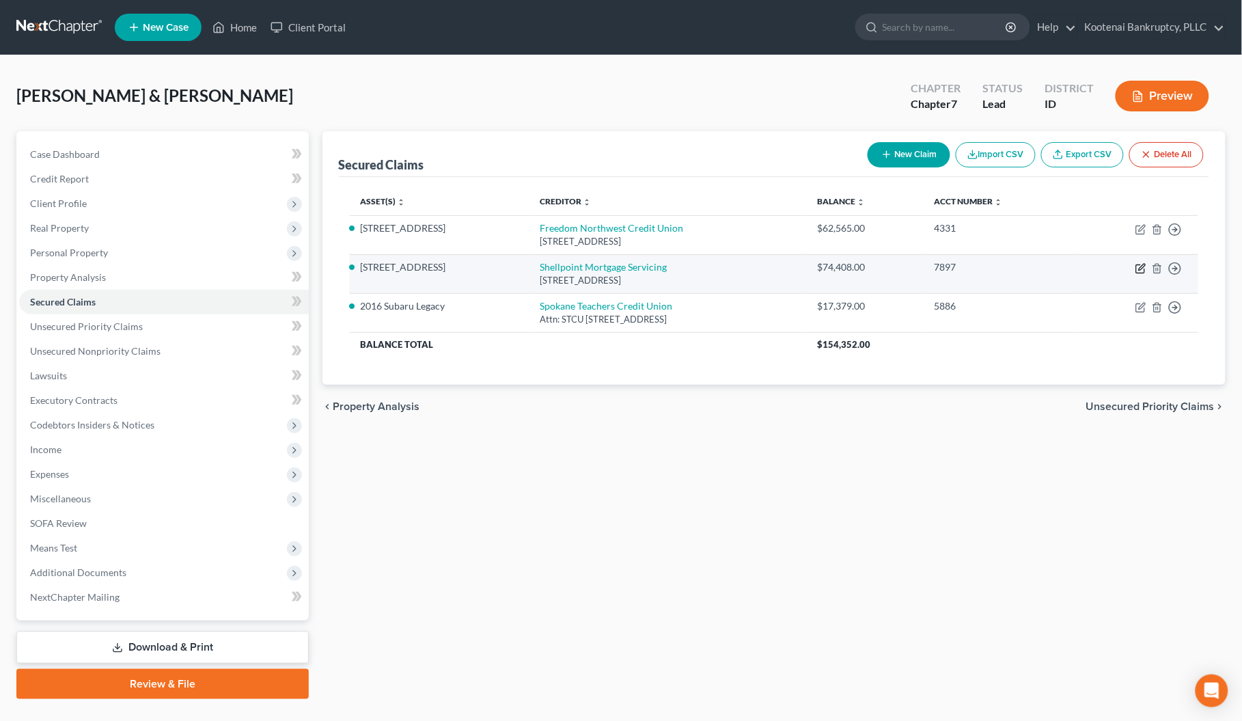
click at [1141, 270] on icon "button" at bounding box center [1142, 267] width 6 height 6
select select "42"
select select "3"
select select "4"
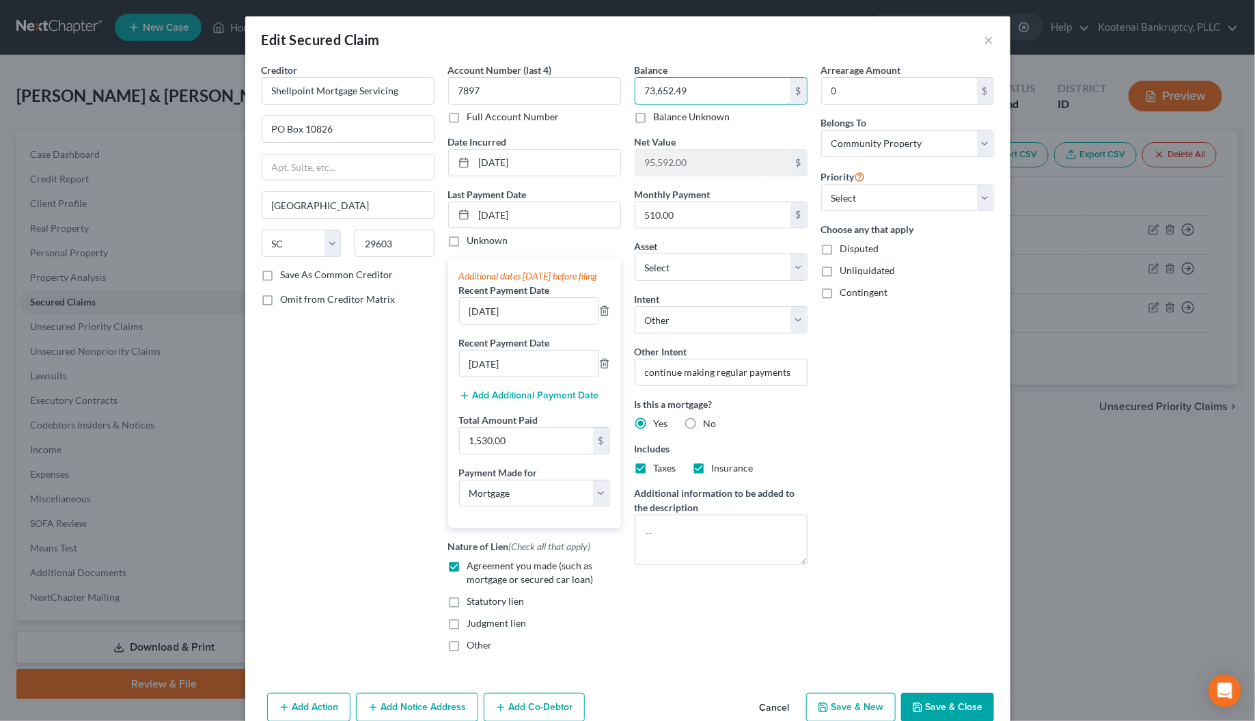
scroll to position [83, 0]
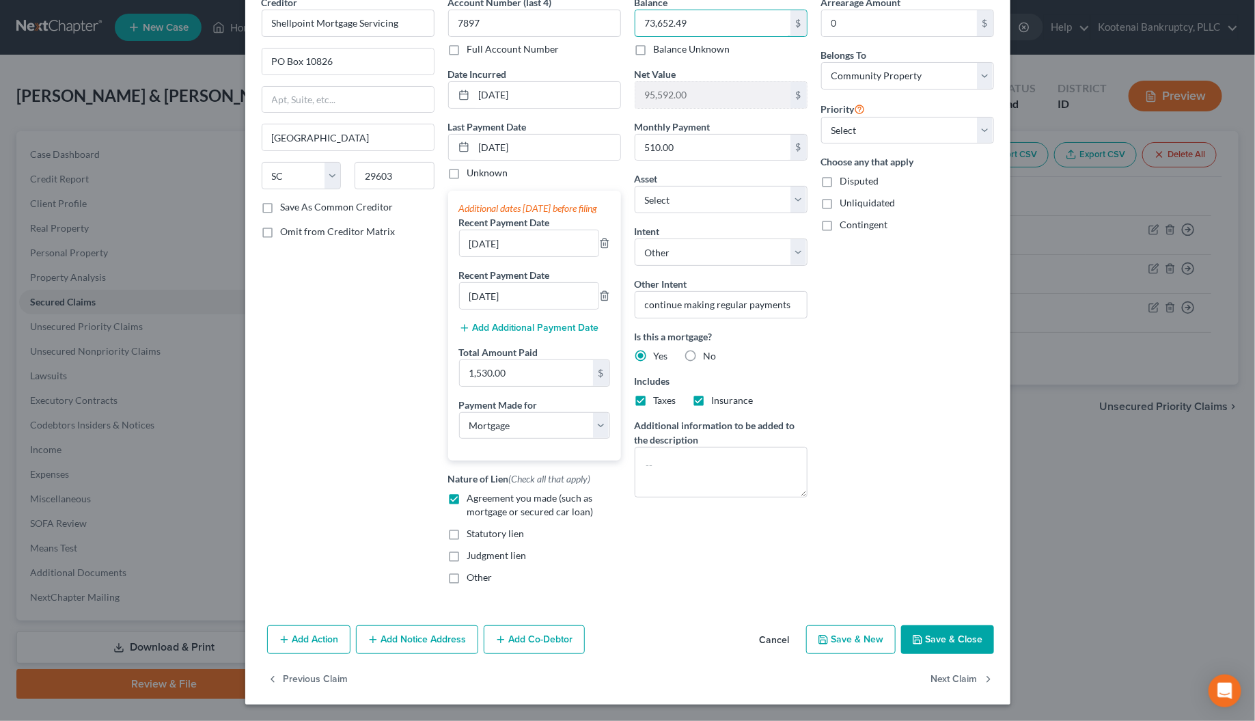
type input "73,652.49"
click at [947, 643] on button "Save & Close" at bounding box center [947, 639] width 93 height 29
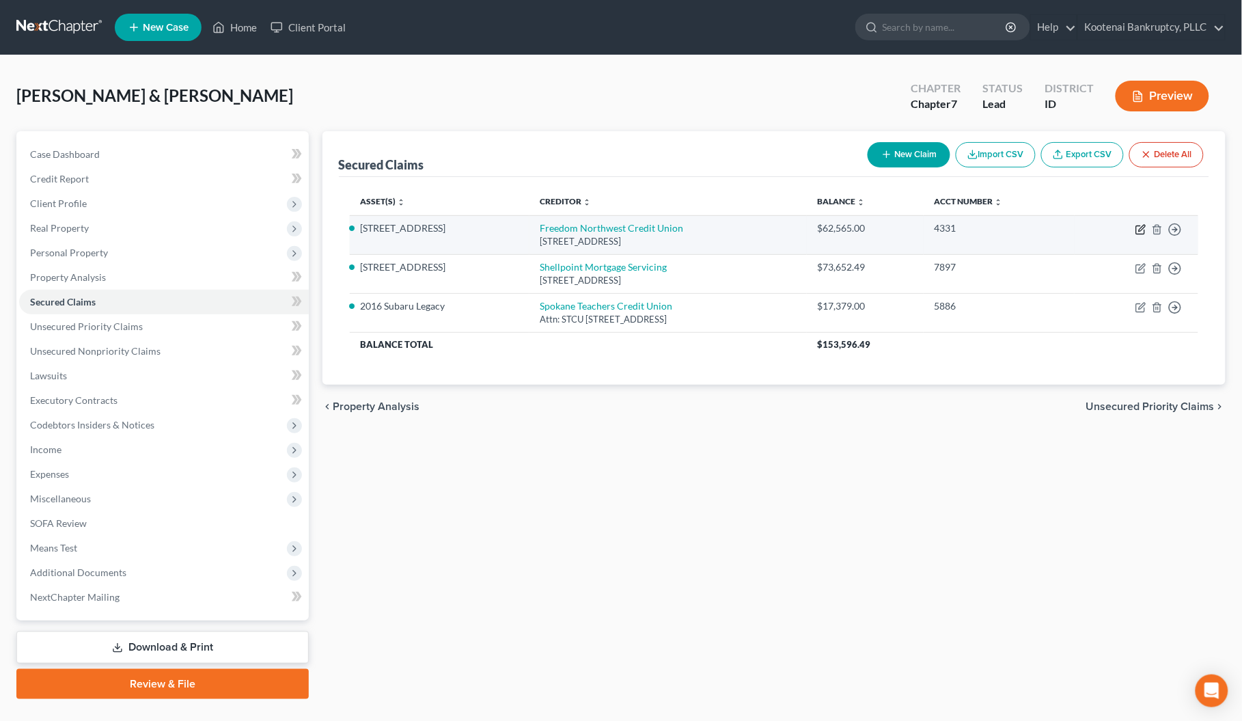
click at [1143, 230] on icon "button" at bounding box center [1142, 228] width 6 height 6
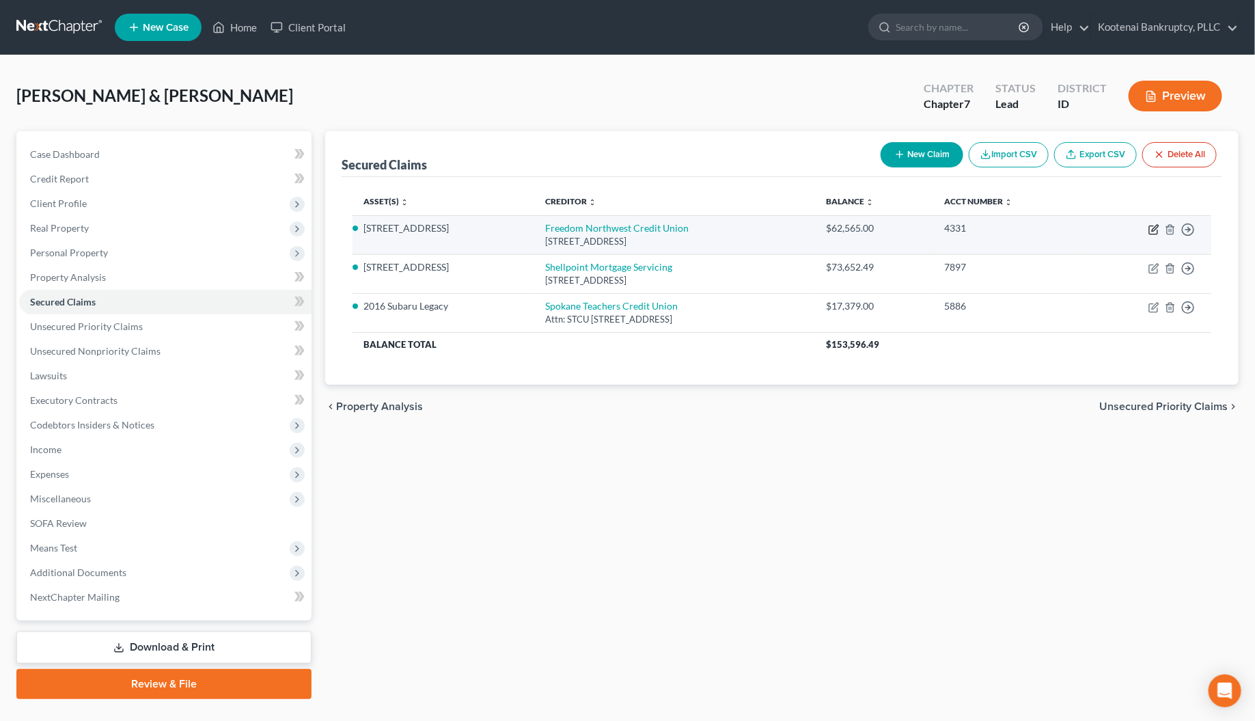
select select "13"
select select "3"
select select "4"
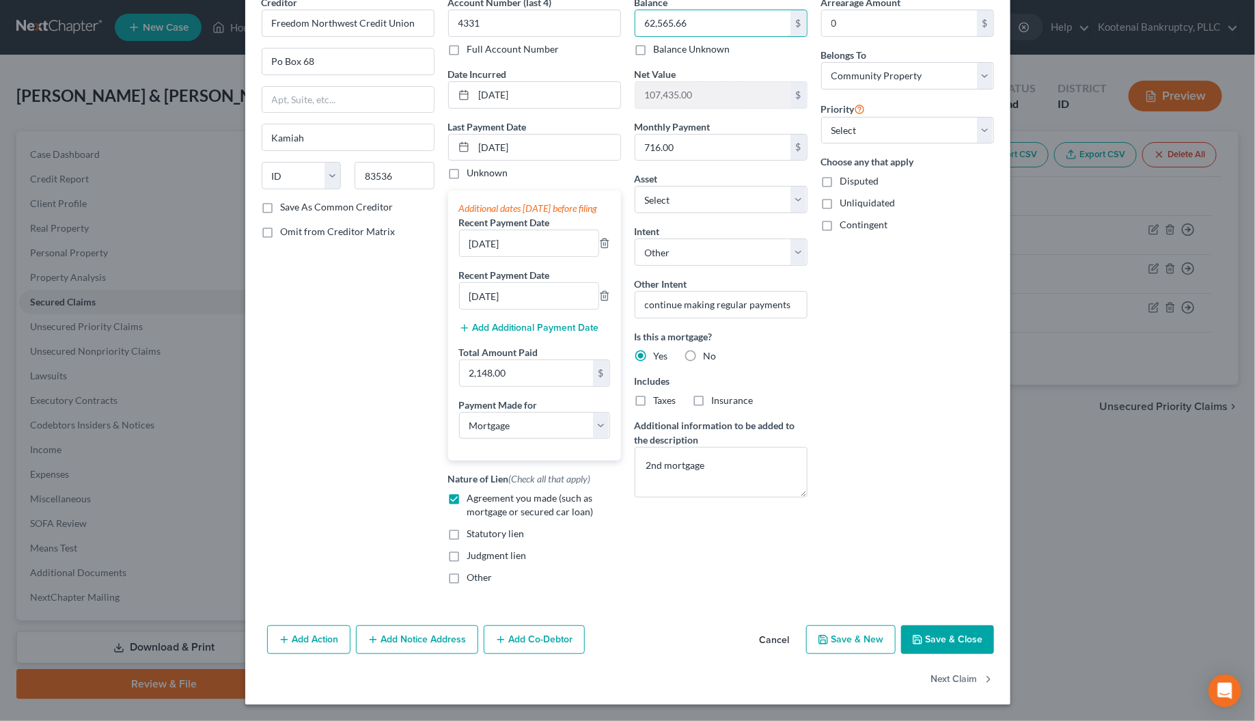
type input "62,565.66"
click at [940, 649] on button "Save & Close" at bounding box center [947, 639] width 93 height 29
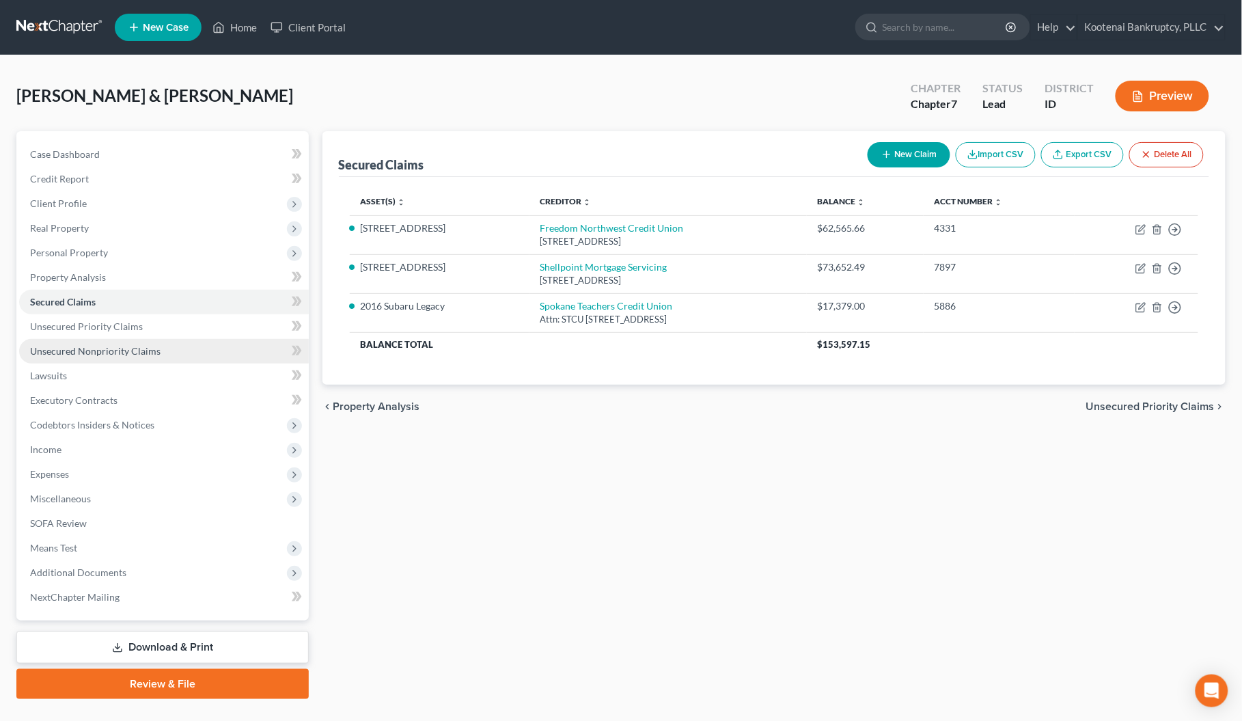
click at [75, 346] on span "Unsecured Nonpriority Claims" at bounding box center [95, 351] width 131 height 12
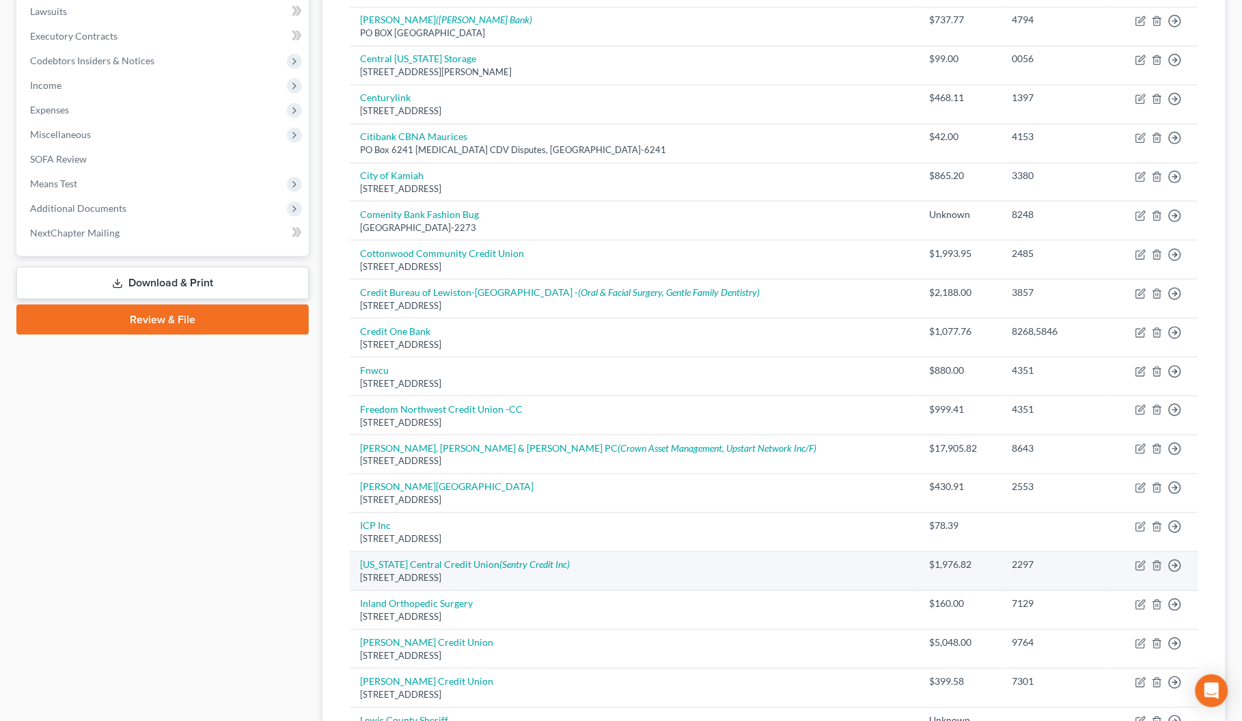
scroll to position [427, 0]
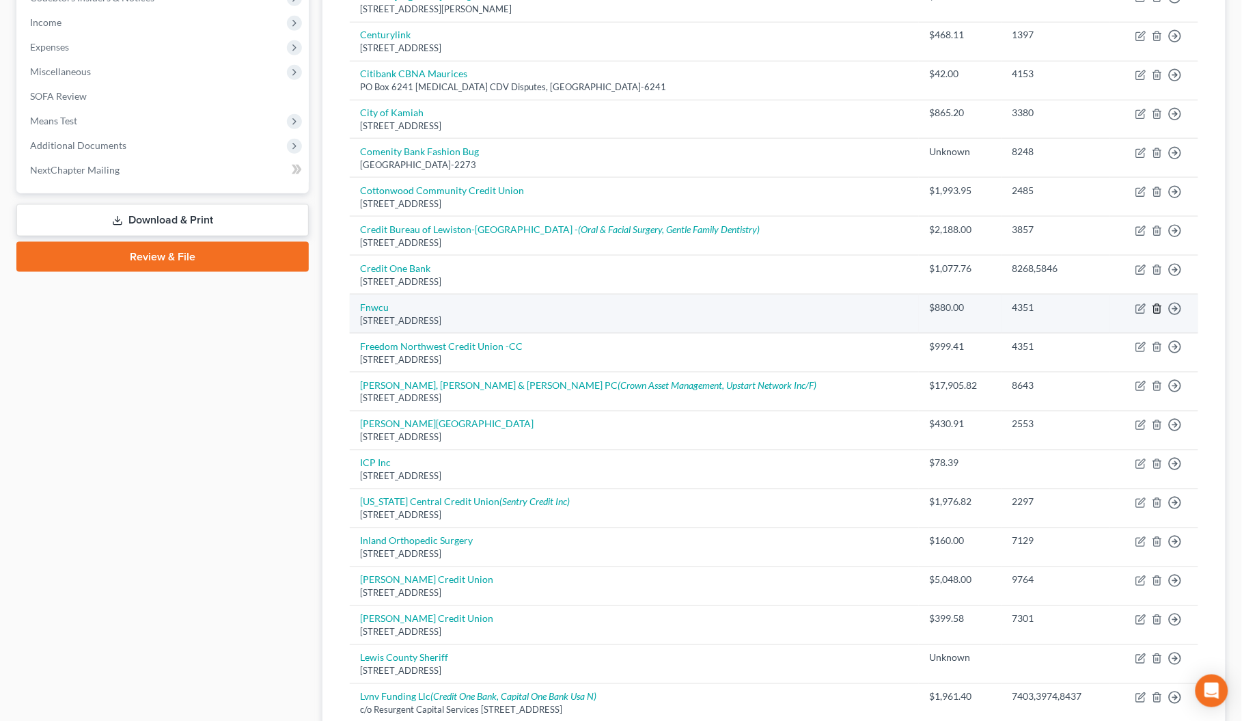
click at [1158, 311] on line "button" at bounding box center [1158, 309] width 0 height 3
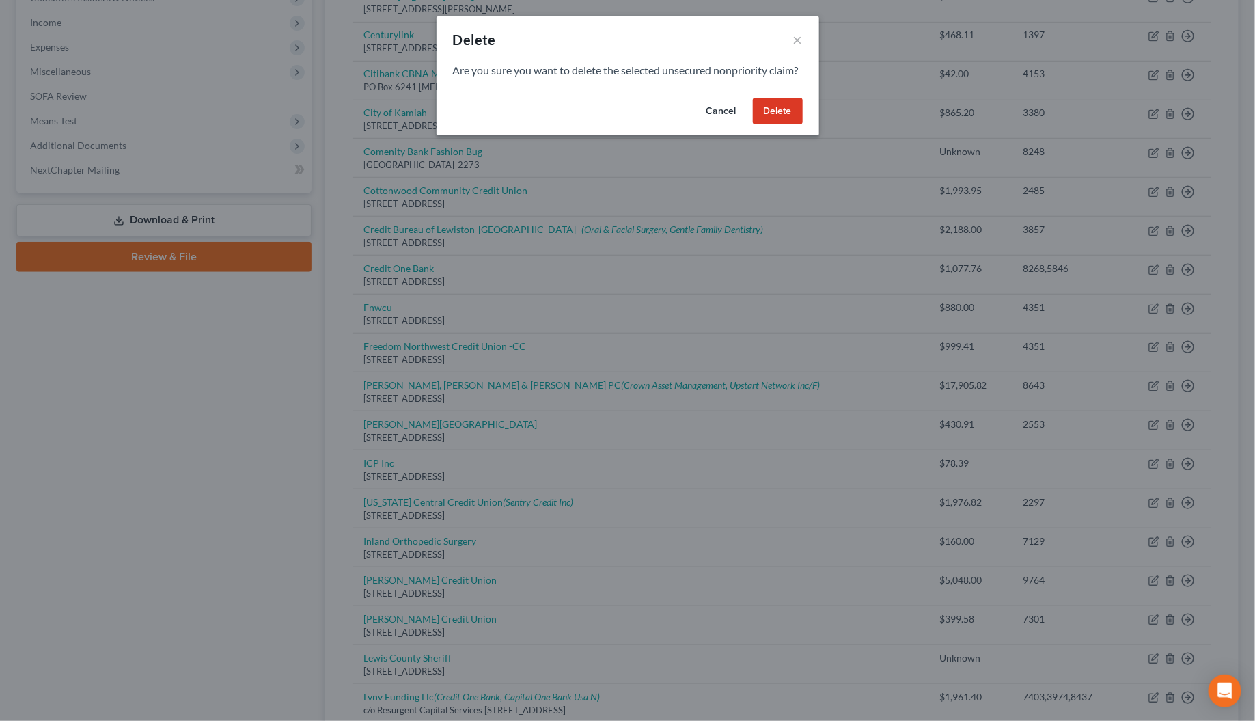
click at [783, 125] on button "Delete" at bounding box center [778, 111] width 50 height 27
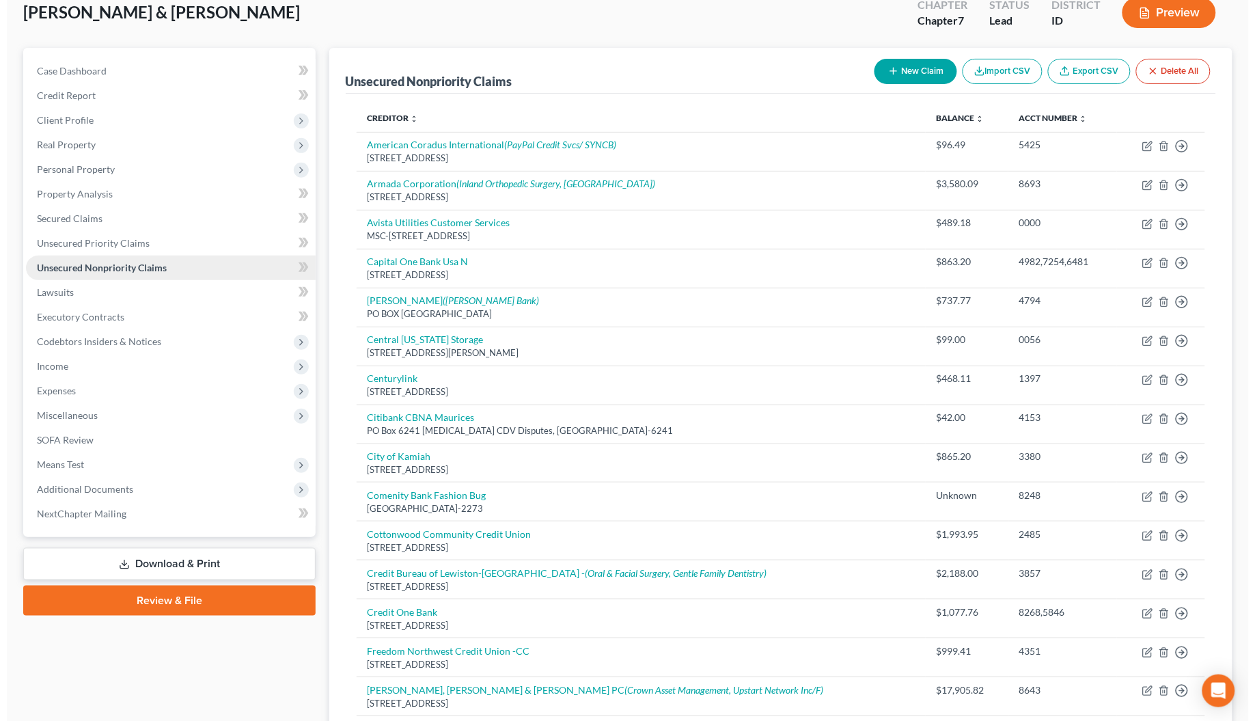
scroll to position [0, 0]
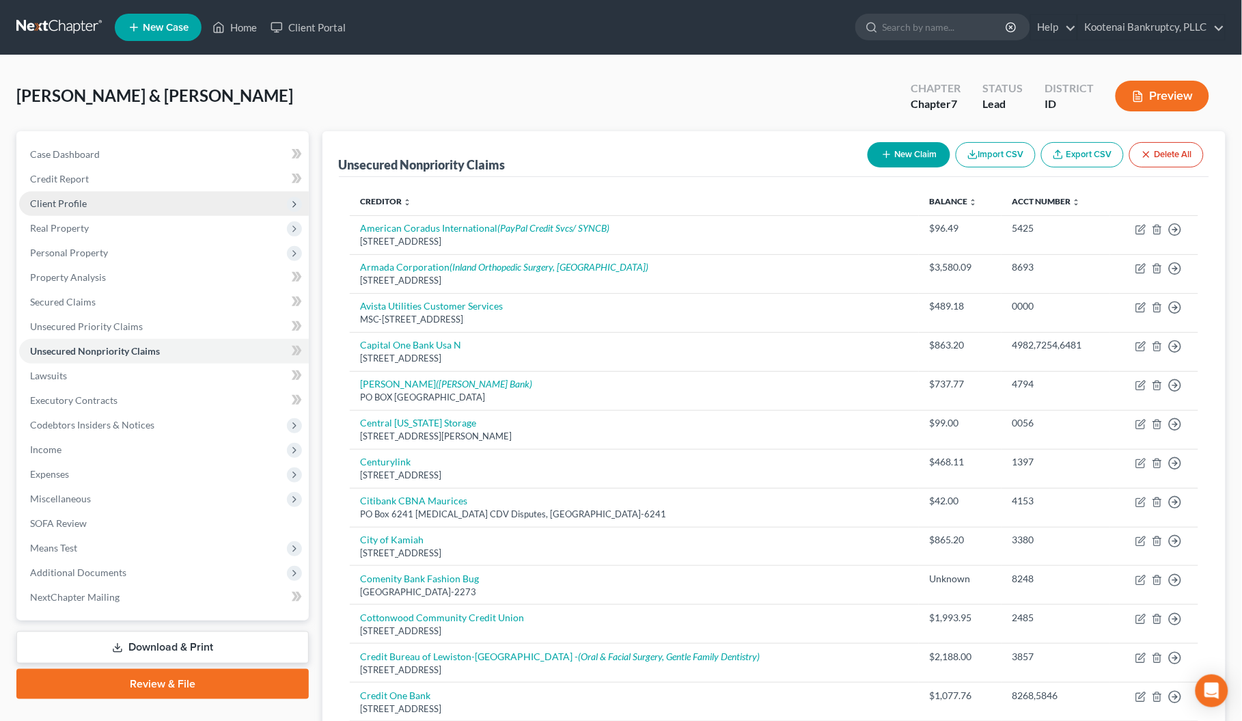
click at [46, 202] on span "Client Profile" at bounding box center [58, 204] width 57 height 12
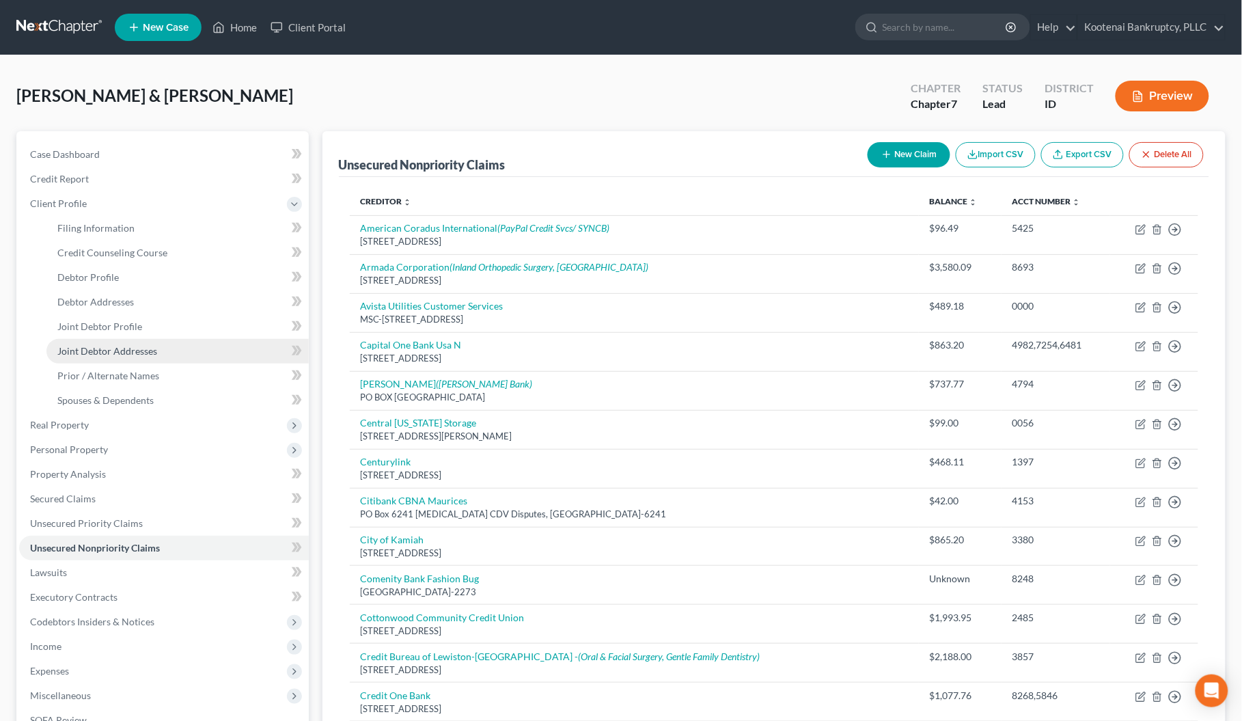
click at [79, 345] on span "Joint Debtor Addresses" at bounding box center [107, 351] width 100 height 12
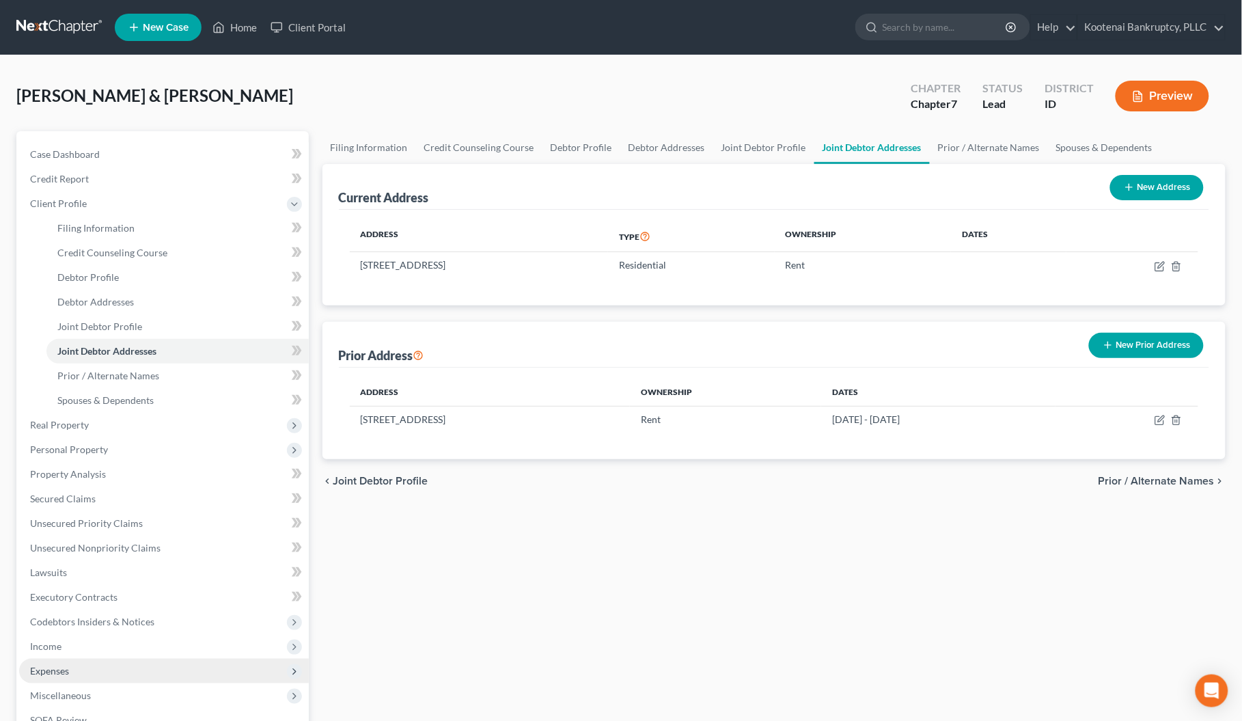
click at [42, 672] on span "Expenses" at bounding box center [49, 671] width 39 height 12
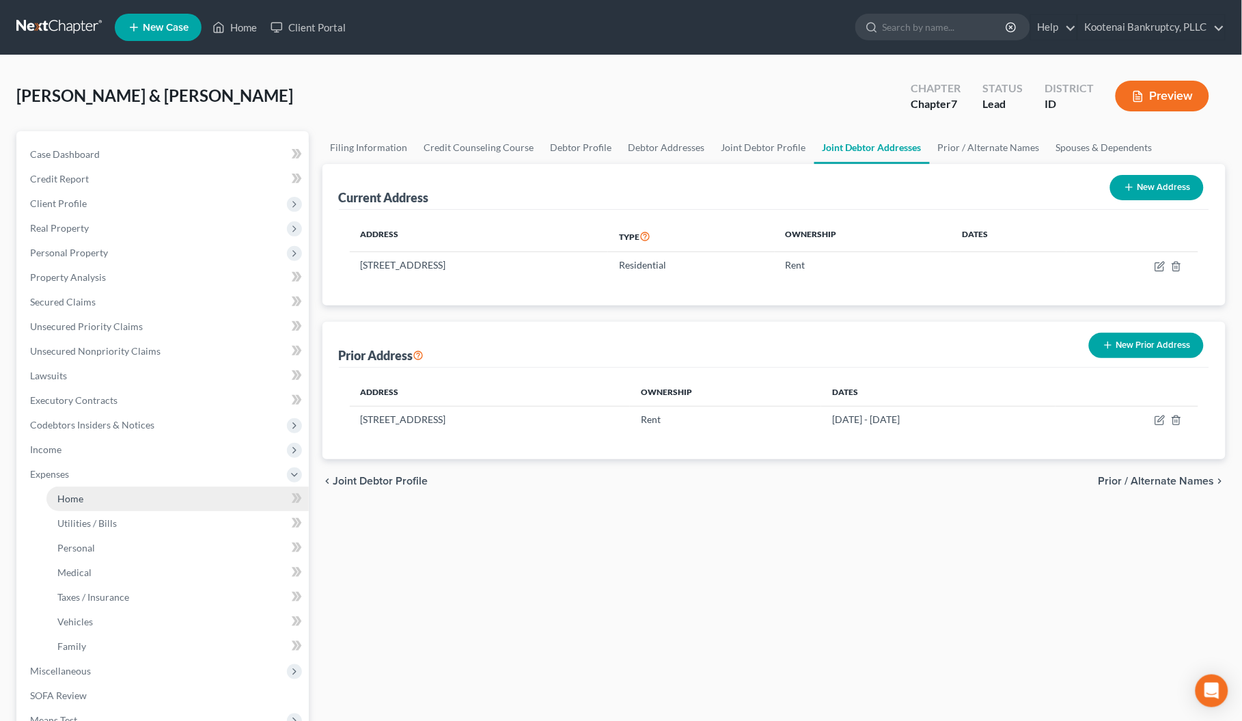
click at [66, 497] on span "Home" at bounding box center [70, 499] width 26 height 12
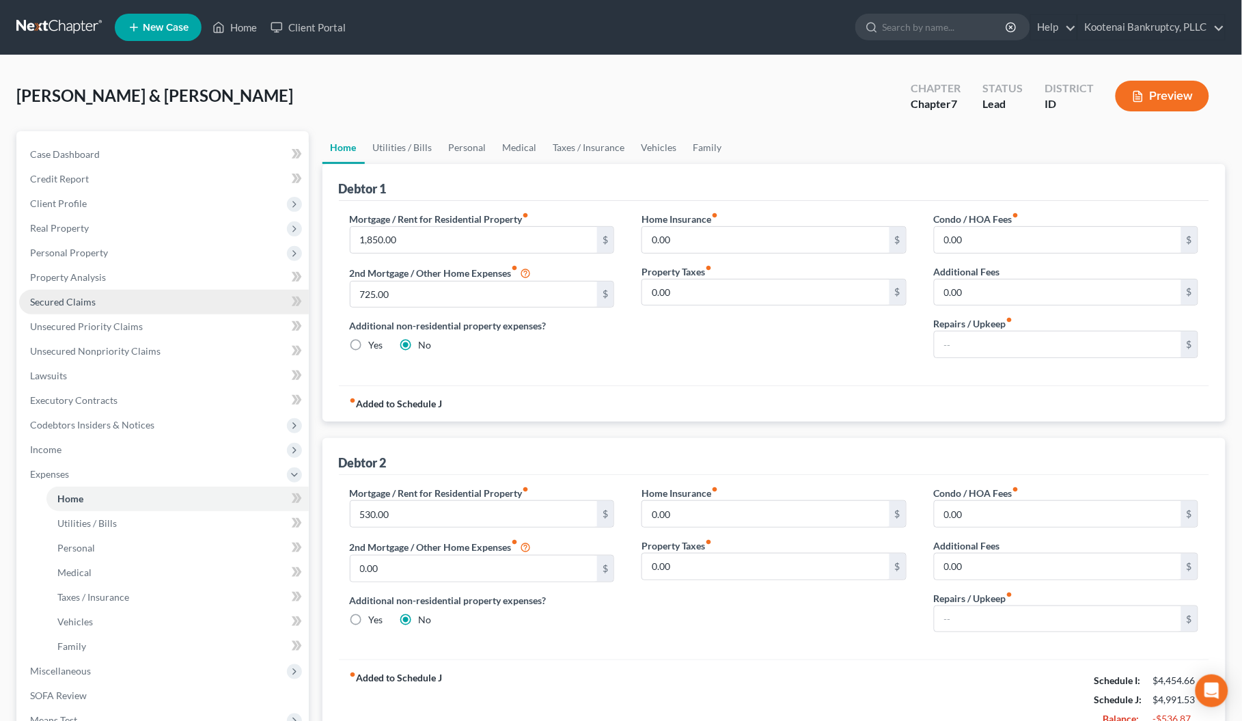
click at [59, 297] on span "Secured Claims" at bounding box center [63, 302] width 66 height 12
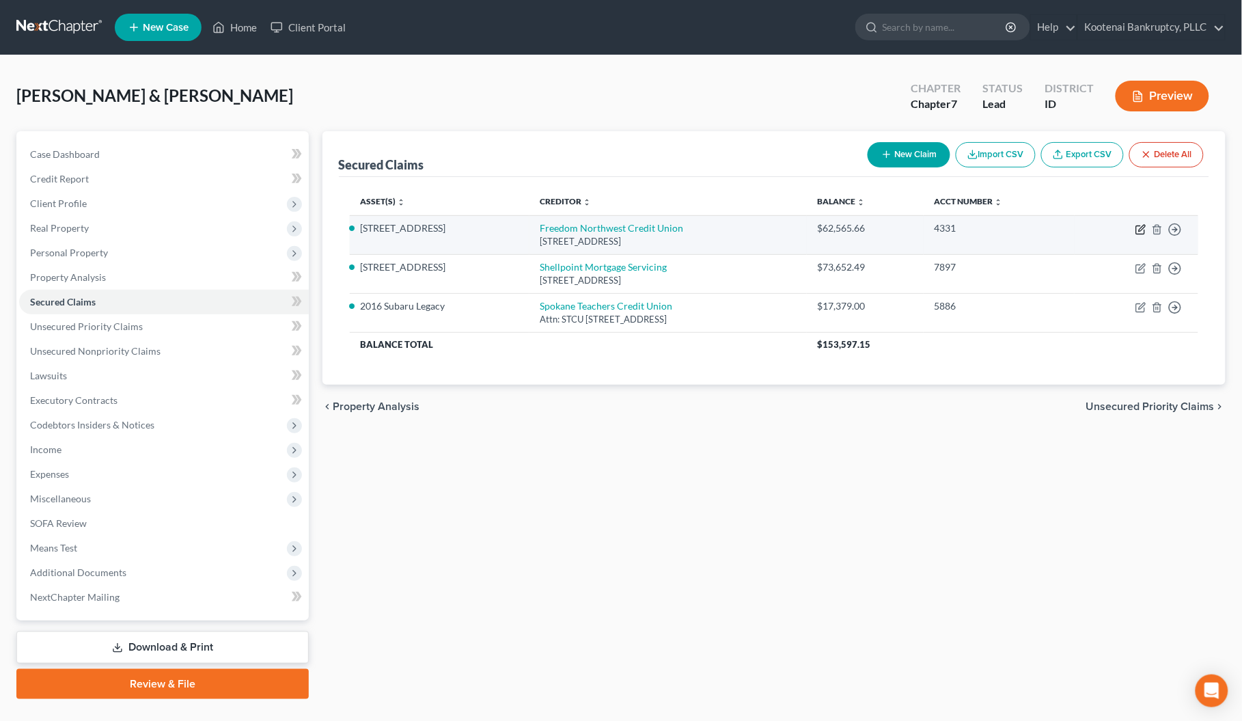
click at [1137, 229] on icon "button" at bounding box center [1141, 230] width 8 height 8
select select "13"
select select "3"
select select "4"
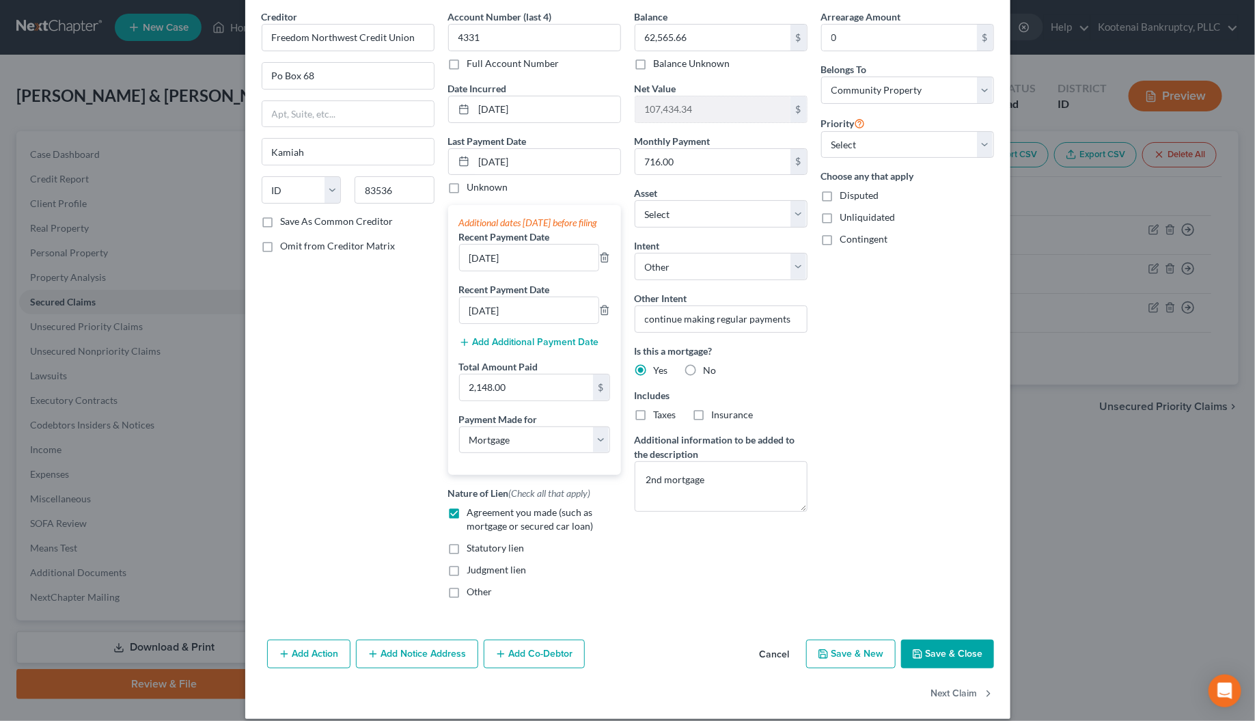
scroll to position [83, 0]
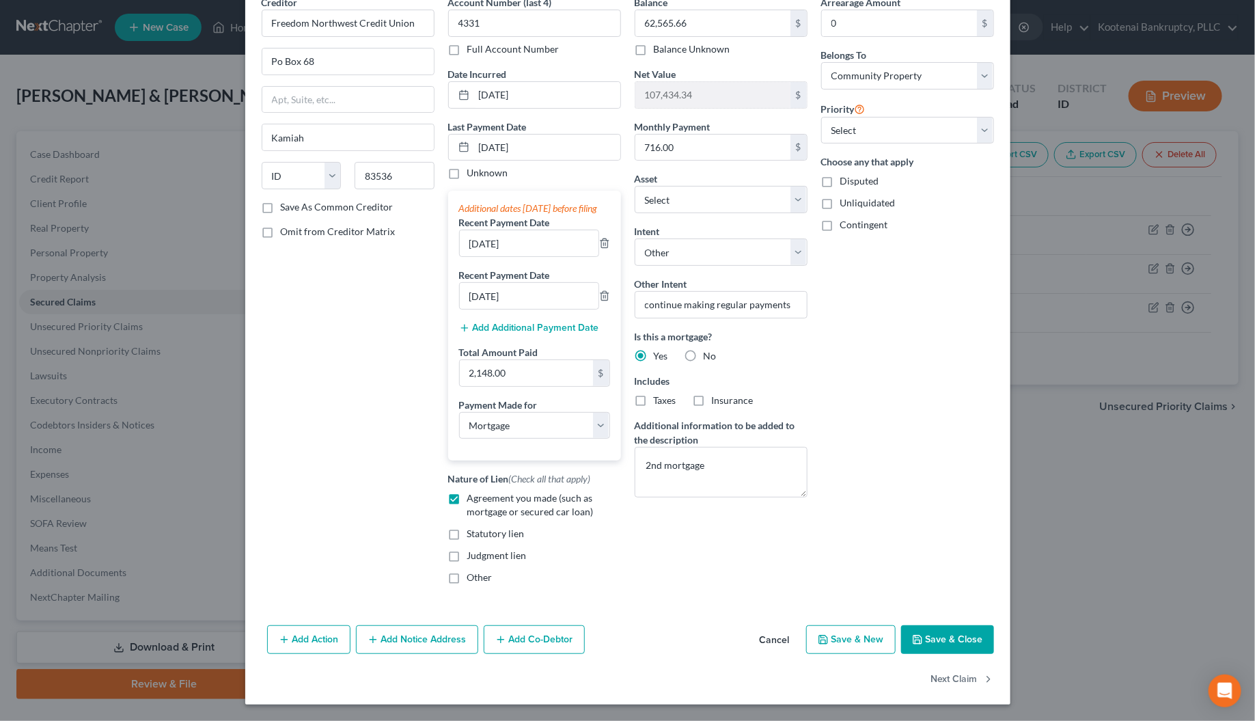
click at [945, 643] on button "Save & Close" at bounding box center [947, 639] width 93 height 29
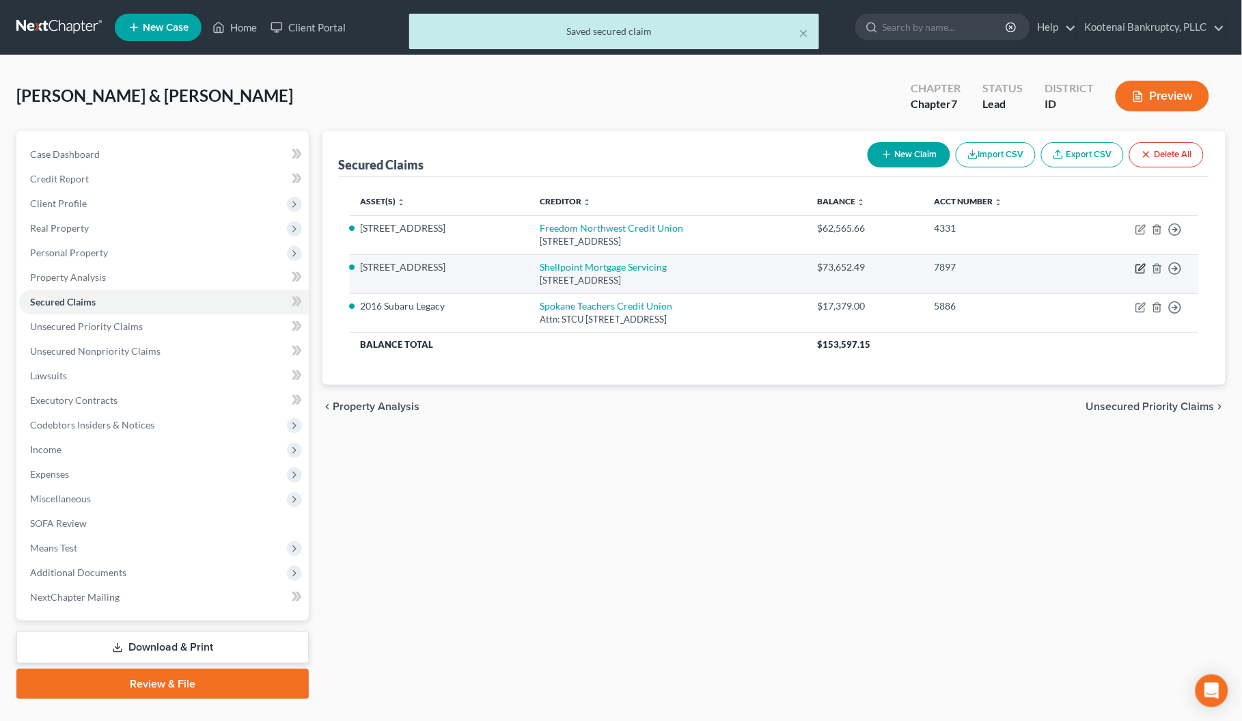
click at [1143, 270] on icon "button" at bounding box center [1141, 268] width 11 height 11
select select "42"
select select "3"
select select "4"
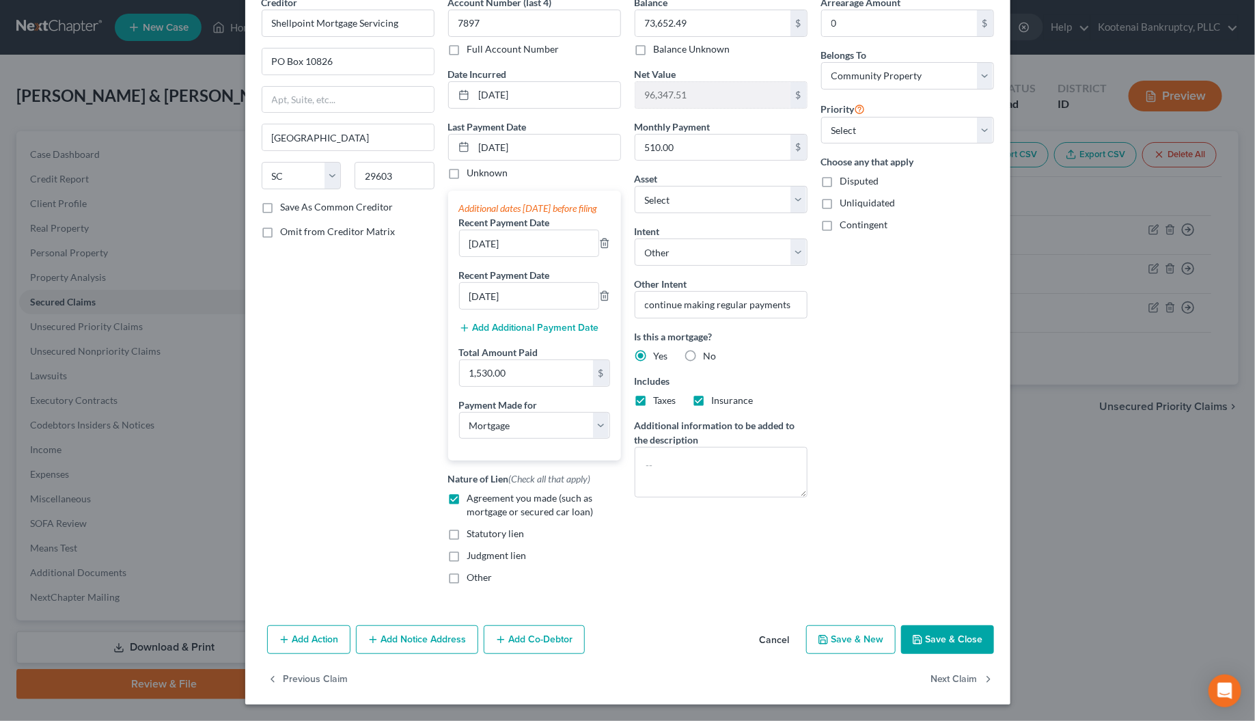
click at [931, 643] on button "Save & Close" at bounding box center [947, 639] width 93 height 29
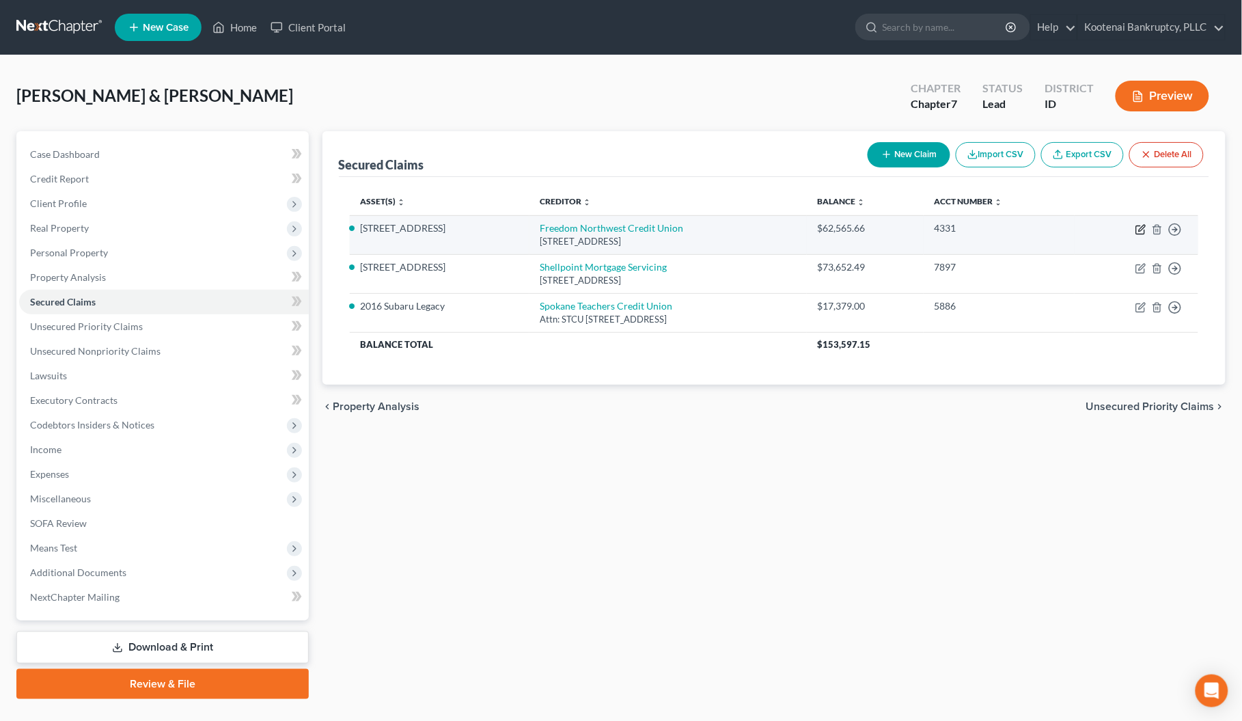
click at [1142, 234] on icon "button" at bounding box center [1141, 230] width 8 height 8
select select "13"
select select "3"
select select "4"
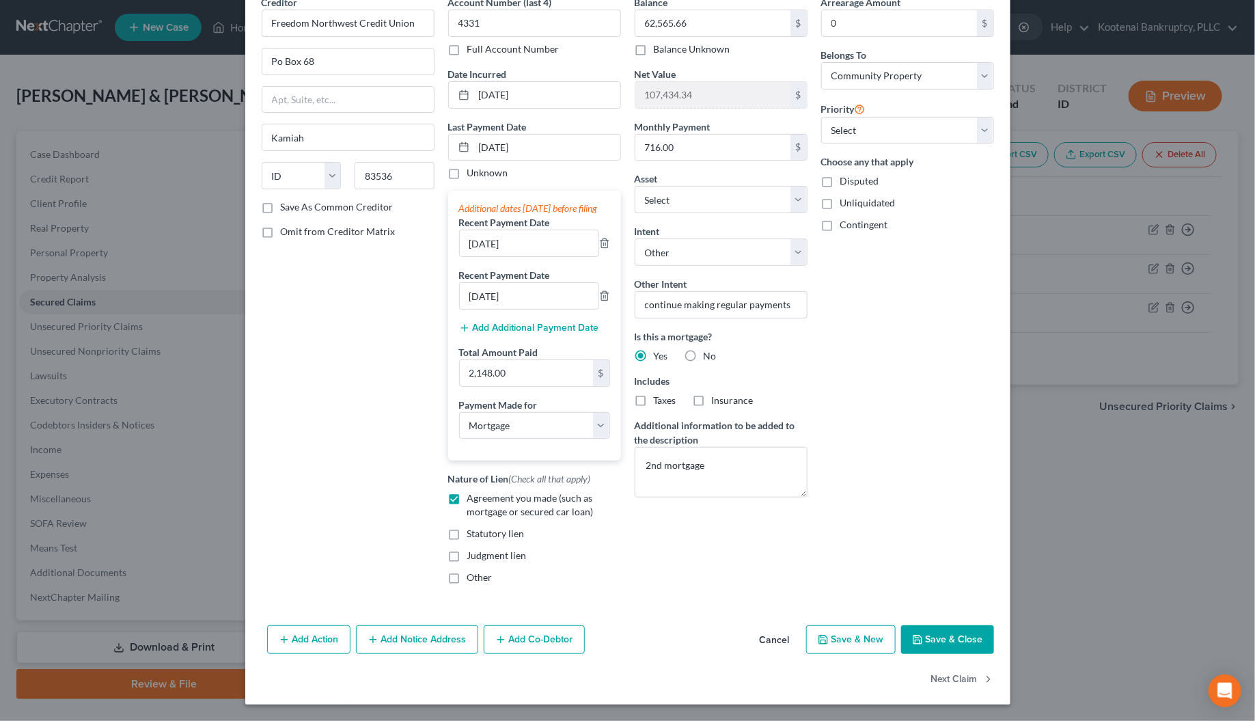
click at [951, 640] on button "Save & Close" at bounding box center [947, 639] width 93 height 29
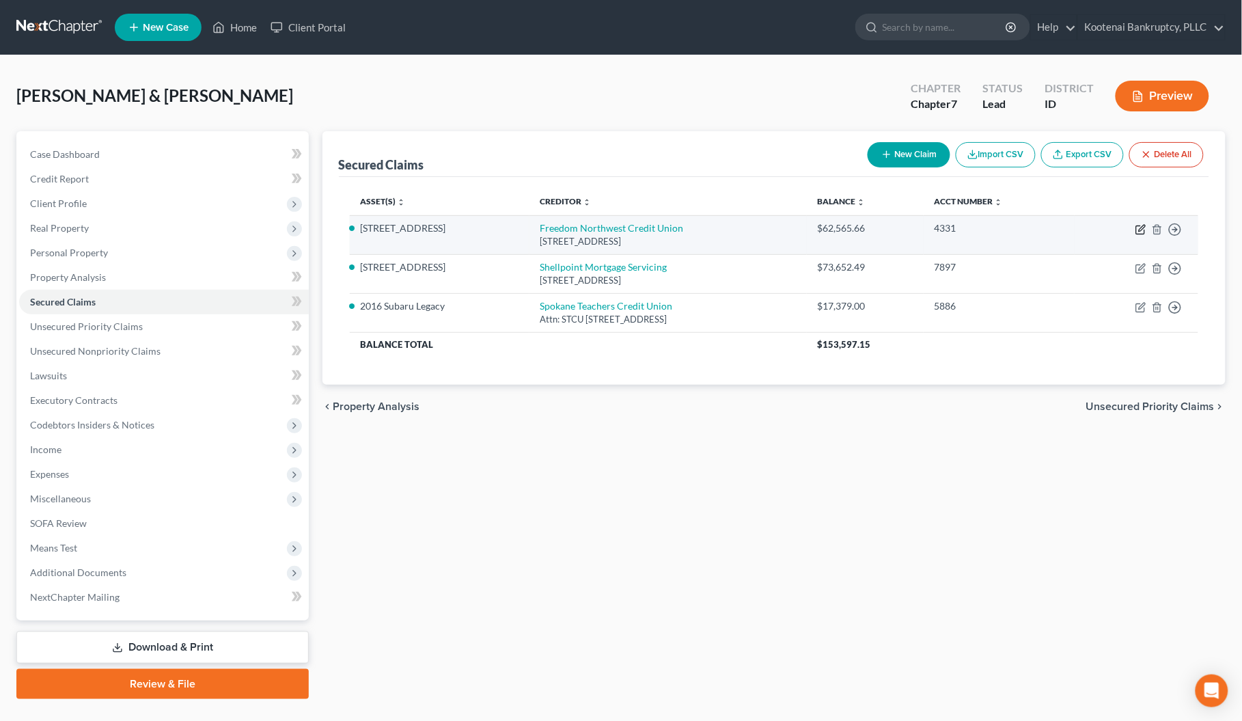
click at [1139, 230] on icon "button" at bounding box center [1141, 229] width 11 height 11
select select "13"
select select "3"
select select "4"
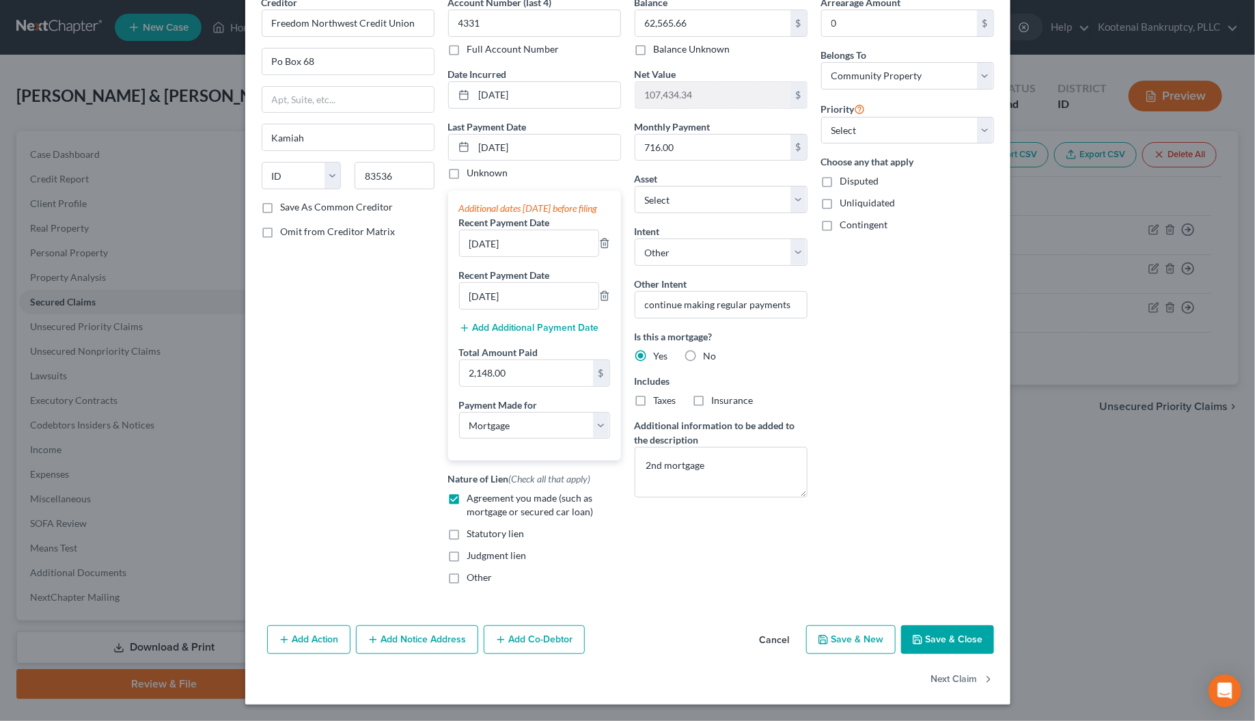
click at [947, 637] on button "Save & Close" at bounding box center [947, 639] width 93 height 29
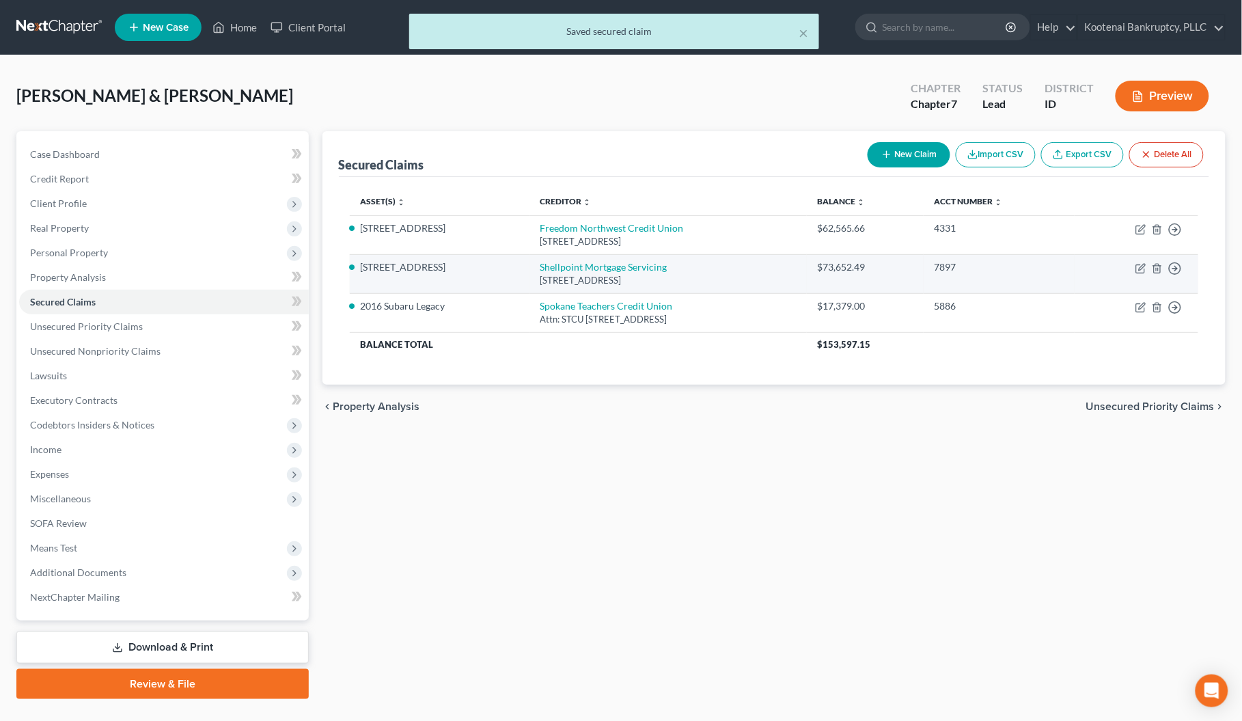
click at [1139, 275] on td "Move to E Move to F Move to G Move to Notice Only" at bounding box center [1137, 273] width 124 height 39
click at [1139, 265] on icon "button" at bounding box center [1141, 269] width 8 height 8
select select "42"
select select "3"
select select "4"
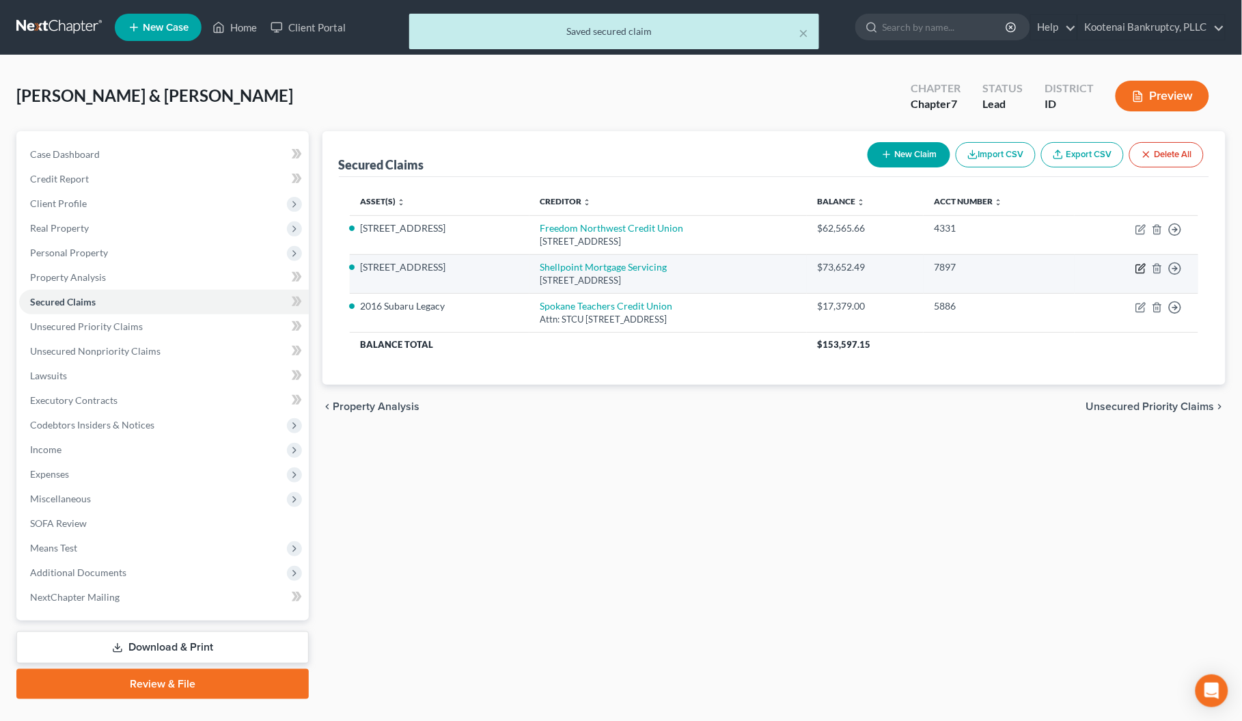
select select "4"
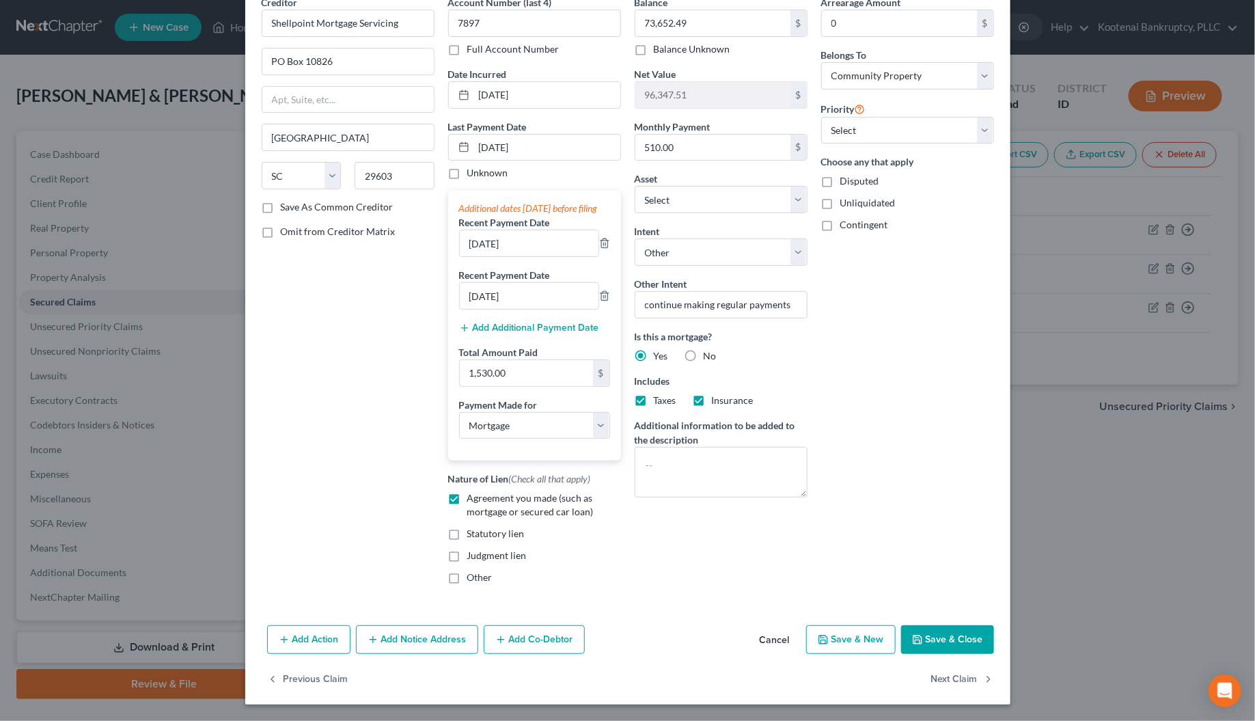
click at [924, 646] on button "Save & Close" at bounding box center [947, 639] width 93 height 29
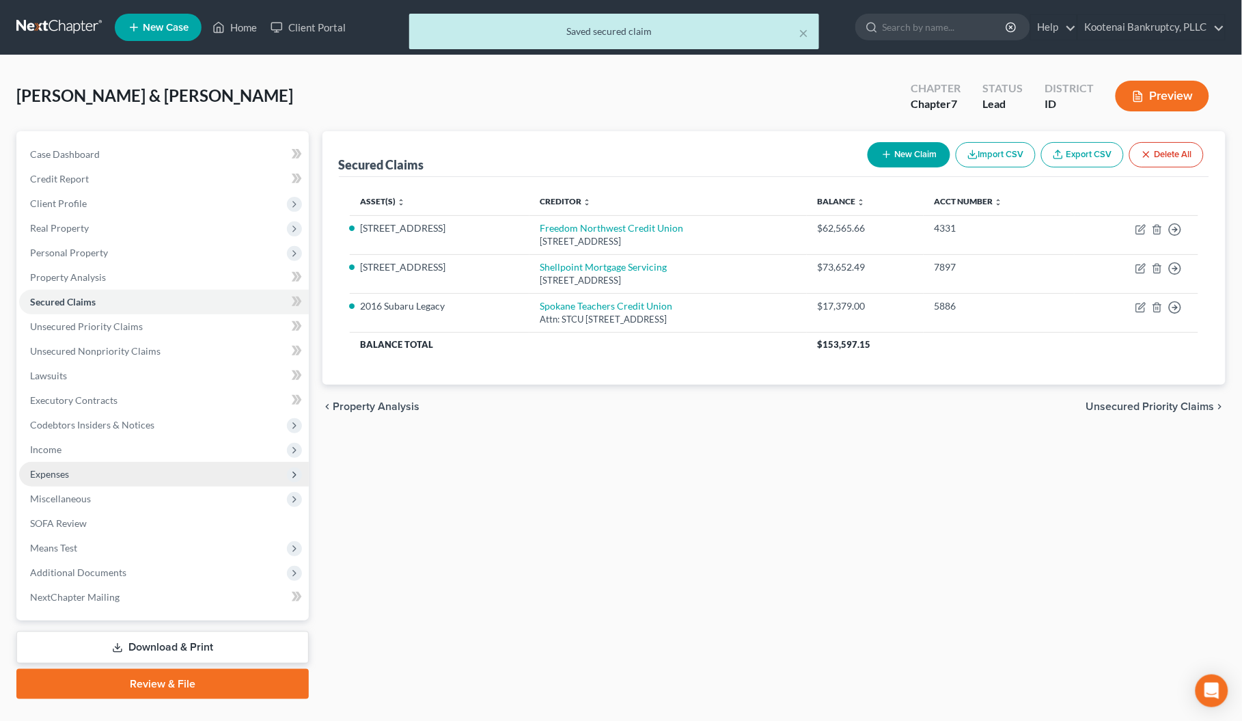
click at [51, 474] on span "Expenses" at bounding box center [49, 474] width 39 height 12
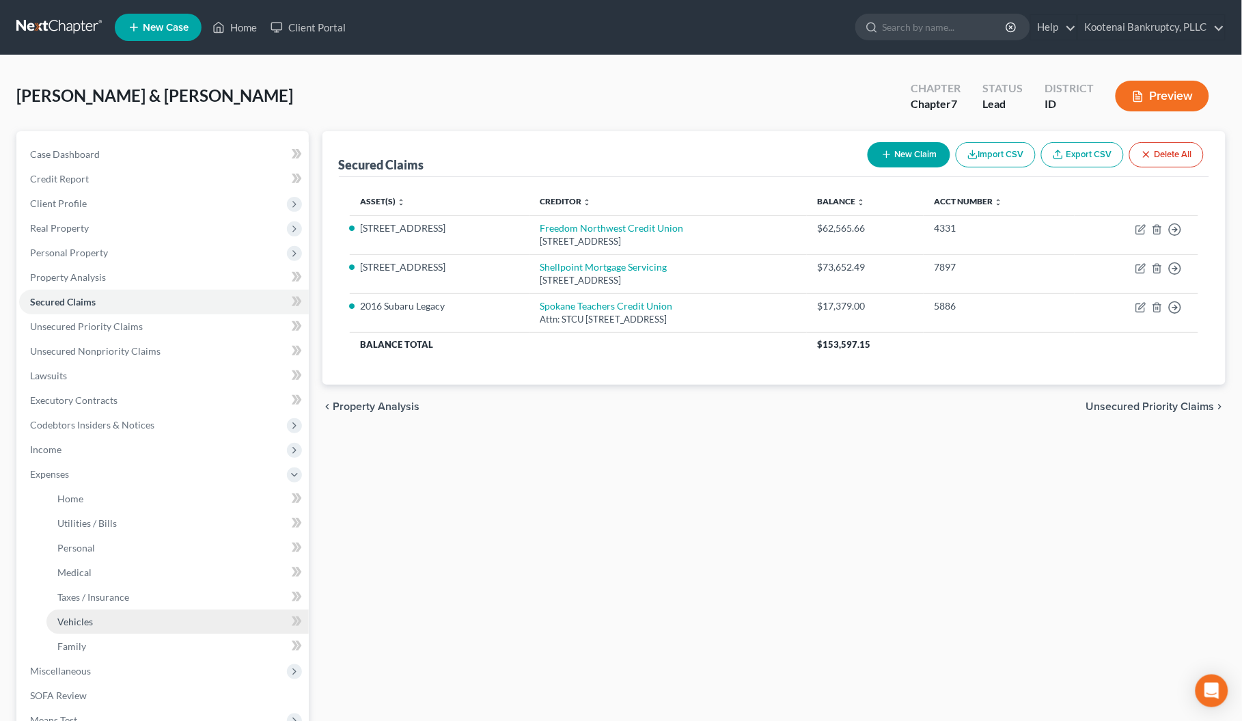
click at [79, 616] on span "Vehicles" at bounding box center [75, 622] width 36 height 12
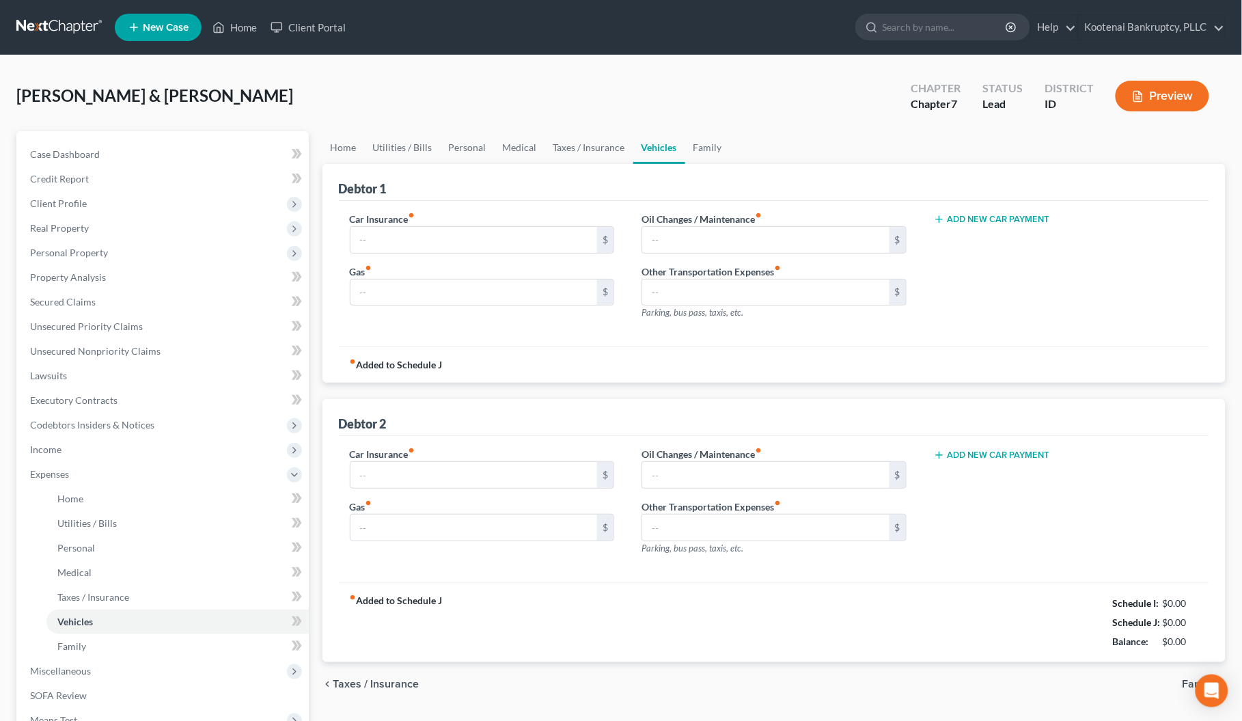
type input "96.00"
type input "35.00"
type input "0.00"
type input "40.00"
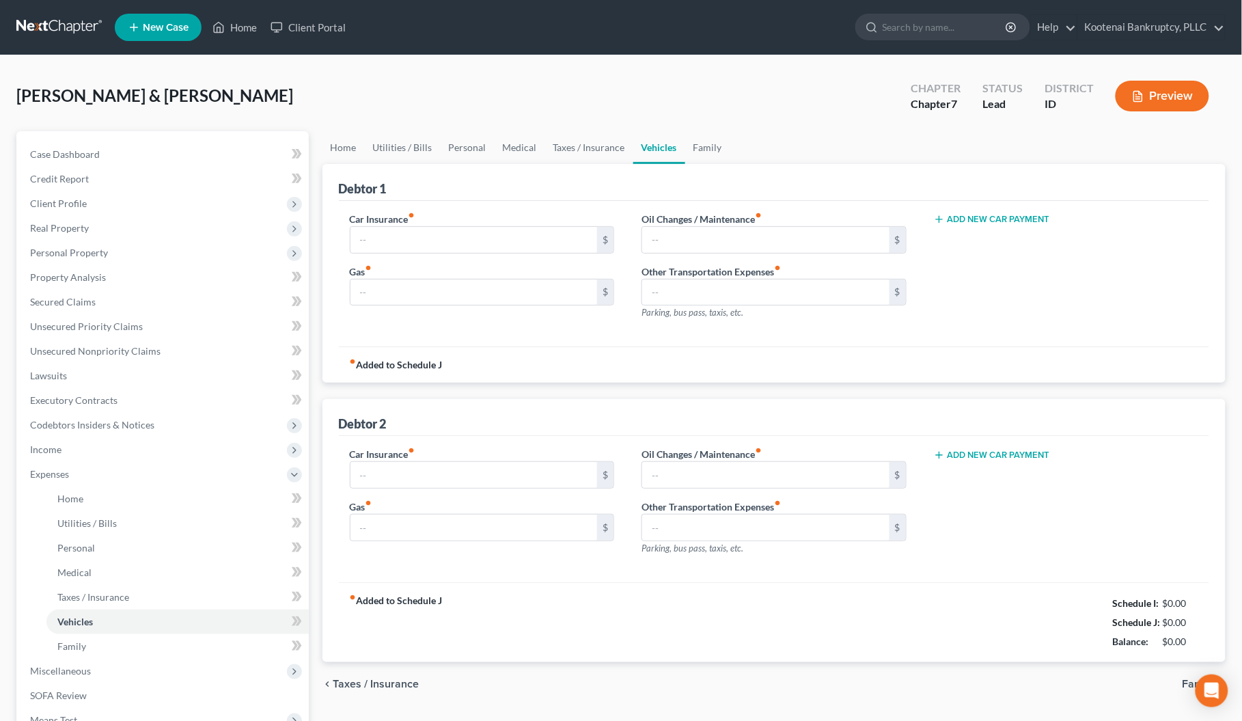
type input "0.00"
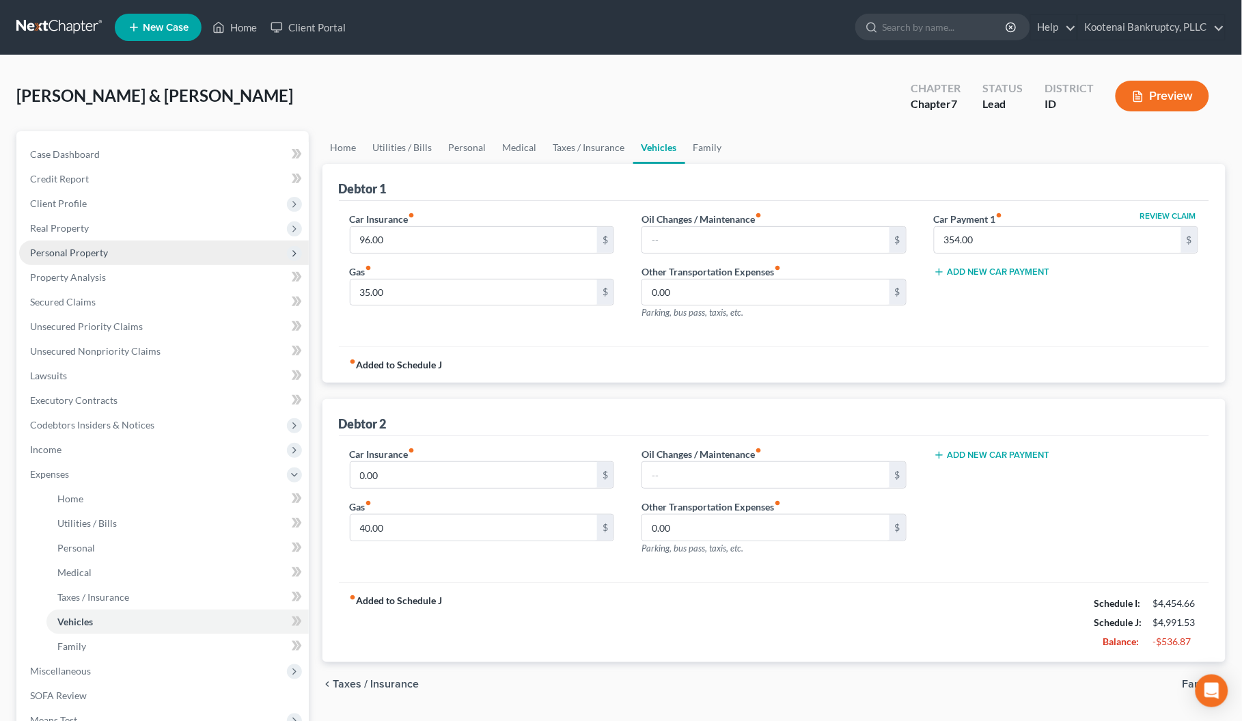
click at [50, 247] on span "Personal Property" at bounding box center [69, 253] width 78 height 12
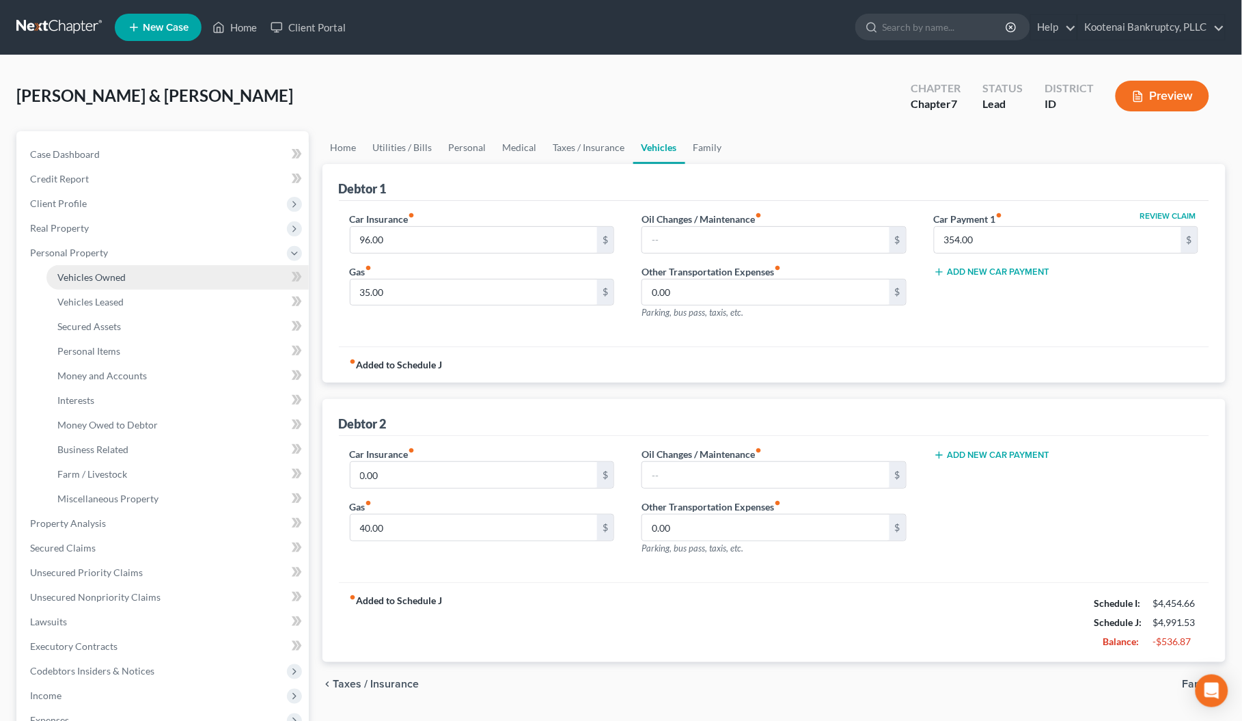
click at [62, 273] on span "Vehicles Owned" at bounding box center [91, 277] width 68 height 12
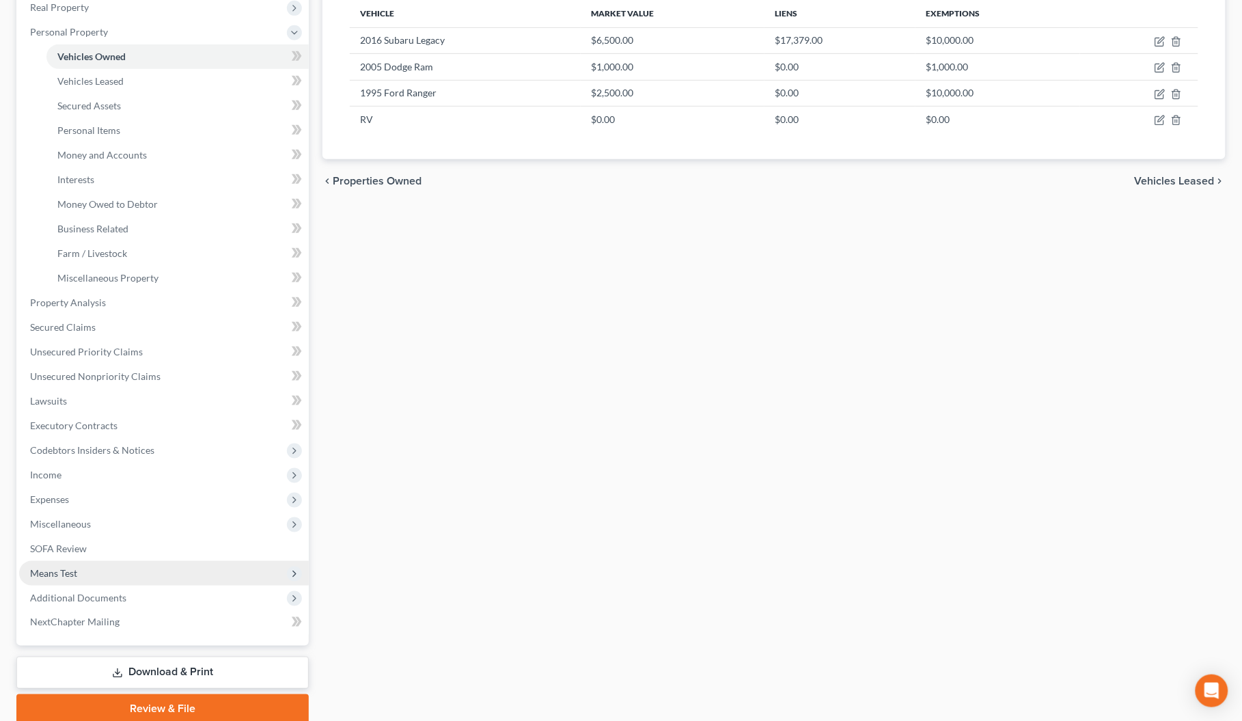
scroll to position [275, 0]
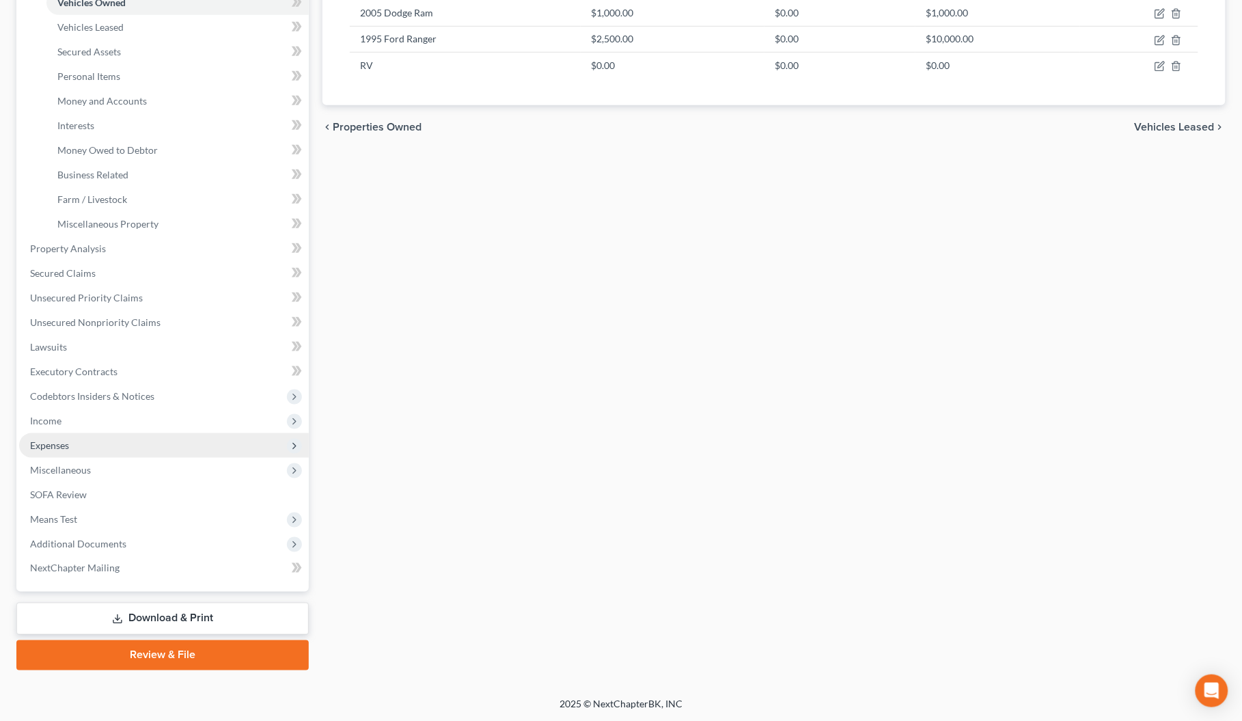
click at [53, 446] on span "Expenses" at bounding box center [49, 445] width 39 height 12
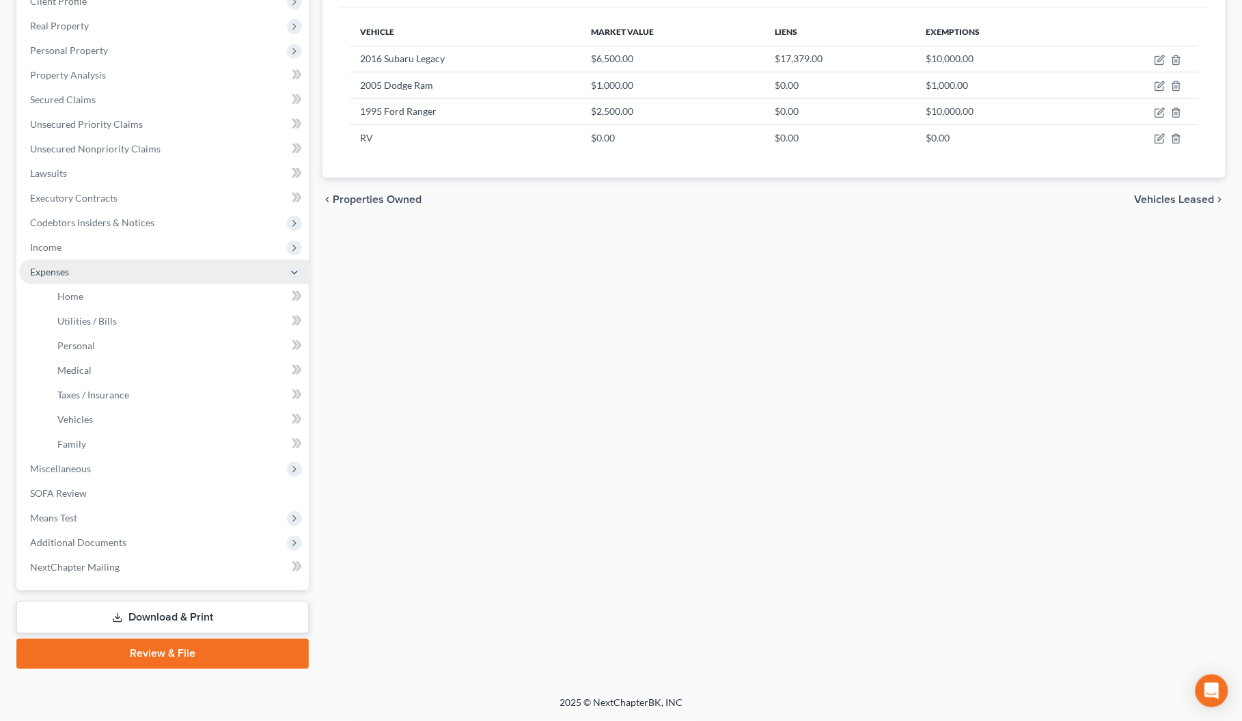
scroll to position [202, 0]
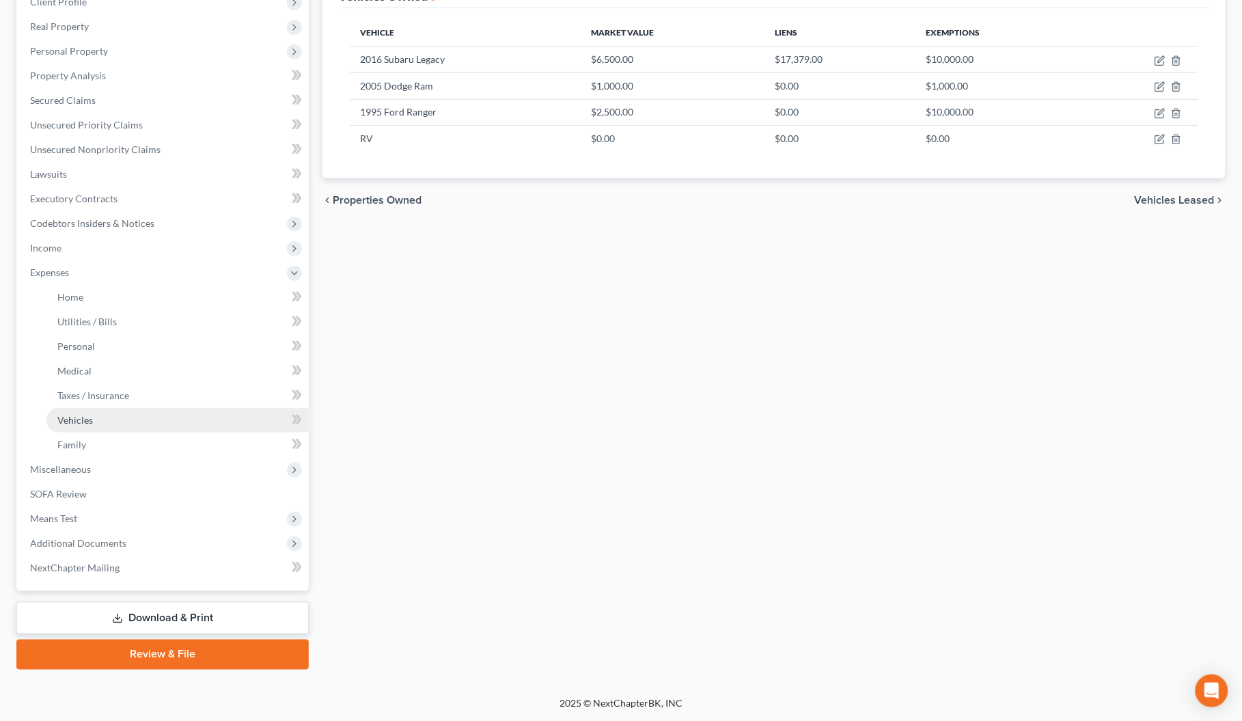
click at [70, 418] on span "Vehicles" at bounding box center [75, 420] width 36 height 12
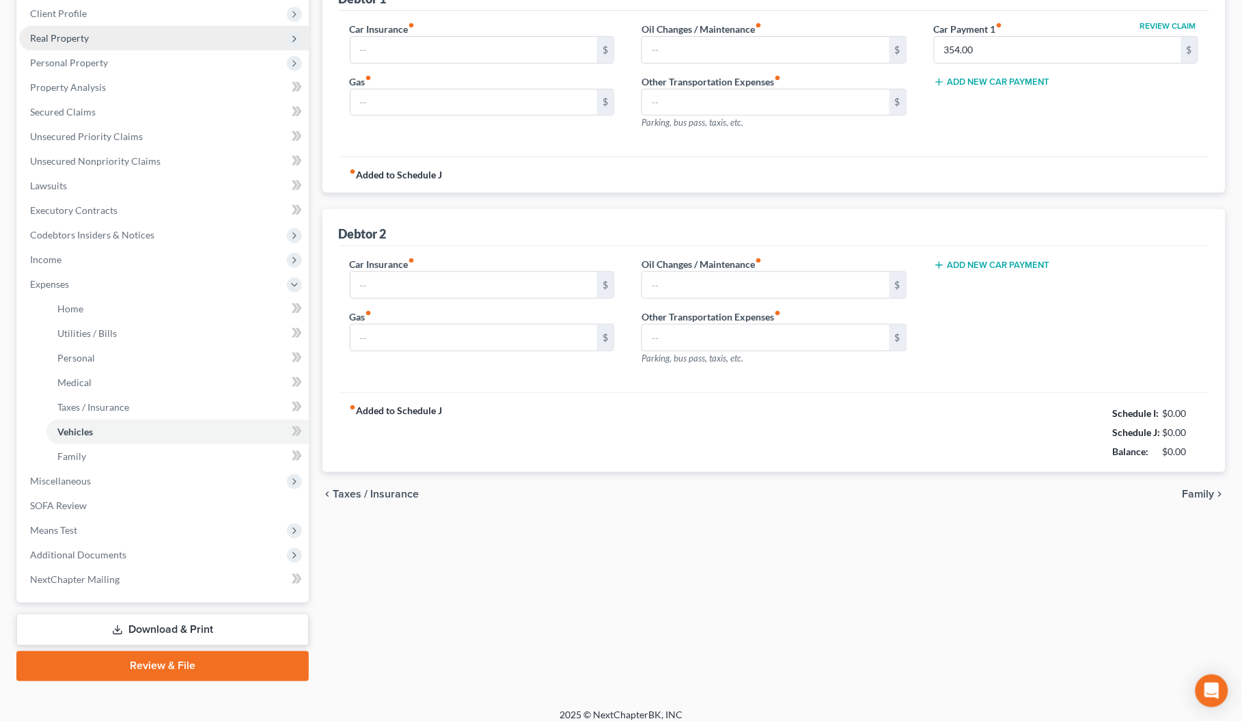
scroll to position [36, 0]
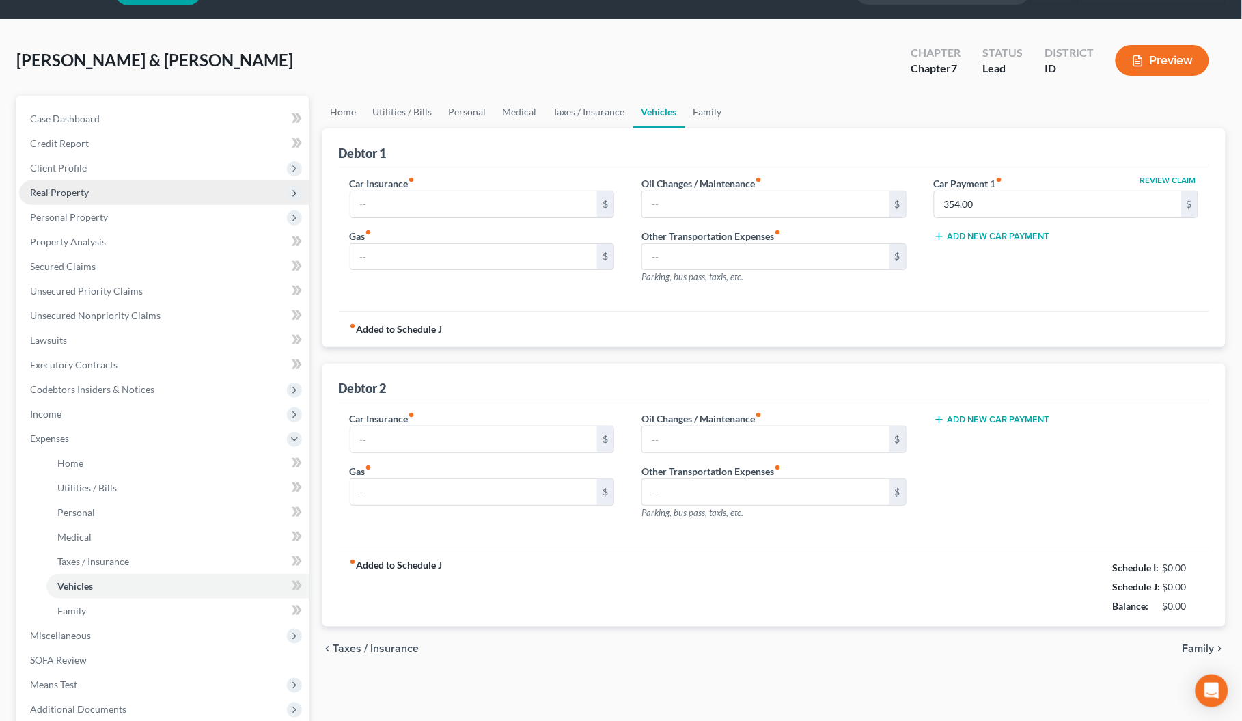
type input "96.00"
type input "35.00"
type input "0.00"
type input "40.00"
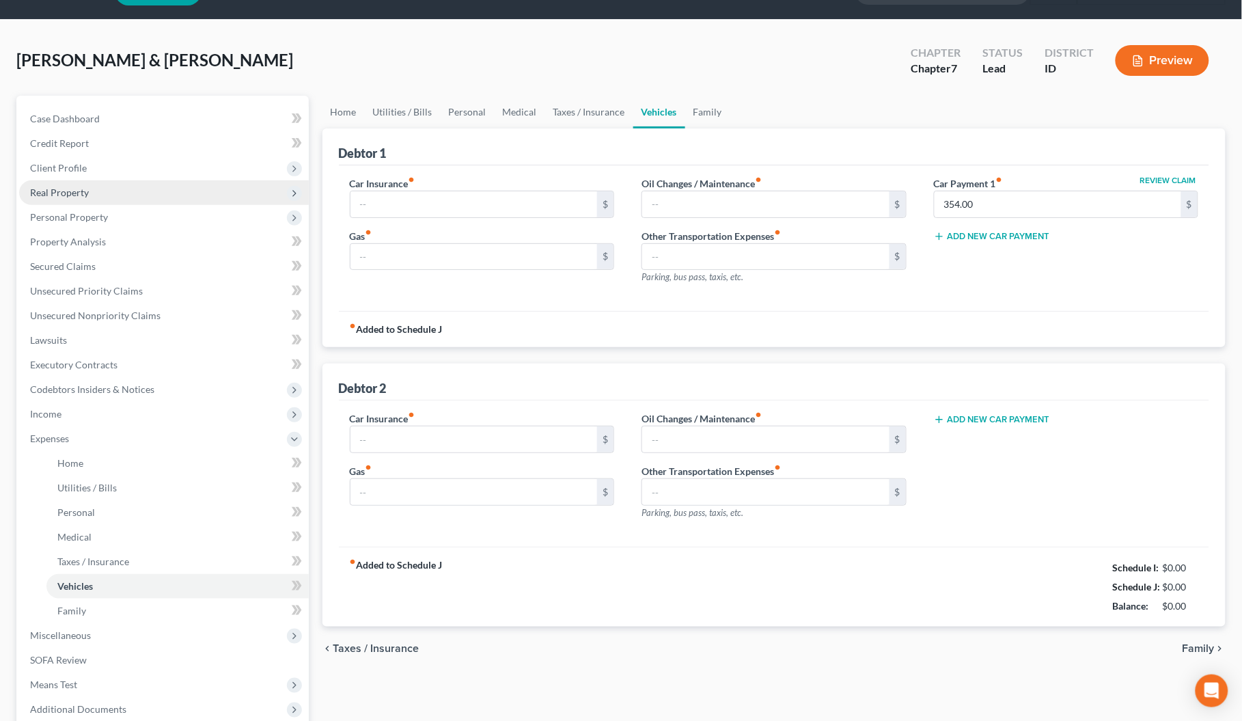
type input "0.00"
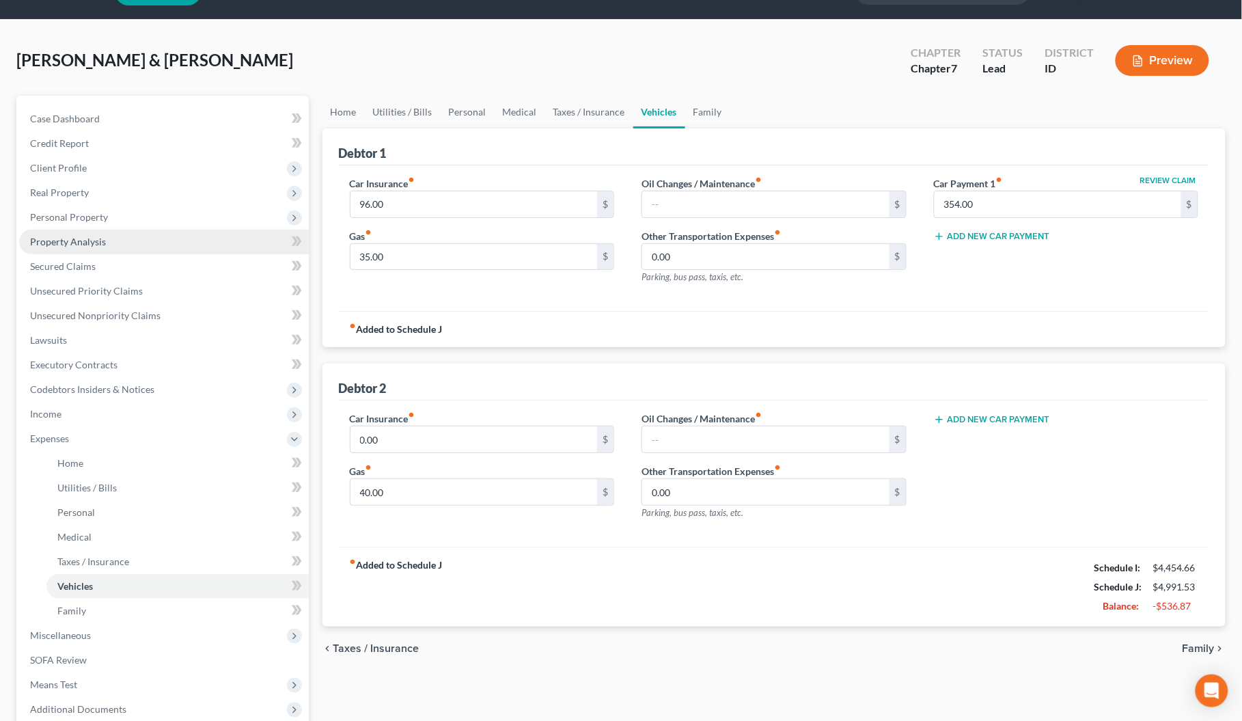
scroll to position [0, 0]
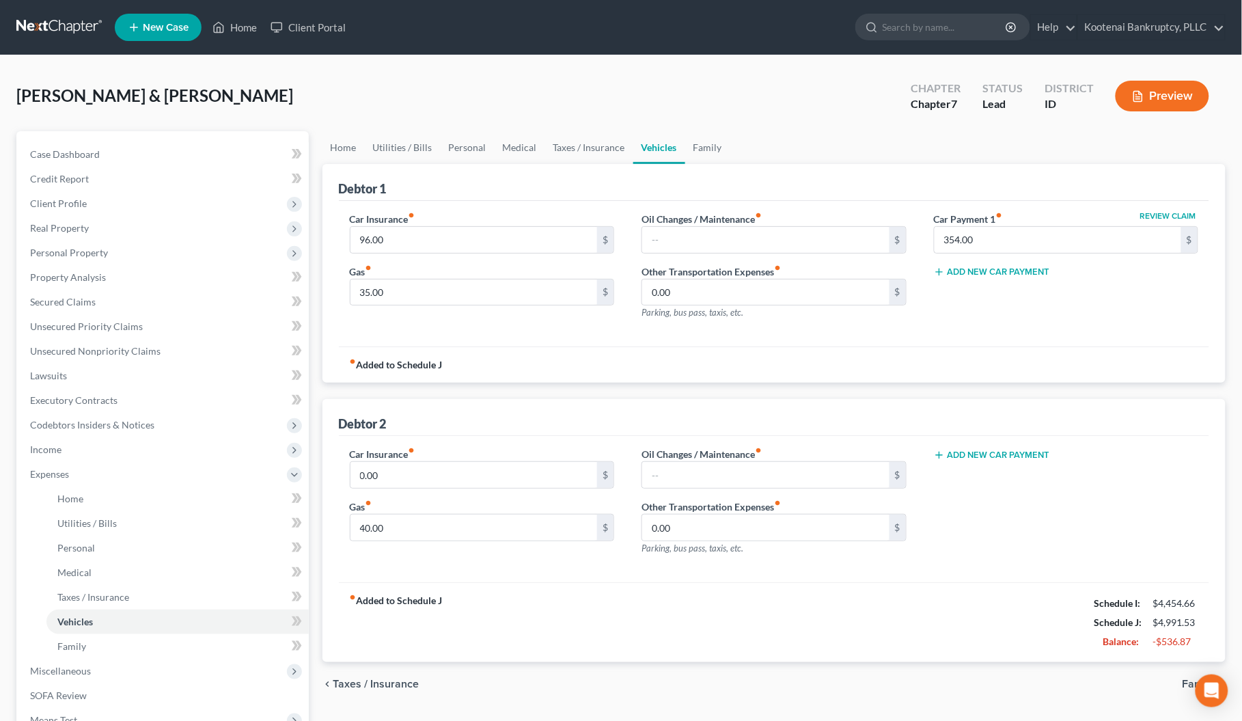
click at [975, 454] on button "Add New Car Payment" at bounding box center [992, 455] width 116 height 11
click at [957, 480] on input "text" at bounding box center [1047, 475] width 224 height 26
type input "354.00"
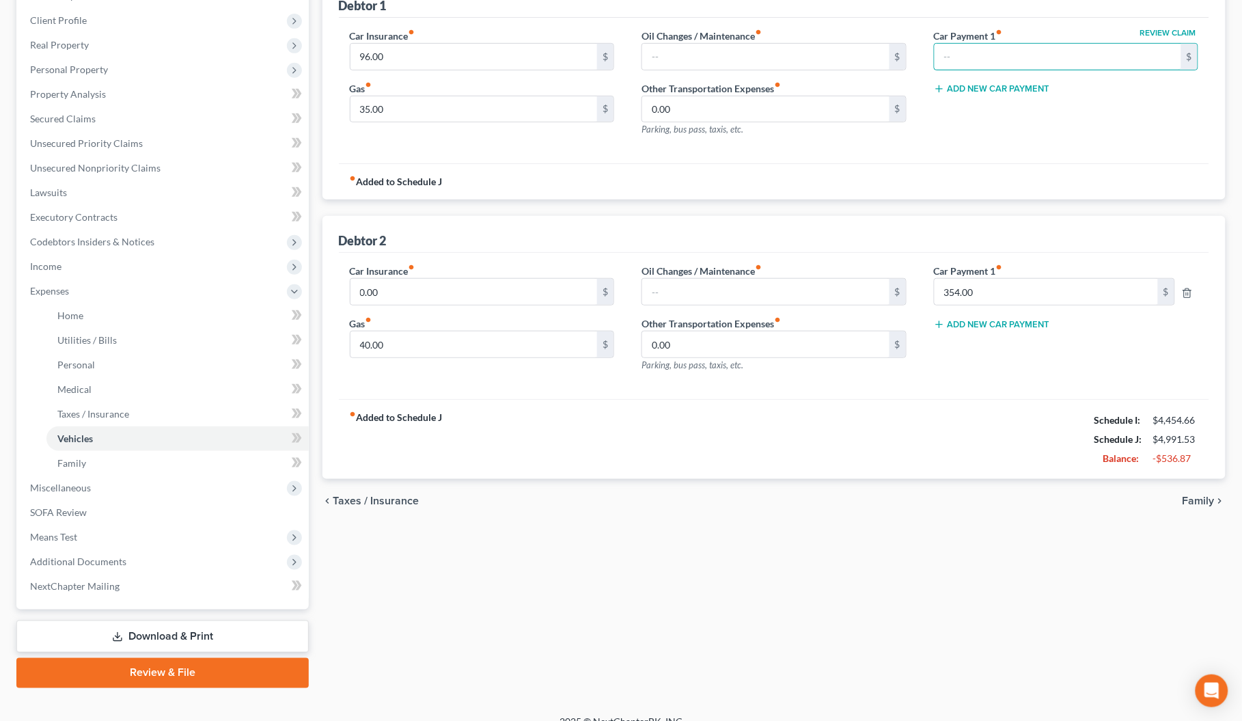
scroll to position [202, 0]
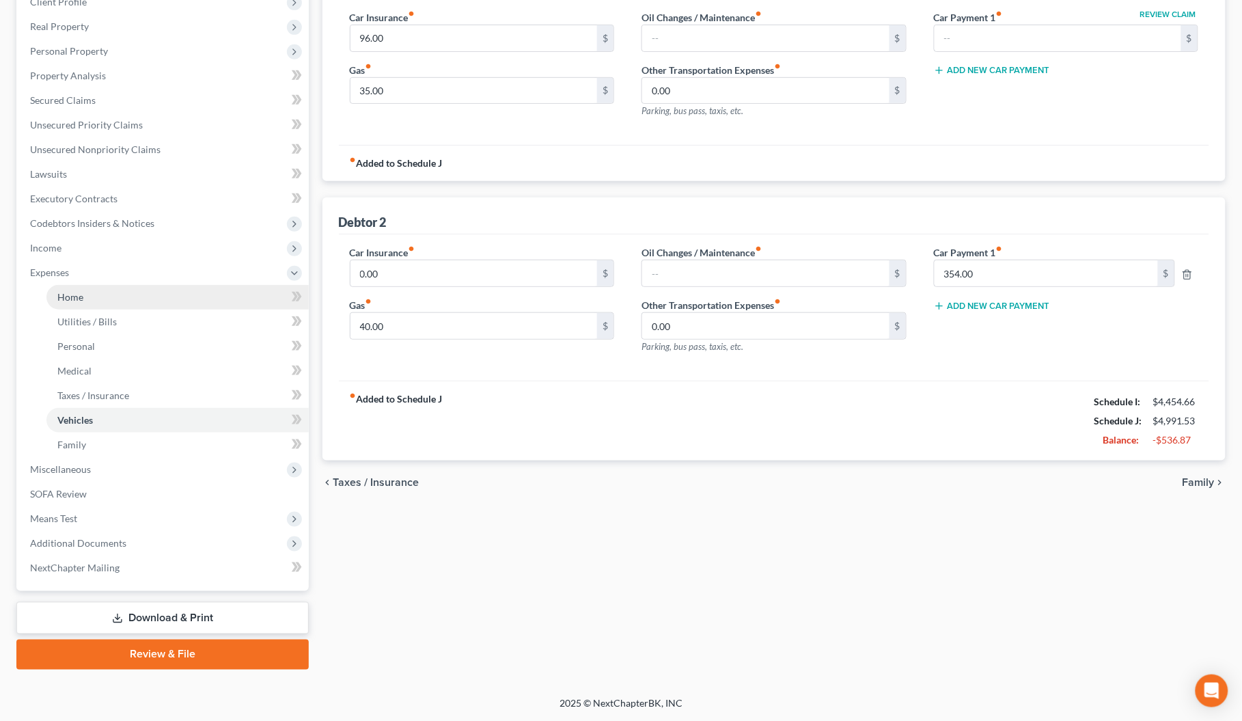
click at [79, 295] on span "Home" at bounding box center [70, 297] width 26 height 12
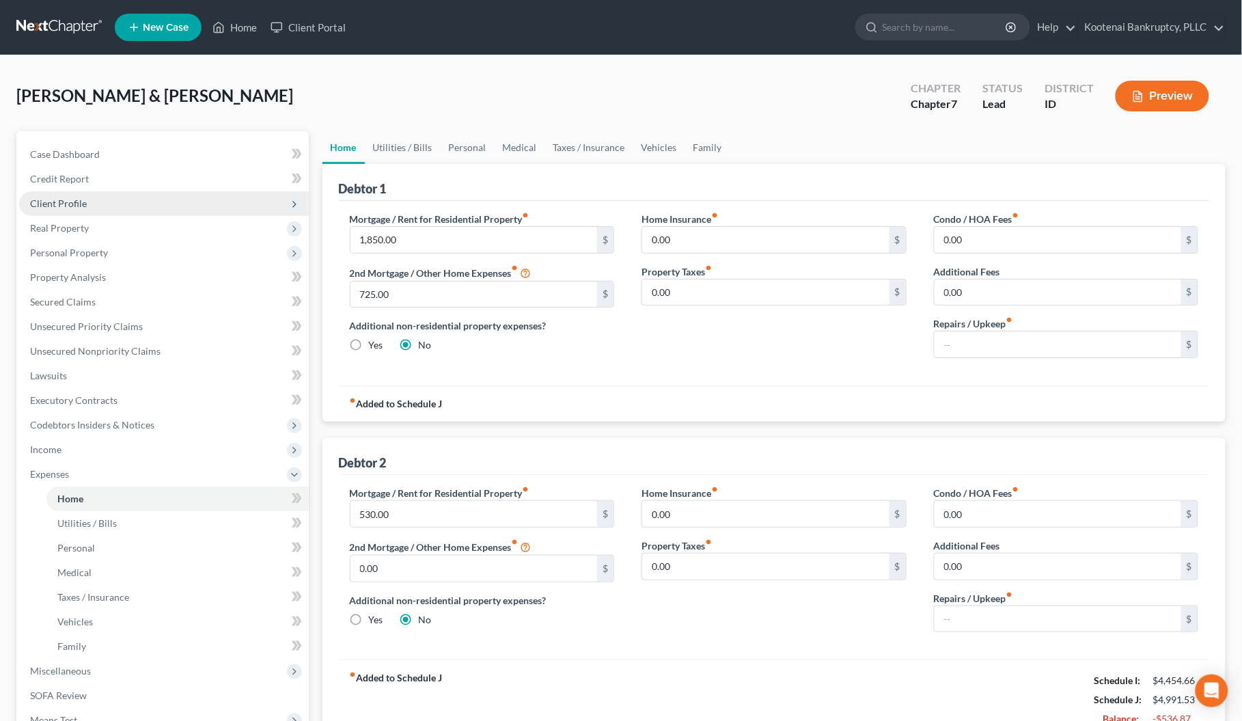
click at [48, 202] on span "Client Profile" at bounding box center [58, 204] width 57 height 12
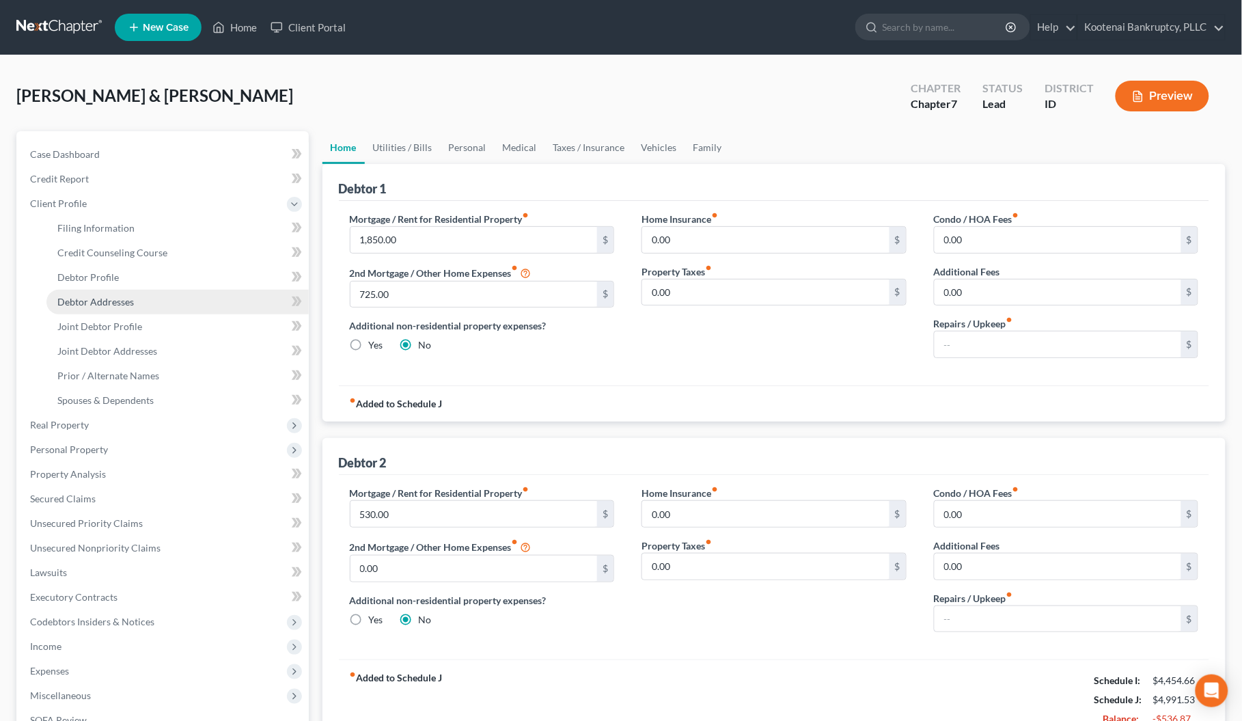
click at [83, 297] on span "Debtor Addresses" at bounding box center [95, 302] width 77 height 12
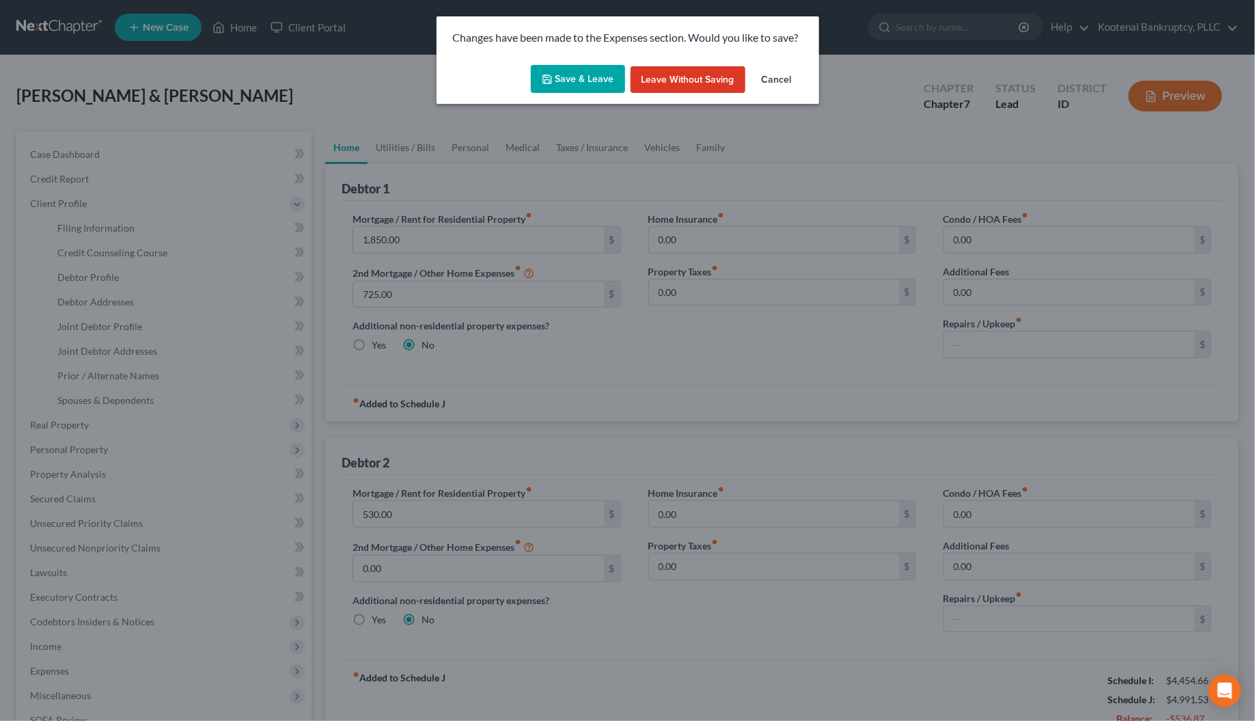
click at [581, 77] on button "Save & Leave" at bounding box center [578, 79] width 94 height 29
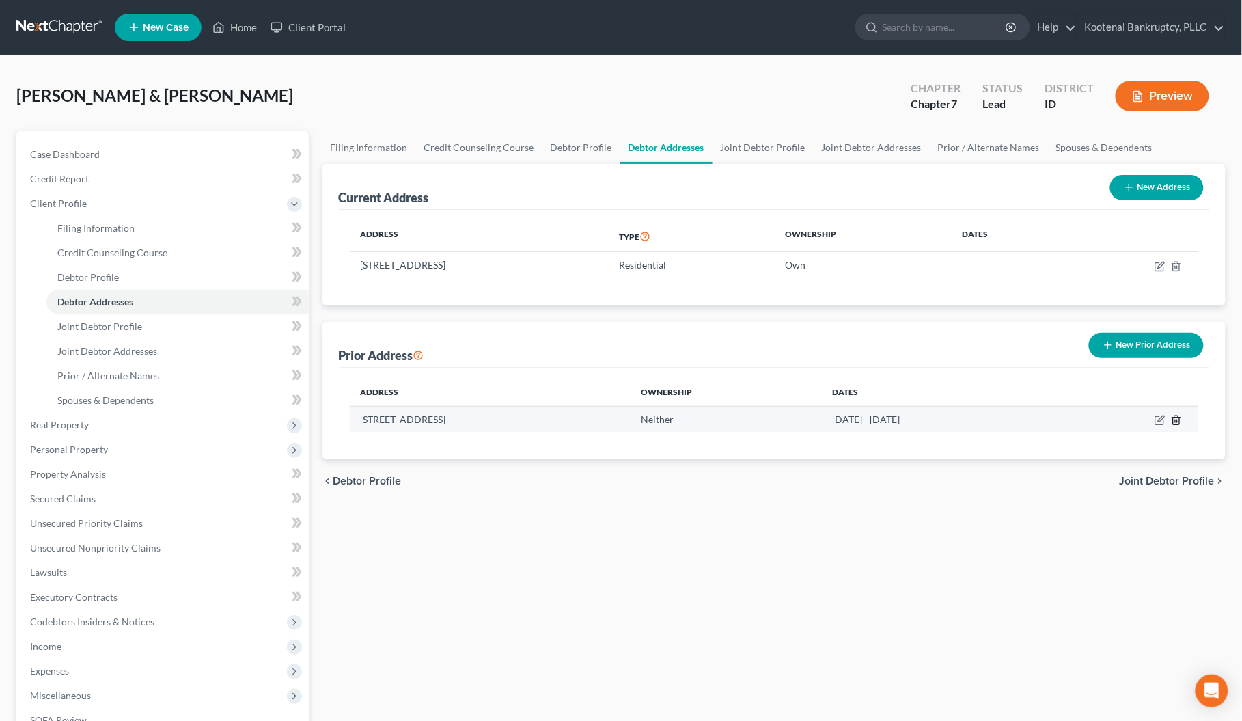
click at [1179, 421] on icon "button" at bounding box center [1176, 420] width 11 height 11
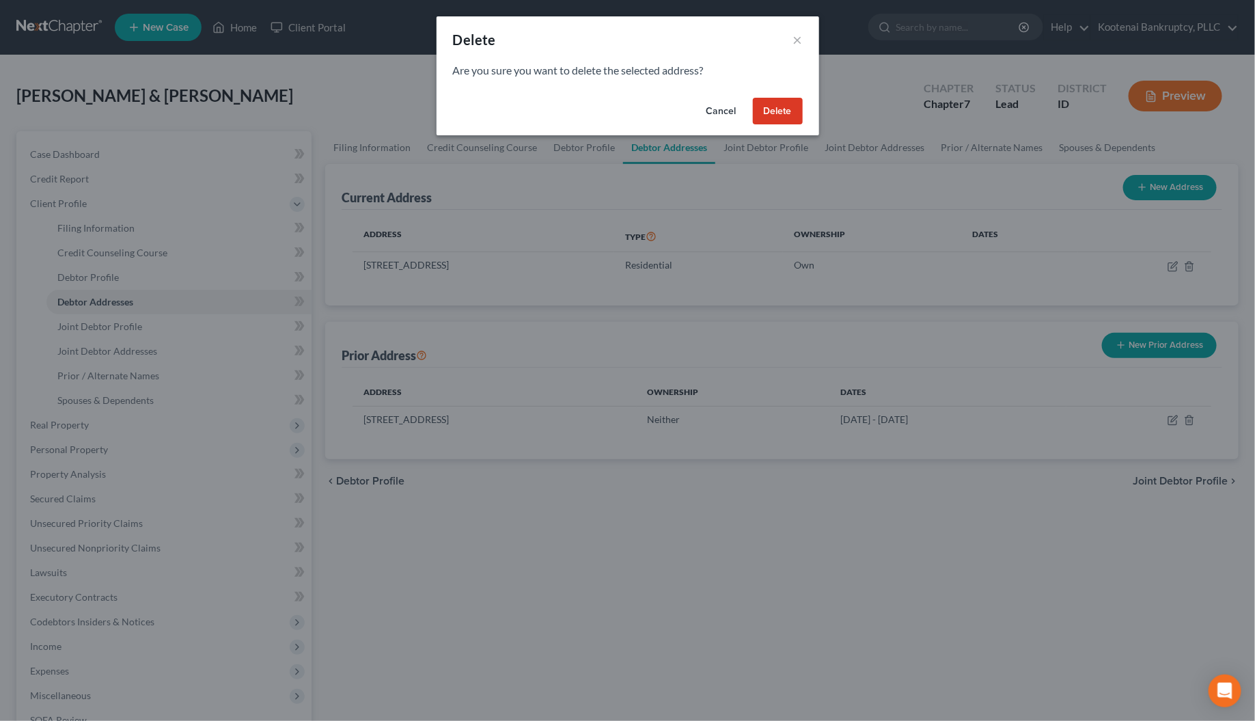
click at [779, 118] on button "Delete" at bounding box center [778, 111] width 50 height 27
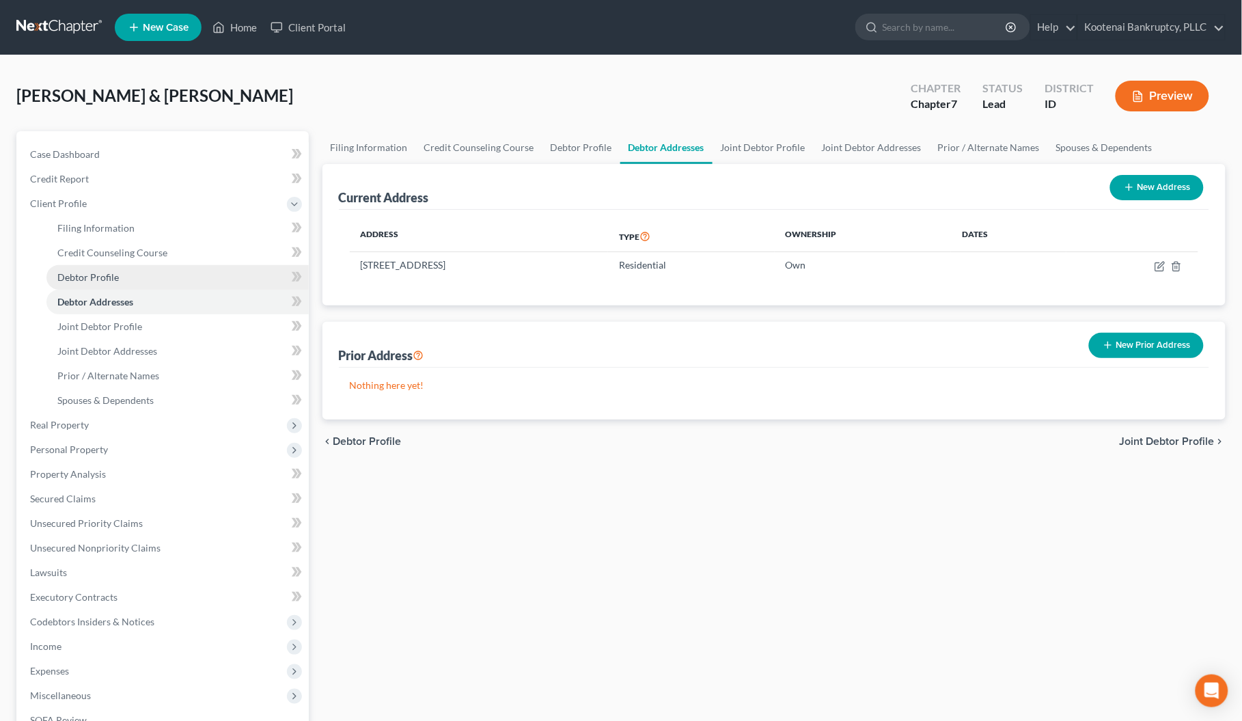
click at [55, 271] on link "Debtor Profile" at bounding box center [177, 277] width 262 height 25
select select "2"
select select "1"
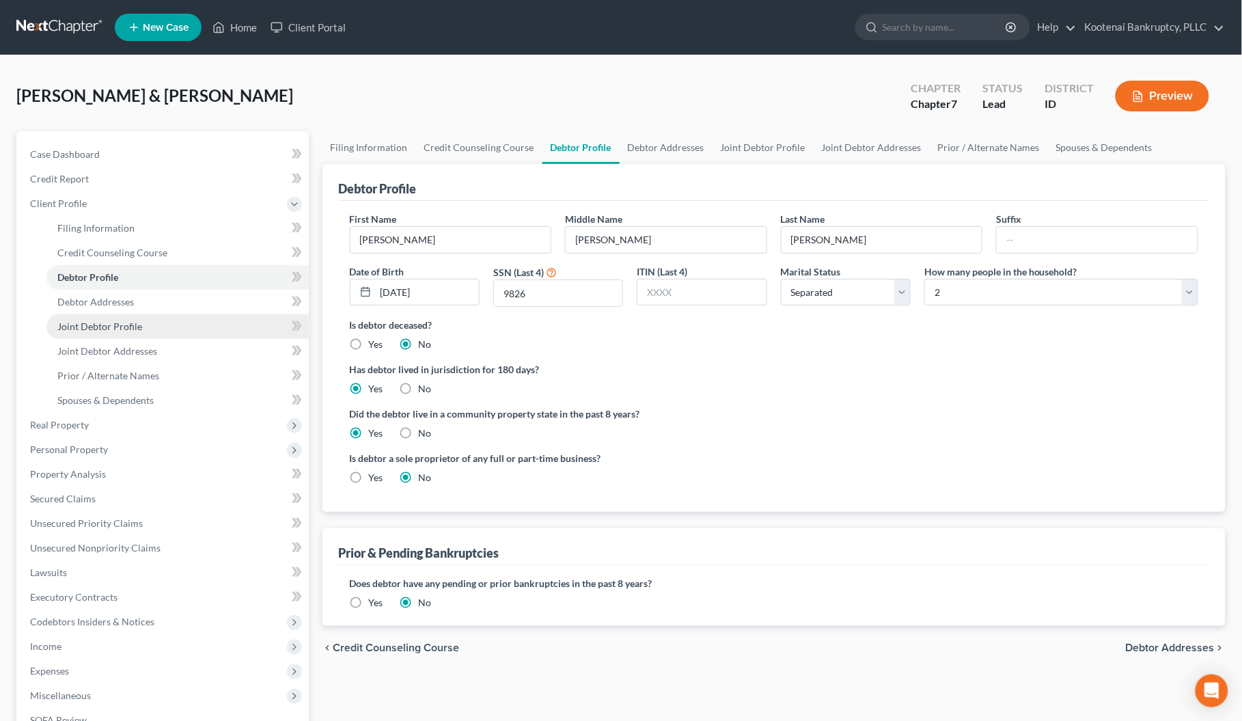
click at [100, 325] on span "Joint Debtor Profile" at bounding box center [99, 327] width 85 height 12
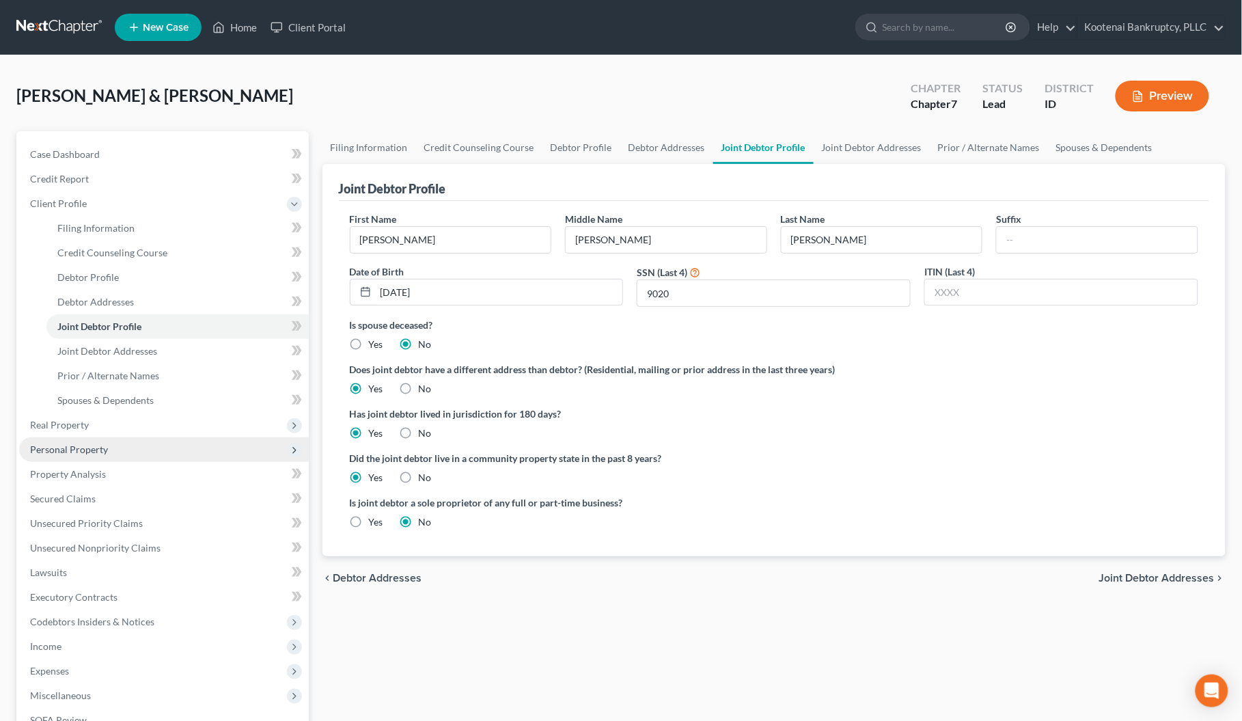
click at [58, 451] on span "Personal Property" at bounding box center [69, 450] width 78 height 12
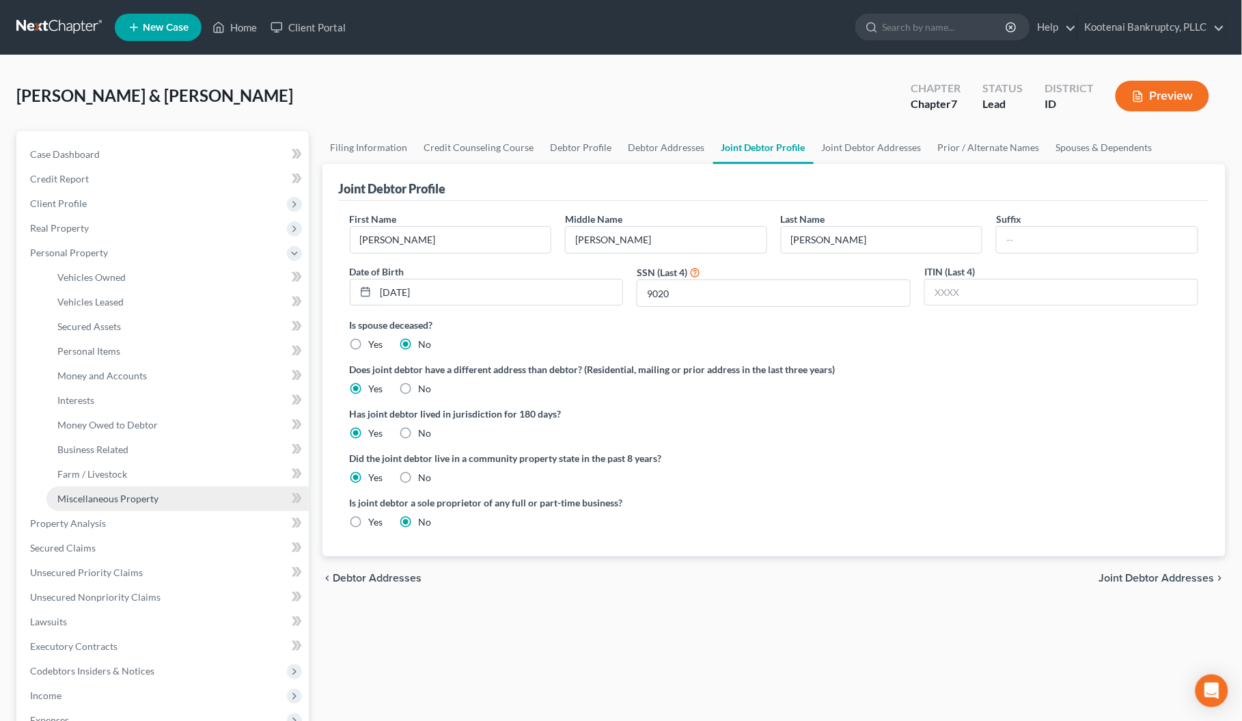
click at [89, 498] on span "Miscellaneous Property" at bounding box center [107, 499] width 101 height 12
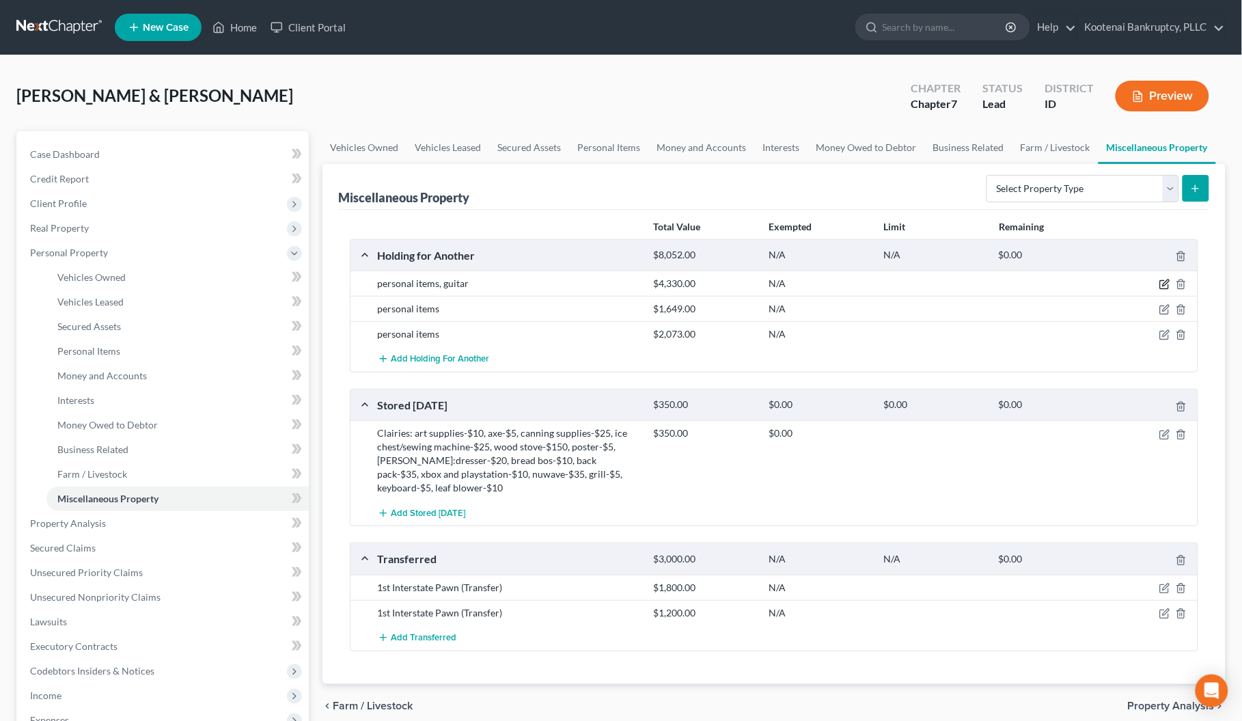
click at [1165, 284] on icon "button" at bounding box center [1165, 284] width 11 height 11
select select "13"
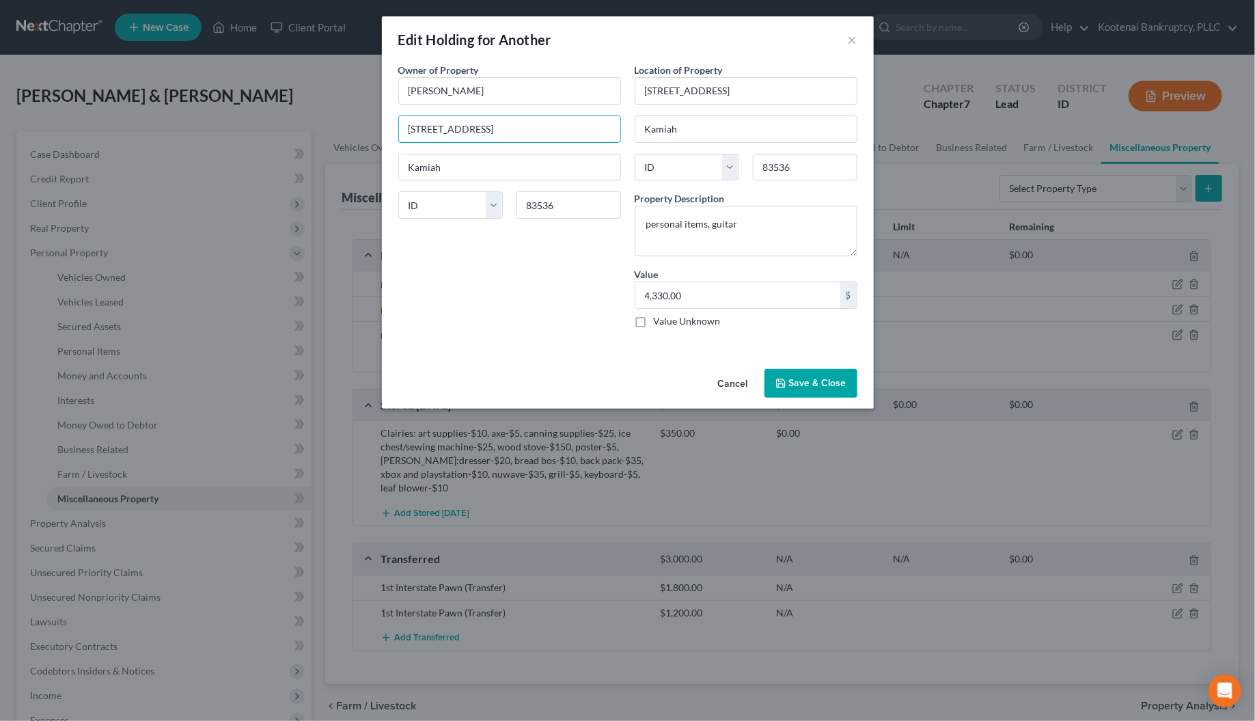
drag, startPoint x: 517, startPoint y: 124, endPoint x: 385, endPoint y: 138, distance: 132.7
click at [385, 138] on div "An exemption set must first be selected from the Filing Information section. Ow…" at bounding box center [628, 213] width 492 height 301
type input "210 Farm Rd #203"
drag, startPoint x: 560, startPoint y: 210, endPoint x: 520, endPoint y: 206, distance: 40.5
click at [520, 206] on input "83536" at bounding box center [569, 204] width 105 height 27
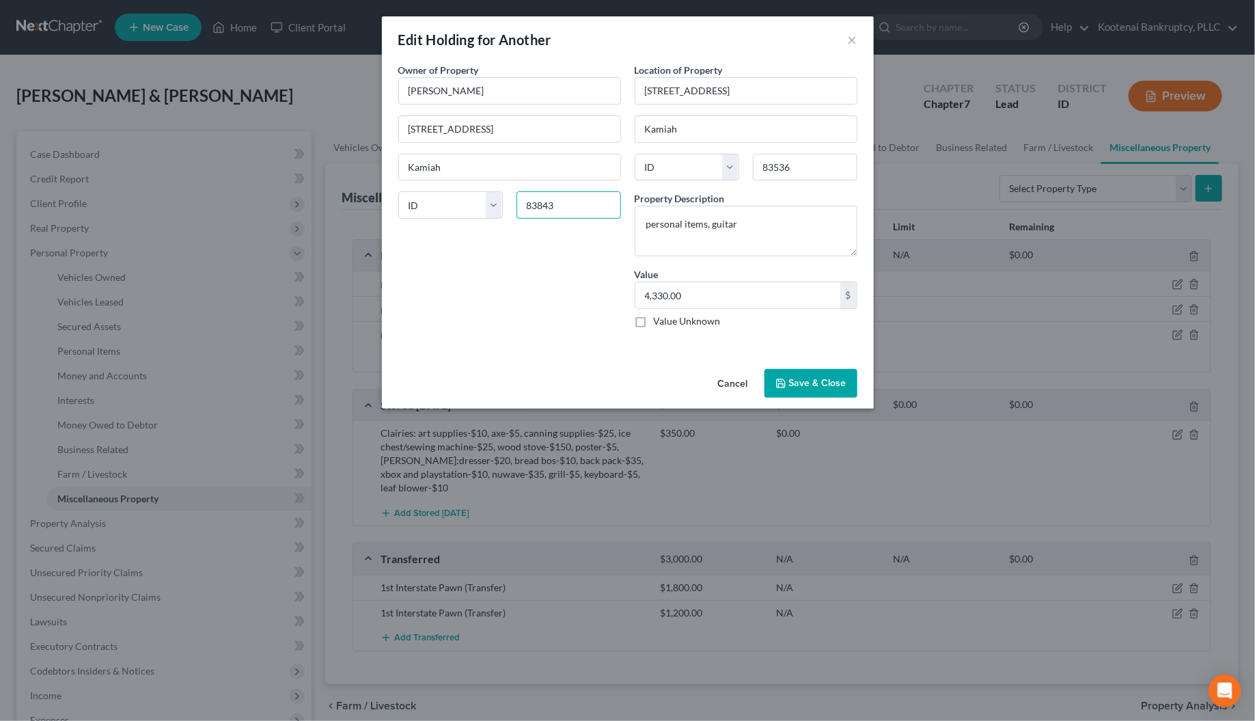
type input "83843"
type input "Moscow"
drag, startPoint x: 486, startPoint y: 238, endPoint x: 484, endPoint y: 250, distance: 12.5
click at [486, 243] on div "Owner of Property * Alexander McNall 210 Farm Rd #203 Moscow State AL AK AR AZ …" at bounding box center [510, 201] width 236 height 276
drag, startPoint x: 736, startPoint y: 93, endPoint x: 627, endPoint y: 96, distance: 108.7
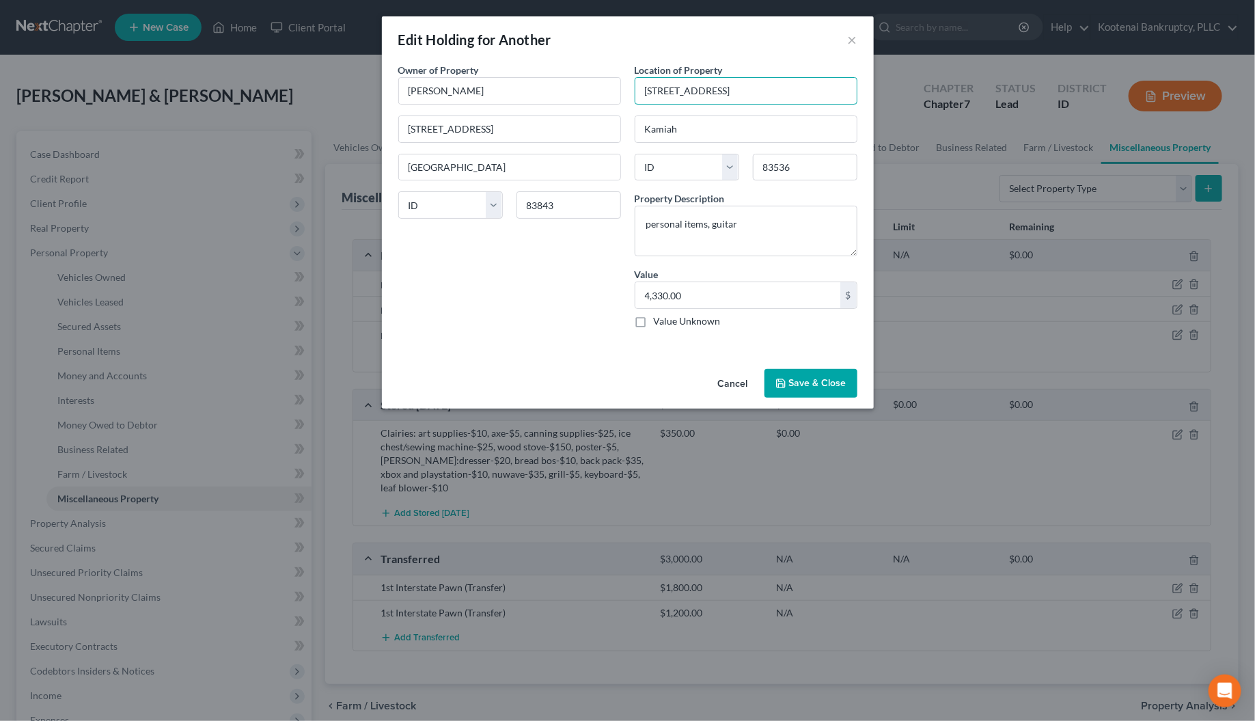
click at [628, 96] on div "Location of Property 1406 2nd Street Ext Kamiah State AL AK AR AZ CA CO CT DE D…" at bounding box center [746, 201] width 236 height 276
type input "210 Farm Rd"
drag, startPoint x: 794, startPoint y: 165, endPoint x: 752, endPoint y: 161, distance: 41.9
click at [753, 161] on input "83536" at bounding box center [805, 167] width 105 height 27
type input "83843"
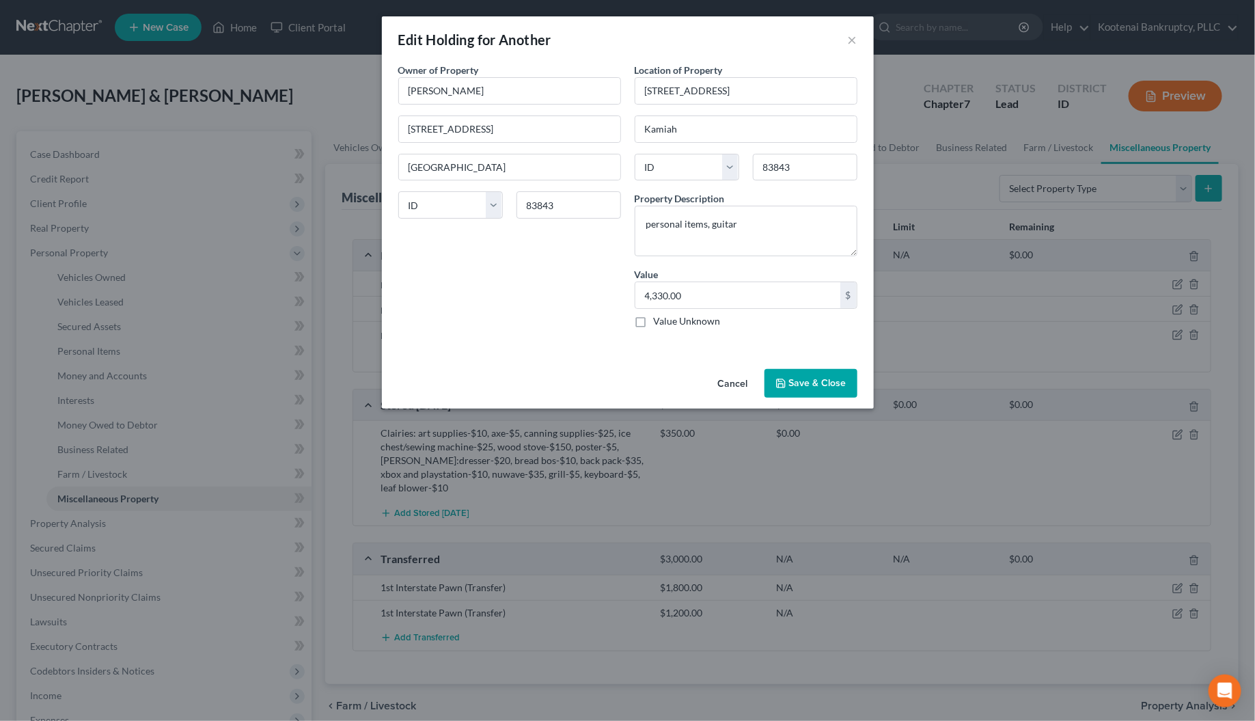
type input "Moscow"
click at [536, 279] on div "Owner of Property * Alexander McNall 210 Farm Rd #203 Moscow State AL AK AR AZ …" at bounding box center [510, 201] width 236 height 276
click at [782, 381] on polyline "button" at bounding box center [779, 380] width 3 height 2
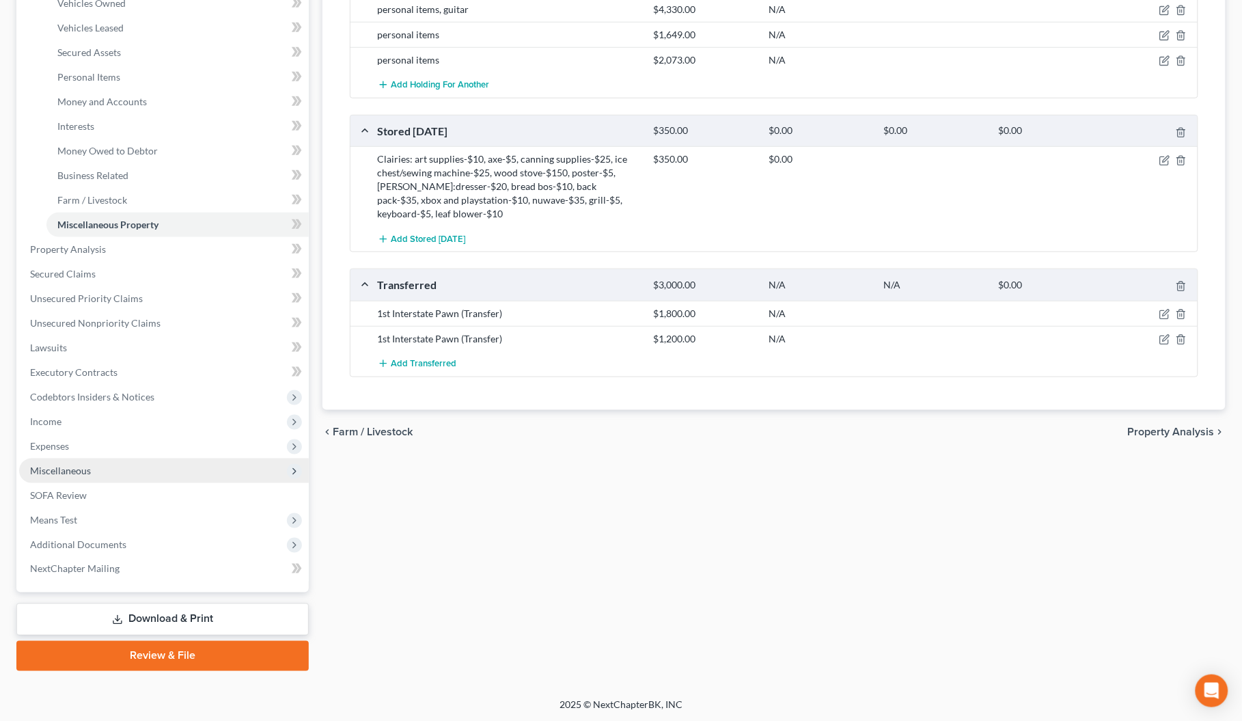
scroll to position [275, 0]
click at [67, 466] on span "Miscellaneous" at bounding box center [60, 470] width 61 height 12
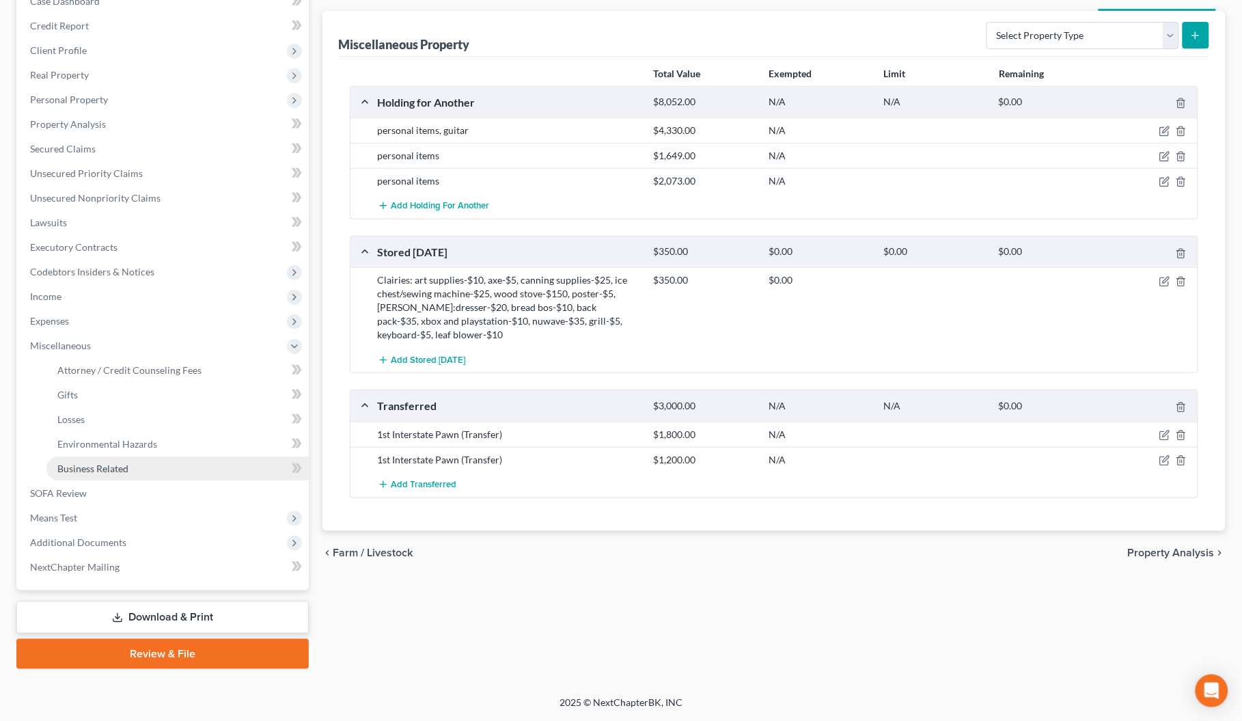
scroll to position [152, 0]
click at [77, 470] on span "Business Related" at bounding box center [92, 470] width 71 height 12
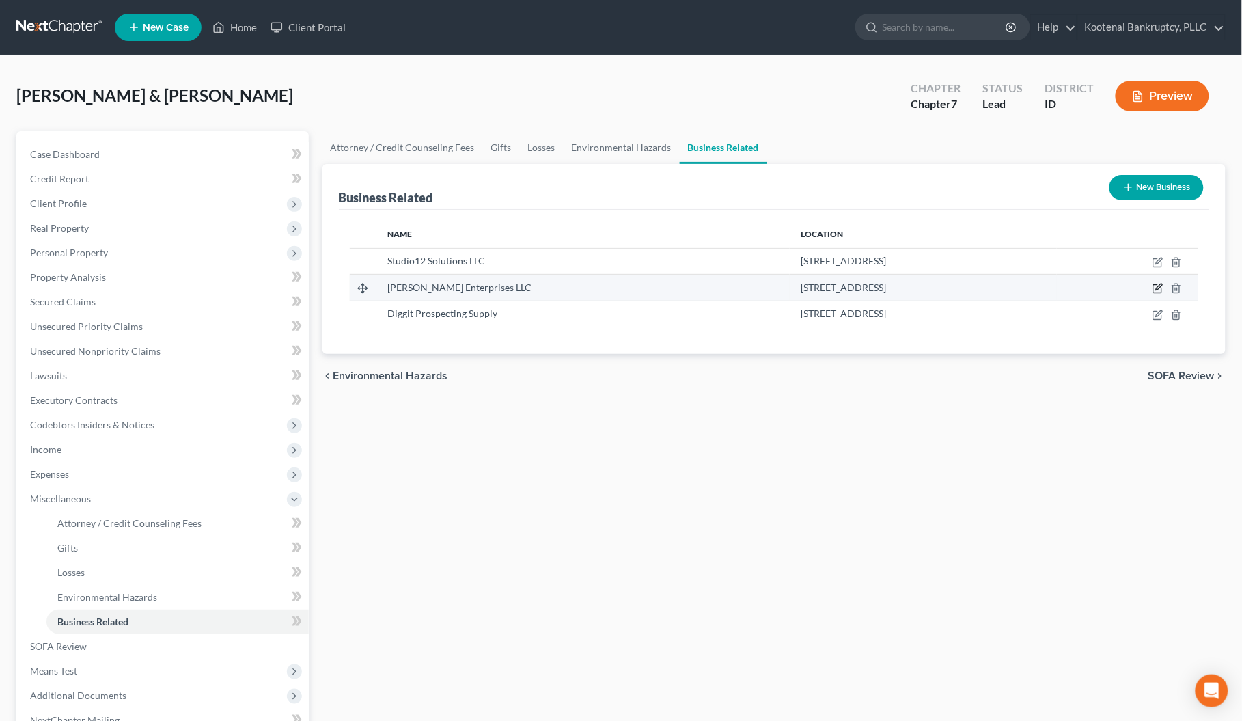
click at [1157, 285] on icon "button" at bounding box center [1158, 288] width 11 height 11
select select "sole_proprietor"
select select "13"
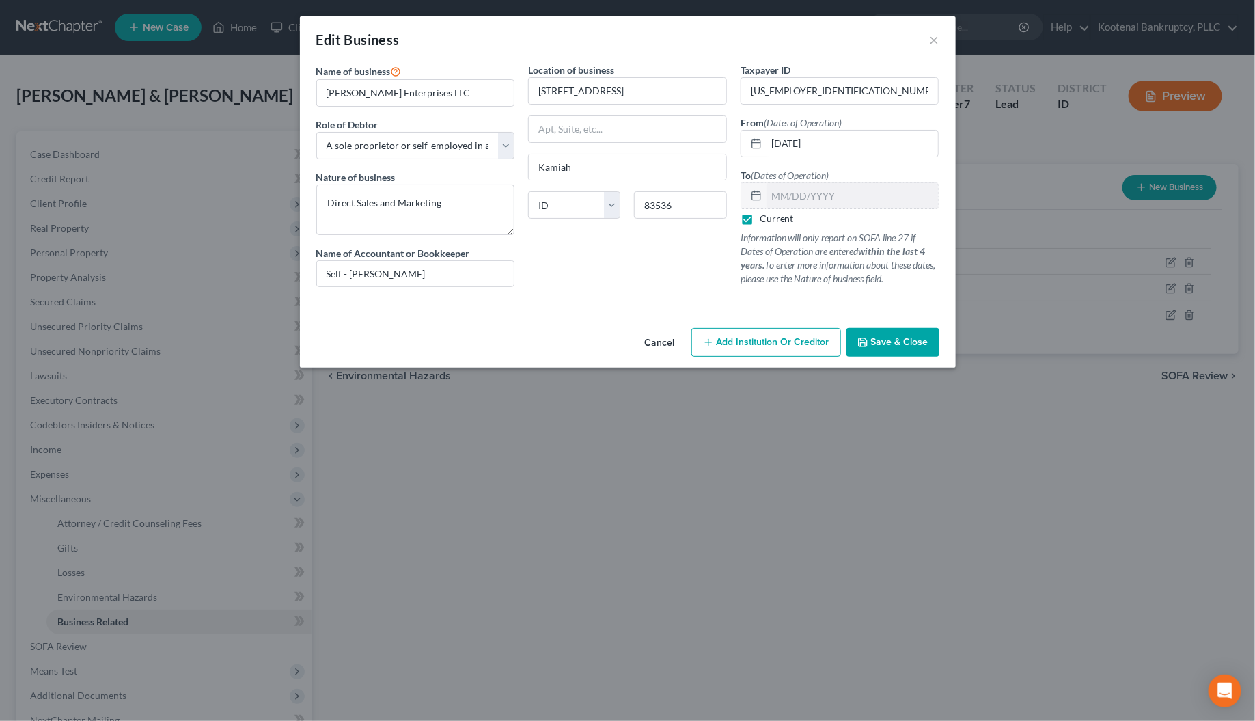
click at [862, 346] on icon "button" at bounding box center [863, 342] width 8 height 8
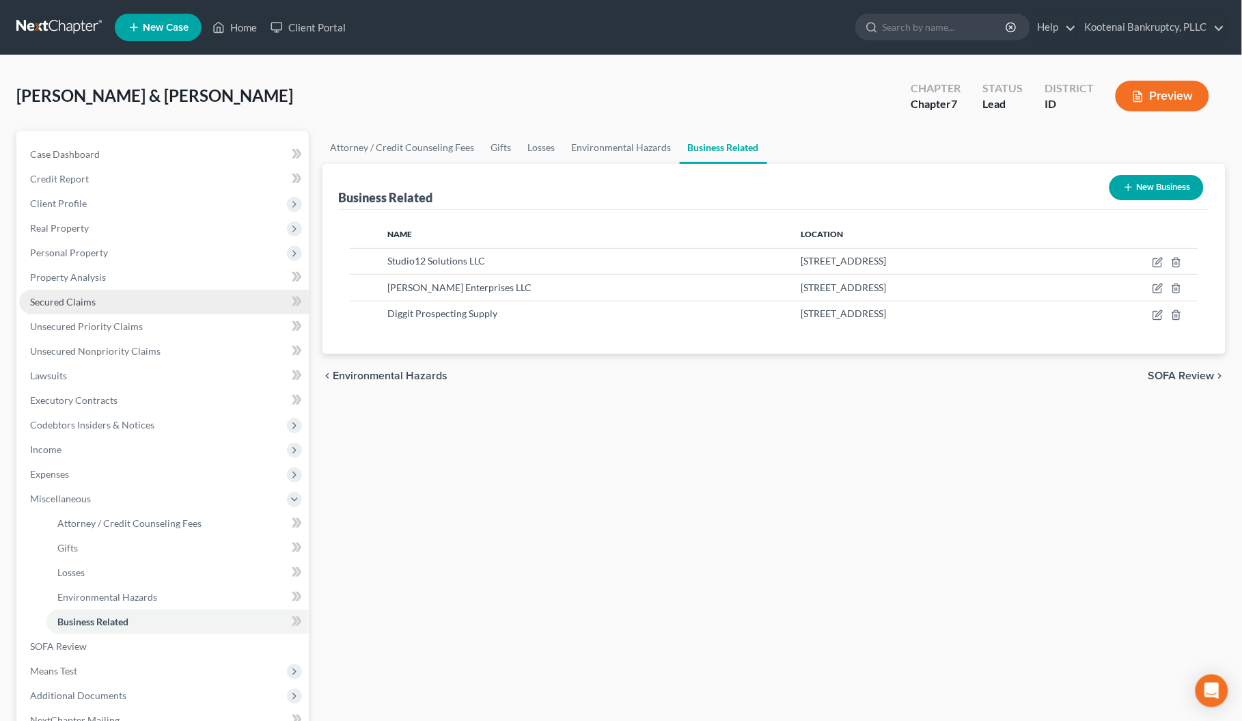
click at [67, 301] on span "Secured Claims" at bounding box center [63, 302] width 66 height 12
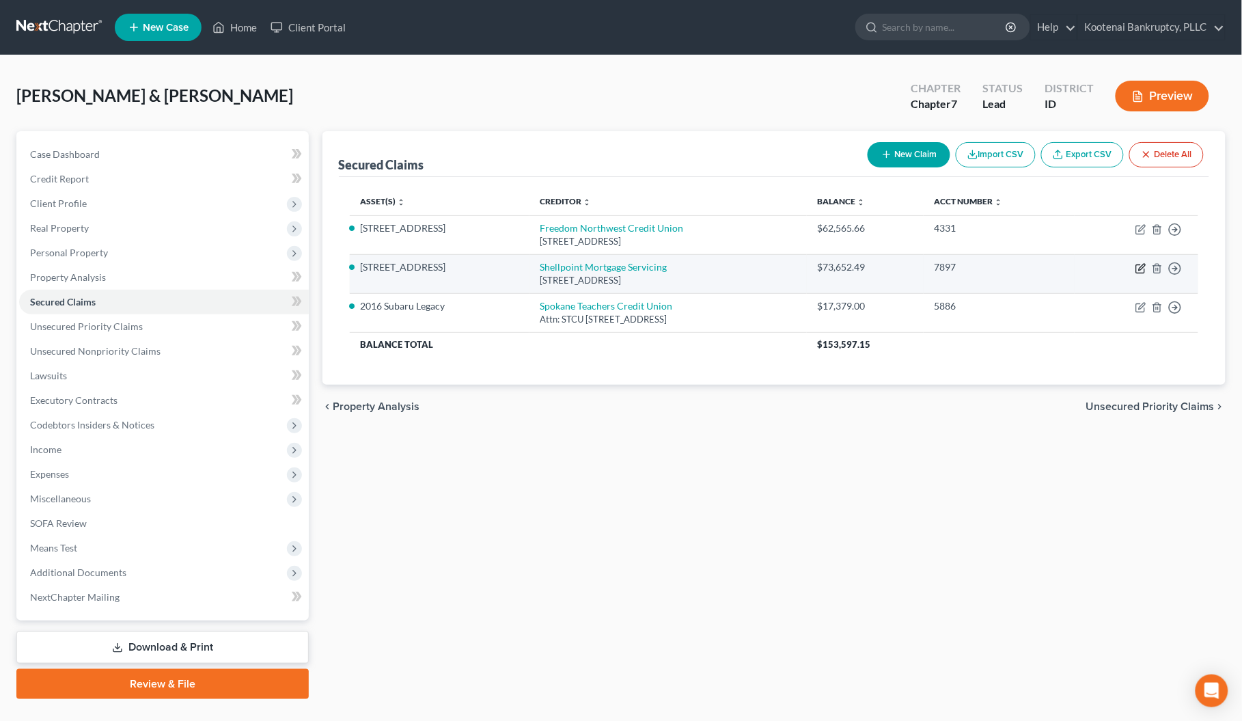
click at [1145, 269] on icon "button" at bounding box center [1141, 268] width 11 height 11
select select "42"
select select "3"
select select "4"
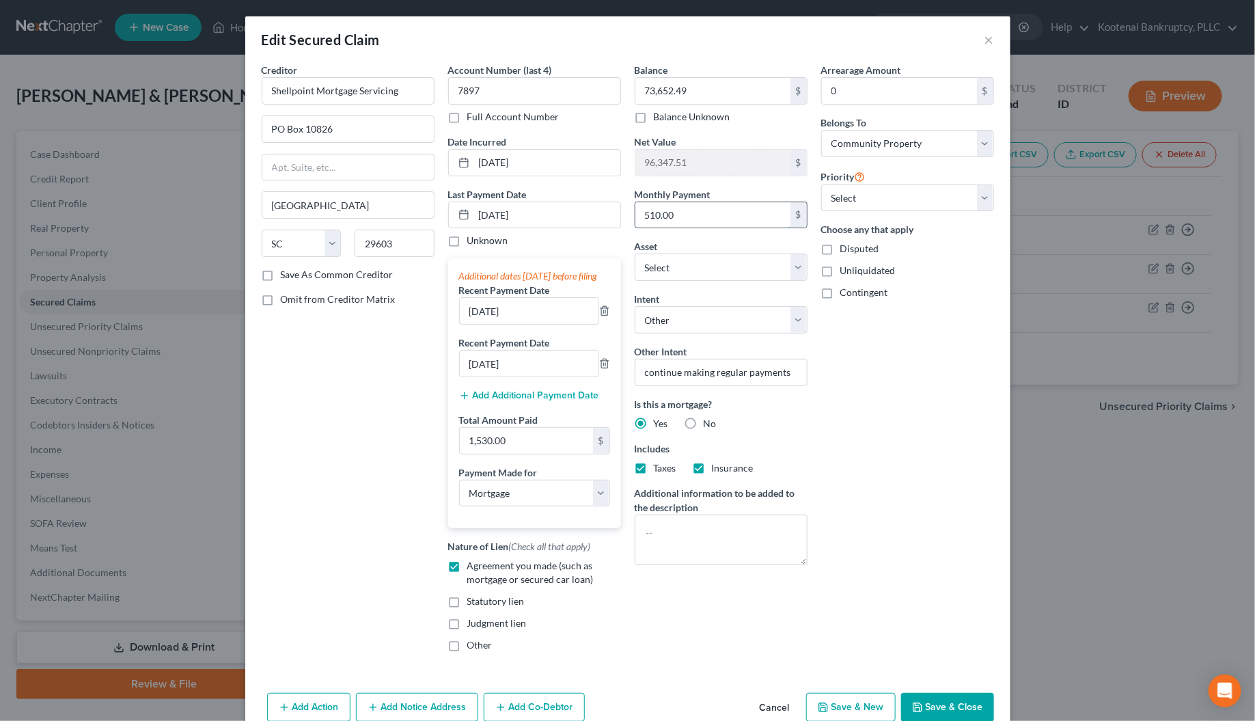
click at [680, 216] on input "510.00" at bounding box center [713, 215] width 155 height 26
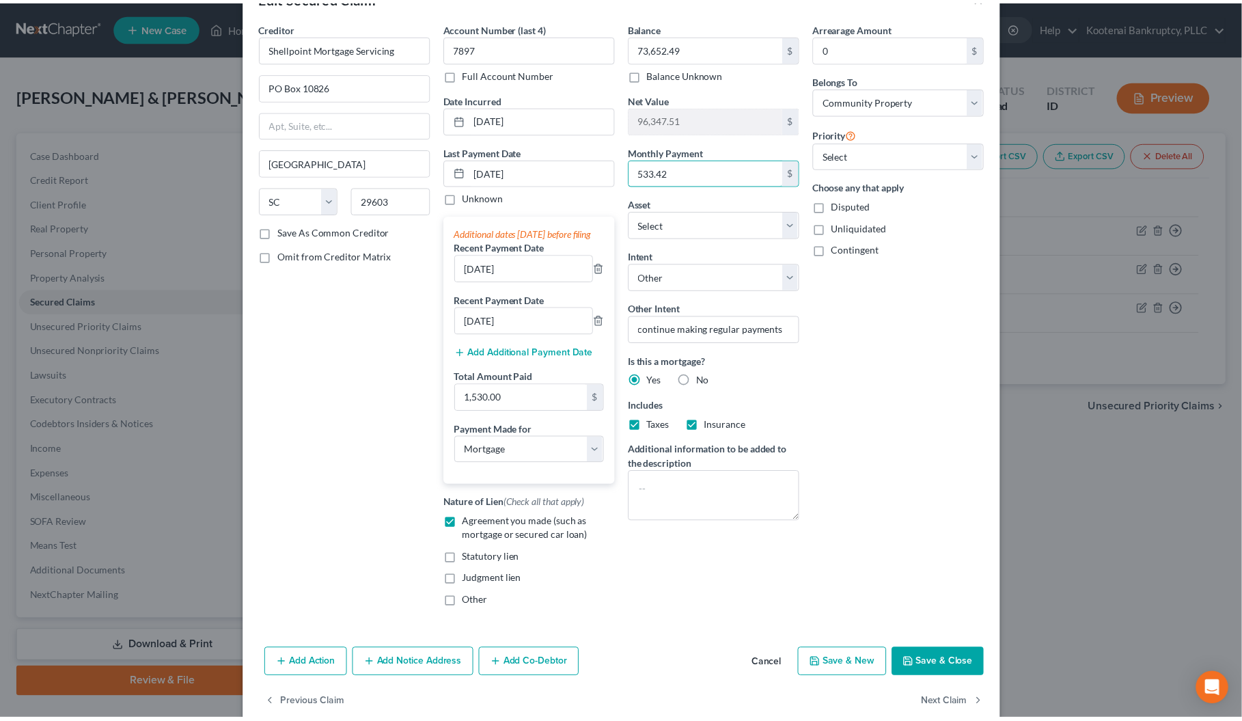
scroll to position [83, 0]
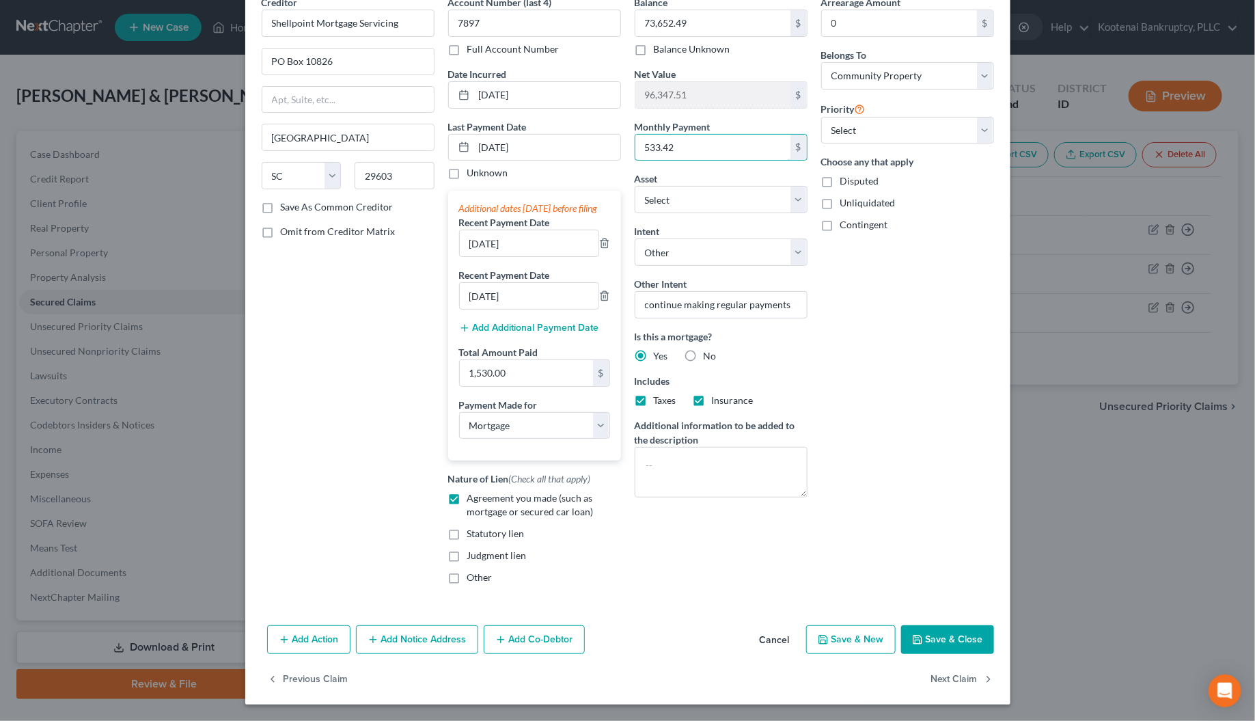
type input "533.42"
click at [936, 633] on button "Save & Close" at bounding box center [947, 639] width 93 height 29
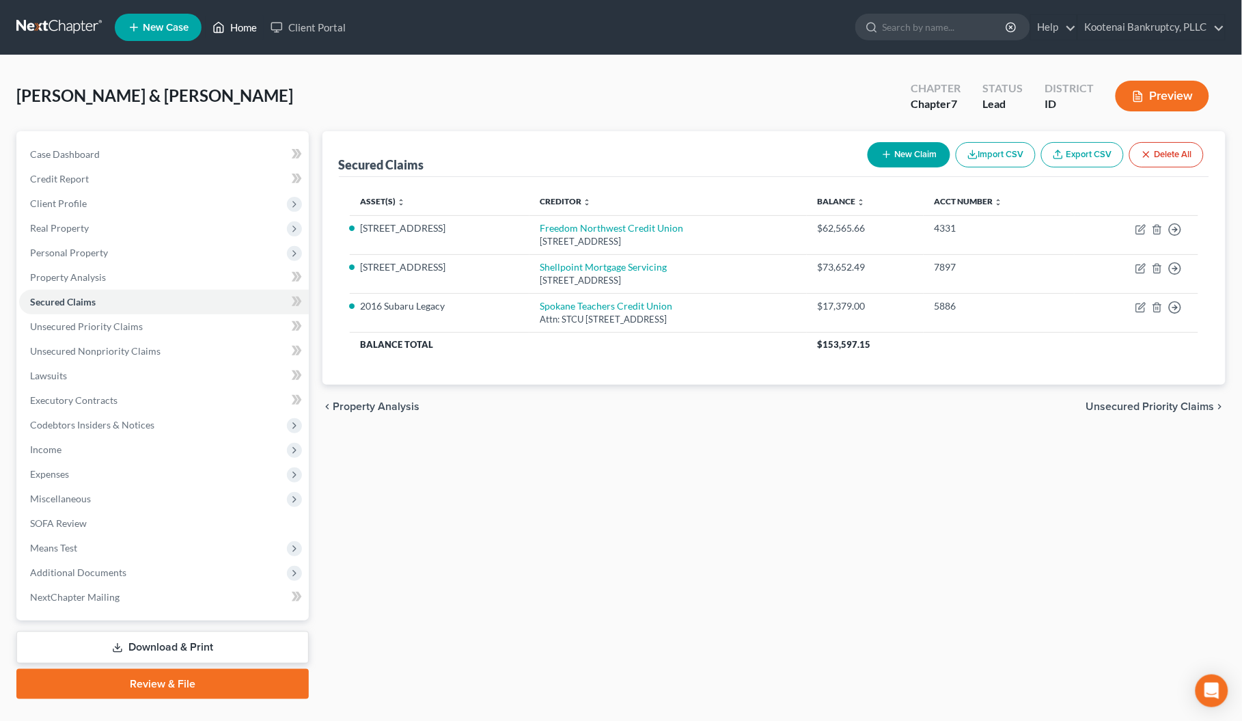
click at [239, 23] on link "Home" at bounding box center [235, 27] width 58 height 25
